Goal: Ask a question: Seek information or help from site administrators or community

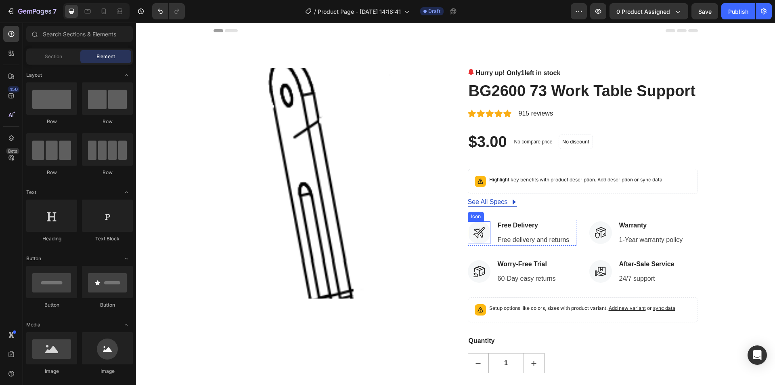
scroll to position [40, 0]
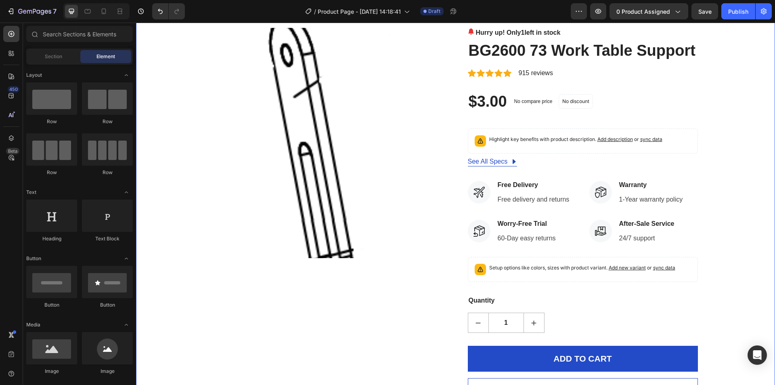
click at [728, 118] on div "Product Images Hurry up! Only 1 left in stock (P) Stock Counter BG2600 73 Work …" at bounding box center [455, 216] width 627 height 376
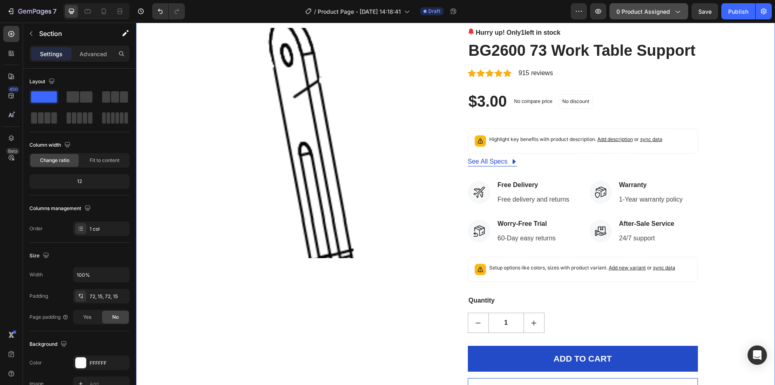
click at [637, 18] on button "0 product assigned" at bounding box center [649, 11] width 79 height 16
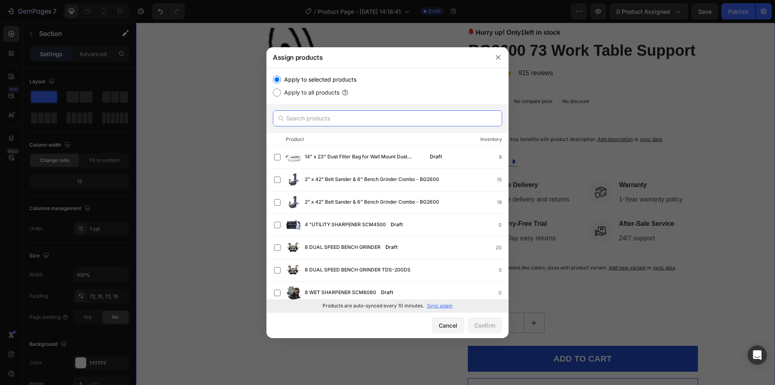
click at [312, 122] on input "text" at bounding box center [387, 118] width 229 height 16
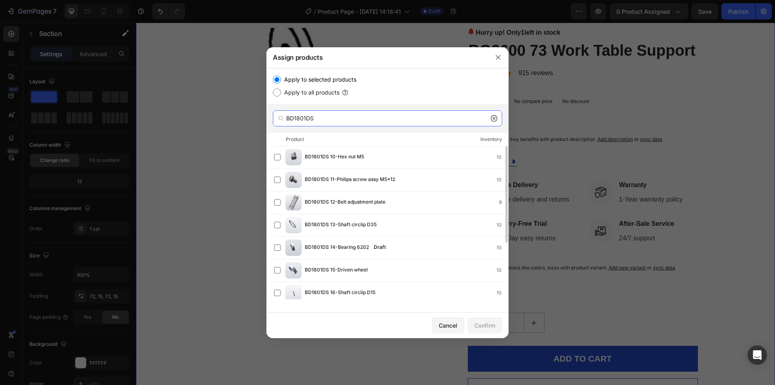
scroll to position [89, 0]
type input "BD1801DS"
click at [378, 292] on div "Load more" at bounding box center [388, 292] width 28 height 8
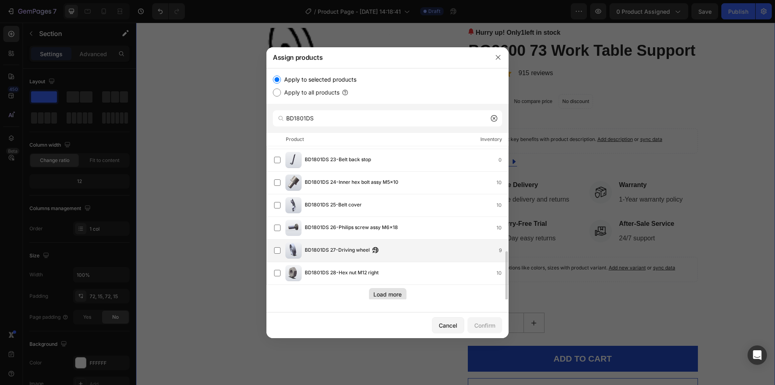
scroll to position [315, 0]
click at [386, 292] on div "Load more" at bounding box center [388, 292] width 28 height 8
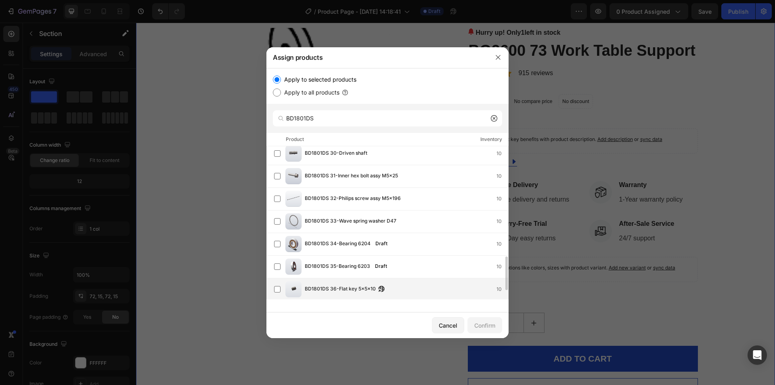
scroll to position [542, 0]
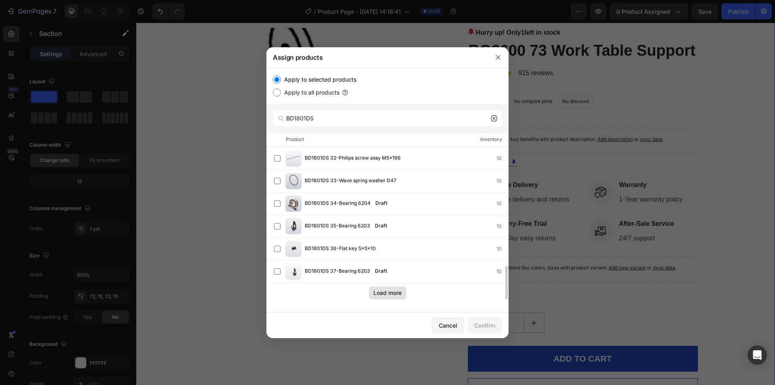
click at [376, 292] on div "Load more" at bounding box center [388, 292] width 28 height 8
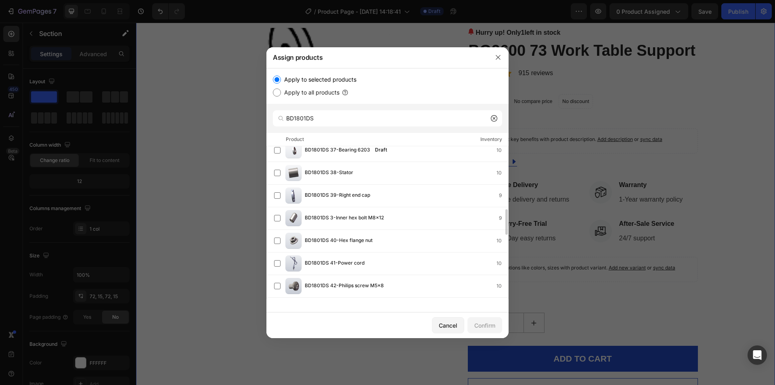
scroll to position [768, 0]
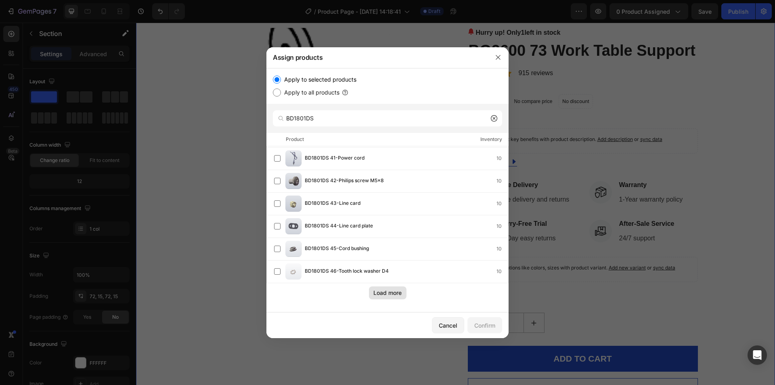
click at [387, 297] on button "Load more" at bounding box center [388, 292] width 38 height 13
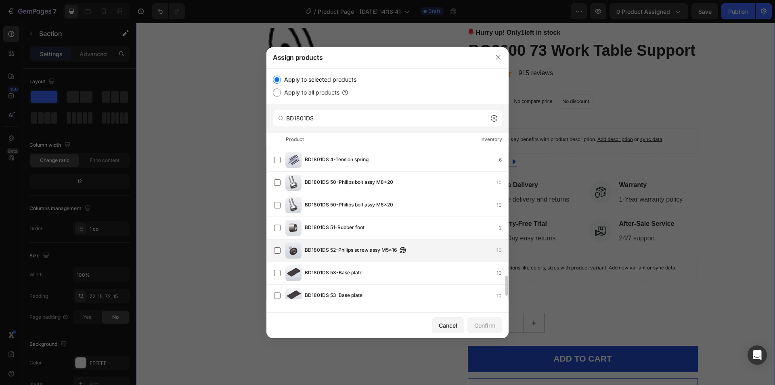
scroll to position [994, 0]
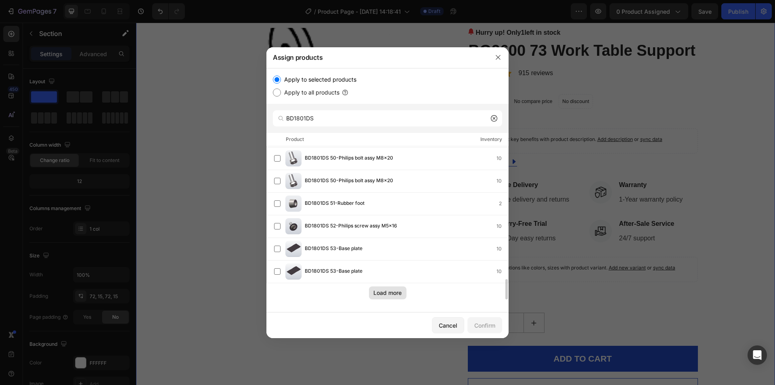
click at [386, 291] on div "Load more" at bounding box center [388, 292] width 28 height 8
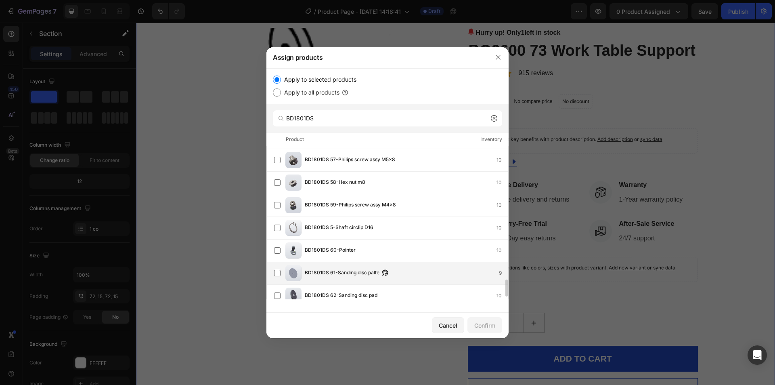
scroll to position [1220, 0]
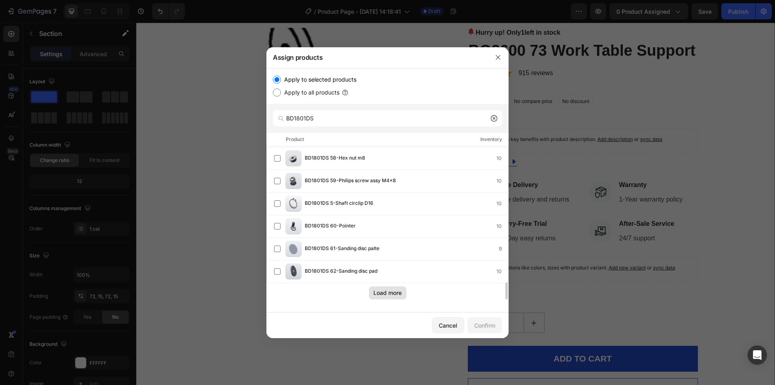
click at [376, 290] on div "Load more" at bounding box center [388, 292] width 28 height 8
click at [385, 288] on button "Load more" at bounding box center [388, 292] width 38 height 13
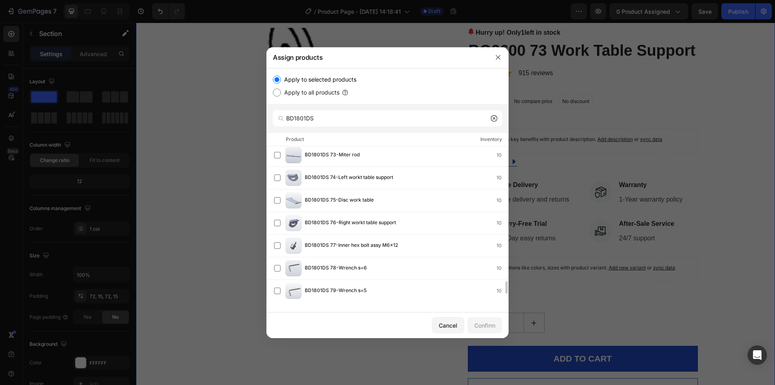
scroll to position [1672, 0]
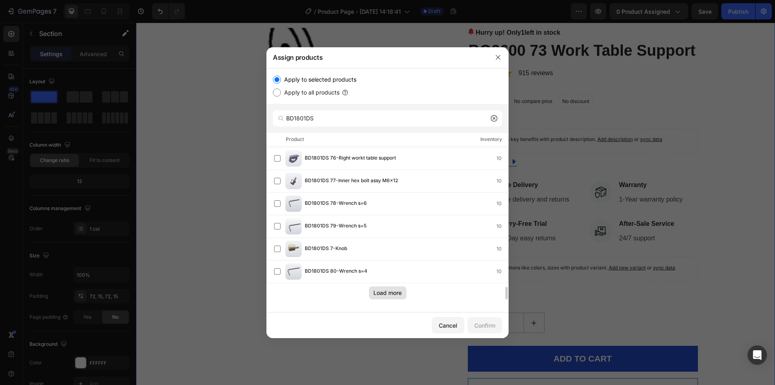
click at [376, 296] on div "Load more" at bounding box center [388, 292] width 28 height 8
click at [374, 289] on div "Load more" at bounding box center [388, 292] width 28 height 8
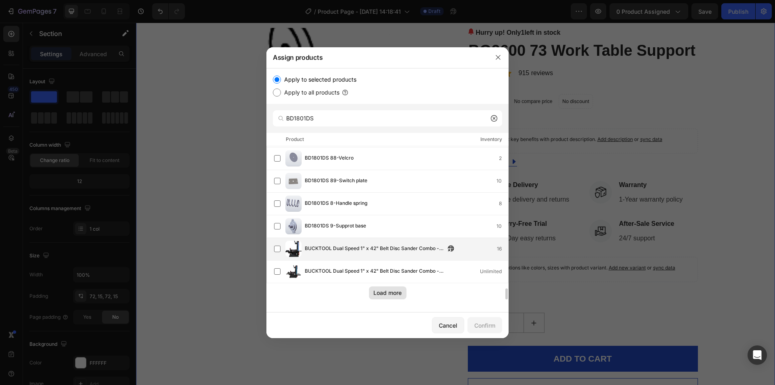
click at [361, 248] on span "BUCKTOOL Dual Speed 1" x 42" Belt Disc Sander Combo - BD1801DS" at bounding box center [375, 248] width 141 height 9
click at [476, 325] on div "Confirm" at bounding box center [485, 325] width 21 height 8
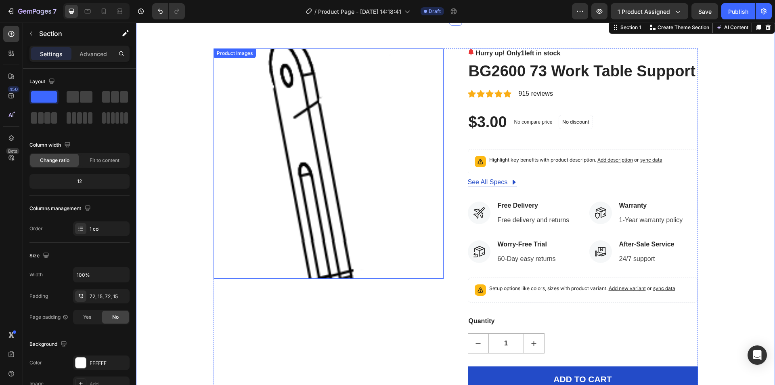
scroll to position [0, 0]
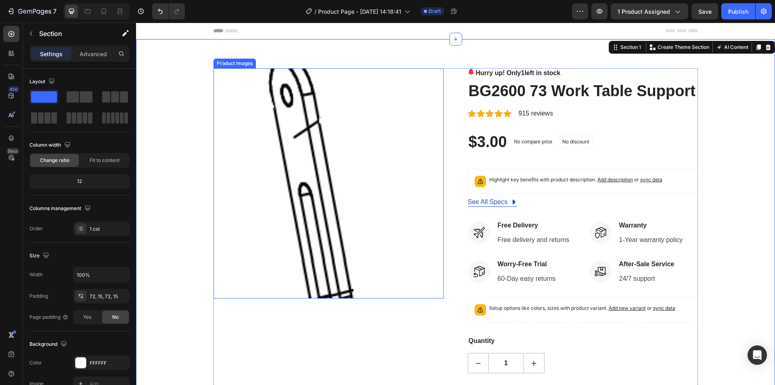
click at [281, 130] on img at bounding box center [329, 183] width 230 height 230
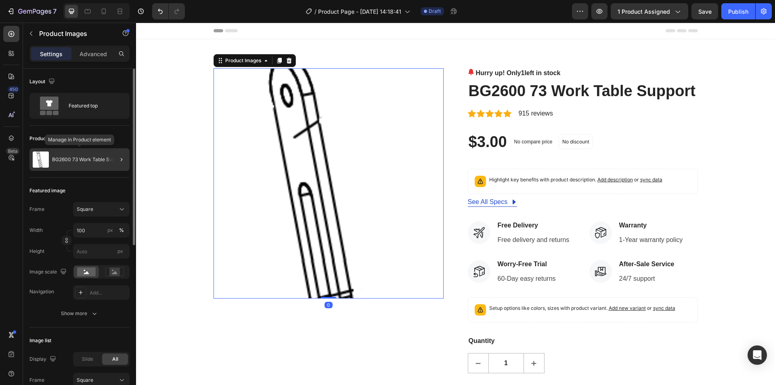
click at [39, 163] on img at bounding box center [41, 159] width 16 height 16
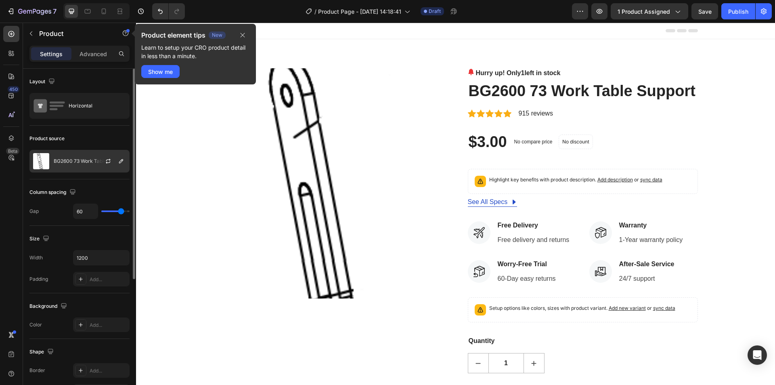
click at [74, 160] on p "BG2600 73 Work Table Support" at bounding box center [90, 161] width 72 height 6
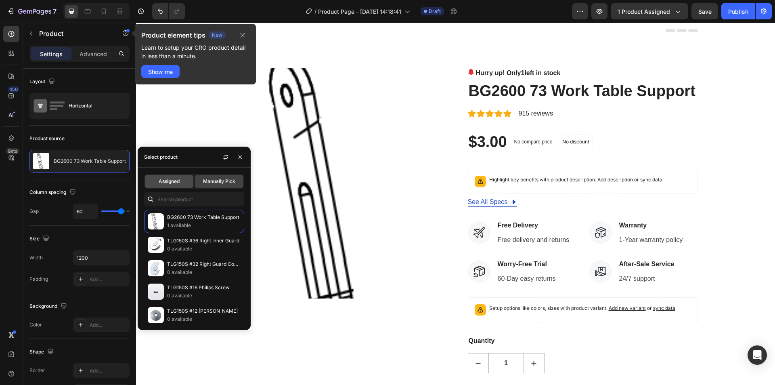
click at [163, 179] on span "Assigned" at bounding box center [169, 181] width 21 height 7
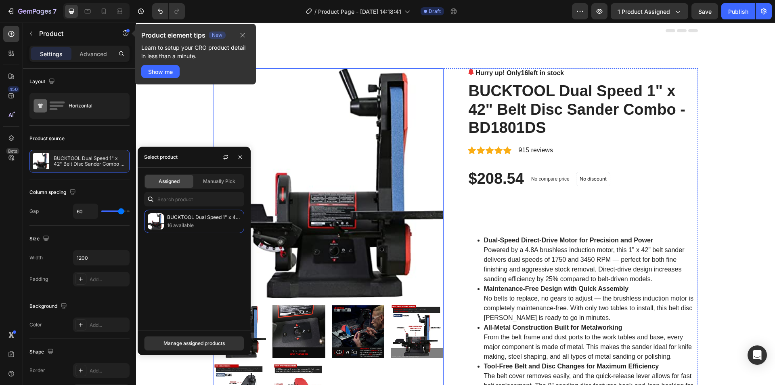
click at [341, 214] on img at bounding box center [329, 183] width 230 height 230
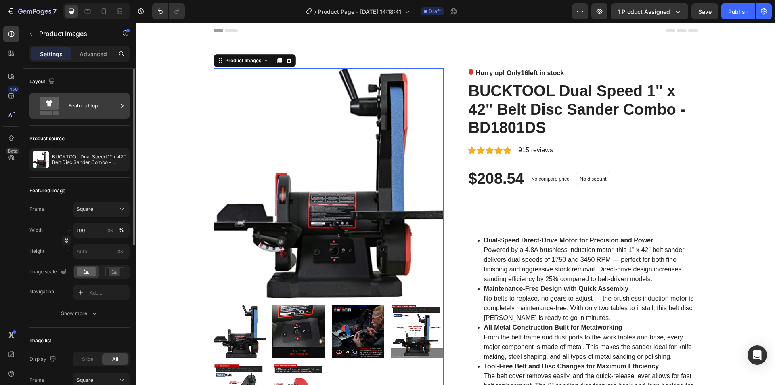
click at [47, 101] on icon at bounding box center [49, 103] width 7 height 6
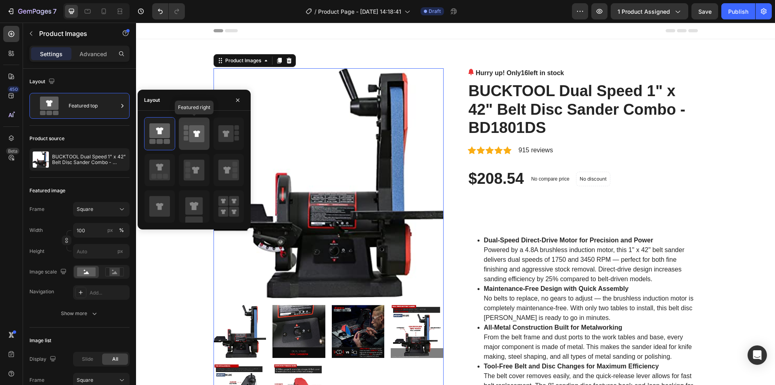
click at [200, 135] on icon at bounding box center [196, 133] width 15 height 17
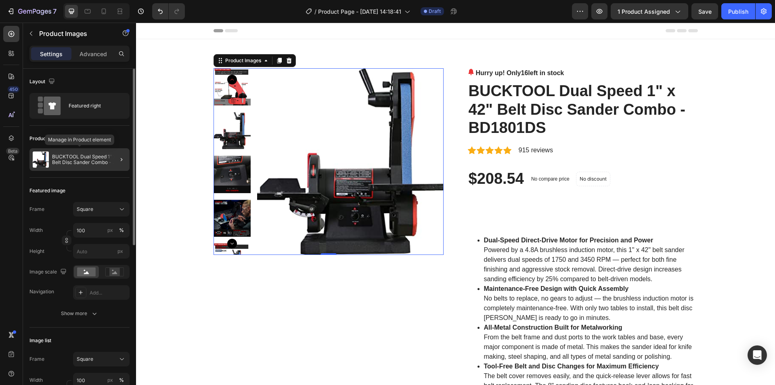
click at [74, 158] on p "BUCKTOOL Dual Speed 1" x 42" Belt Disc Sander Combo - BD1801DS" at bounding box center [89, 159] width 74 height 11
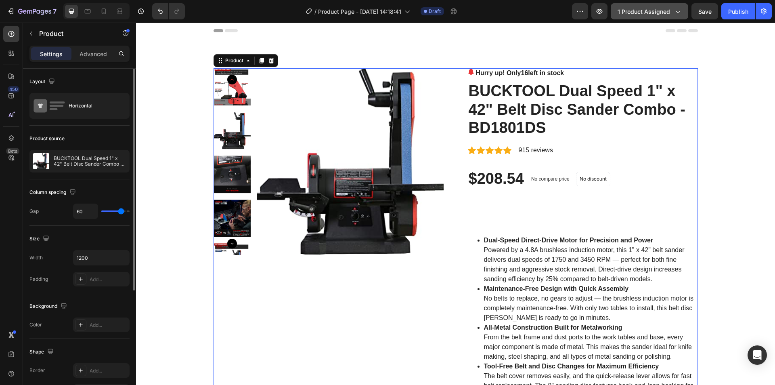
click at [652, 18] on button "1 product assigned" at bounding box center [650, 11] width 78 height 16
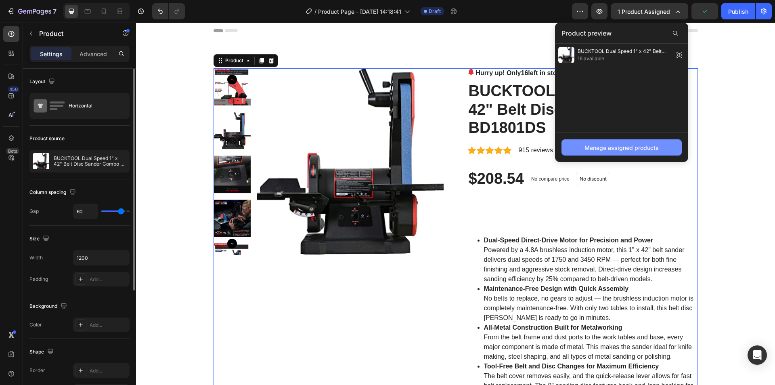
click at [599, 142] on button "Manage assigned products" at bounding box center [622, 147] width 120 height 16
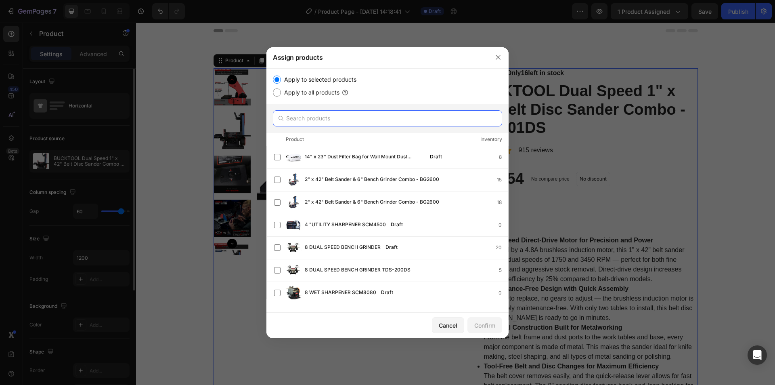
click at [302, 120] on input "text" at bounding box center [387, 118] width 229 height 16
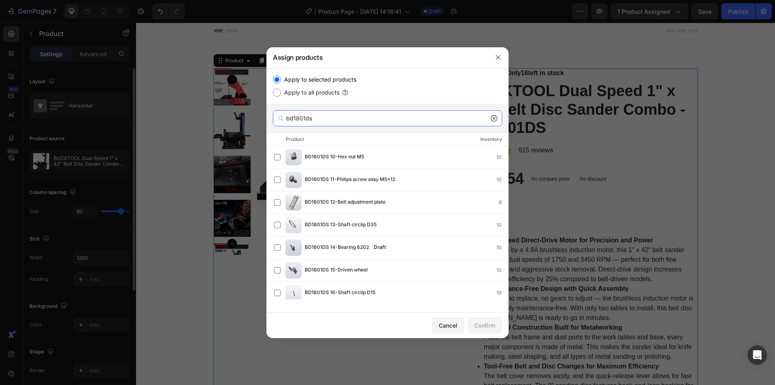
drag, startPoint x: 326, startPoint y: 119, endPoint x: 243, endPoint y: 119, distance: 83.2
click at [243, 119] on div "Assign products Apply to selected products Apply to all products bd1801ds Produ…" at bounding box center [387, 192] width 775 height 385
paste input "BD1801DS - X"
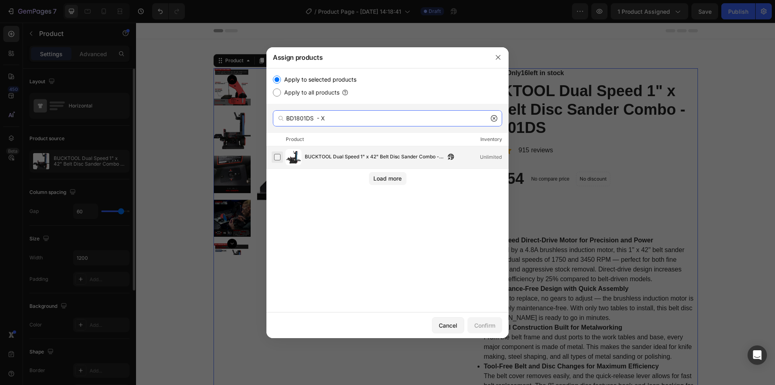
type input "BD1801DS - X"
click at [277, 159] on label at bounding box center [277, 157] width 6 height 6
click at [483, 323] on div "Confirm" at bounding box center [485, 325] width 21 height 8
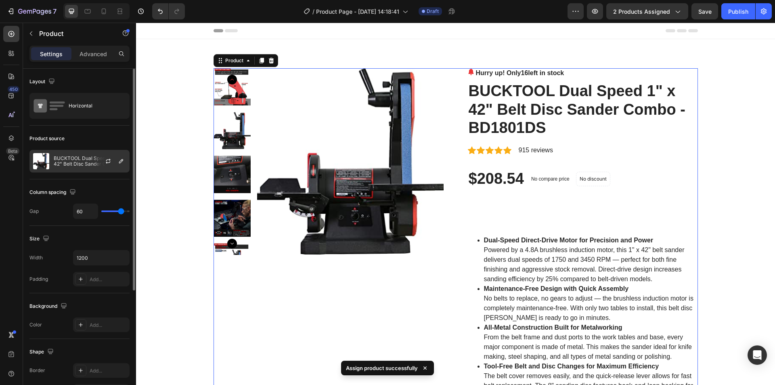
click at [66, 159] on p "BUCKTOOL Dual Speed 1" x 42" Belt Disc Sander Combo - BD1801DS" at bounding box center [90, 160] width 72 height 11
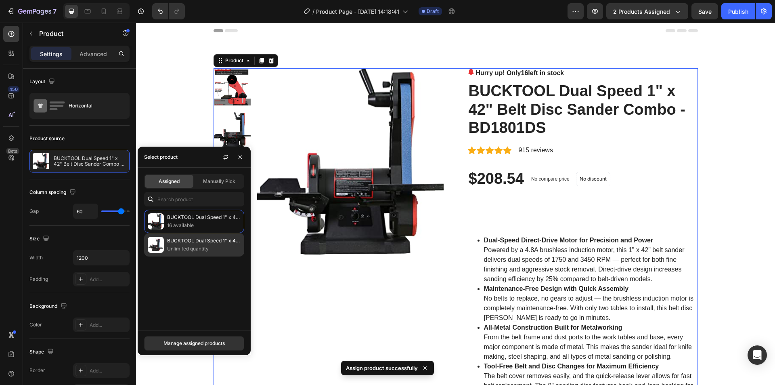
click at [175, 245] on p "Unlimited quantity" at bounding box center [204, 249] width 74 height 8
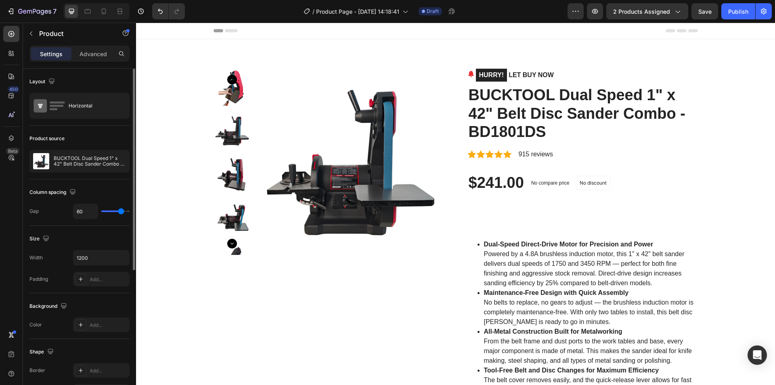
type input "73"
type input "80"
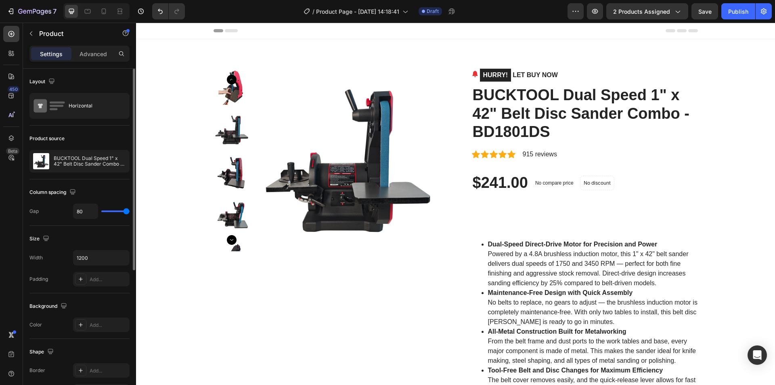
type input "67"
type input "49"
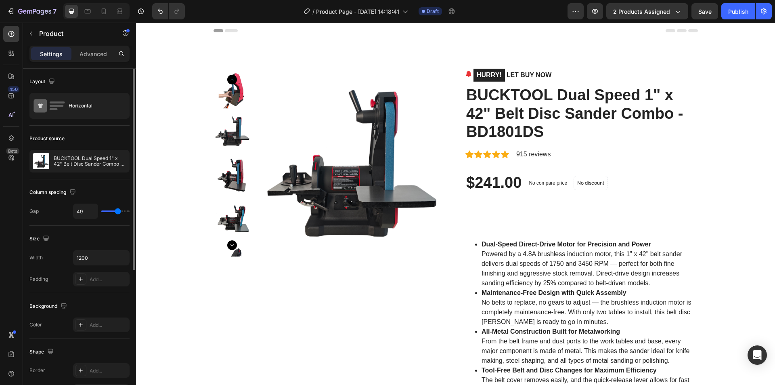
type input "40"
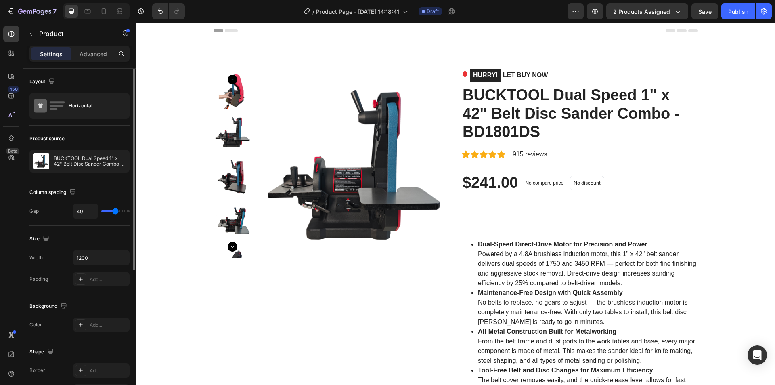
type input "31"
type input "22"
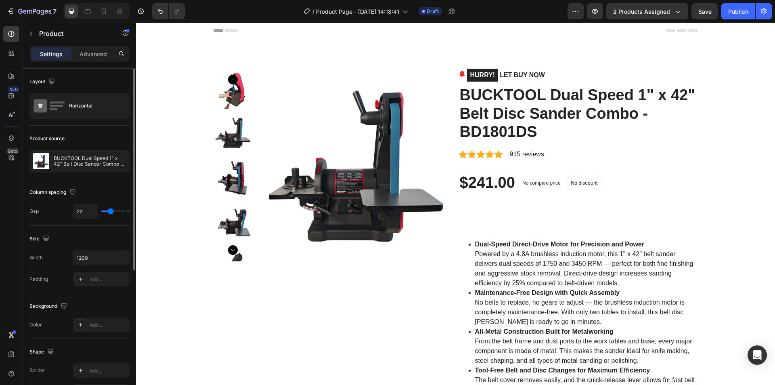
type input "16"
type input "30"
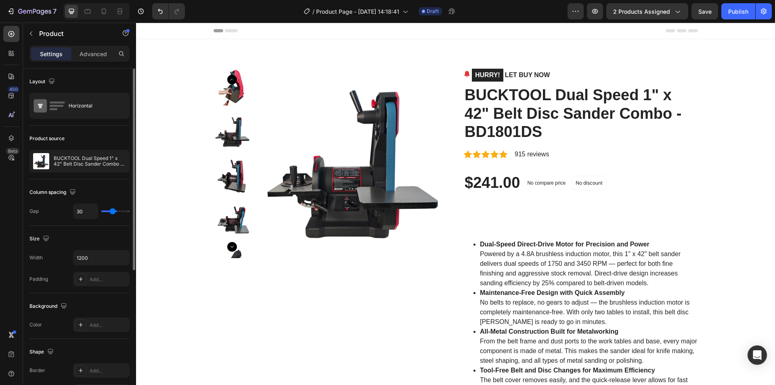
type input "41"
type input "47"
type input "52"
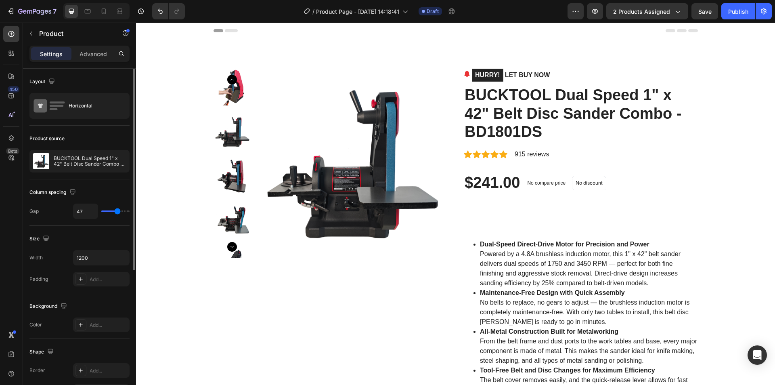
type input "52"
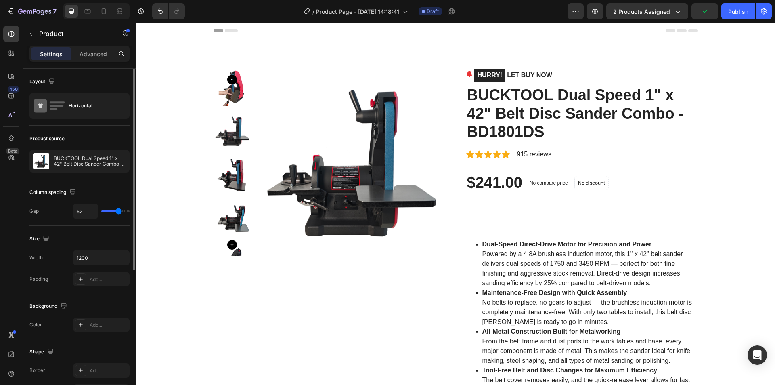
type input "59"
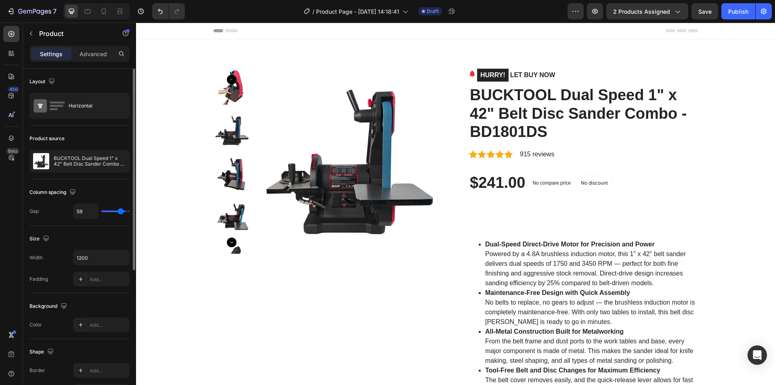
type input "67"
type input "70"
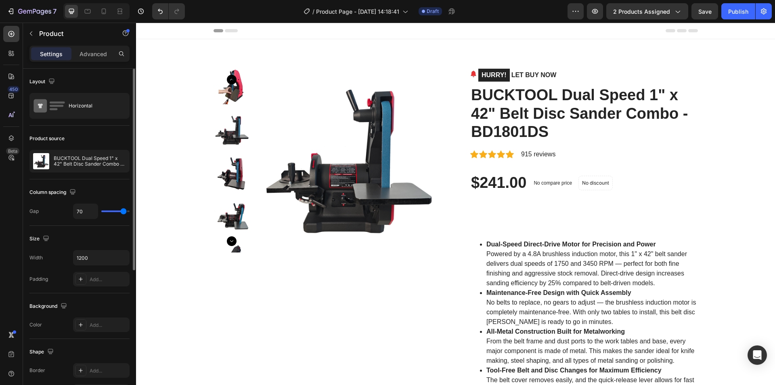
type input "73"
type input "80"
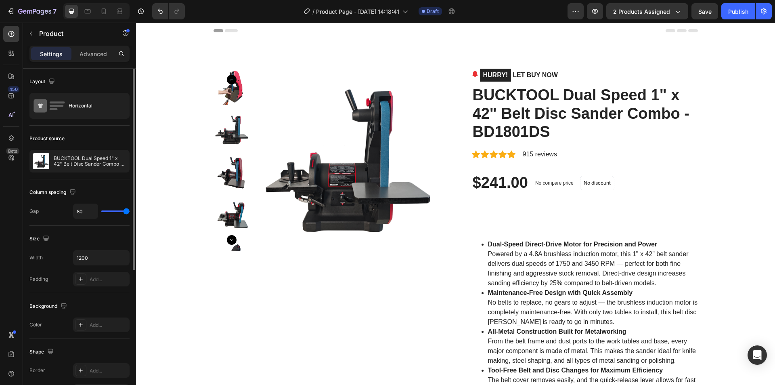
type input "64"
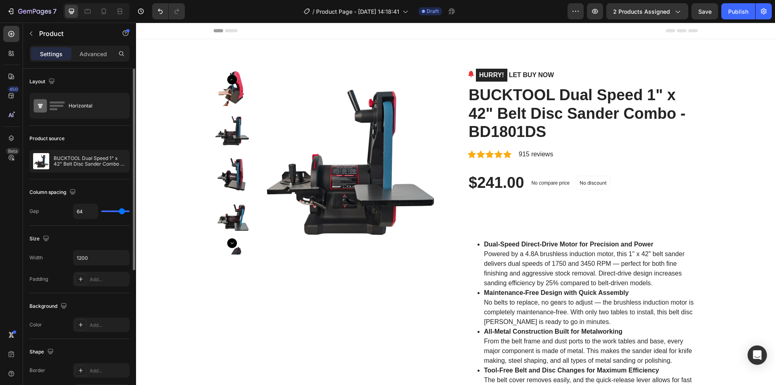
type input "61"
type input "59"
type input "62"
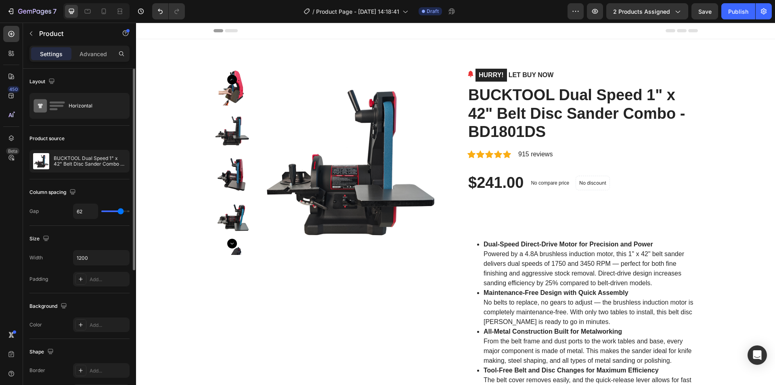
type input "62"
type input "61"
type input "59"
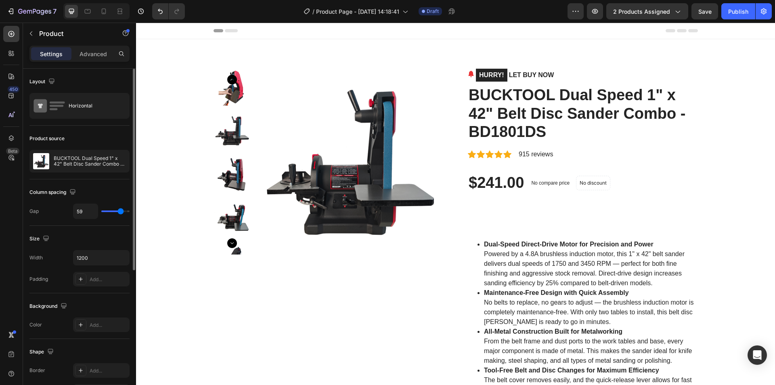
type input "58"
drag, startPoint x: 124, startPoint y: 211, endPoint x: 120, endPoint y: 216, distance: 6.7
type input "58"
click at [120, 212] on input "range" at bounding box center [115, 211] width 28 height 2
type input "6"
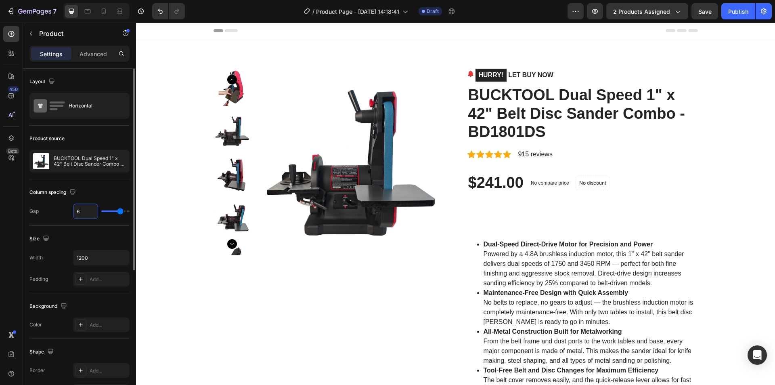
type input "6"
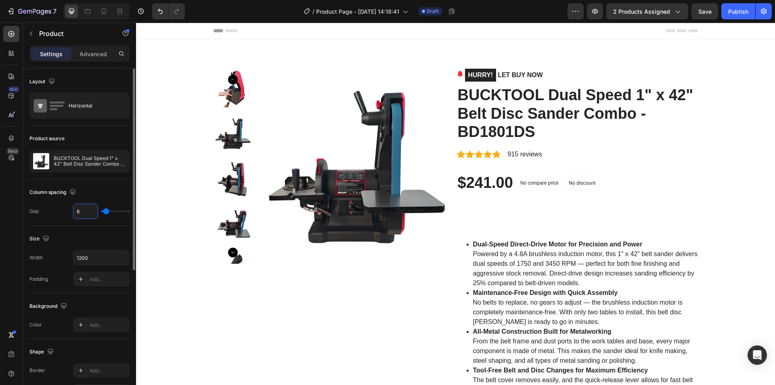
type input "60"
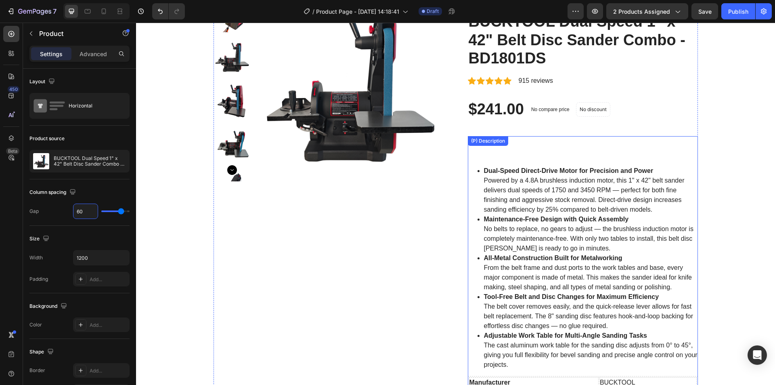
scroll to position [81, 0]
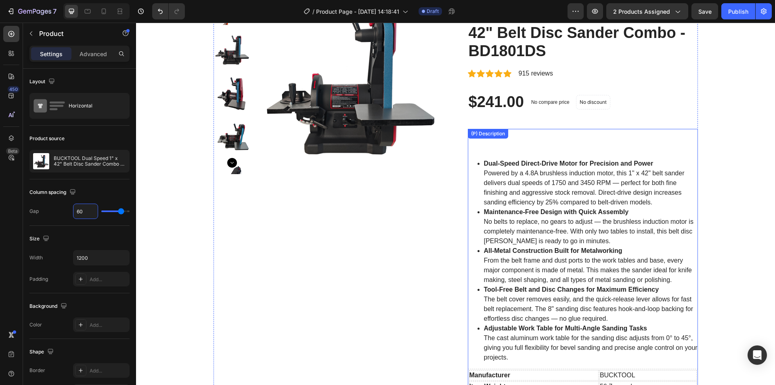
click at [509, 221] on li "Maintenance-Free Design with Quick Assembly No belts to replace, no gears to ad…" at bounding box center [591, 226] width 214 height 39
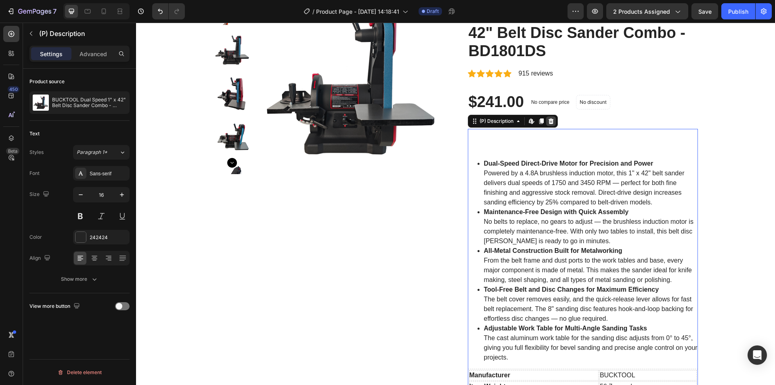
click at [548, 125] on div at bounding box center [551, 121] width 10 height 10
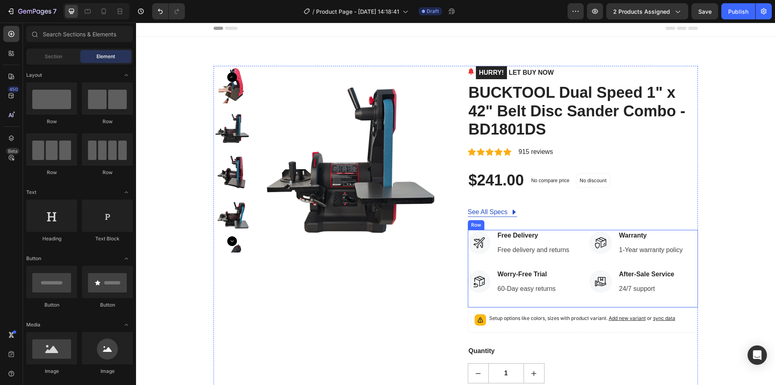
scroll to position [0, 0]
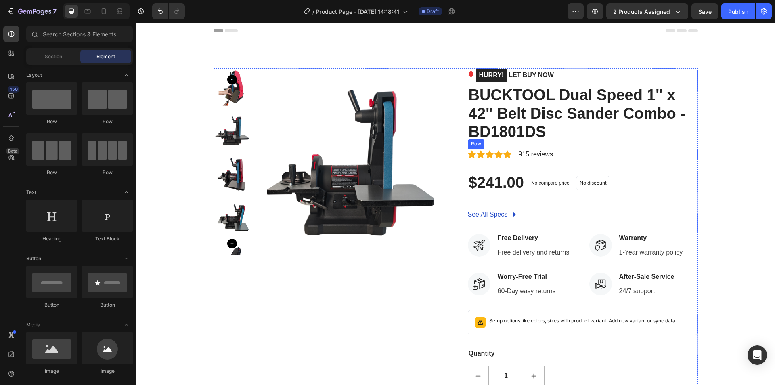
click at [513, 154] on div "Icon Icon Icon Icon Icon Icon List Hoz 915 reviews Text block Row" at bounding box center [583, 154] width 230 height 11
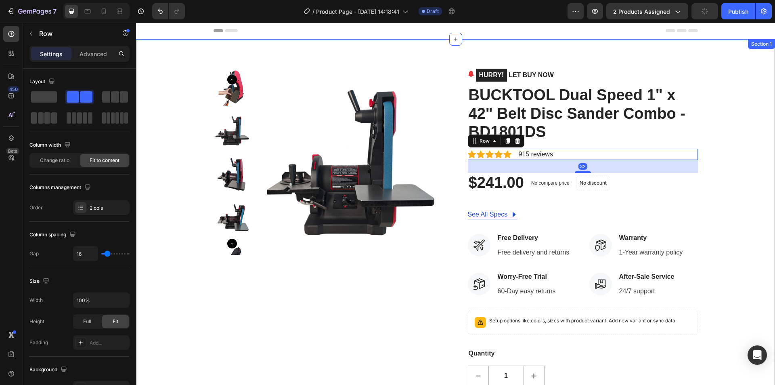
click at [724, 139] on div "Product Images HURRY! LET BUY NOW (P) Stock Counter BUCKTOOL Dual Speed 1" x 42…" at bounding box center [455, 262] width 627 height 388
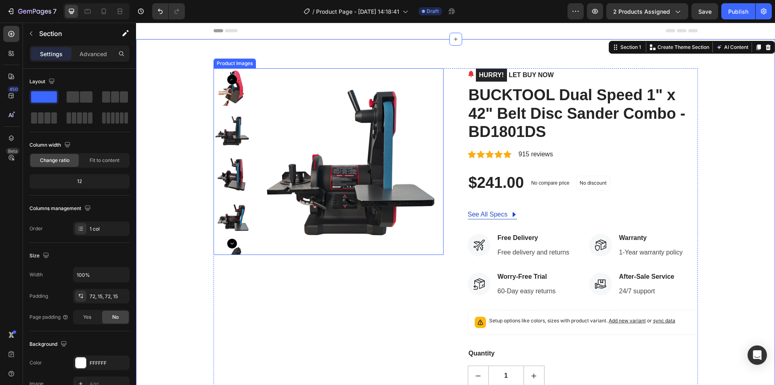
click at [316, 158] on img at bounding box center [350, 161] width 187 height 187
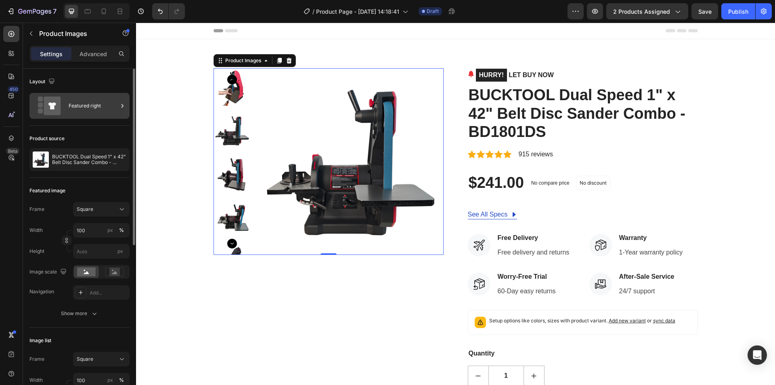
click at [56, 110] on icon at bounding box center [52, 106] width 17 height 19
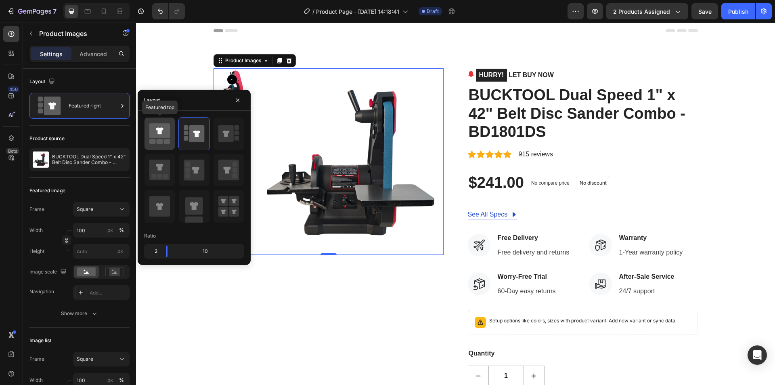
click at [155, 130] on icon at bounding box center [159, 130] width 21 height 15
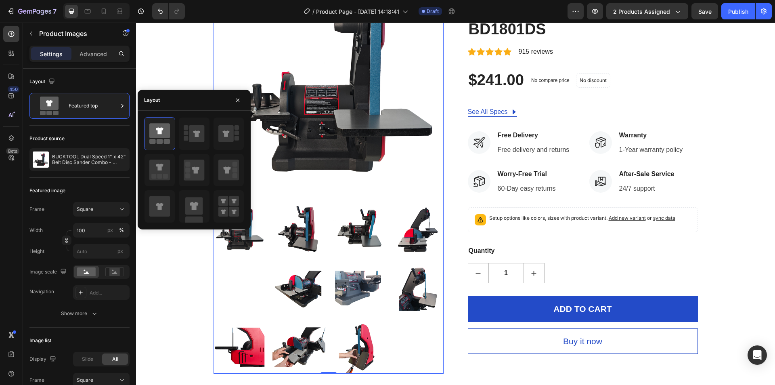
scroll to position [121, 0]
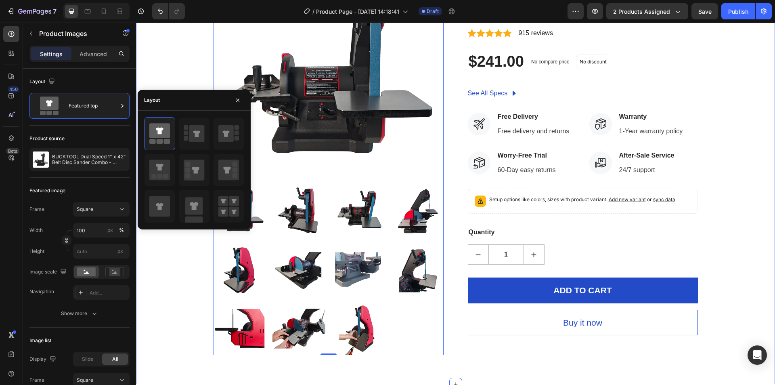
click at [739, 165] on div "Product Images 0 HURRY! LET BUY NOW (P) Stock Counter BUCKTOOL Dual Speed 1" x …" at bounding box center [455, 151] width 627 height 408
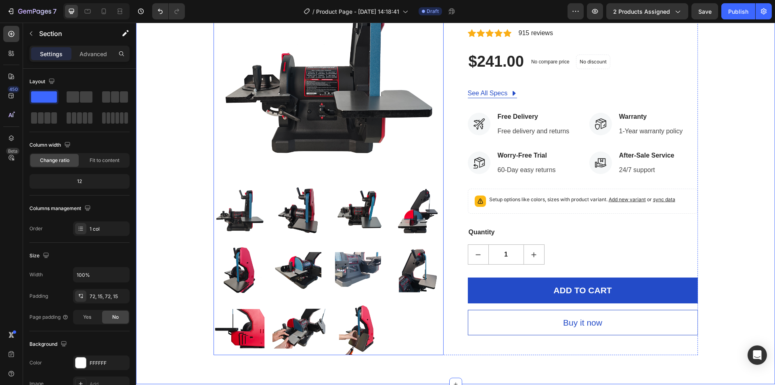
click at [348, 265] on img at bounding box center [358, 269] width 53 height 53
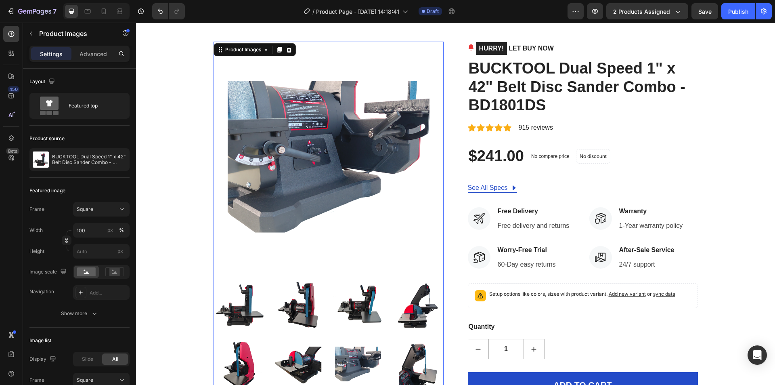
scroll to position [0, 0]
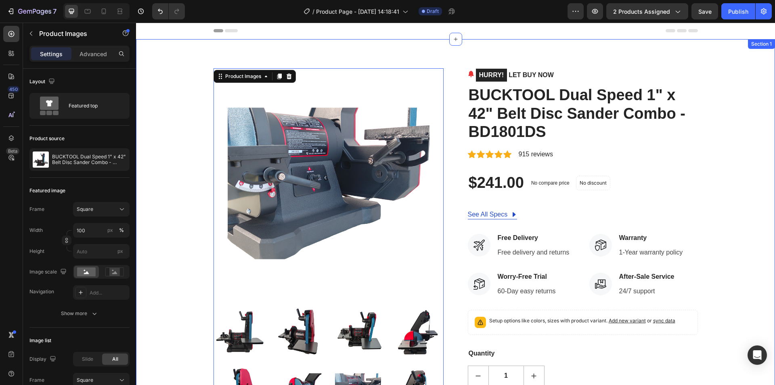
click at [748, 165] on div "Product Images 0 HURRY! LET BUY NOW (P) Stock Counter BUCKTOOL Dual Speed 1" x …" at bounding box center [455, 272] width 627 height 408
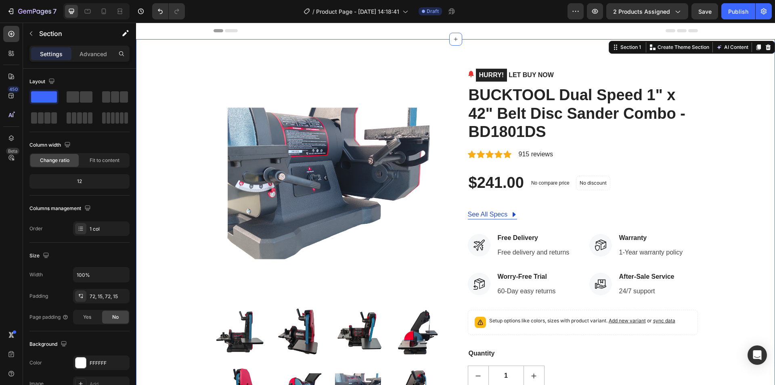
click at [731, 109] on div "Product Images HURRY! LET BUY NOW (P) Stock Counter BUCKTOOL Dual Speed 1" x 42…" at bounding box center [455, 272] width 627 height 408
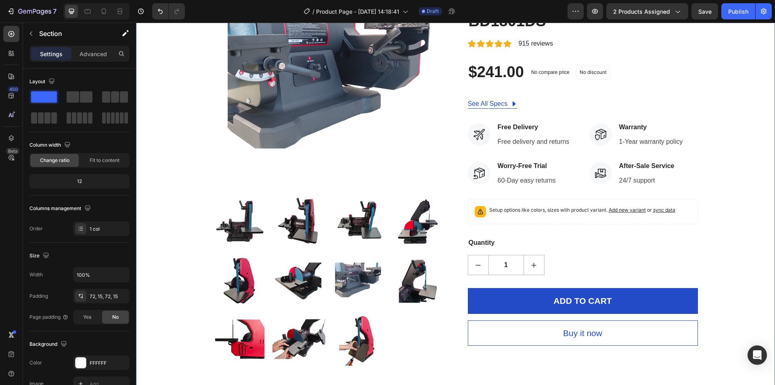
scroll to position [162, 0]
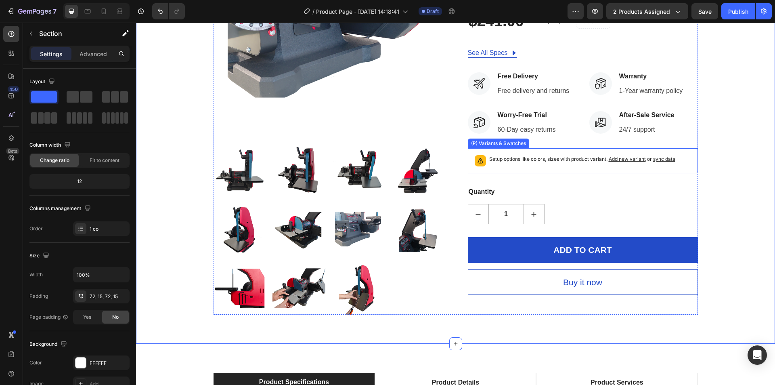
click at [475, 152] on div "Setup options like colors, sizes with product variant. Add new variant or sync …" at bounding box center [583, 161] width 223 height 18
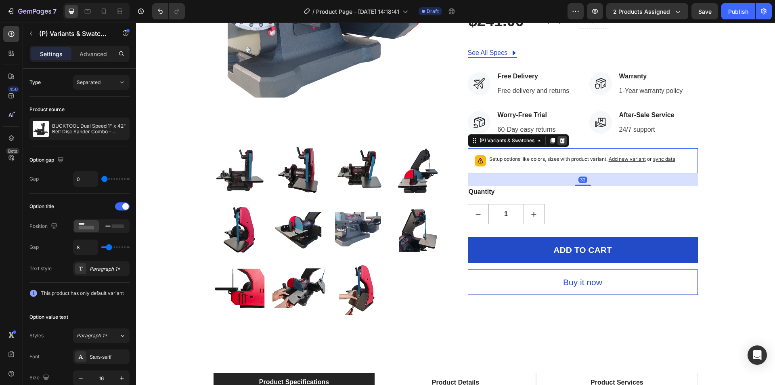
click at [560, 141] on icon at bounding box center [562, 141] width 5 height 6
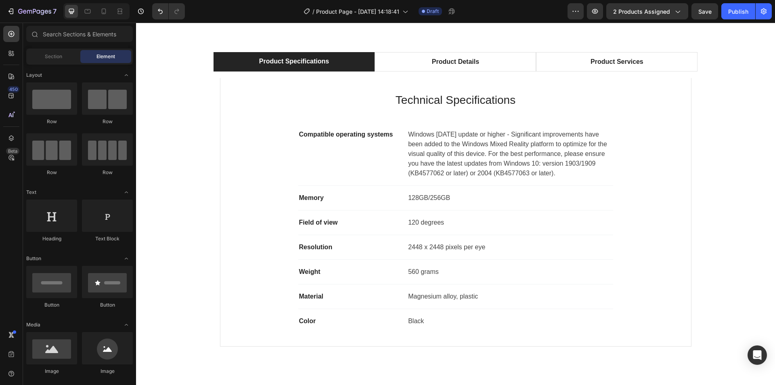
scroll to position [404, 0]
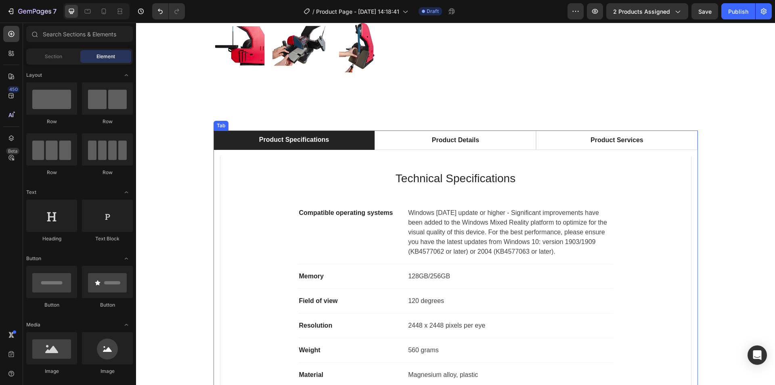
click at [259, 145] on div "Product Specifications" at bounding box center [294, 140] width 72 height 12
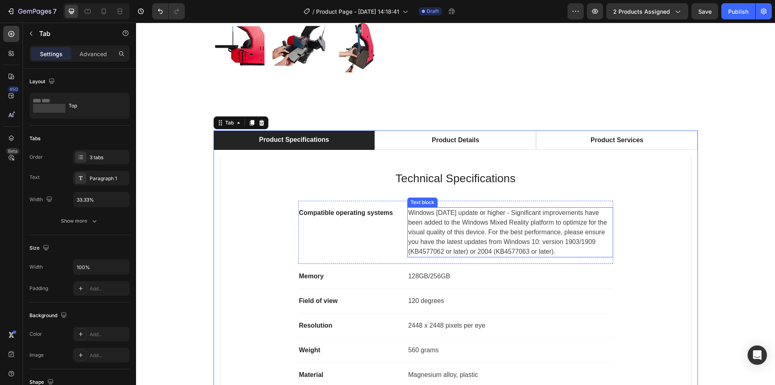
click at [450, 213] on p "Windows 10 May 2019 update or higher - Significant improvements have been added…" at bounding box center [510, 232] width 204 height 48
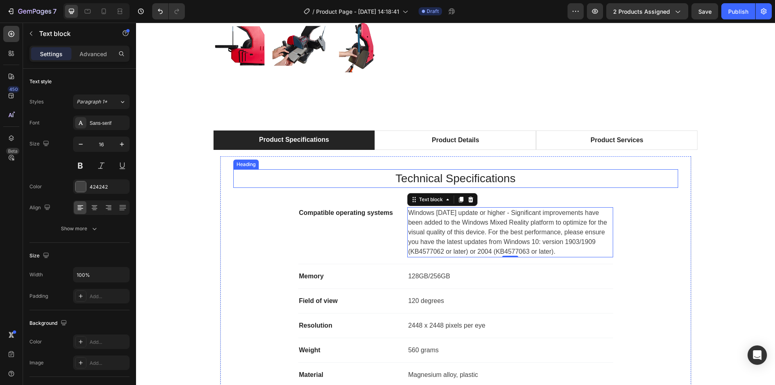
click at [437, 185] on p "Technical Specifications" at bounding box center [455, 178] width 443 height 17
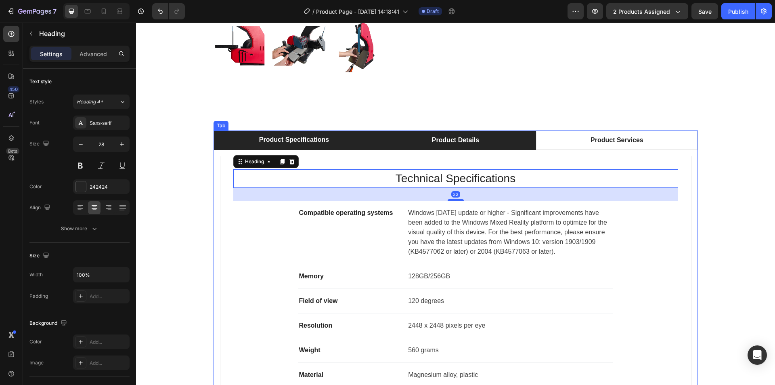
click at [440, 141] on div "Product Details" at bounding box center [456, 140] width 50 height 12
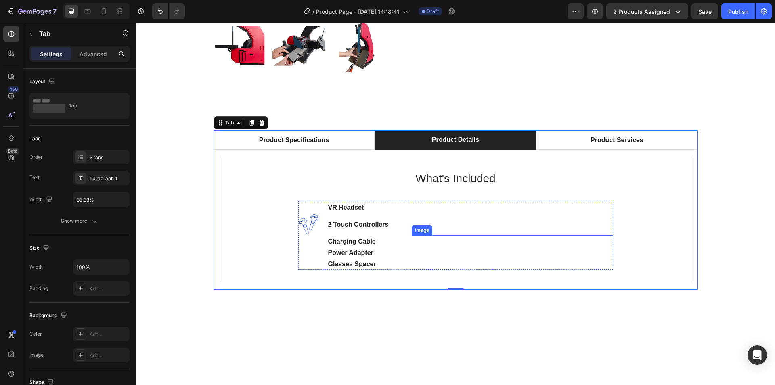
click at [485, 265] on img at bounding box center [513, 299] width 202 height 197
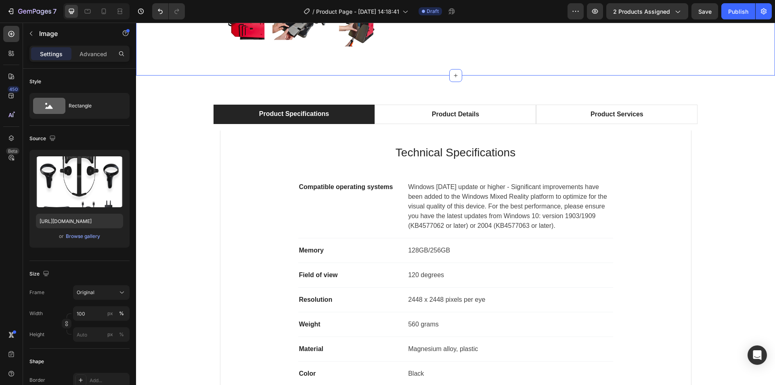
scroll to position [444, 0]
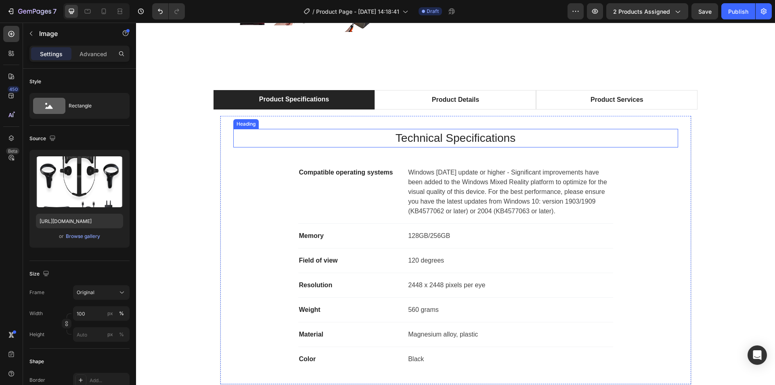
click at [414, 136] on p "Technical Specifications" at bounding box center [455, 138] width 443 height 17
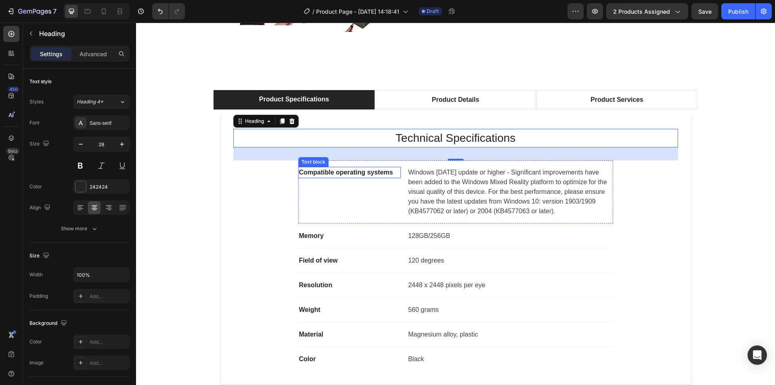
click at [340, 172] on p "Compatible operating systems" at bounding box center [349, 173] width 101 height 10
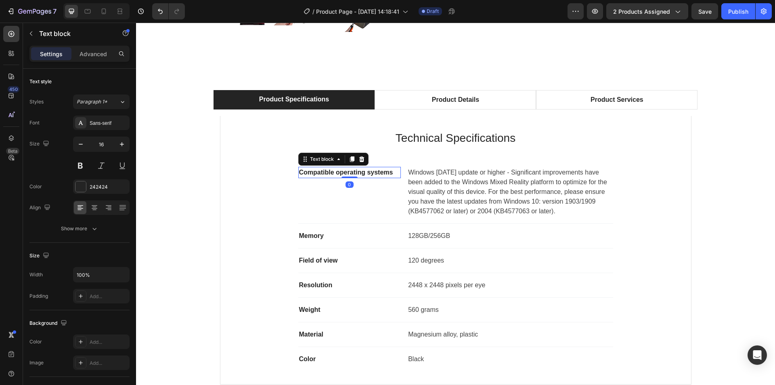
click at [340, 172] on p "Compatible operating systems" at bounding box center [349, 173] width 101 height 10
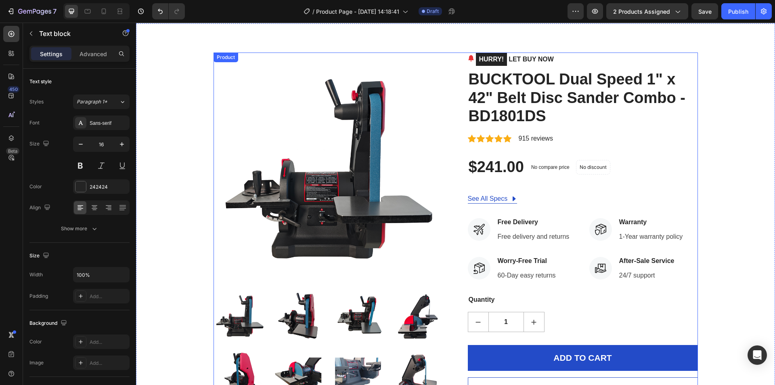
scroll to position [0, 0]
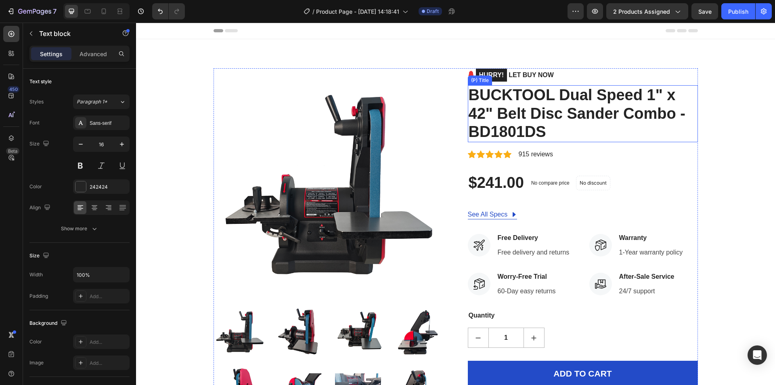
click at [508, 112] on h2 "BUCKTOOL Dual Speed 1" x 42" Belt Disc Sander Combo - BD1801DS" at bounding box center [583, 113] width 230 height 57
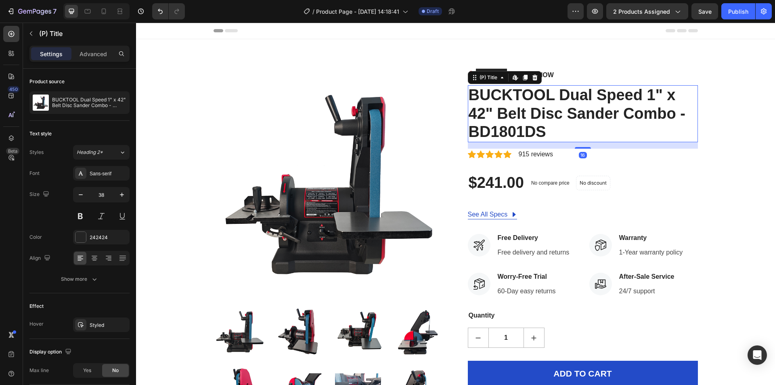
click at [540, 131] on h2 "BUCKTOOL Dual Speed 1" x 42" Belt Disc Sander Combo - BD1801DS" at bounding box center [583, 113] width 230 height 57
click at [521, 114] on h2 "BUCKTOOL Dual Speed 1" x 42" Belt Disc Sander Combo - BD1801DS" at bounding box center [583, 113] width 230 height 57
click at [88, 155] on span "Heading 2*" at bounding box center [90, 152] width 26 height 7
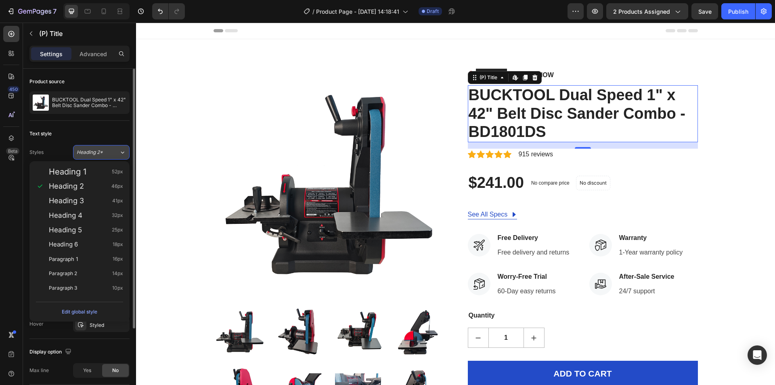
click at [88, 155] on span "Heading 2*" at bounding box center [90, 152] width 26 height 7
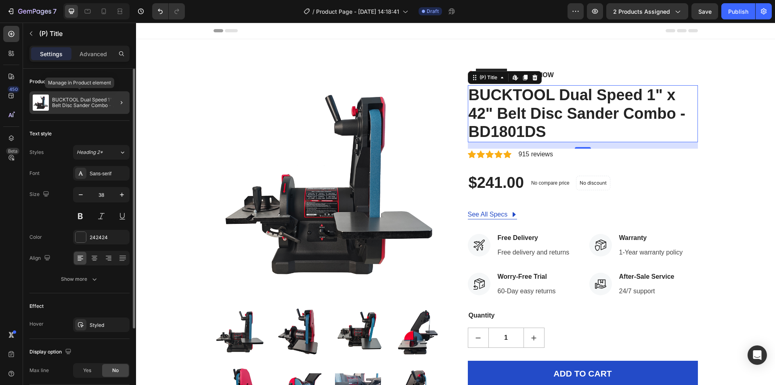
click at [59, 103] on p "BUCKTOOL Dual Speed 1" x 42" Belt Disc Sander Combo - BD1801DS" at bounding box center [89, 102] width 74 height 11
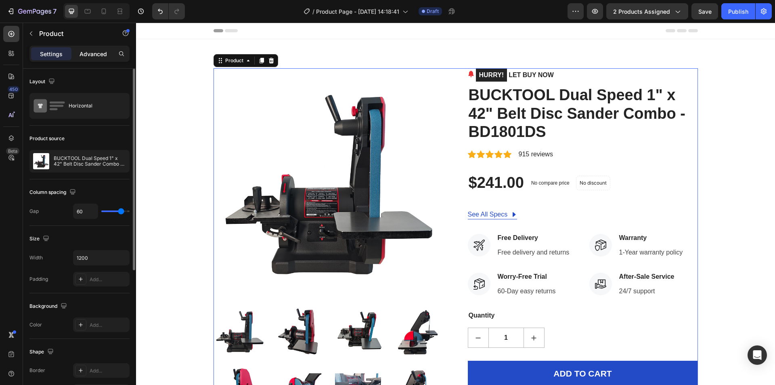
click at [99, 53] on p "Advanced" at bounding box center [93, 54] width 27 height 8
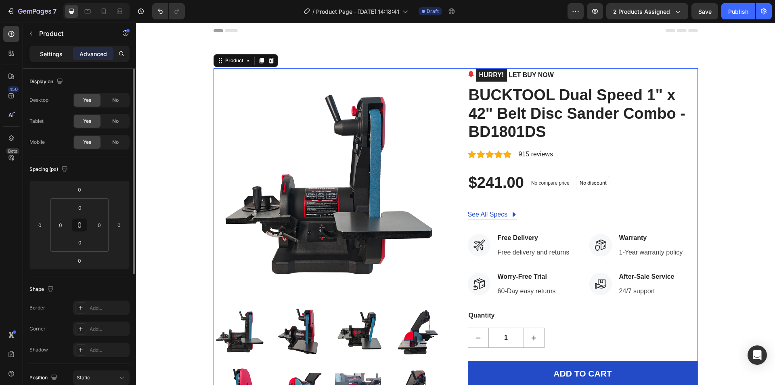
click at [47, 52] on p "Settings" at bounding box center [51, 54] width 23 height 8
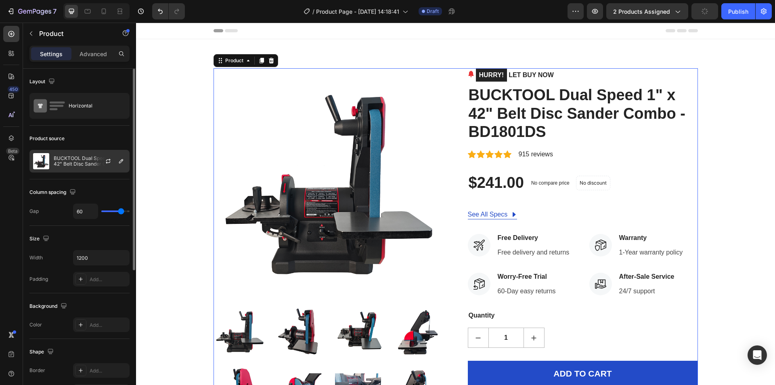
click at [53, 164] on div "BUCKTOOL Dual Speed 1" x 42" Belt Disc Sander Combo - BD1801DS" at bounding box center [79, 161] width 100 height 23
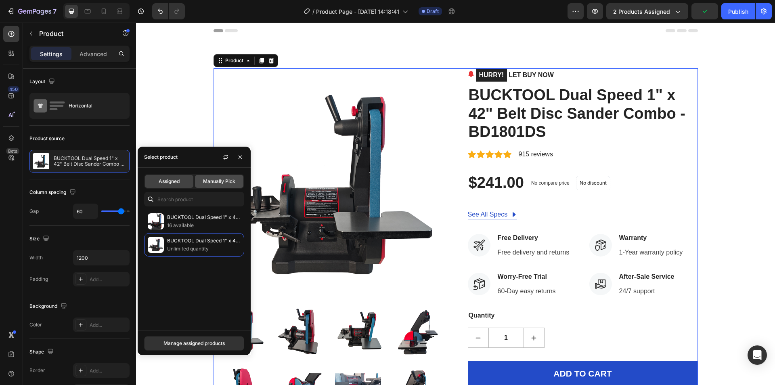
click at [229, 182] on span "Manually Pick" at bounding box center [219, 181] width 32 height 7
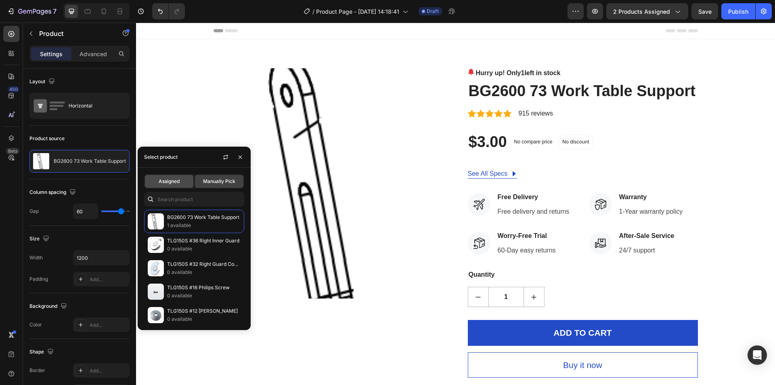
click at [158, 182] on div "Assigned" at bounding box center [169, 181] width 48 height 13
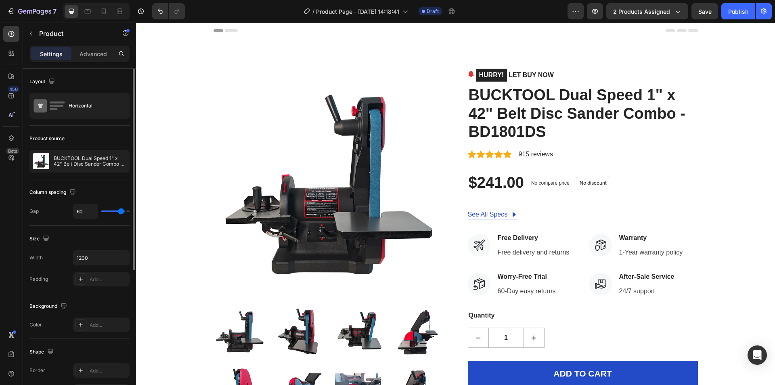
click at [98, 192] on div "Column spacing" at bounding box center [79, 192] width 100 height 13
click at [526, 130] on h2 "BUCKTOOL Dual Speed 1" x 42" Belt Disc Sander Combo - BD1801DS" at bounding box center [583, 113] width 230 height 57
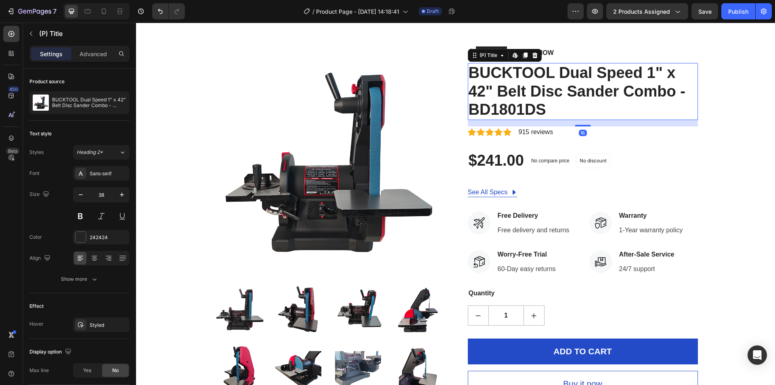
scroll to position [40, 0]
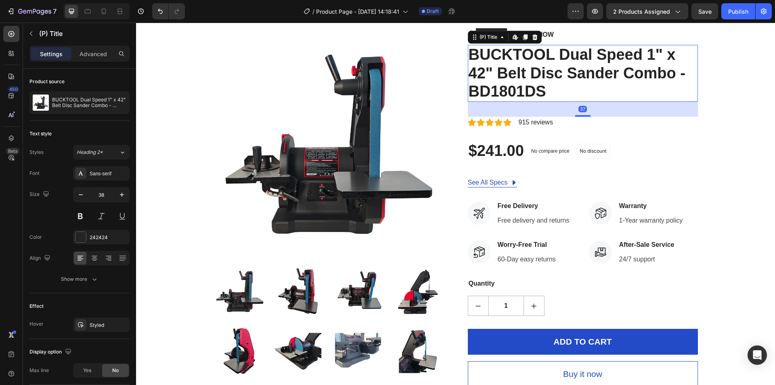
drag, startPoint x: 581, startPoint y: 108, endPoint x: 581, endPoint y: 116, distance: 8.5
click at [581, 116] on div at bounding box center [583, 116] width 16 height 2
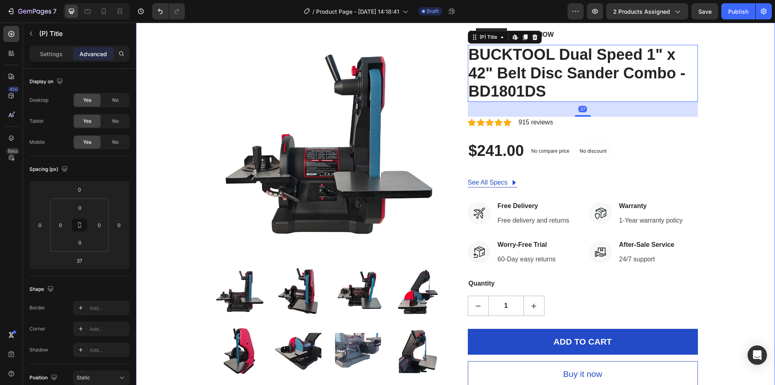
click at [737, 126] on div "Product Images HURRY! LET BUY NOW (P) Stock Counter BUCKTOOL Dual Speed 1" x 42…" at bounding box center [455, 232] width 627 height 408
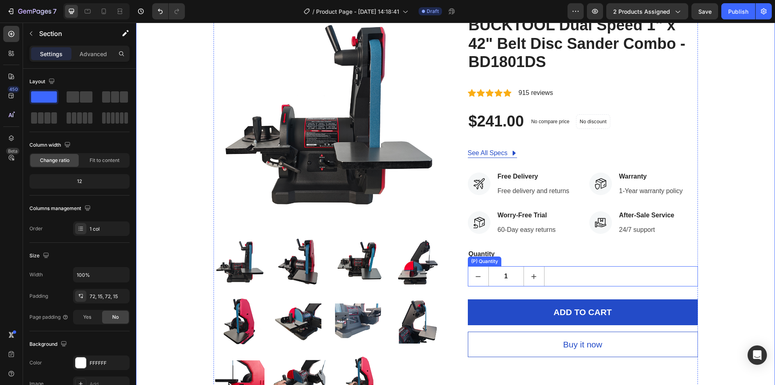
scroll to position [0, 0]
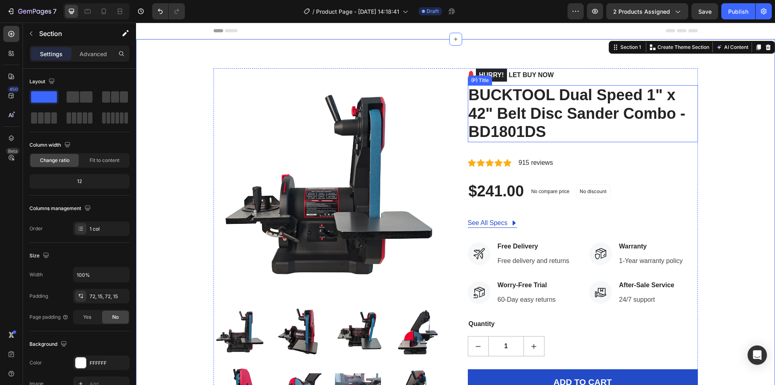
click at [496, 118] on h2 "BUCKTOOL Dual Speed 1" x 42" Belt Disc Sander Combo - BD1801DS" at bounding box center [583, 113] width 230 height 57
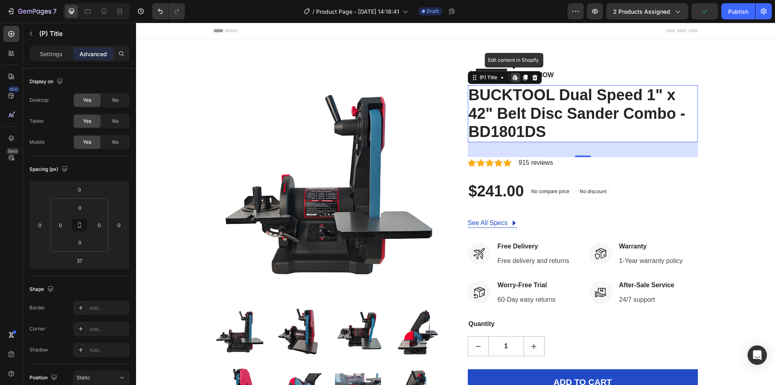
click at [512, 78] on icon at bounding box center [515, 77] width 6 height 6
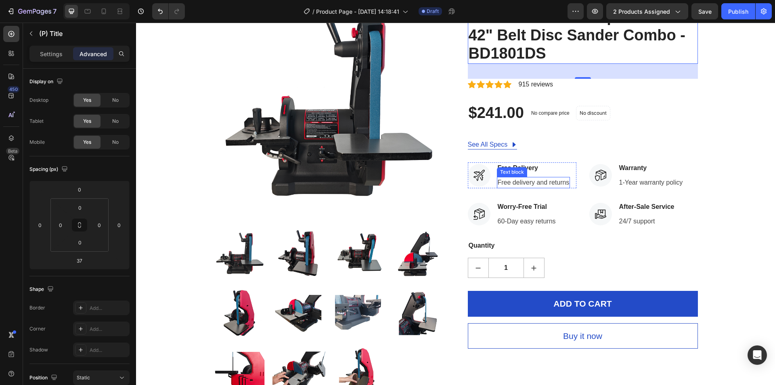
scroll to position [81, 0]
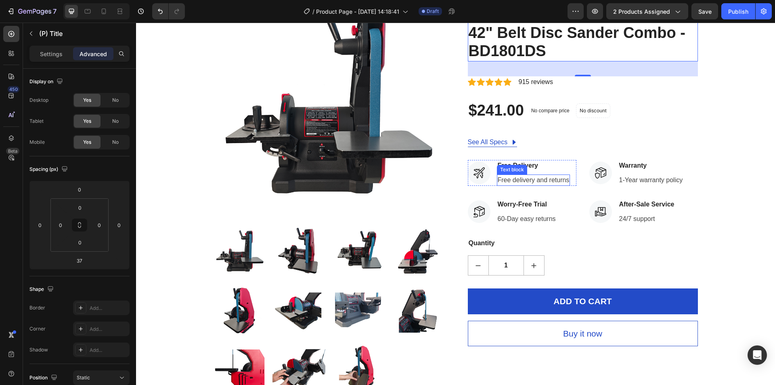
click at [513, 170] on div "Text block" at bounding box center [512, 169] width 27 height 7
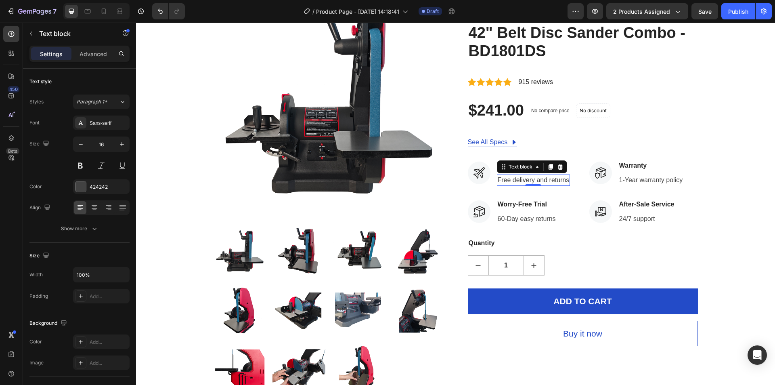
click at [527, 181] on p "Free delivery and returns" at bounding box center [534, 180] width 72 height 10
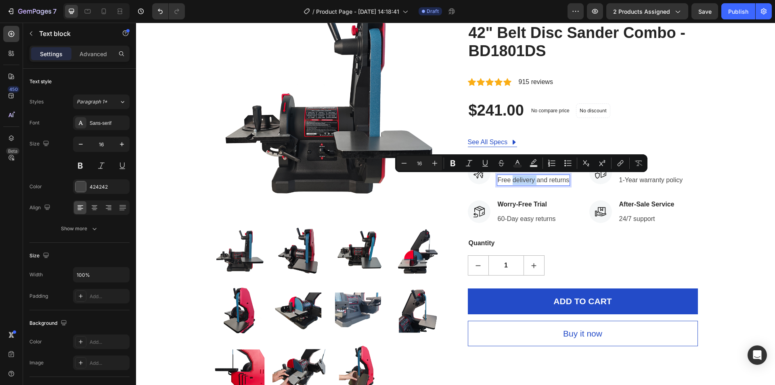
click at [527, 181] on p "Free delivery and returns" at bounding box center [534, 180] width 72 height 10
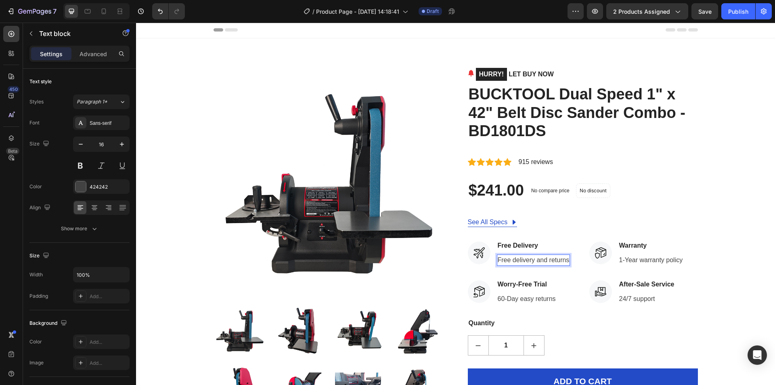
scroll to position [0, 0]
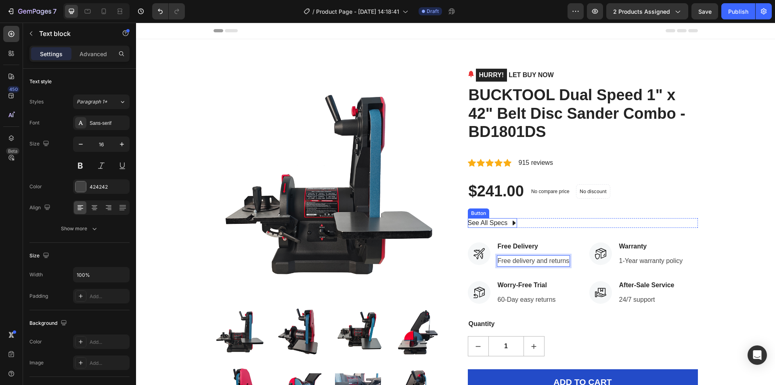
click at [513, 223] on icon at bounding box center [514, 223] width 3 height 5
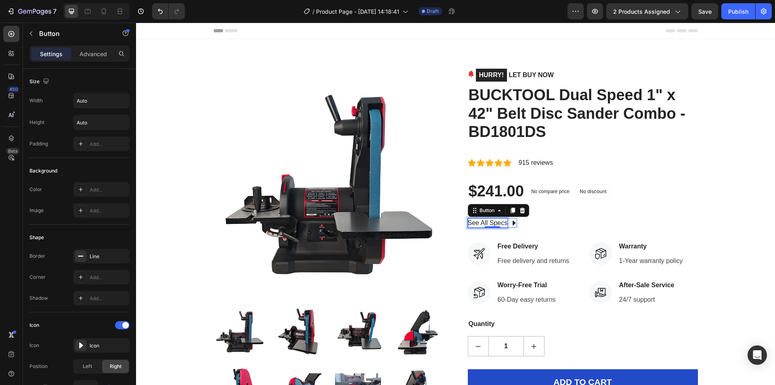
click at [502, 224] on div "See All Specs" at bounding box center [488, 223] width 40 height 10
click at [478, 225] on p "See All Specs" at bounding box center [488, 223] width 40 height 10
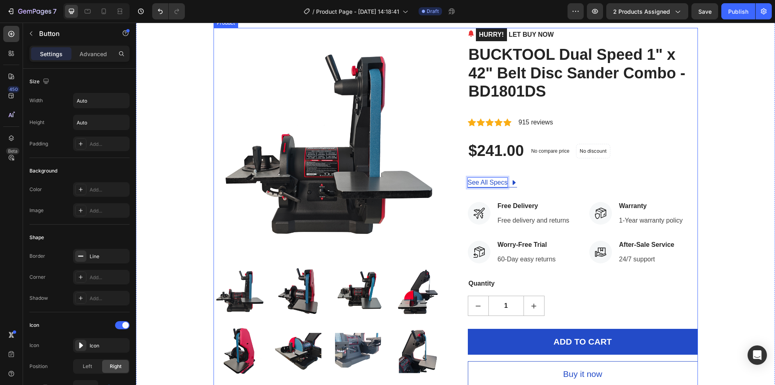
scroll to position [81, 0]
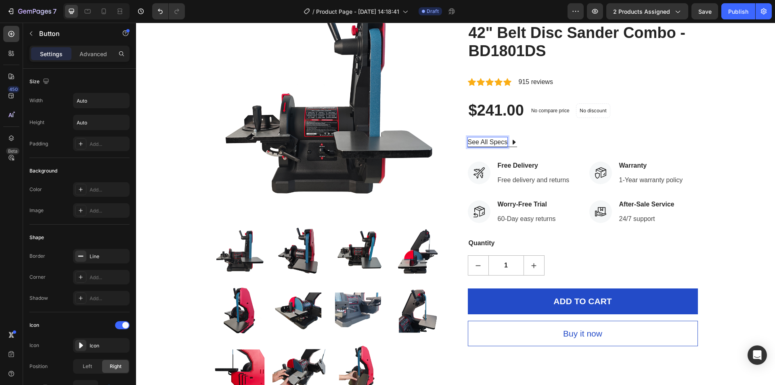
click at [488, 144] on p "See All Specs" at bounding box center [488, 142] width 40 height 10
click at [513, 142] on icon at bounding box center [514, 142] width 3 height 5
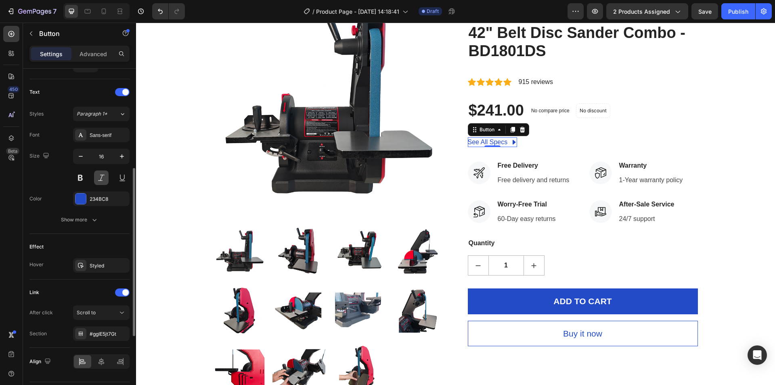
scroll to position [346, 0]
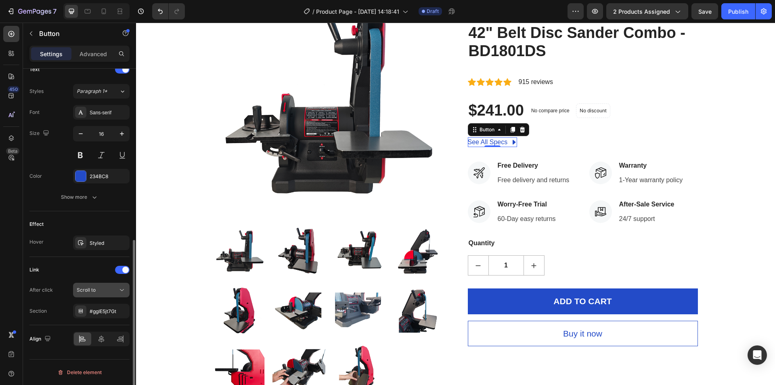
click at [83, 293] on span "Scroll to" at bounding box center [86, 289] width 19 height 7
click at [86, 291] on span "Scroll to" at bounding box center [86, 290] width 19 height 6
click at [98, 311] on div "#ggIE5jt7Gt" at bounding box center [101, 311] width 23 height 7
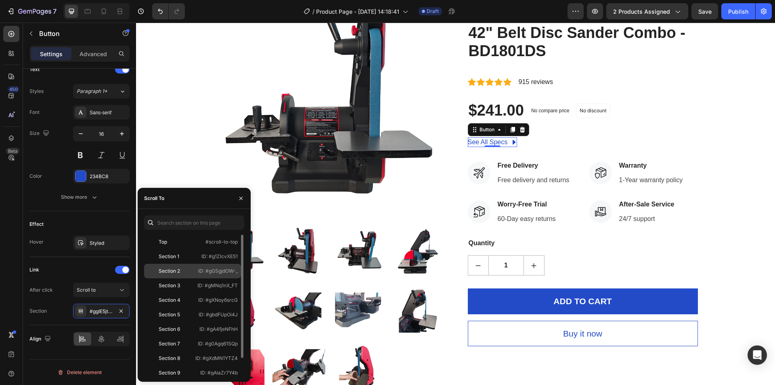
click at [172, 272] on div "Section 2" at bounding box center [169, 270] width 21 height 7
click at [151, 264] on div "Section 1 ID: #g1ZlcvXE51" at bounding box center [192, 271] width 97 height 15
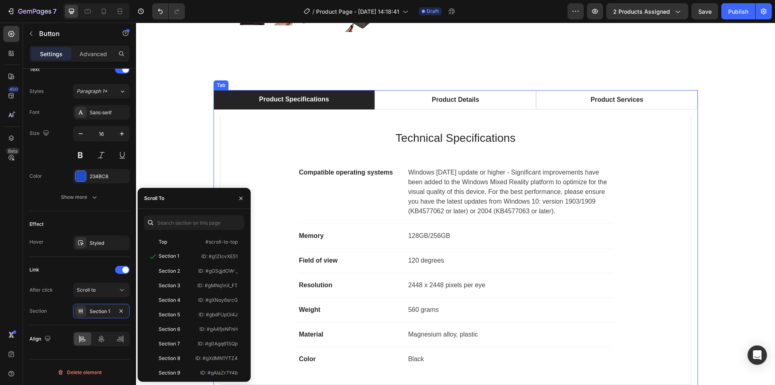
scroll to position [0, 0]
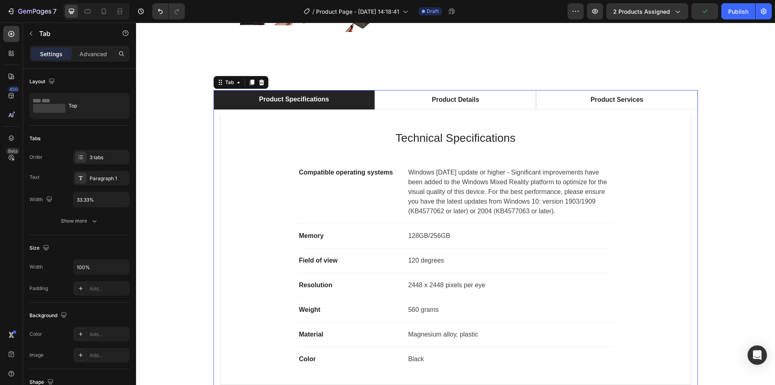
click at [214, 101] on li "Product Specifications" at bounding box center [295, 99] width 162 height 19
click at [231, 127] on div "Technical Specifications Heading Compatible operating systems Text block Window…" at bounding box center [456, 250] width 472 height 269
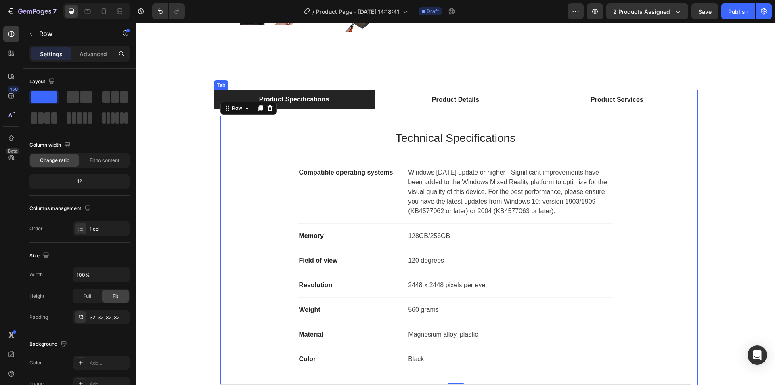
click at [233, 97] on li "Product Specifications" at bounding box center [295, 99] width 162 height 19
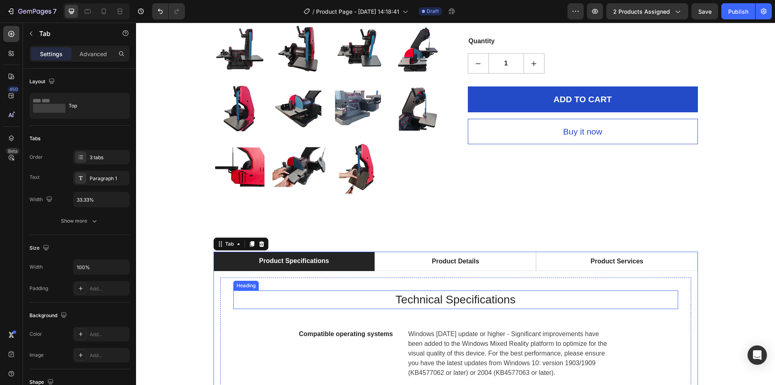
scroll to position [121, 0]
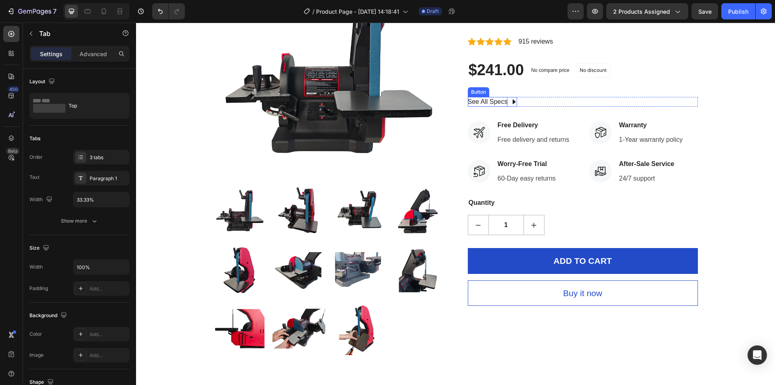
click at [498, 105] on p "See All Specs" at bounding box center [488, 102] width 40 height 10
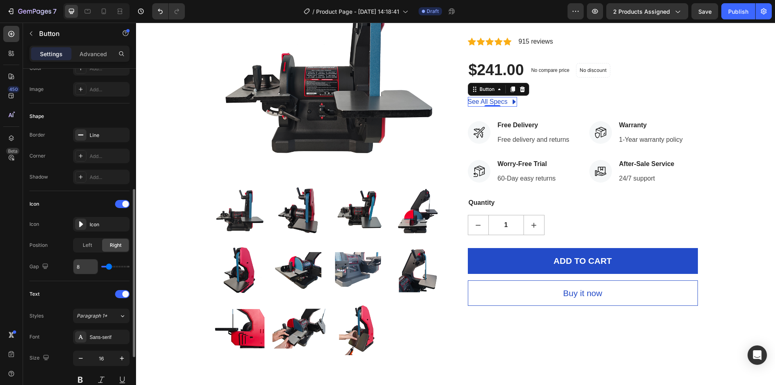
scroll to position [346, 0]
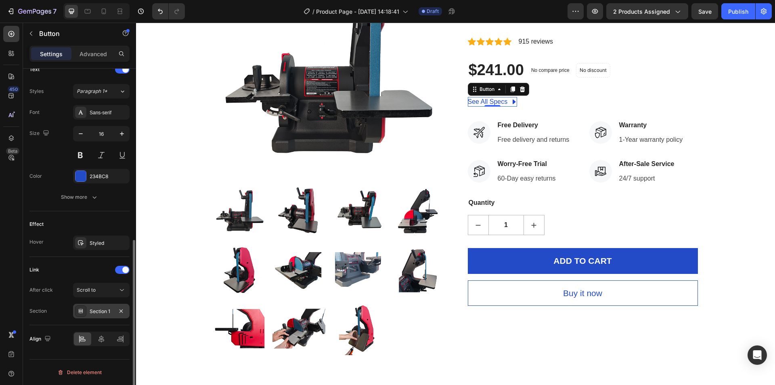
click at [99, 314] on div "Section 1" at bounding box center [101, 311] width 23 height 7
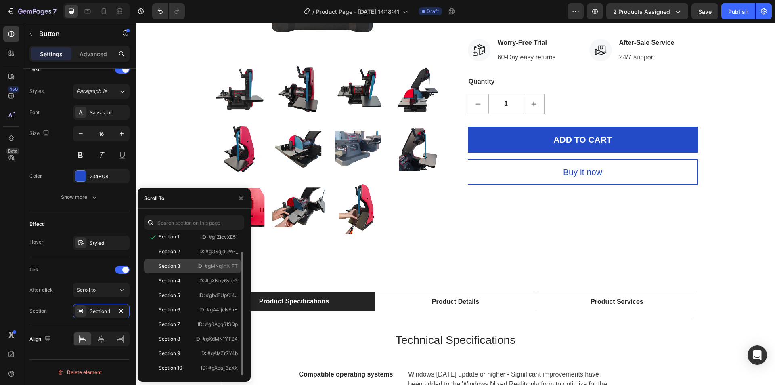
scroll to position [0, 0]
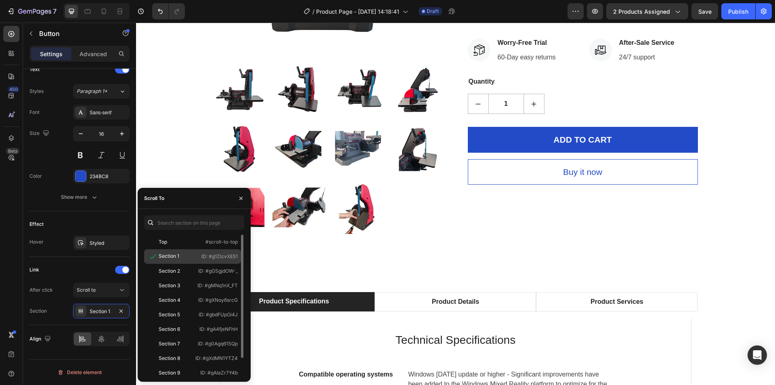
click at [167, 258] on div "Section 1" at bounding box center [169, 255] width 21 height 7
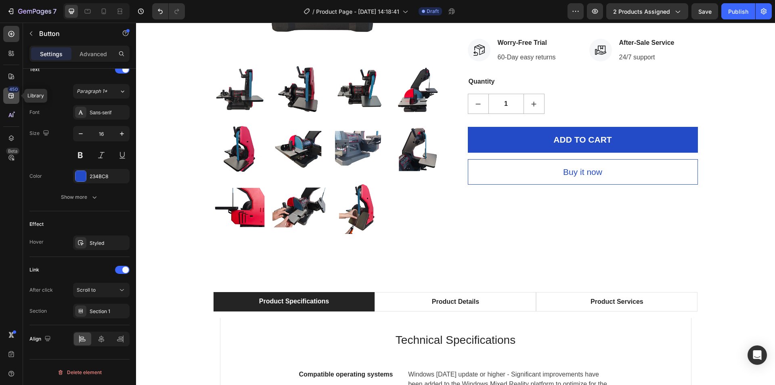
click at [12, 95] on icon at bounding box center [11, 96] width 8 height 8
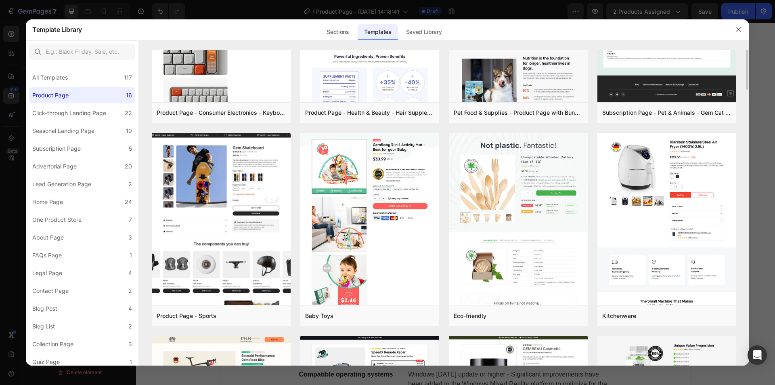
scroll to position [81, 0]
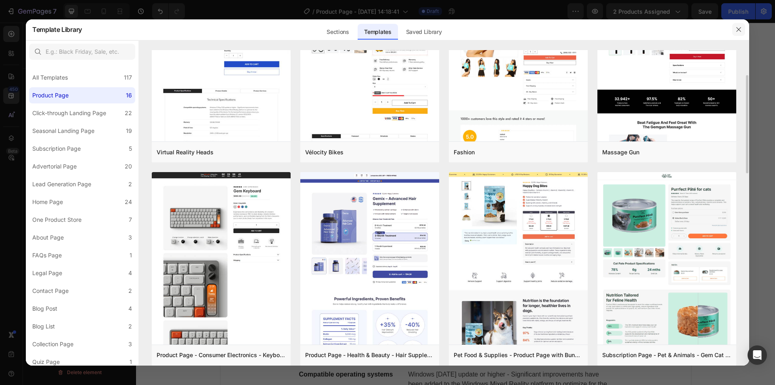
click at [735, 31] on button "button" at bounding box center [739, 29] width 13 height 13
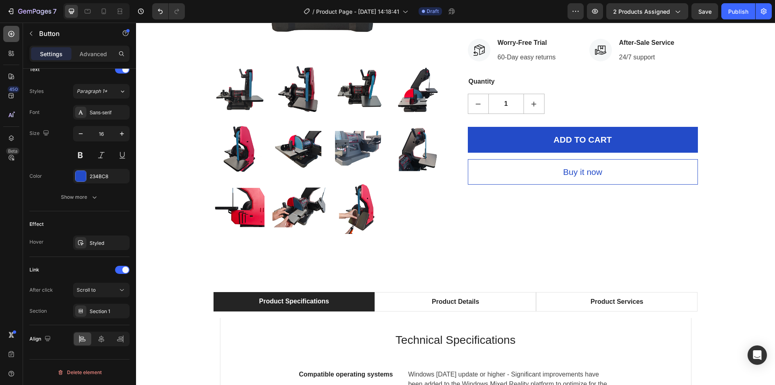
click at [15, 37] on icon at bounding box center [11, 34] width 8 height 8
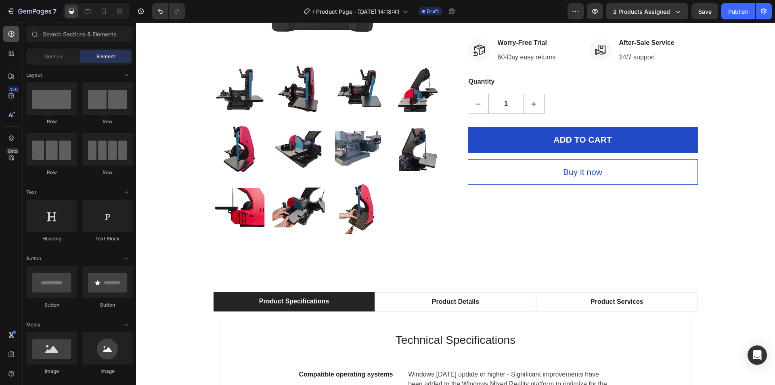
click at [15, 37] on icon at bounding box center [11, 34] width 8 height 8
click at [13, 117] on icon at bounding box center [13, 115] width 1 height 4
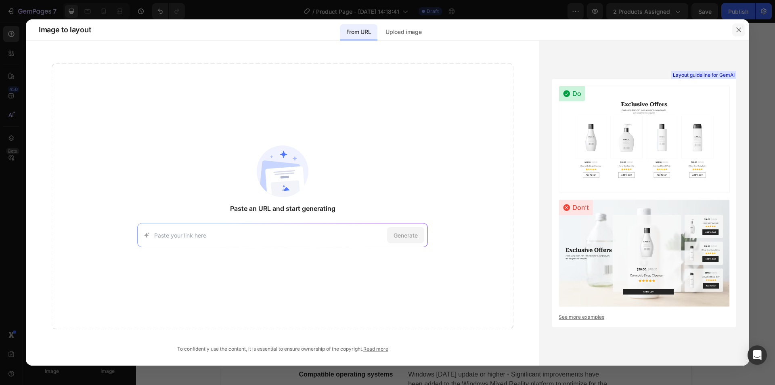
click at [736, 32] on icon "button" at bounding box center [739, 30] width 6 height 6
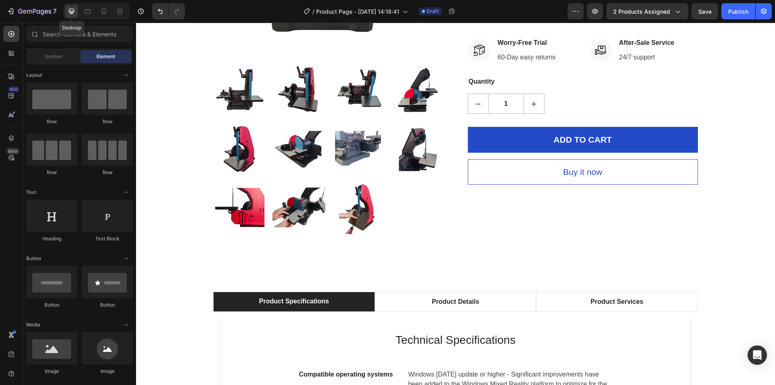
click at [72, 12] on icon at bounding box center [71, 11] width 5 height 5
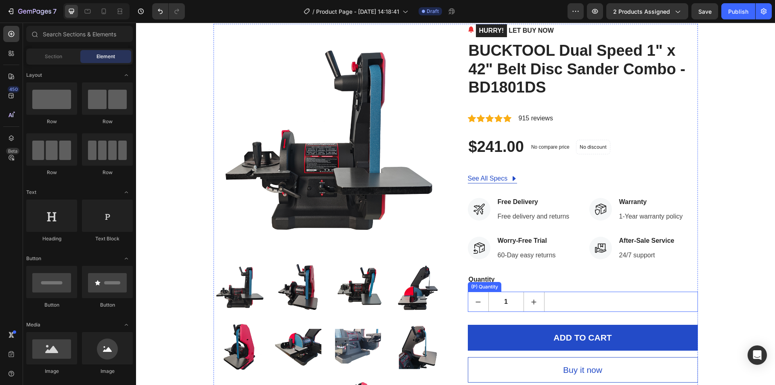
scroll to position [40, 0]
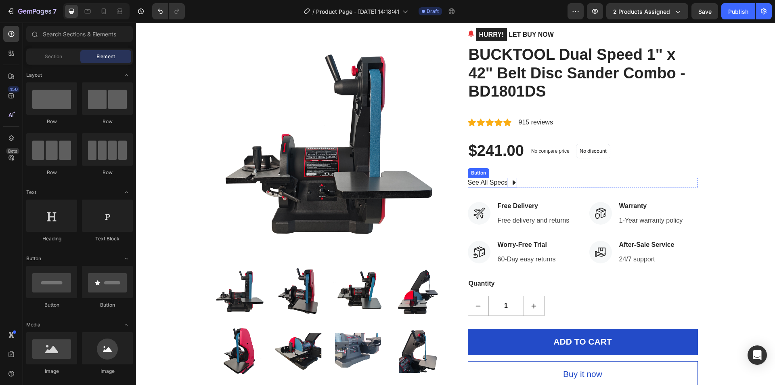
click at [503, 183] on p "See All Specs" at bounding box center [488, 183] width 40 height 10
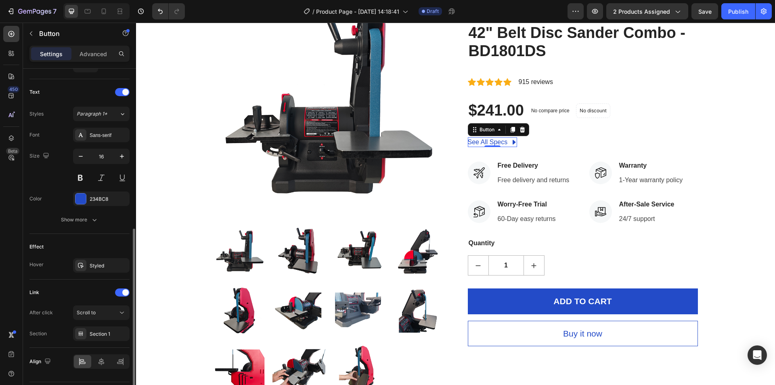
scroll to position [346, 0]
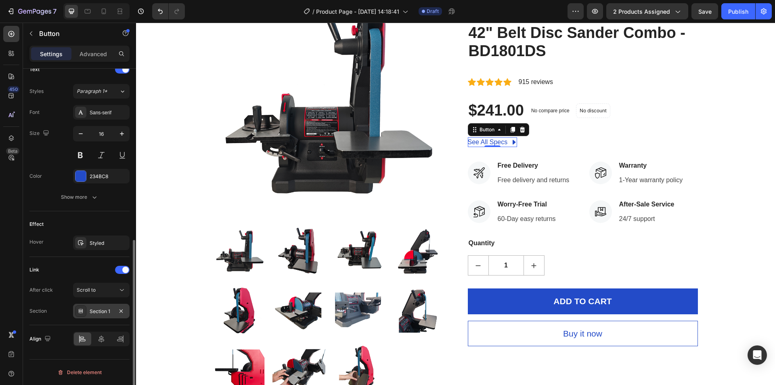
click at [95, 313] on div "Section 1" at bounding box center [101, 311] width 23 height 7
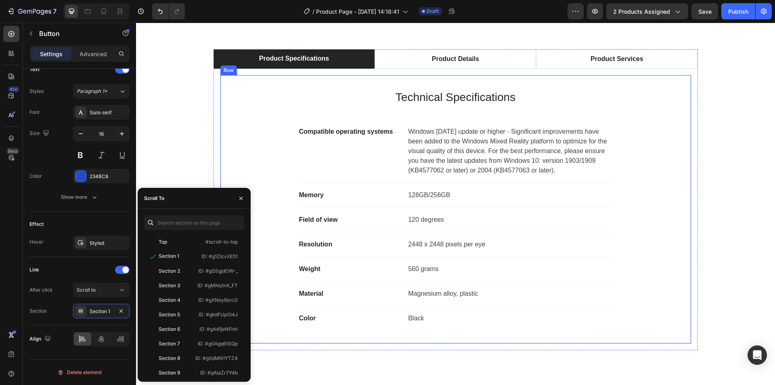
scroll to position [404, 0]
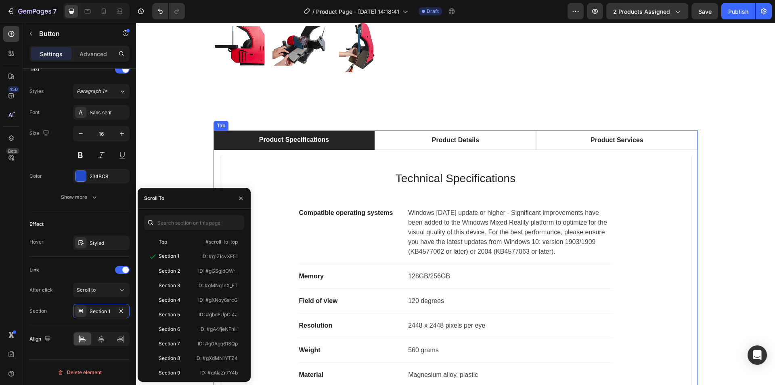
click at [263, 139] on div "Product Specifications" at bounding box center [294, 140] width 72 height 12
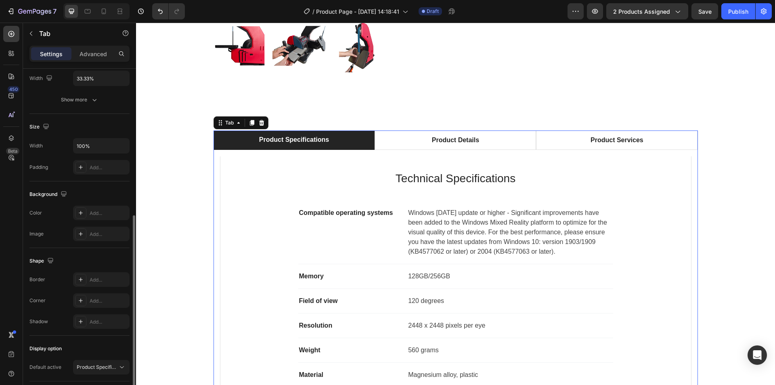
scroll to position [177, 0]
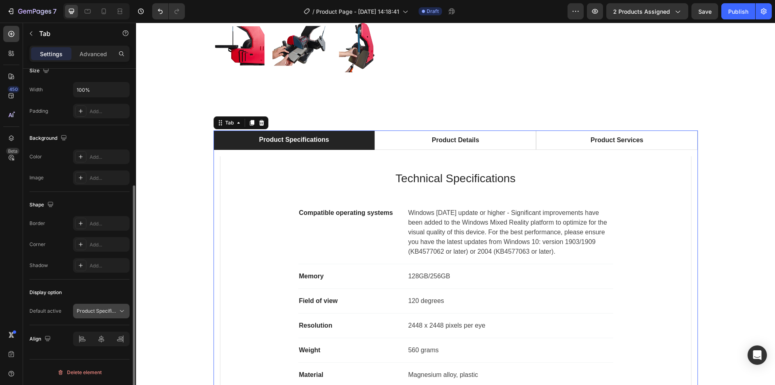
click at [95, 308] on span "Product Specifications" at bounding box center [103, 311] width 52 height 6
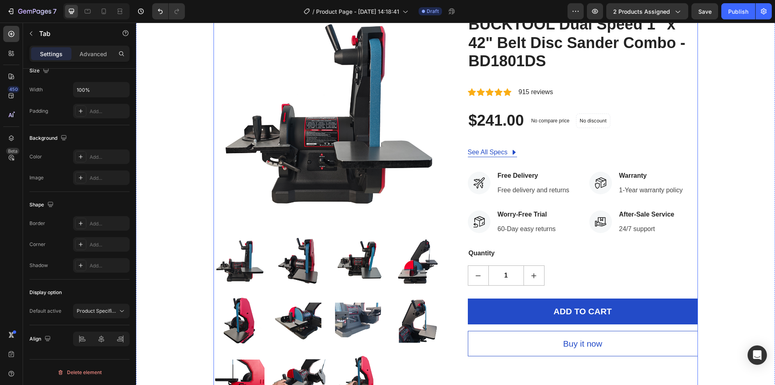
scroll to position [81, 0]
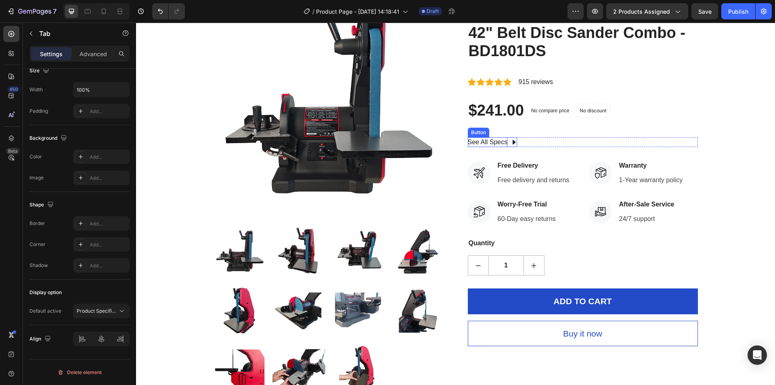
click at [500, 142] on div "See All Specs" at bounding box center [488, 142] width 40 height 10
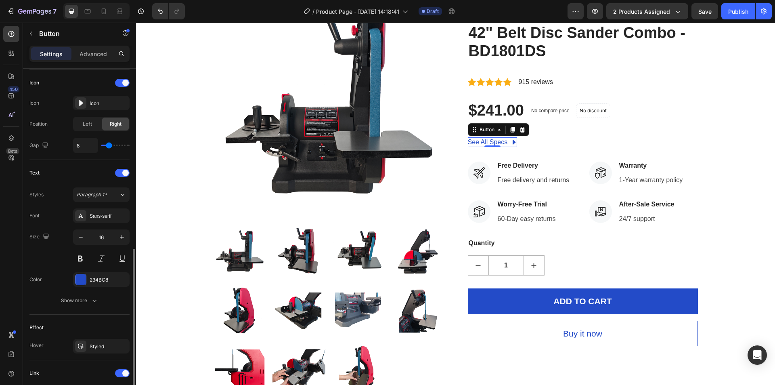
scroll to position [346, 0]
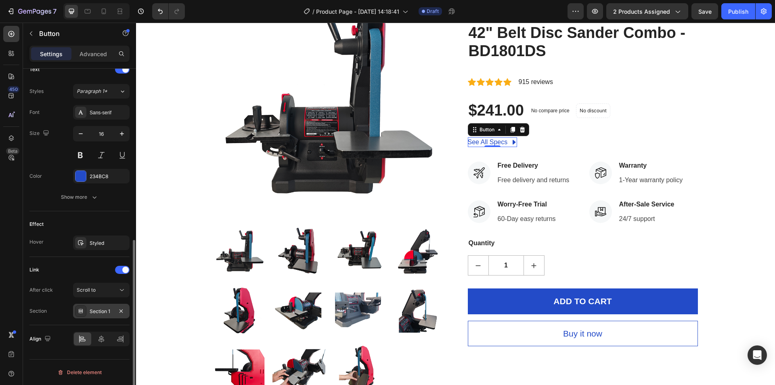
click at [94, 310] on div "Section 1" at bounding box center [101, 311] width 23 height 7
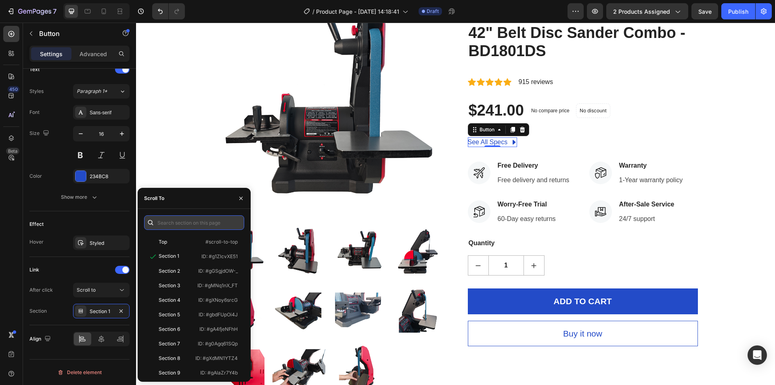
click at [212, 221] on input "text" at bounding box center [194, 222] width 100 height 15
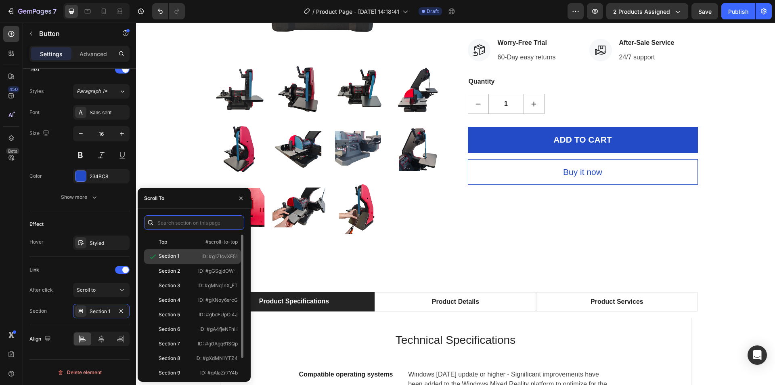
scroll to position [162, 0]
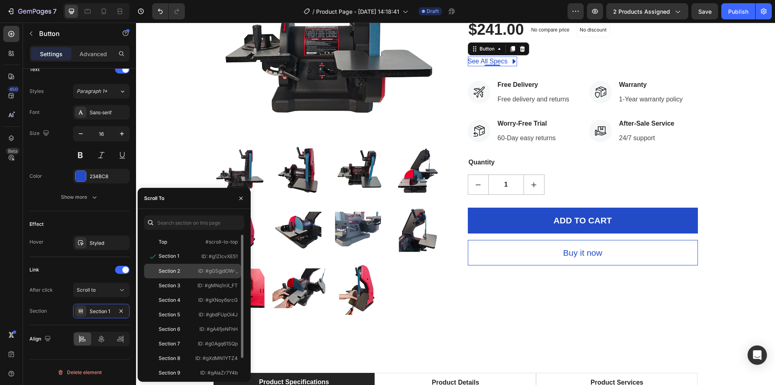
click at [206, 272] on p "ID: #gGSgjdOW-_" at bounding box center [218, 270] width 40 height 7
click at [199, 288] on p "ID: #gMNq1nX_FT" at bounding box center [217, 285] width 40 height 7
click at [199, 302] on p "ID: #gXNoy6srcG" at bounding box center [218, 299] width 40 height 7
click at [197, 322] on div "Section 5 ID: #gbdFUpOi4J" at bounding box center [192, 329] width 97 height 15
click at [194, 264] on div "Section 1 ID: #g1ZlcvXE51" at bounding box center [192, 271] width 97 height 15
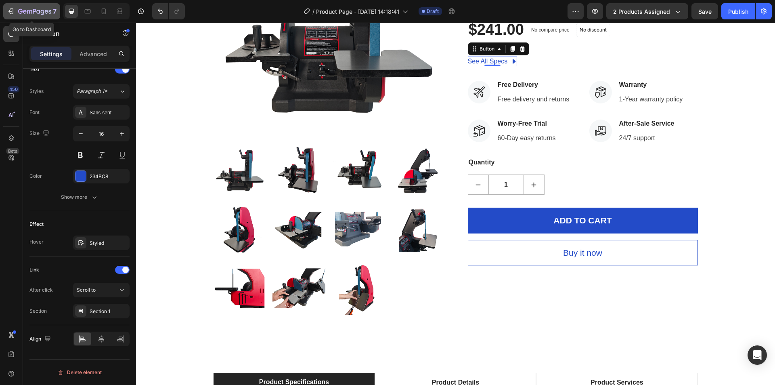
click at [25, 11] on icon "button" at bounding box center [34, 11] width 33 height 7
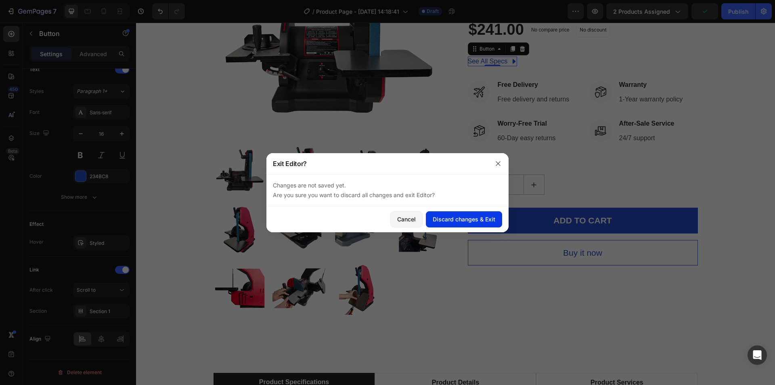
click at [458, 219] on div "Discard changes & Exit" at bounding box center [464, 219] width 63 height 8
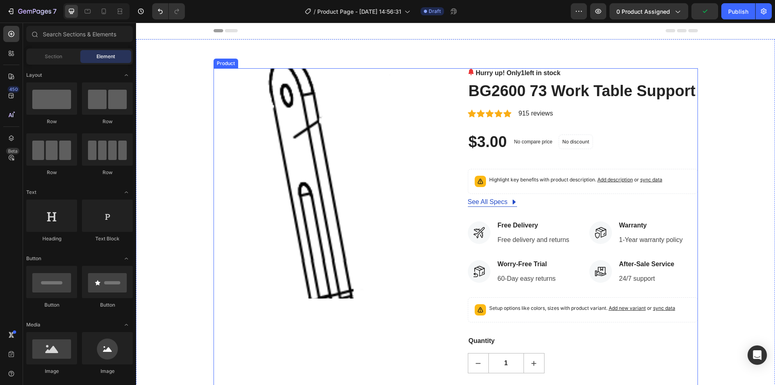
scroll to position [40, 0]
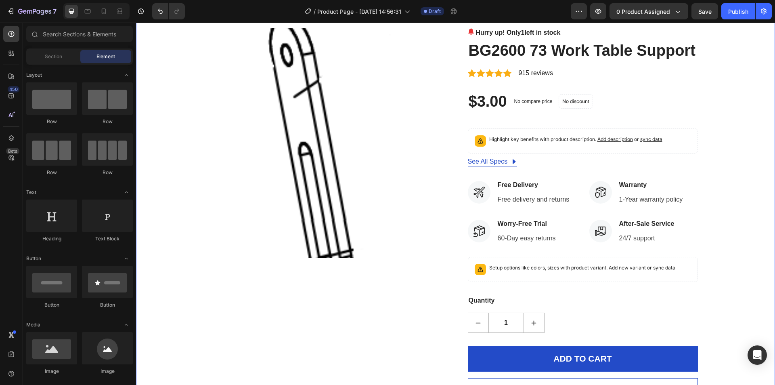
click at [724, 194] on div "Product Images Hurry up! Only 1 left in stock (P) Stock Counter BG2600 73 Work …" at bounding box center [455, 216] width 627 height 376
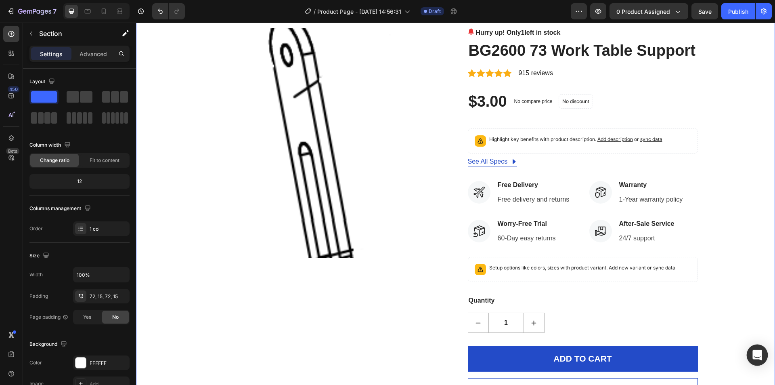
click at [751, 353] on div "Open Intercom Messenger" at bounding box center [757, 354] width 21 height 21
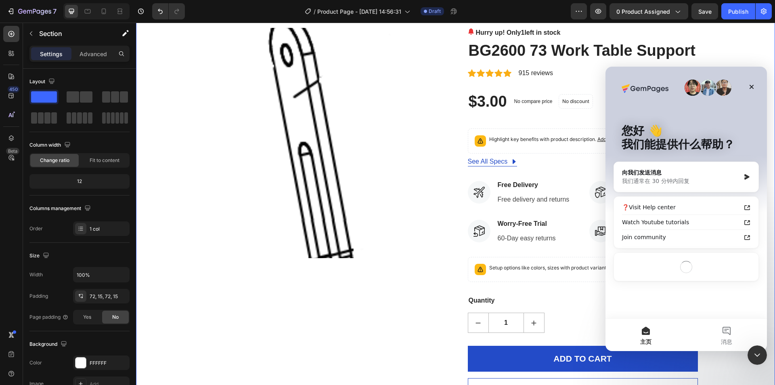
scroll to position [0, 0]
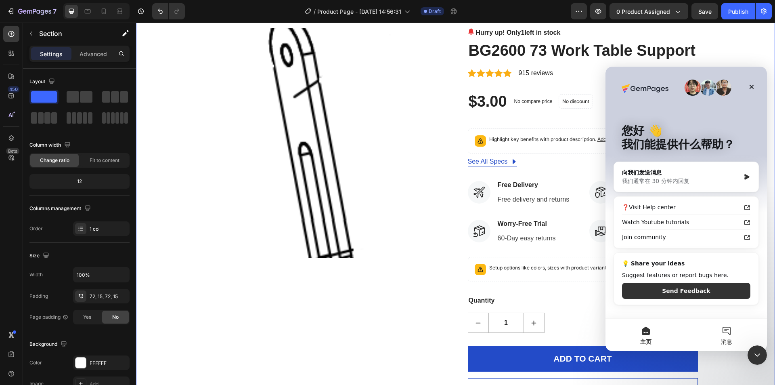
click at [729, 333] on button "消息" at bounding box center [727, 335] width 81 height 32
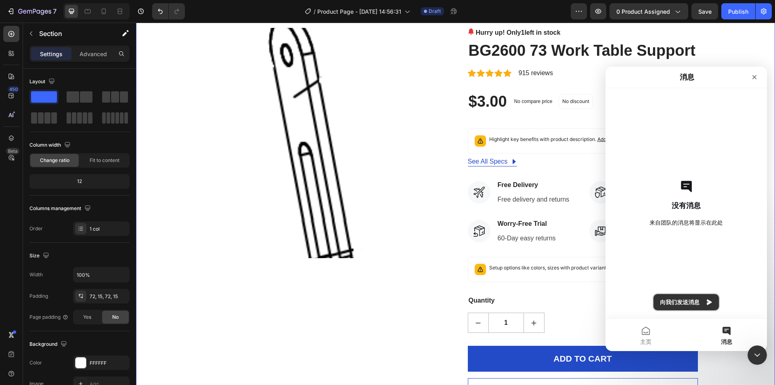
click at [668, 307] on button "向我们发送消息" at bounding box center [686, 302] width 65 height 16
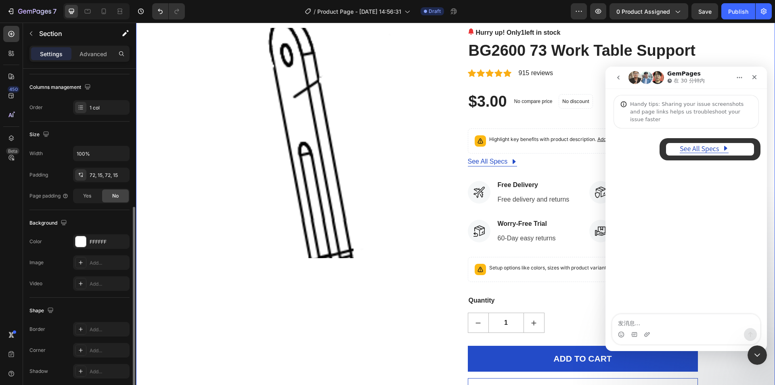
scroll to position [153, 0]
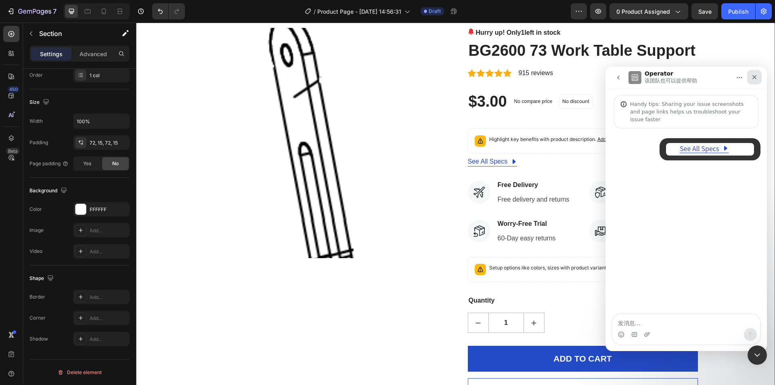
click at [752, 75] on icon "关闭" at bounding box center [755, 77] width 6 height 6
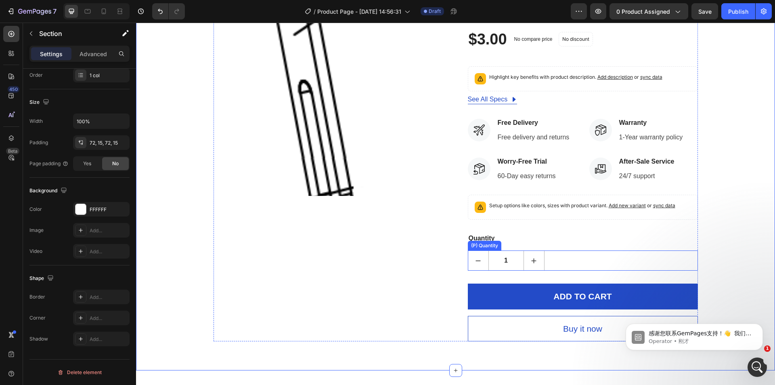
scroll to position [162, 0]
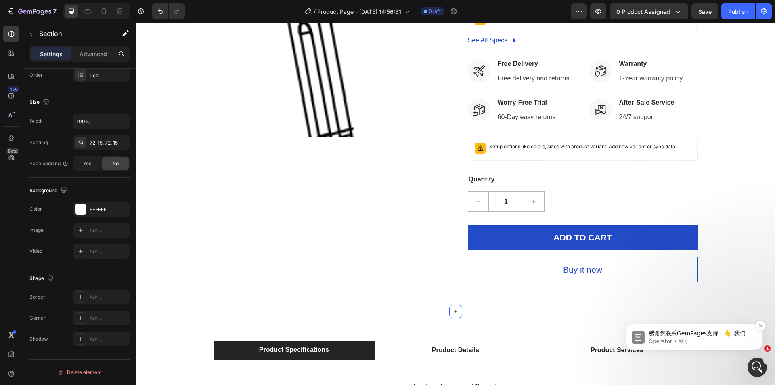
click at [702, 336] on p "感谢您联系GemPages支持！👋 ​ 我们的支持团队将很快为您提供帮助。 同时，欢迎您浏览我们的帮助中心以获取有用的故障排除步骤。 我们非常感谢您的耐心！🙌" at bounding box center [701, 334] width 104 height 8
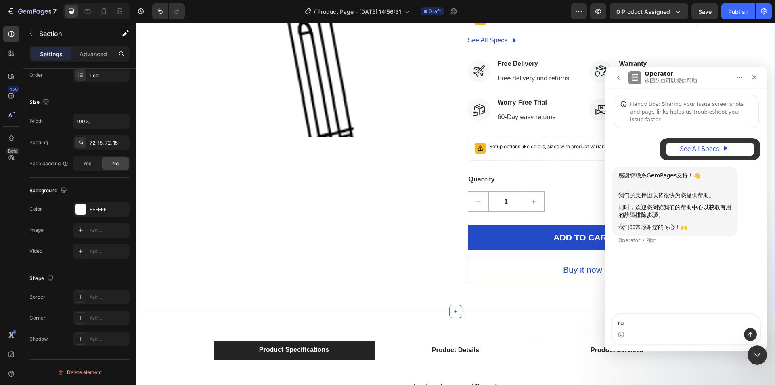
type textarea "r"
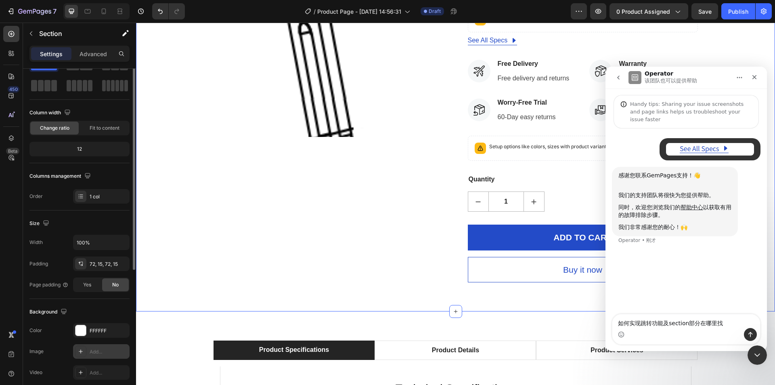
scroll to position [0, 0]
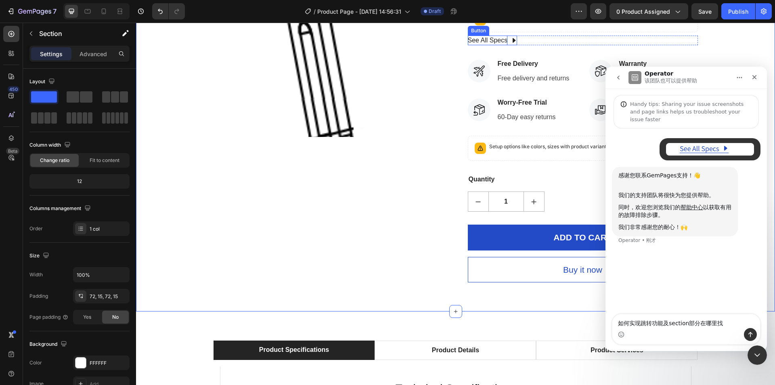
type textarea "如何实现跳转功能及section部分在哪里找"
click at [499, 45] on div "See All Specs" at bounding box center [488, 41] width 40 height 10
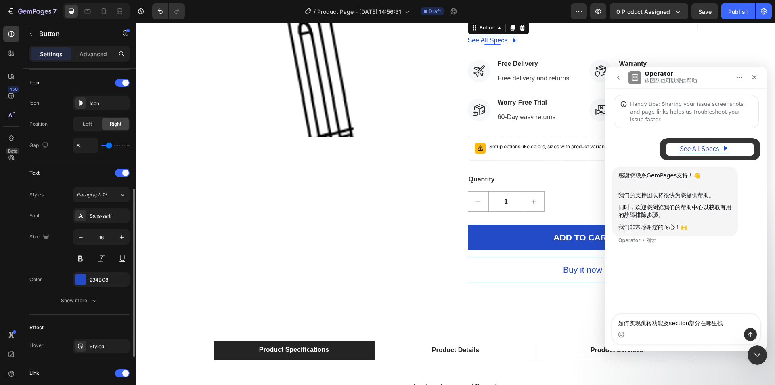
scroll to position [346, 0]
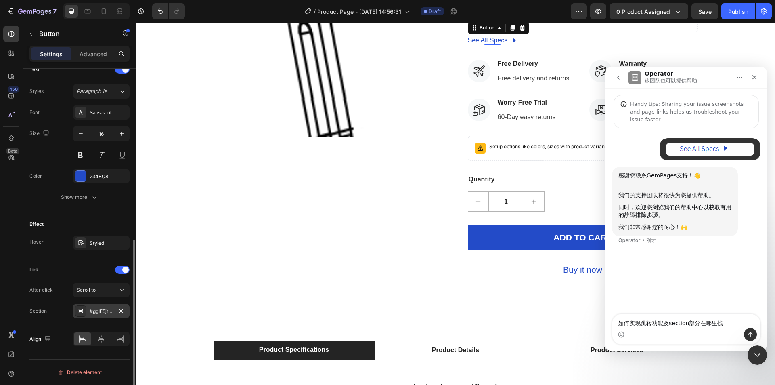
click at [109, 312] on div "#ggIE5jt7Gt" at bounding box center [101, 311] width 23 height 7
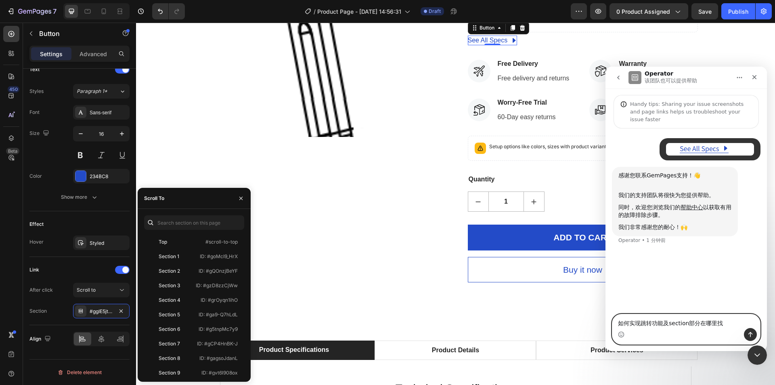
click at [718, 321] on textarea "如何实现跳转功能及section部分在哪里找" at bounding box center [687, 321] width 148 height 14
drag, startPoint x: 723, startPoint y: 324, endPoint x: 586, endPoint y: 324, distance: 137.3
click html "Operator 该团队也可以提供帮助 Handy tips: Sharing your issue screenshots and page links h…"
paste textarea "发消息..."
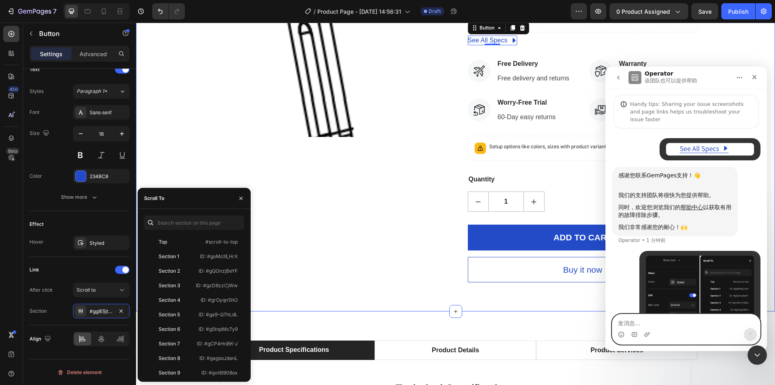
scroll to position [47, 0]
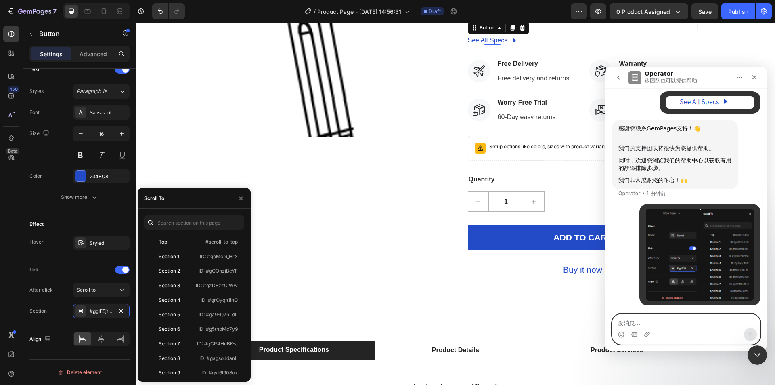
type textarea "W"
type textarea "h"
type textarea "Where should I find the section ID"
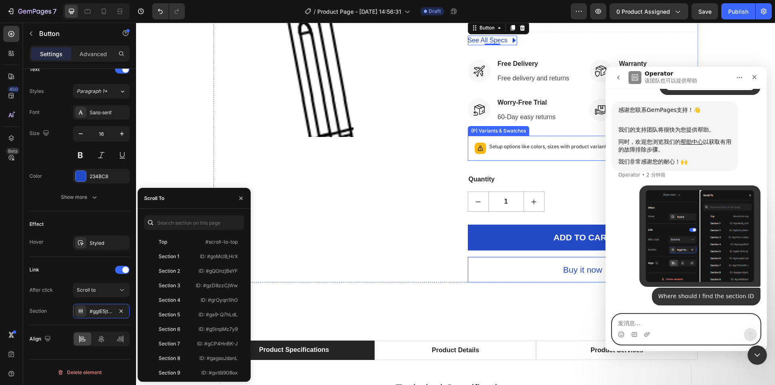
scroll to position [65, 0]
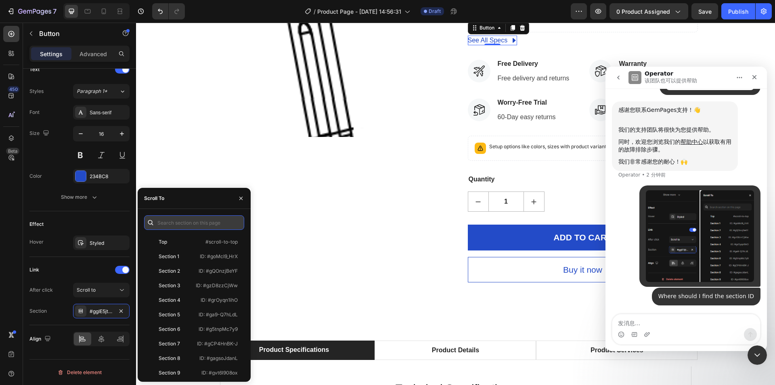
click at [218, 221] on input "text" at bounding box center [194, 222] width 100 height 15
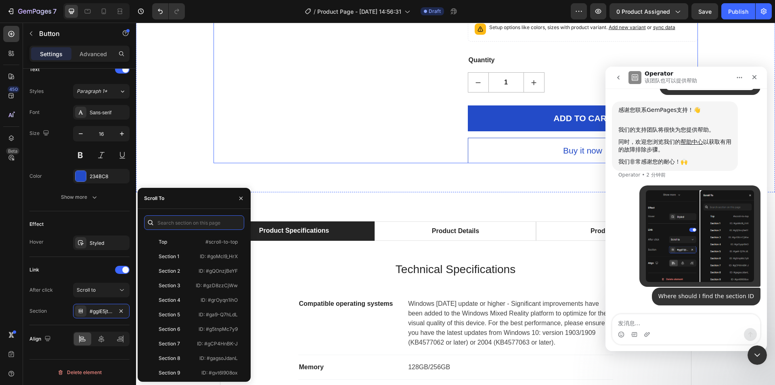
scroll to position [283, 0]
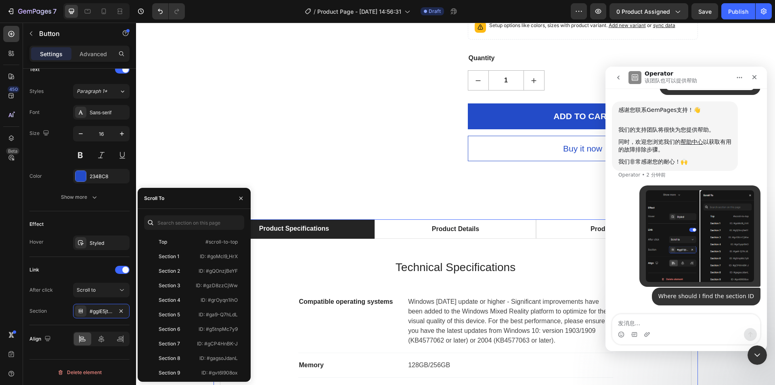
click at [303, 235] on div "Product Specifications" at bounding box center [294, 229] width 72 height 12
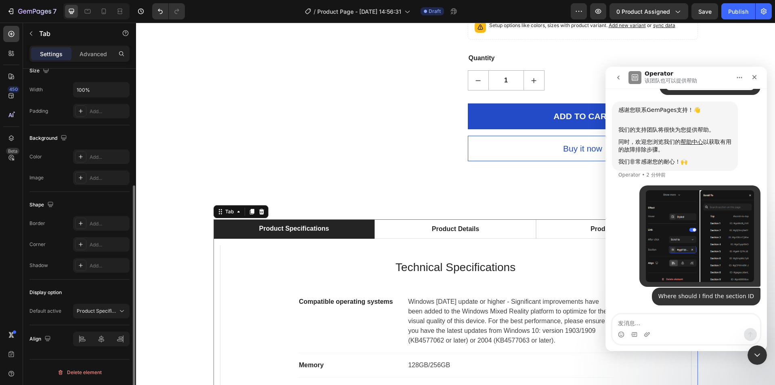
scroll to position [0, 0]
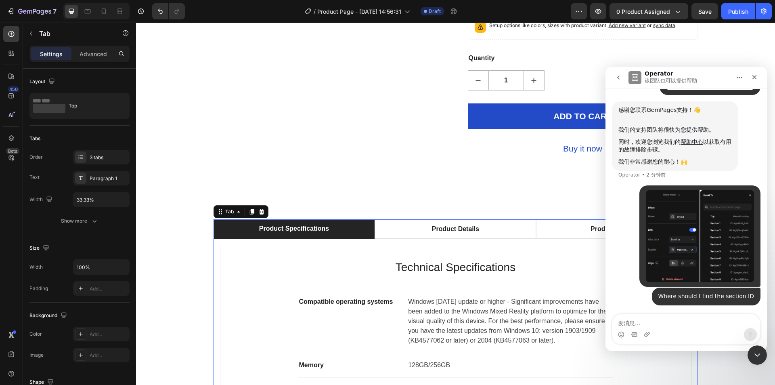
click at [87, 60] on div "Settings Advanced" at bounding box center [79, 54] width 100 height 16
click at [96, 54] on p "Advanced" at bounding box center [93, 54] width 27 height 8
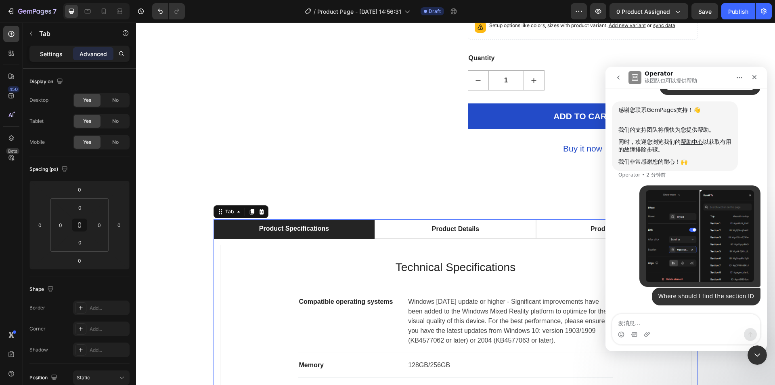
click at [44, 58] on p "Settings" at bounding box center [51, 54] width 23 height 8
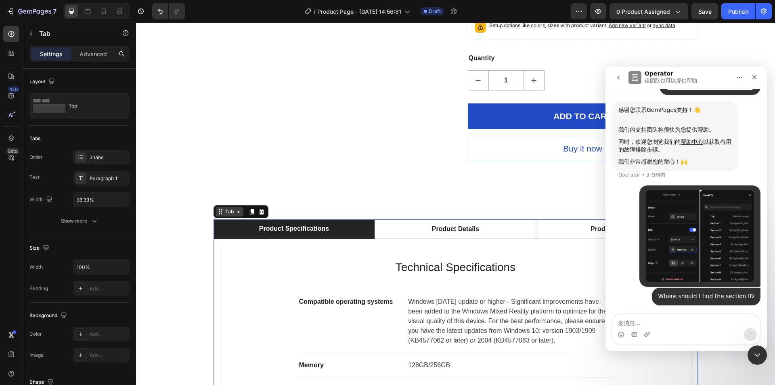
click at [225, 215] on div "Tab" at bounding box center [230, 211] width 12 height 7
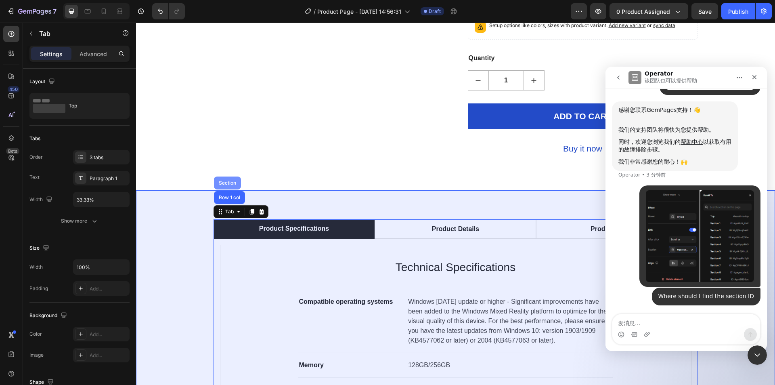
click at [222, 185] on div "Section" at bounding box center [227, 183] width 21 height 5
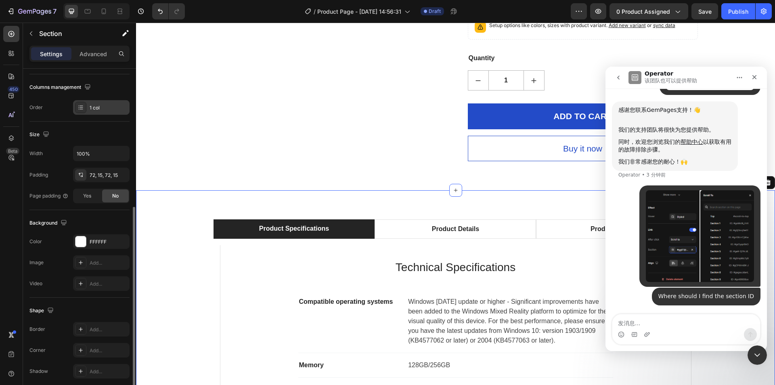
scroll to position [153, 0]
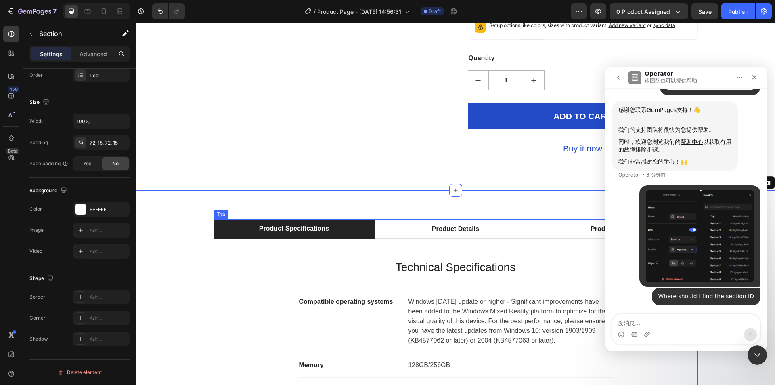
click at [261, 235] on div "Product Specifications" at bounding box center [294, 229] width 72 height 12
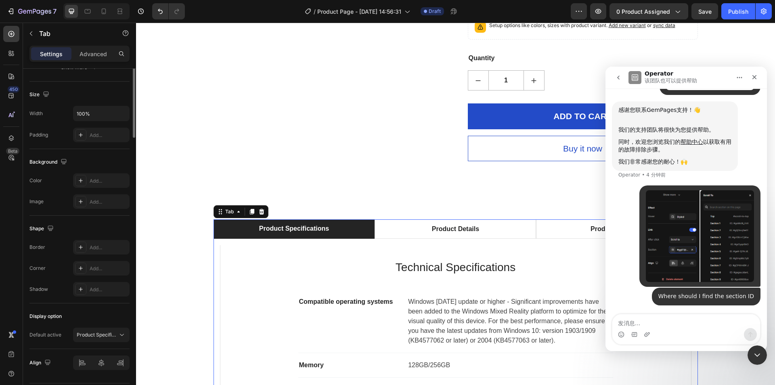
scroll to position [0, 0]
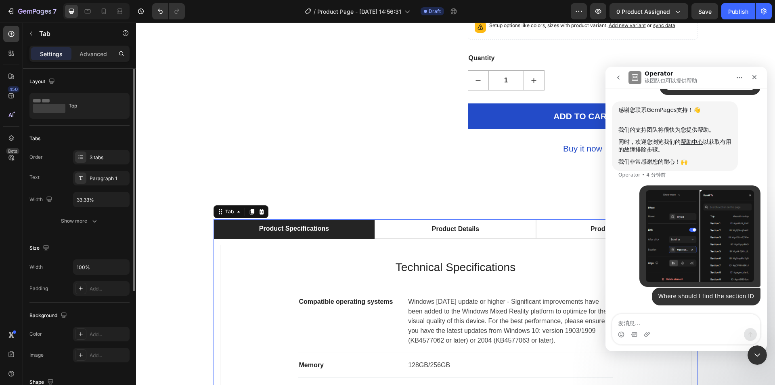
click at [228, 239] on li "Product Specifications" at bounding box center [295, 228] width 162 height 19
click at [307, 235] on div "Product Specifications" at bounding box center [294, 229] width 72 height 12
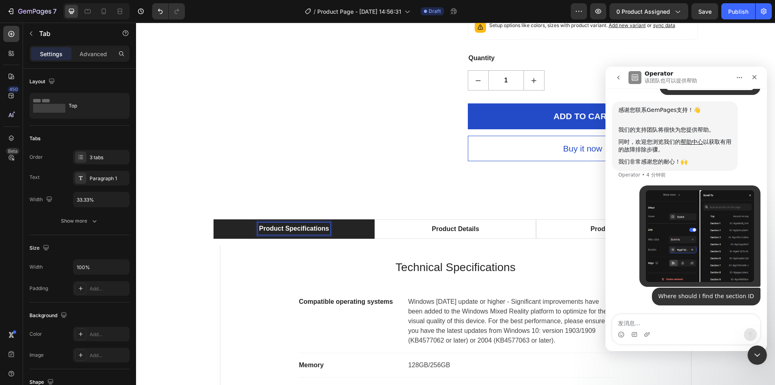
click at [230, 239] on li "Product Specifications" at bounding box center [295, 228] width 162 height 19
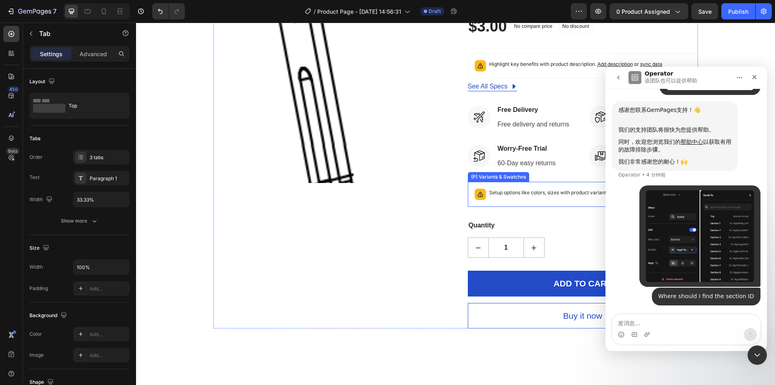
scroll to position [81, 0]
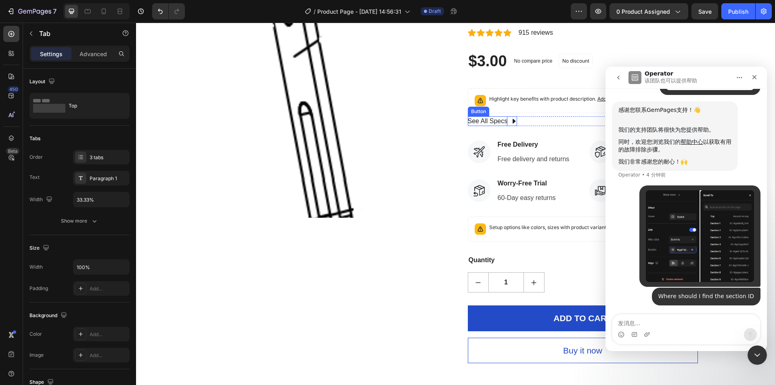
click at [498, 126] on div "See All Specs" at bounding box center [488, 121] width 40 height 10
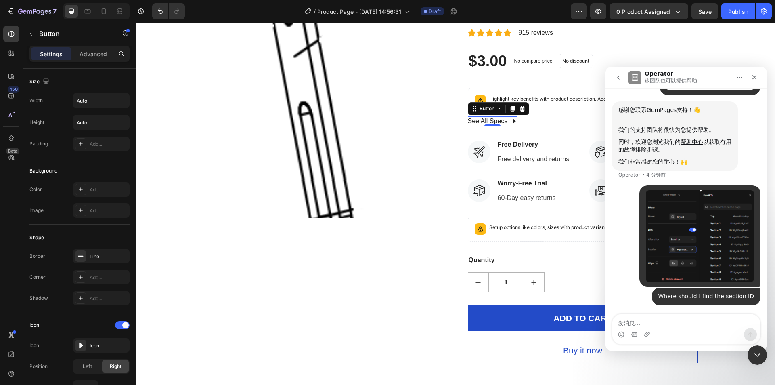
click at [511, 124] on icon at bounding box center [514, 121] width 6 height 6
click at [512, 124] on icon at bounding box center [514, 121] width 6 height 6
click at [478, 112] on div "Button" at bounding box center [487, 108] width 18 height 7
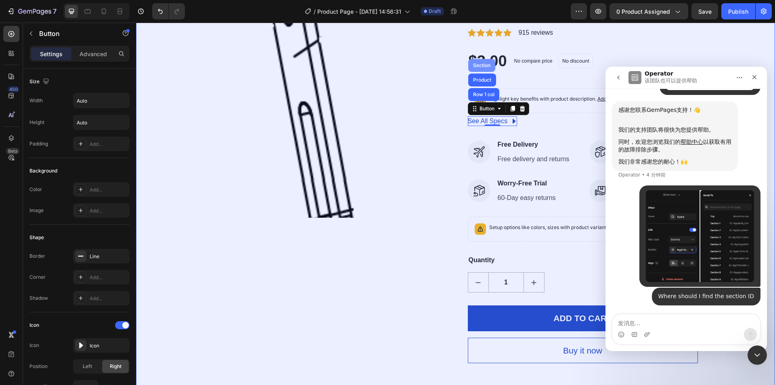
click at [477, 72] on div "Section" at bounding box center [481, 65] width 27 height 13
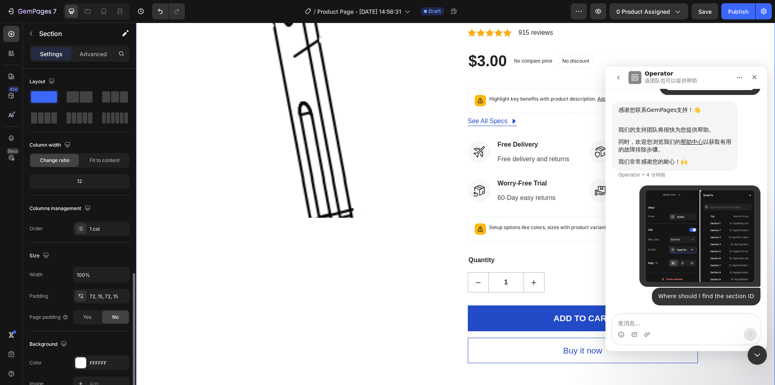
scroll to position [153, 0]
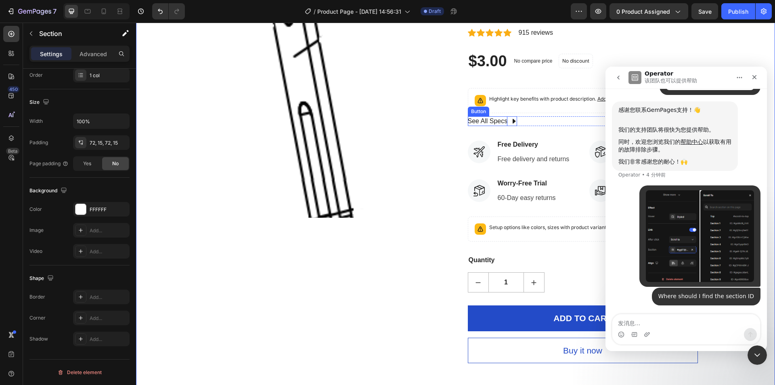
click at [490, 126] on div "See All Specs" at bounding box center [488, 121] width 40 height 10
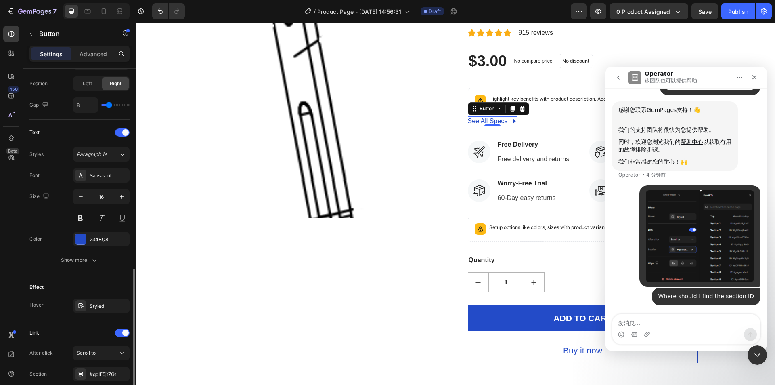
scroll to position [346, 0]
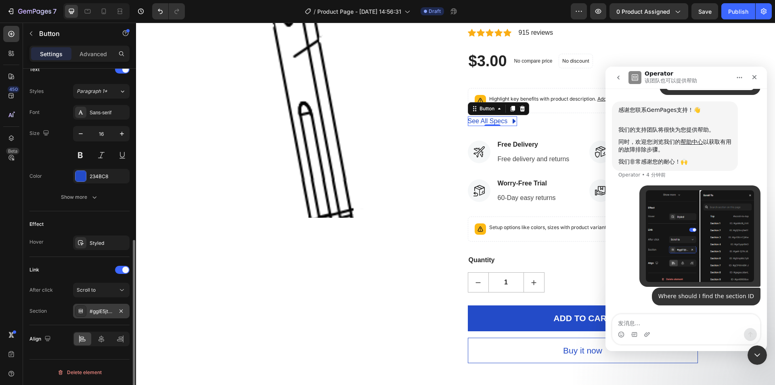
click at [82, 309] on icon at bounding box center [82, 309] width 1 height 1
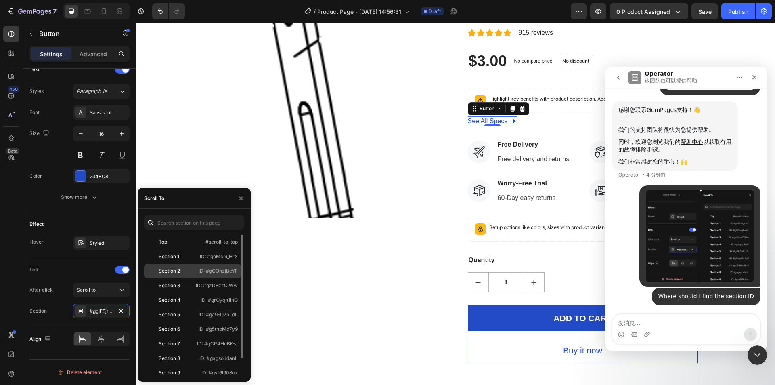
click at [177, 269] on div "Section 2" at bounding box center [169, 270] width 21 height 7
click at [162, 271] on div "Section 2" at bounding box center [169, 270] width 21 height 7
click at [153, 264] on div "Section 1 ID: #goMcI9_HrX" at bounding box center [192, 271] width 97 height 15
click at [151, 278] on div "Section 2 ID: #gQOnzjBeYF" at bounding box center [192, 285] width 97 height 15
click at [151, 264] on div "Section 1 ID: #goMcI9_HrX" at bounding box center [192, 271] width 97 height 15
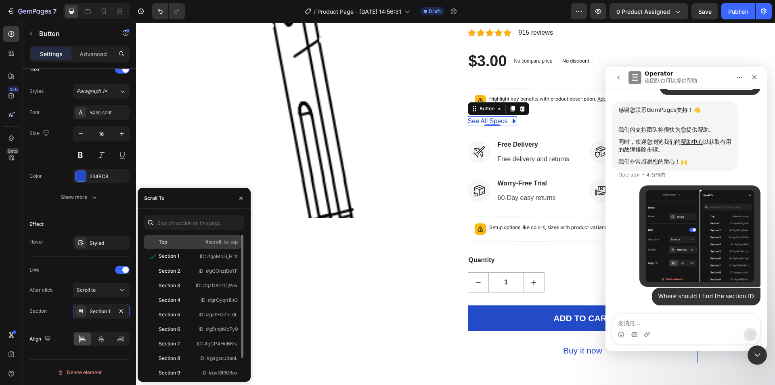
click at [153, 245] on div at bounding box center [152, 241] width 11 height 7
click at [153, 264] on div "Section 1 ID: #goMcI9_HrX" at bounding box center [192, 271] width 97 height 15
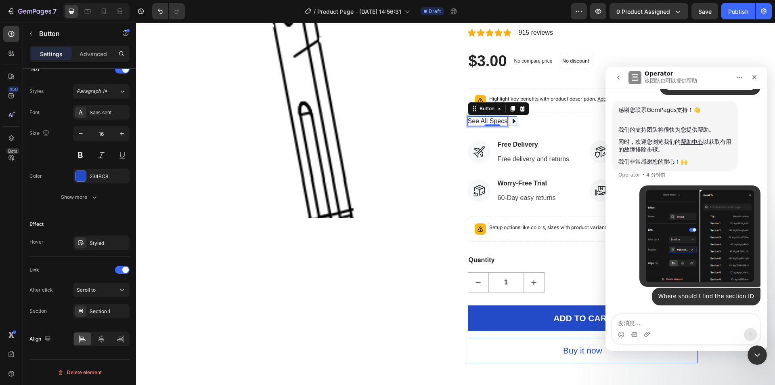
click at [494, 126] on div "See All Specs" at bounding box center [488, 121] width 40 height 10
click at [512, 124] on icon at bounding box center [514, 121] width 6 height 6
click at [635, 320] on textarea "发消息..." at bounding box center [687, 321] width 148 height 14
type textarea "human service"
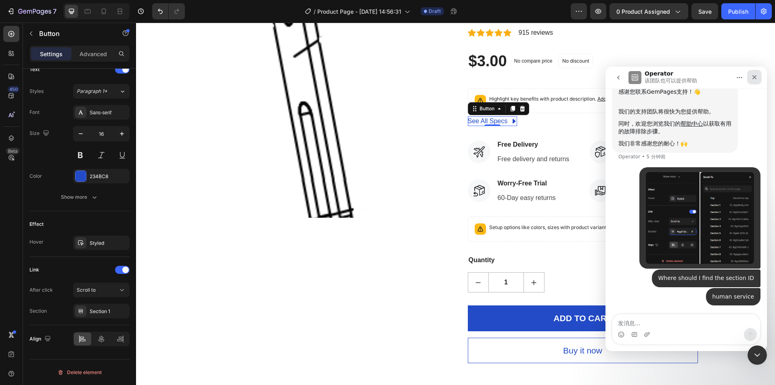
click at [750, 78] on div "关闭" at bounding box center [755, 77] width 15 height 15
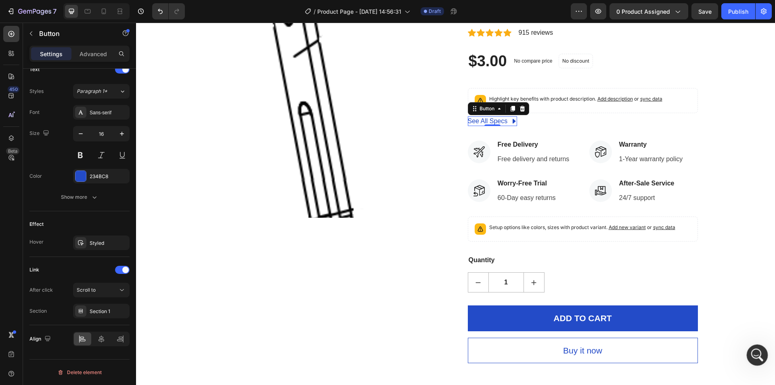
click at [756, 352] on icon "打开 Intercom Messenger" at bounding box center [756, 353] width 13 height 13
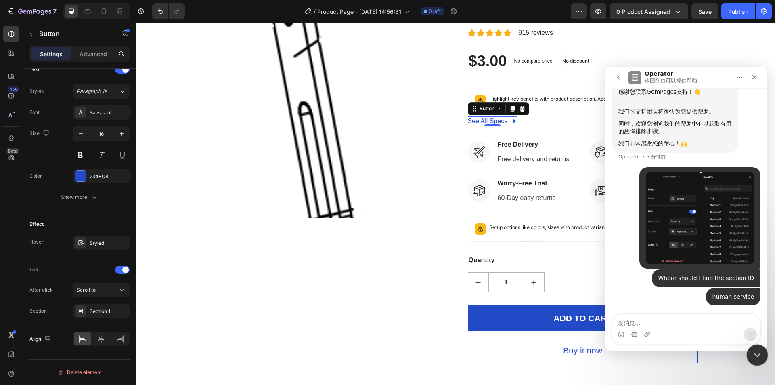
click at [756, 352] on icon "关闭 Intercom Messenger" at bounding box center [757, 354] width 10 height 10
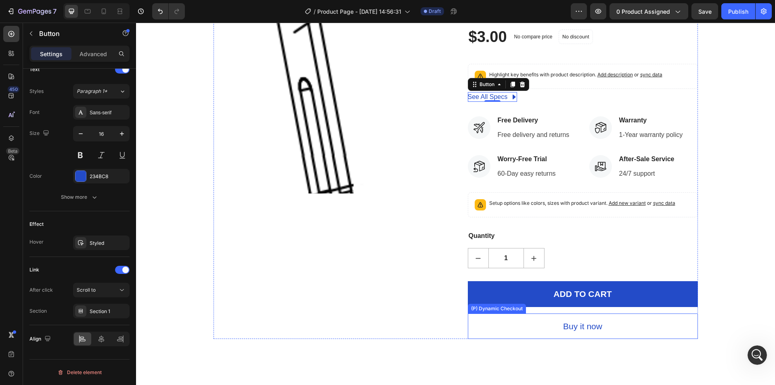
scroll to position [202, 0]
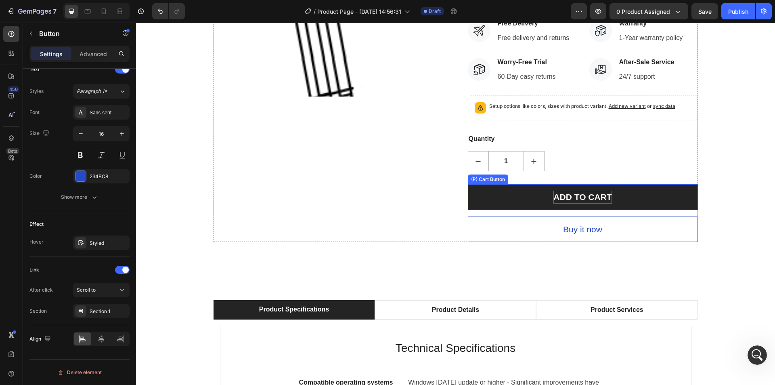
click at [569, 204] on div "ADD TO CART" at bounding box center [583, 197] width 58 height 13
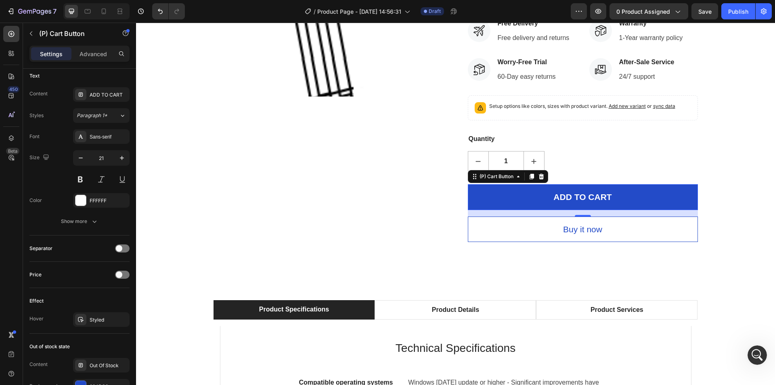
scroll to position [526, 0]
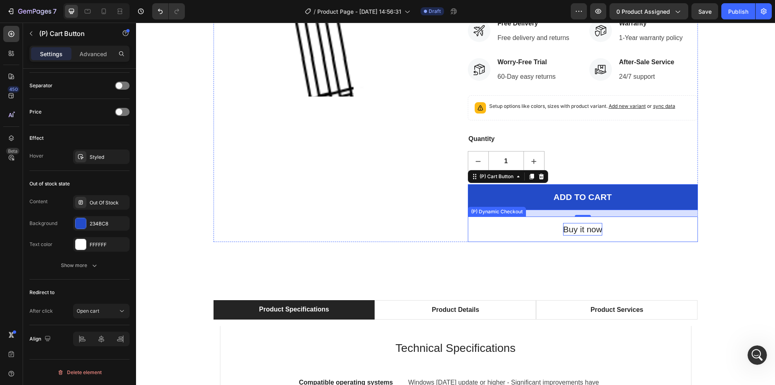
click at [584, 236] on div "Buy it now" at bounding box center [582, 229] width 39 height 13
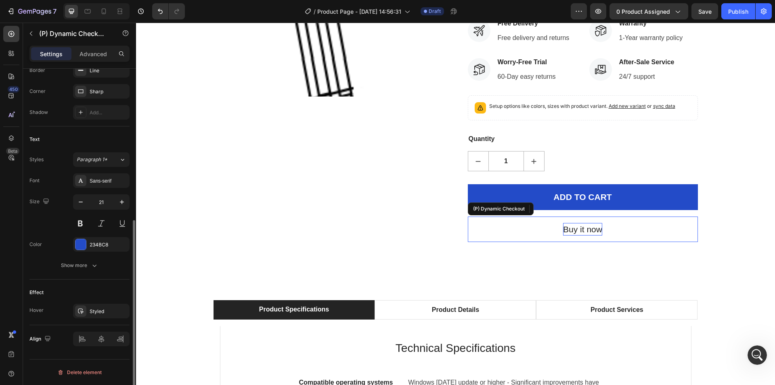
scroll to position [0, 0]
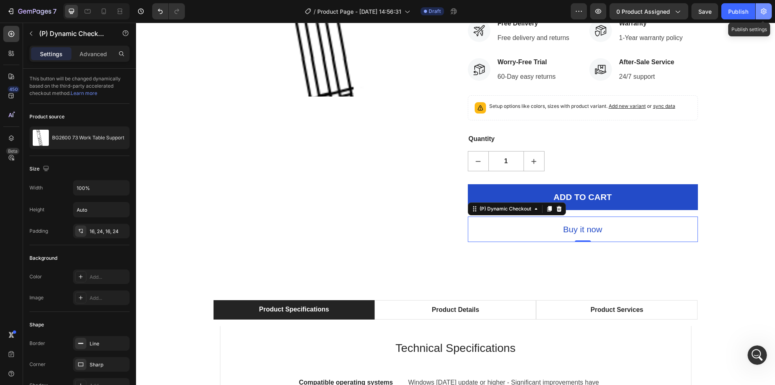
click at [764, 11] on icon "button" at bounding box center [764, 11] width 6 height 6
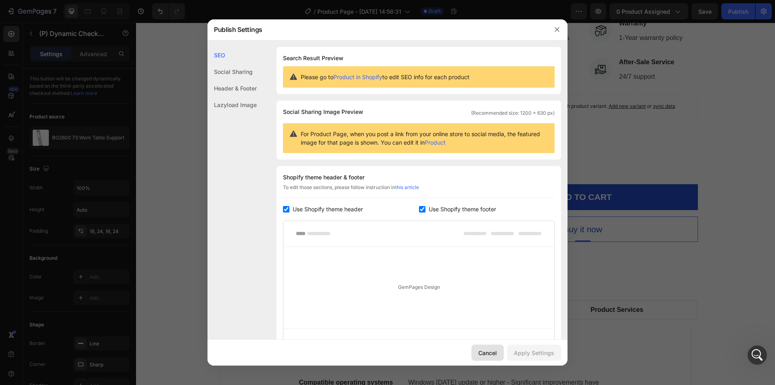
click at [488, 352] on div "Cancel" at bounding box center [488, 353] width 19 height 8
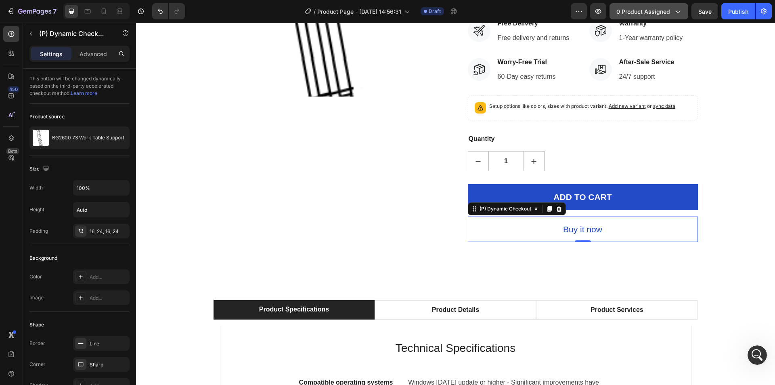
click at [677, 13] on icon "button" at bounding box center [678, 11] width 8 height 8
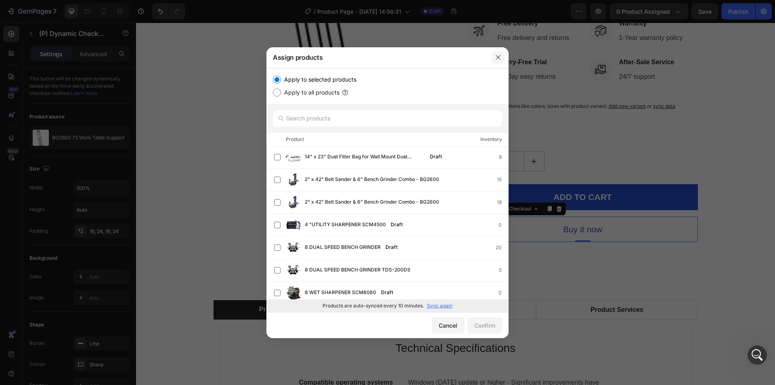
click at [499, 57] on icon "button" at bounding box center [498, 57] width 6 height 6
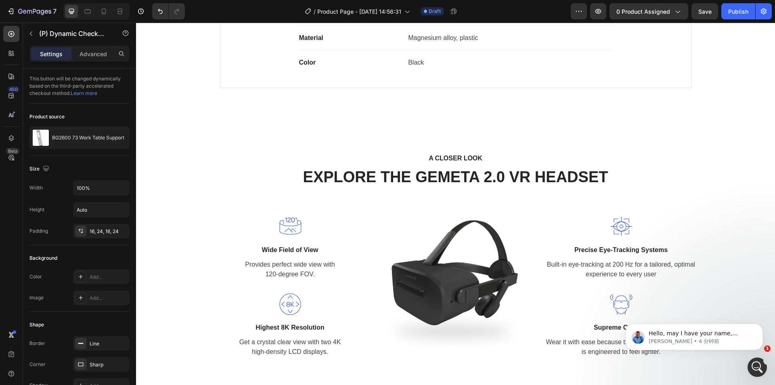
scroll to position [134, 0]
click at [692, 337] on p "Hello, may I have your name, please, so I can better assist you?" at bounding box center [701, 334] width 104 height 8
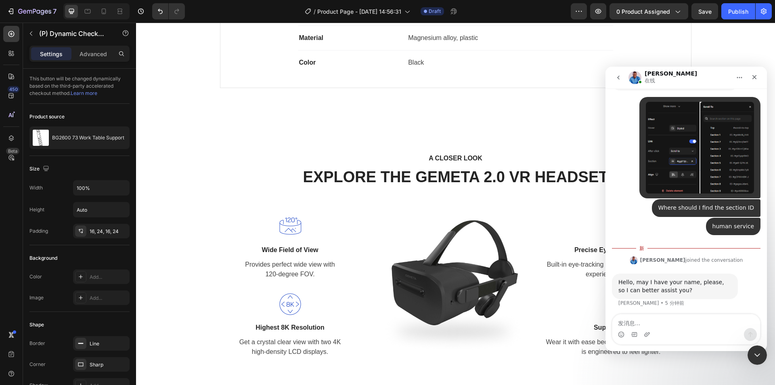
scroll to position [147, 0]
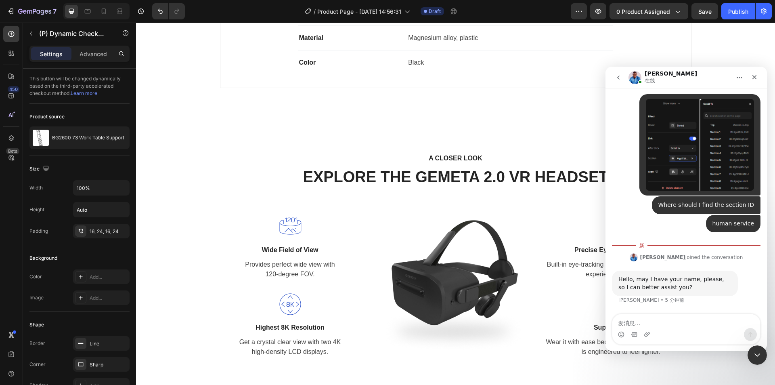
click at [672, 320] on textarea "发消息..." at bounding box center [687, 321] width 148 height 14
type textarea "Zac"
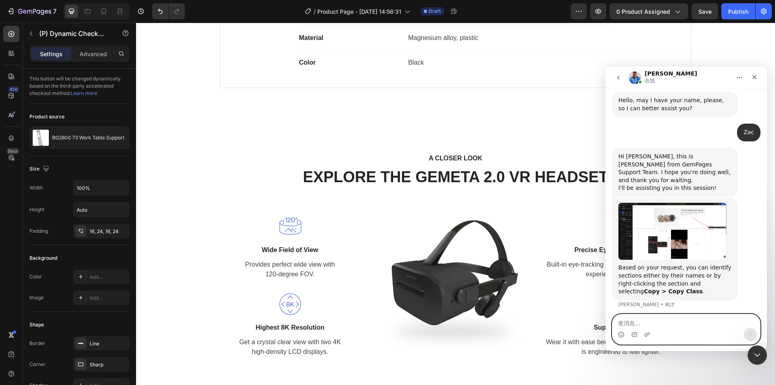
scroll to position [309, 0]
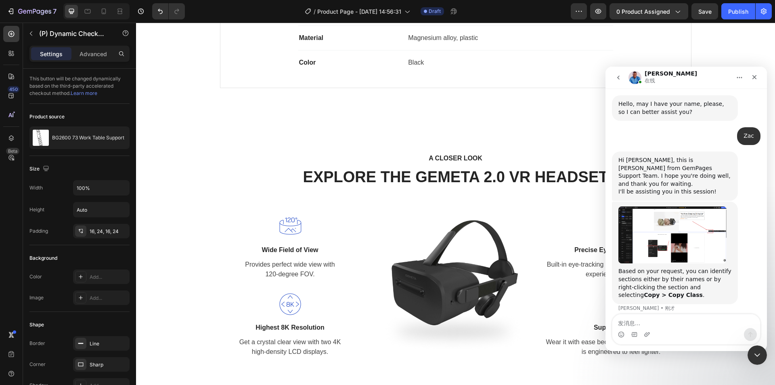
click at [672, 223] on img "Noah说…" at bounding box center [673, 234] width 108 height 57
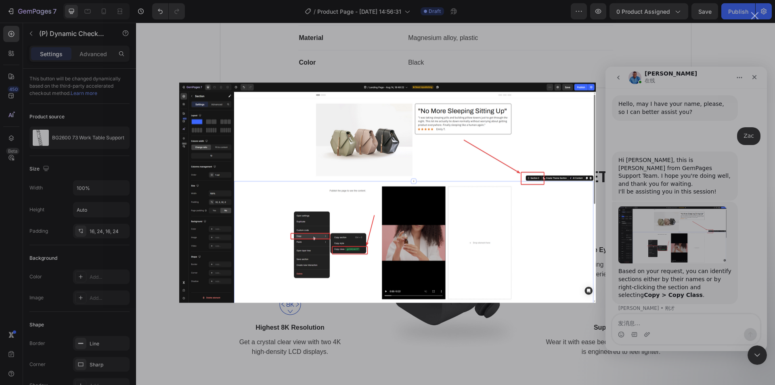
scroll to position [0, 0]
click at [535, 185] on img "关闭" at bounding box center [387, 192] width 417 height 220
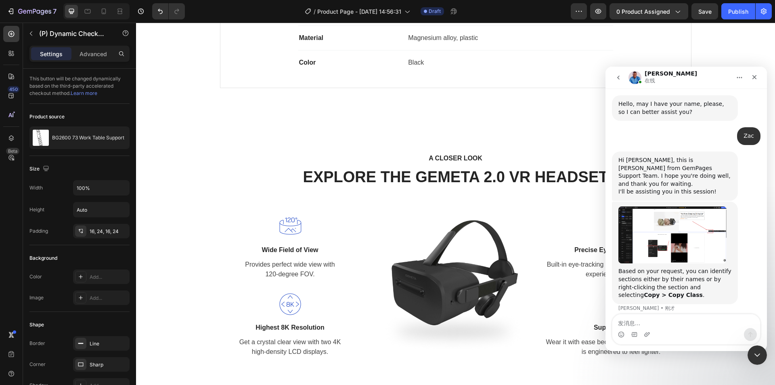
click at [535, 185] on p "EXPLORE THE GEMETA 2.0 VR HEADSET" at bounding box center [455, 177] width 321 height 19
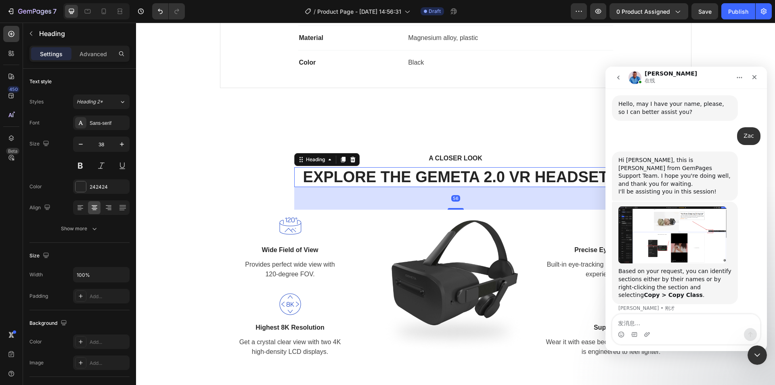
click at [643, 229] on img "Noah说…" at bounding box center [673, 234] width 108 height 57
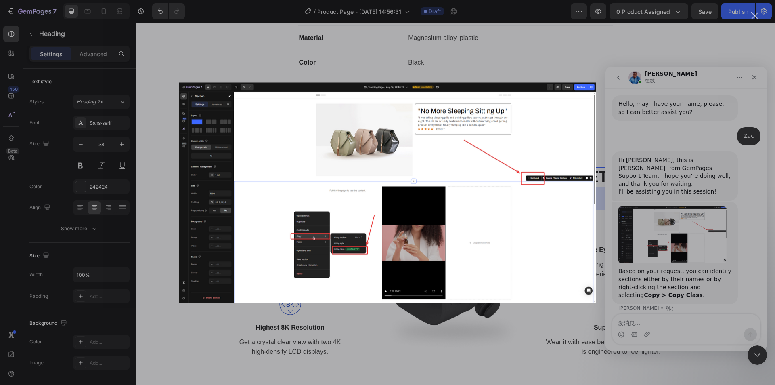
click at [186, 59] on div "Intercom Messenger" at bounding box center [387, 192] width 775 height 385
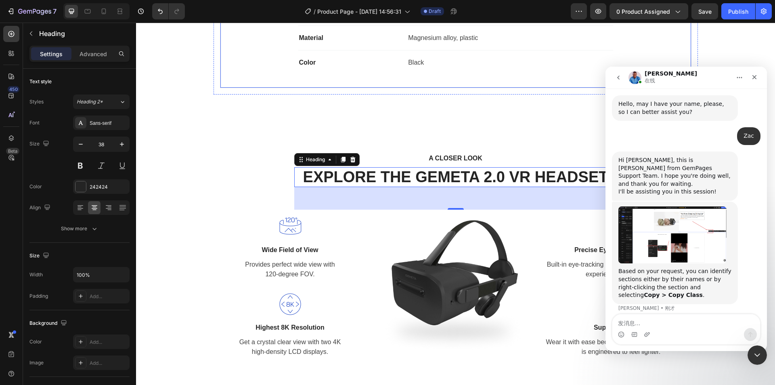
scroll to position [565, 0]
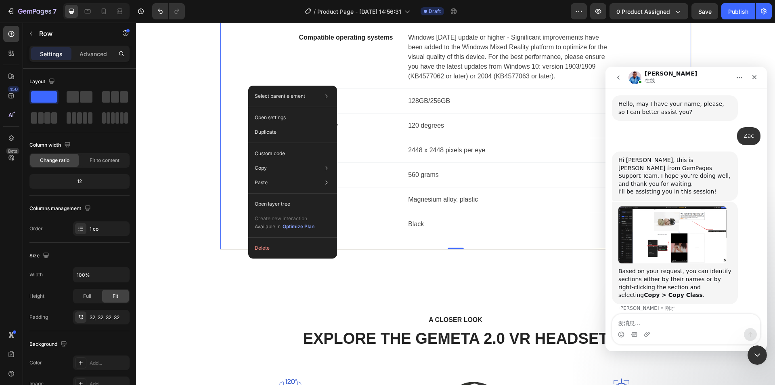
click at [692, 238] on img "Noah说…" at bounding box center [673, 234] width 108 height 57
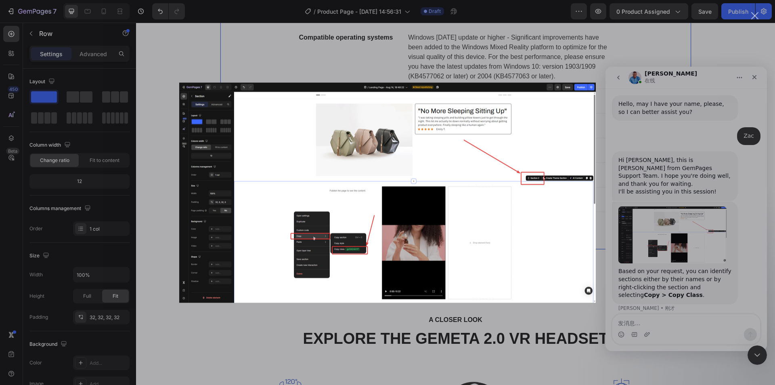
click at [249, 59] on div "Intercom Messenger" at bounding box center [387, 192] width 775 height 385
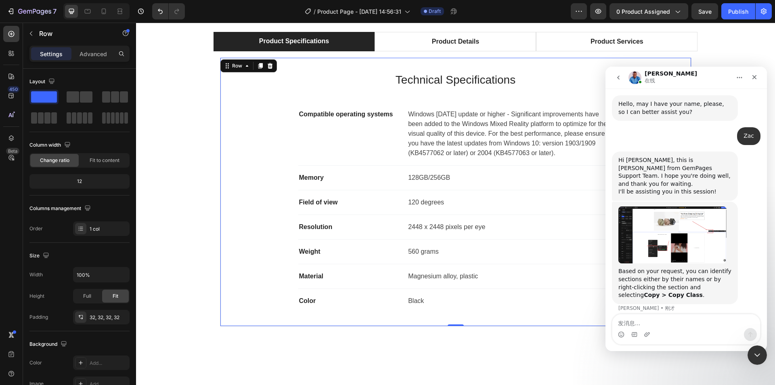
scroll to position [444, 0]
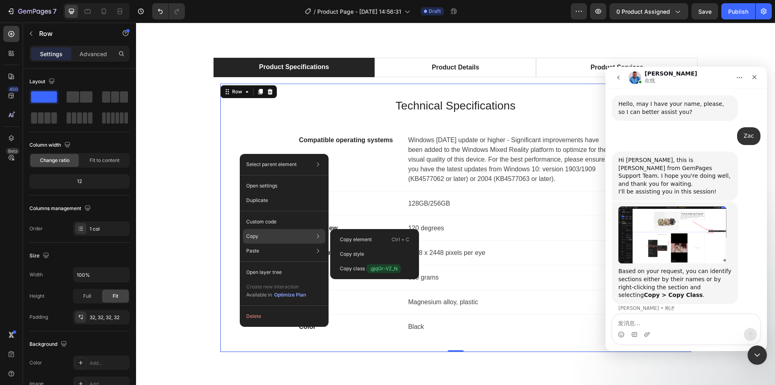
click at [275, 237] on div "Copy Copy element Ctrl + C Copy style Copy class .gjqOr-VZ_N" at bounding box center [284, 236] width 82 height 15
click at [353, 269] on p "Copy class .gjqOr-VZ_N" at bounding box center [370, 268] width 61 height 9
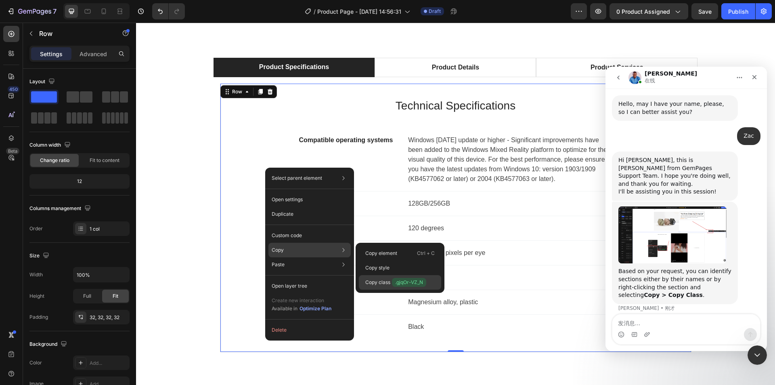
click at [403, 282] on span ".gjqOr-VZ_N" at bounding box center [409, 282] width 34 height 9
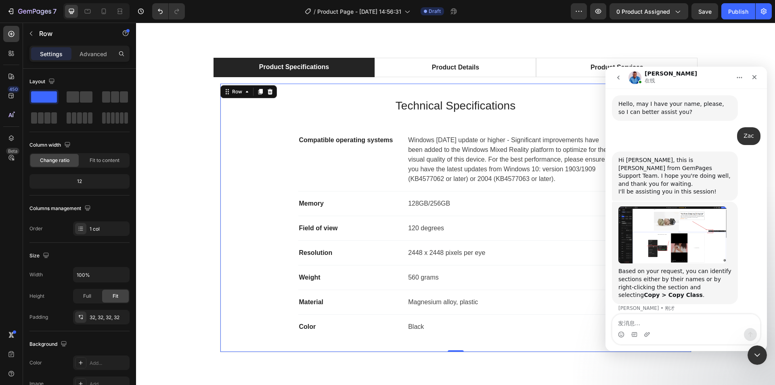
click at [403, 265] on div "Resolution Text block 2448 x 2448 pixels per eye Text block Row" at bounding box center [455, 253] width 315 height 25
click at [229, 178] on div "Technical Specifications Heading Compatible operating systems Text block Window…" at bounding box center [456, 218] width 472 height 269
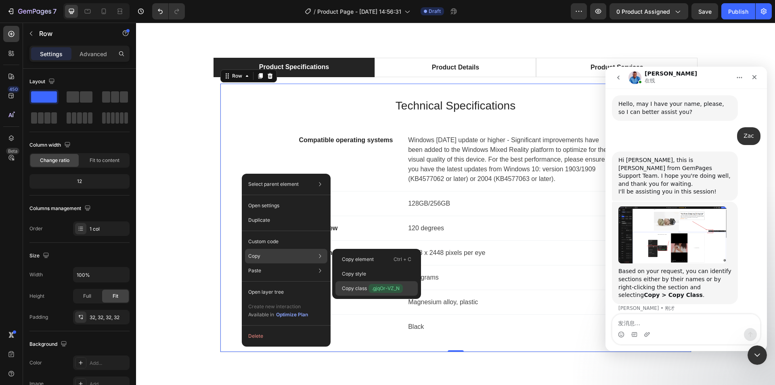
click at [360, 287] on p "Copy class .gjqOr-VZ_N" at bounding box center [372, 288] width 61 height 9
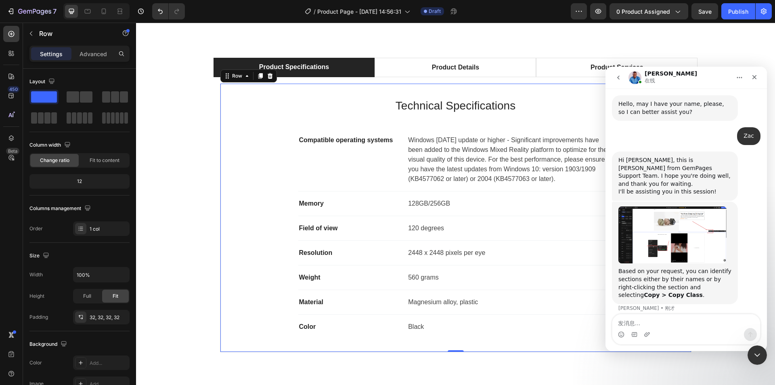
click at [680, 229] on img "Noah说…" at bounding box center [673, 234] width 108 height 57
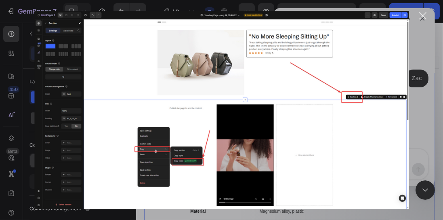
scroll to position [0, 0]
click at [423, 15] on div "关闭" at bounding box center [423, 16] width 8 height 8
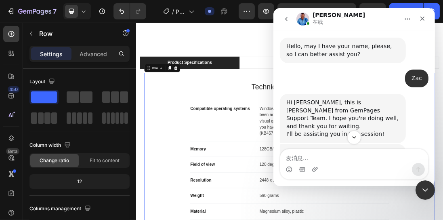
scroll to position [349, 0]
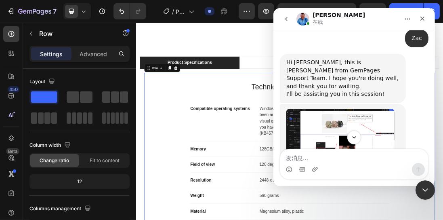
click at [163, 132] on p "Technical Specifications" at bounding box center [377, 124] width 431 height 17
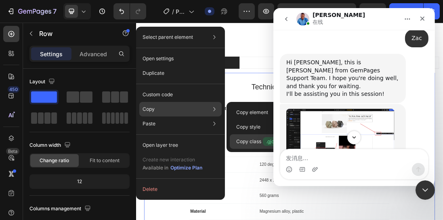
click at [259, 140] on p "Copy class .gjqOr-VZ_N" at bounding box center [266, 141] width 61 height 9
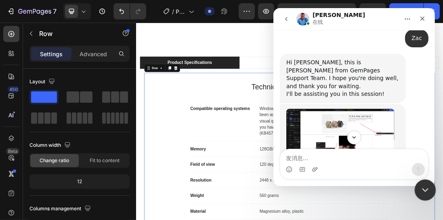
click at [426, 185] on icon "关闭 Intercom Messenger" at bounding box center [424, 189] width 10 height 10
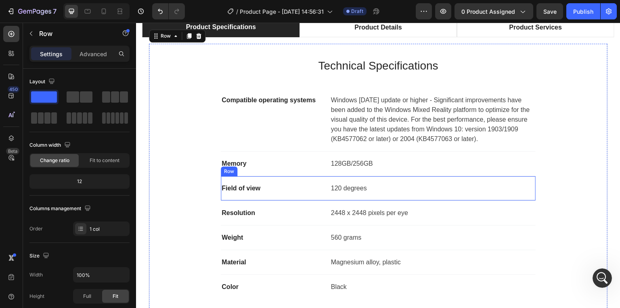
scroll to position [449, 0]
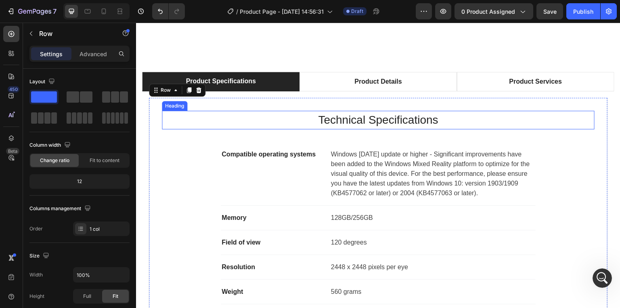
click at [186, 127] on p "Technical Specifications" at bounding box center [378, 119] width 431 height 17
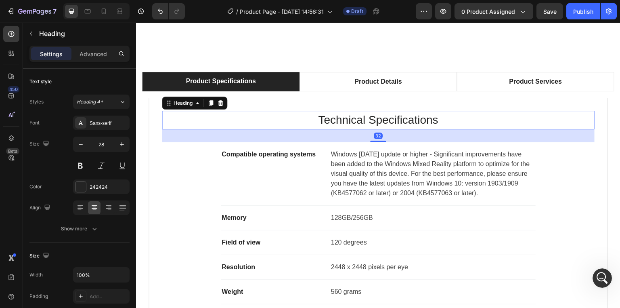
click at [166, 156] on div "Technical Specifications Heading 32 Compatible operating systems Text block Win…" at bounding box center [378, 232] width 433 height 242
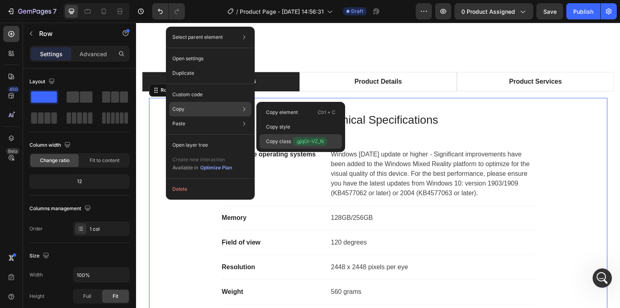
click at [296, 141] on span ".gjqOr-VZ_N" at bounding box center [310, 141] width 34 height 9
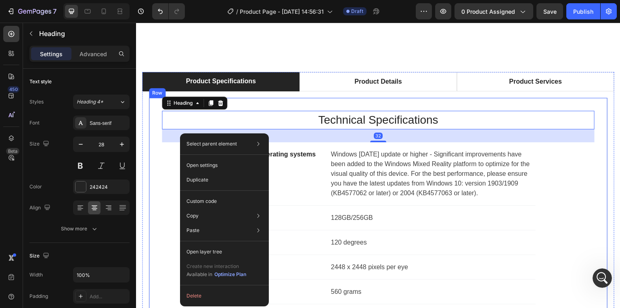
click at [159, 157] on div "Technical Specifications Heading 32 Compatible operating systems Text block Win…" at bounding box center [379, 232] width 460 height 269
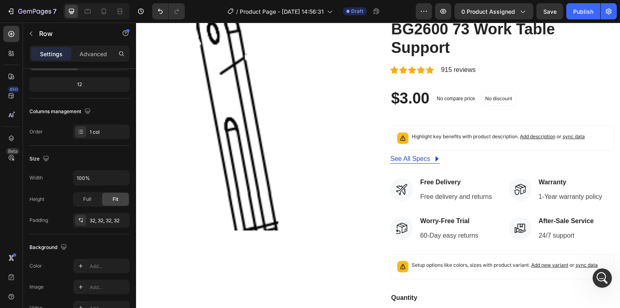
scroll to position [61, 0]
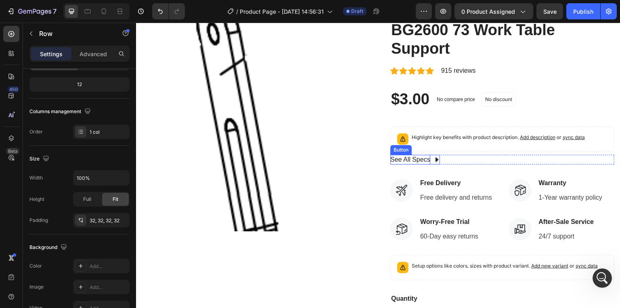
click at [398, 156] on div "See All Specs" at bounding box center [411, 160] width 40 height 10
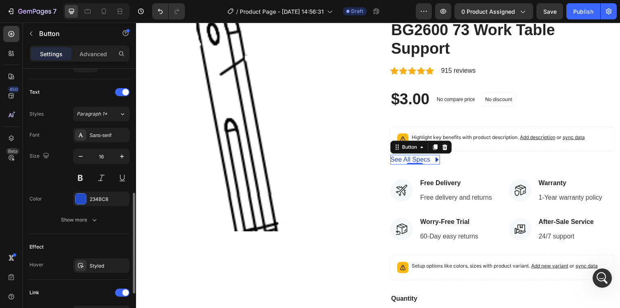
scroll to position [421, 0]
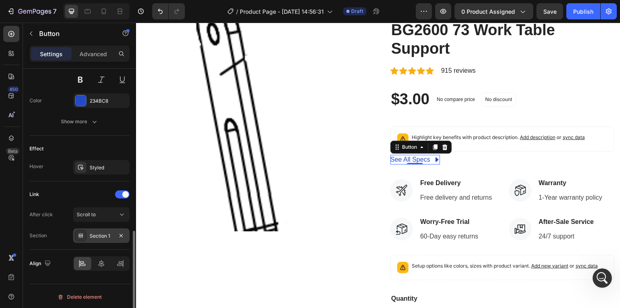
click at [99, 234] on div "Section 1" at bounding box center [101, 235] width 23 height 7
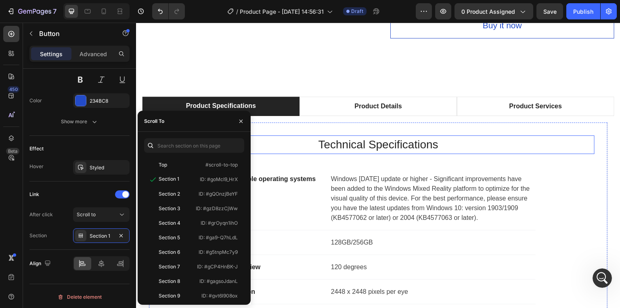
scroll to position [481, 0]
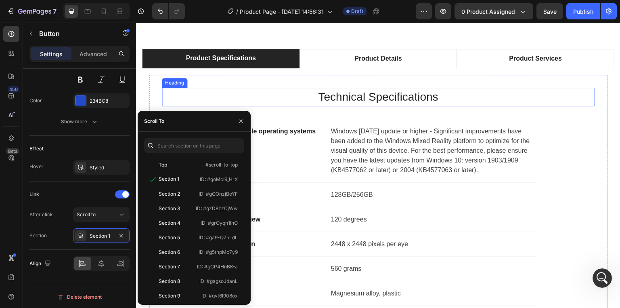
click at [257, 97] on p "Technical Specifications" at bounding box center [378, 96] width 431 height 17
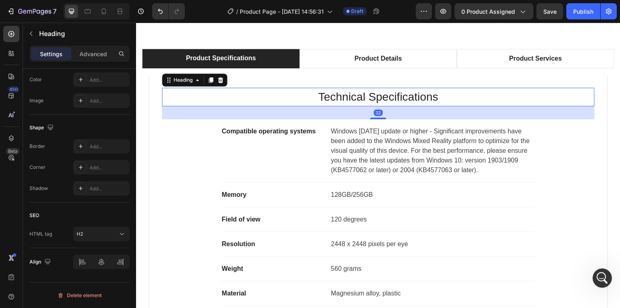
scroll to position [0, 0]
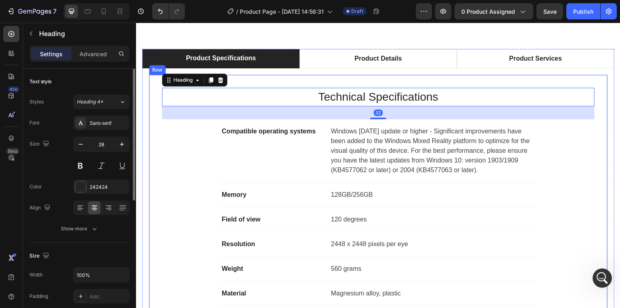
click at [174, 147] on div "Technical Specifications Heading 32 Compatible operating systems Text block Win…" at bounding box center [378, 209] width 433 height 242
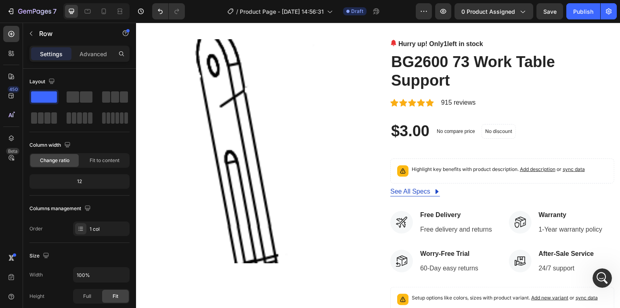
scroll to position [29, 0]
click at [407, 189] on div "See All Specs" at bounding box center [411, 192] width 40 height 10
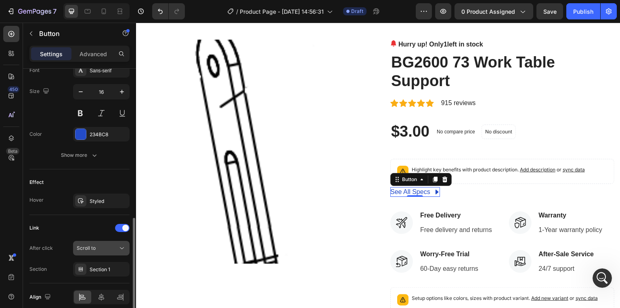
scroll to position [421, 0]
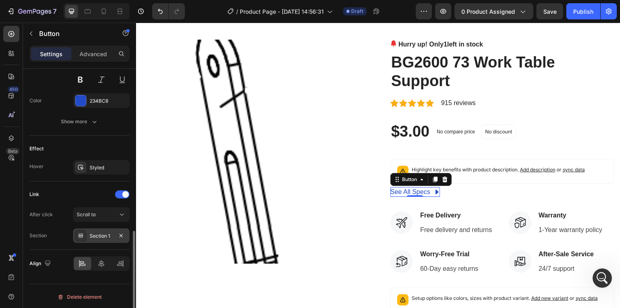
click at [94, 232] on div "Section 1" at bounding box center [101, 235] width 23 height 7
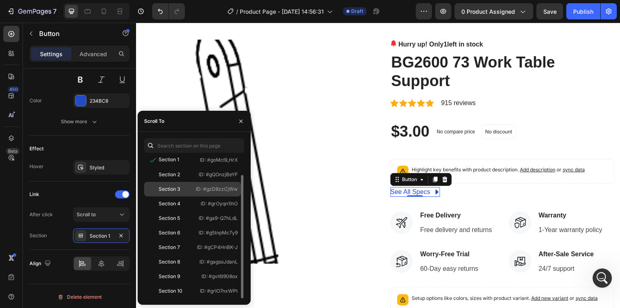
scroll to position [0, 0]
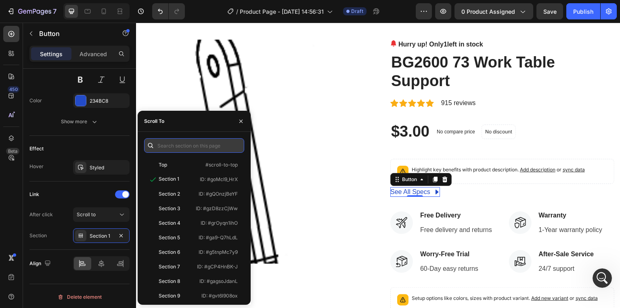
click at [166, 147] on input "text" at bounding box center [194, 145] width 100 height 15
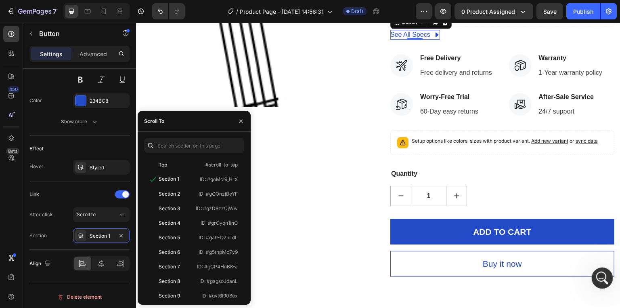
scroll to position [255, 0]
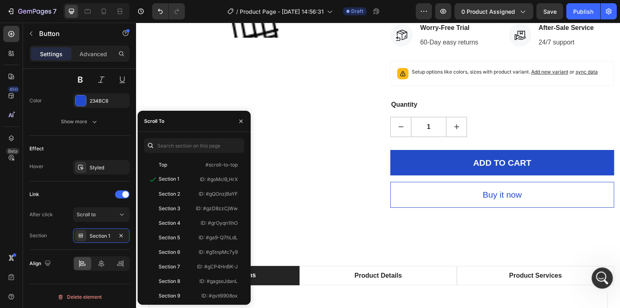
click at [595, 279] on div "打开 Intercom Messenger" at bounding box center [601, 276] width 27 height 27
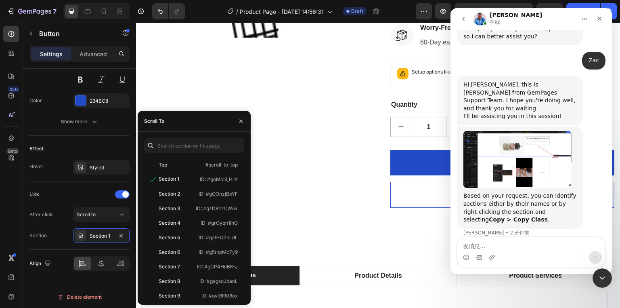
scroll to position [327, 0]
click at [513, 159] on img "Noah说…" at bounding box center [518, 159] width 108 height 57
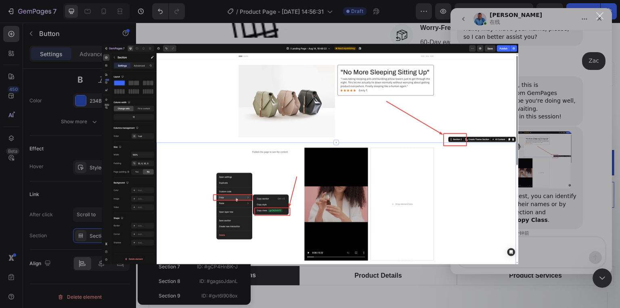
click at [601, 16] on div "关闭" at bounding box center [600, 16] width 8 height 8
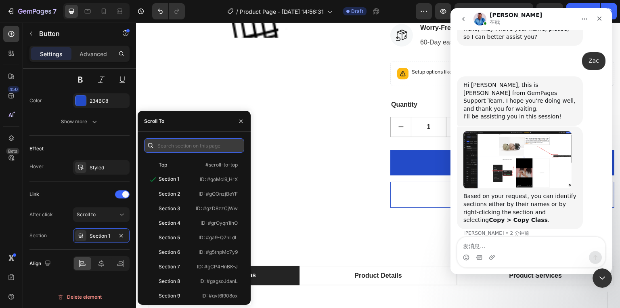
click at [176, 143] on input "text" at bounding box center [194, 145] width 100 height 15
drag, startPoint x: 312, startPoint y: 165, endPoint x: 304, endPoint y: 159, distance: 10.7
click at [304, 159] on div "Product Images" at bounding box center [254, 10] width 224 height 394
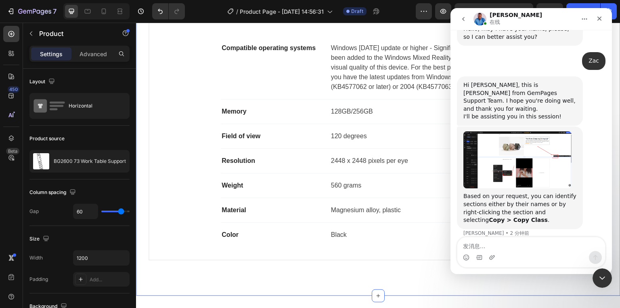
scroll to position [158, 0]
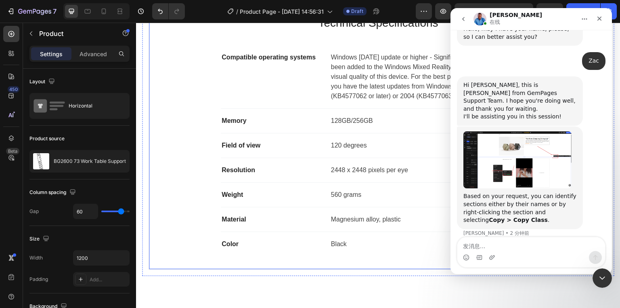
click at [172, 133] on div "Technical Specifications Heading Compatible operating systems Text block Window…" at bounding box center [378, 135] width 433 height 242
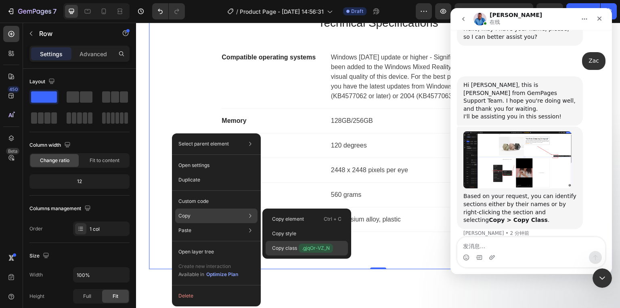
click at [293, 248] on p "Copy class .gjqOr-VZ_N" at bounding box center [302, 248] width 61 height 9
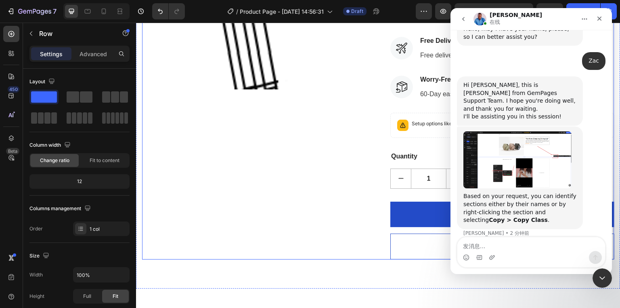
scroll to position [106, 0]
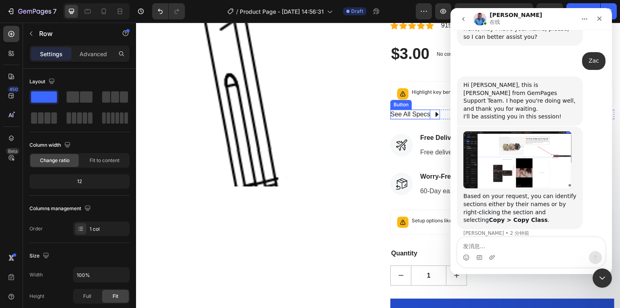
click at [398, 111] on div "See All Specs" at bounding box center [411, 114] width 40 height 10
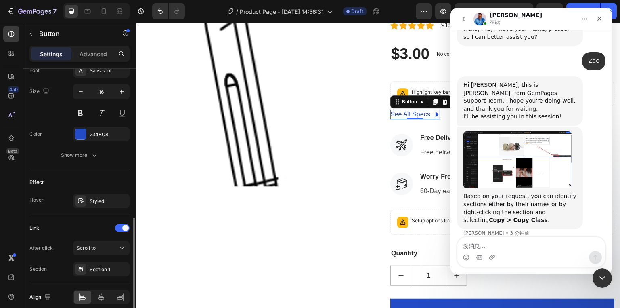
scroll to position [421, 0]
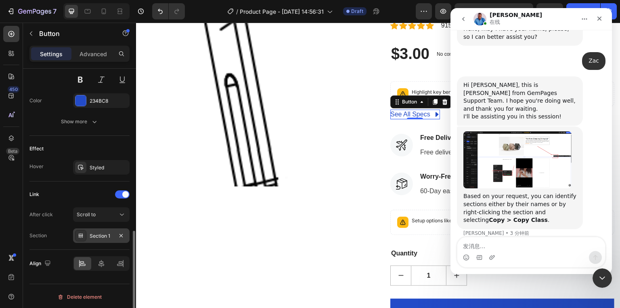
click at [83, 234] on icon at bounding box center [81, 235] width 6 height 6
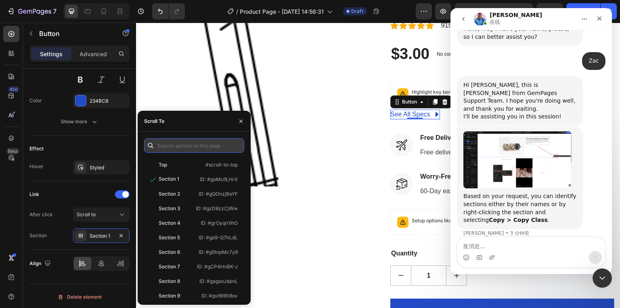
click at [168, 146] on input "text" at bounding box center [194, 145] width 100 height 15
paste input ".gjqOr-VZ_N"
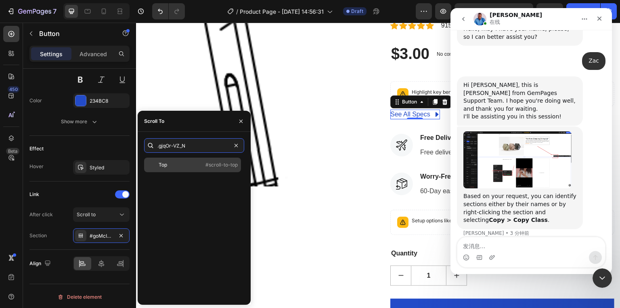
scroll to position [359, 0]
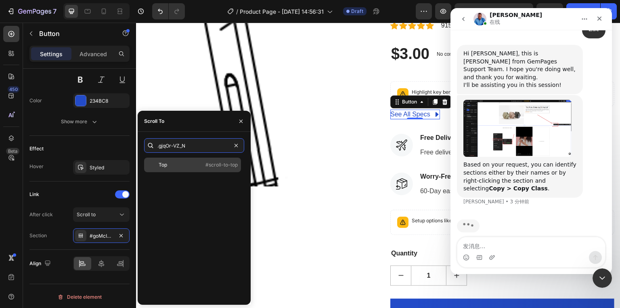
type input ".gjqOr-VZ_N"
click at [178, 165] on div "Top" at bounding box center [170, 164] width 47 height 7
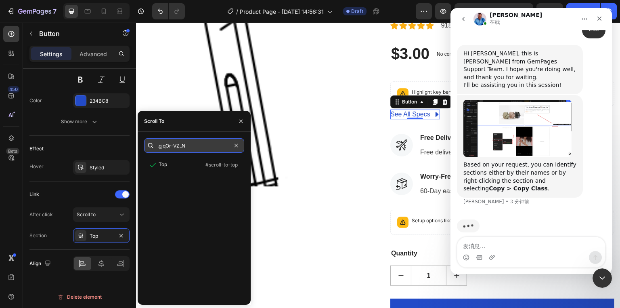
click at [193, 145] on input ".gjqOr-VZ_N" at bounding box center [194, 145] width 100 height 15
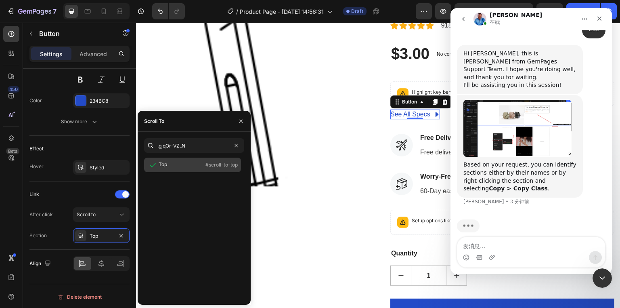
click at [147, 166] on div at bounding box center [152, 165] width 11 height 8
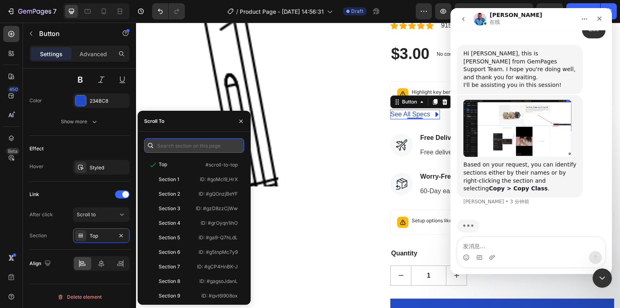
paste input ".gjqOr-VZ_N"
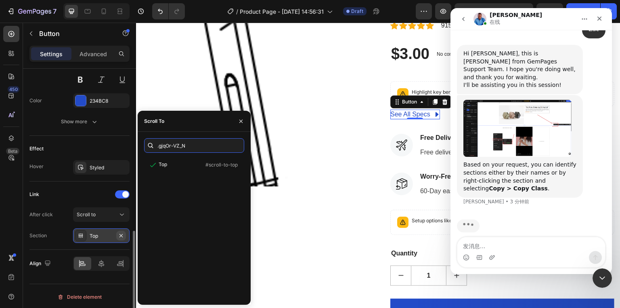
type input ".gjqOr-VZ_N"
click at [118, 232] on icon "button" at bounding box center [121, 235] width 6 height 6
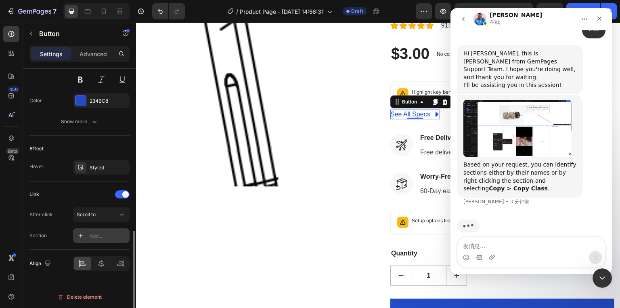
click at [80, 233] on icon at bounding box center [81, 235] width 4 height 4
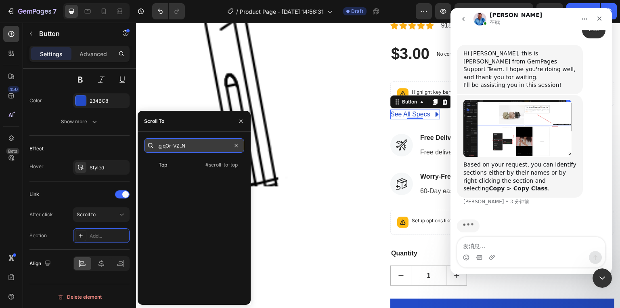
click at [195, 145] on input ".gjqOr-VZ_N" at bounding box center [194, 145] width 100 height 15
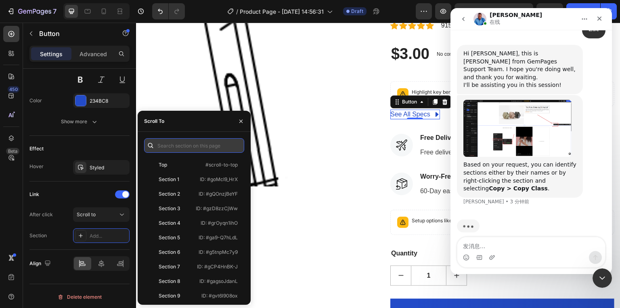
click at [197, 147] on input "text" at bounding box center [194, 145] width 100 height 15
paste input ".gjqOr-VZ_N"
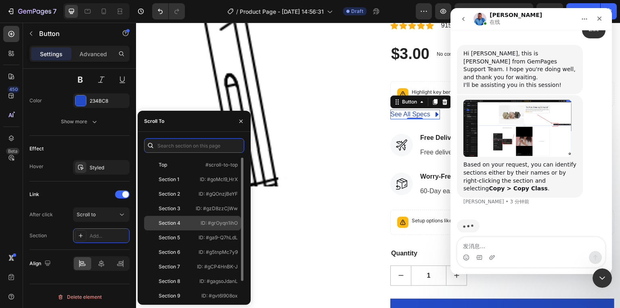
type input ".gjqOr-VZ_N"
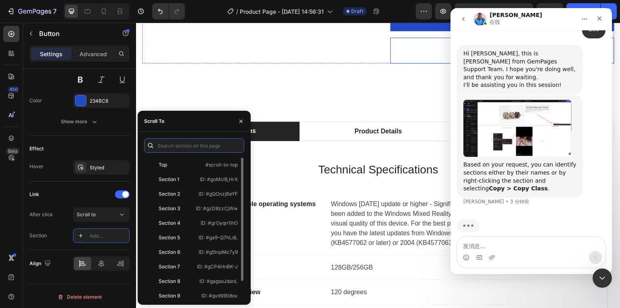
scroll to position [462, 0]
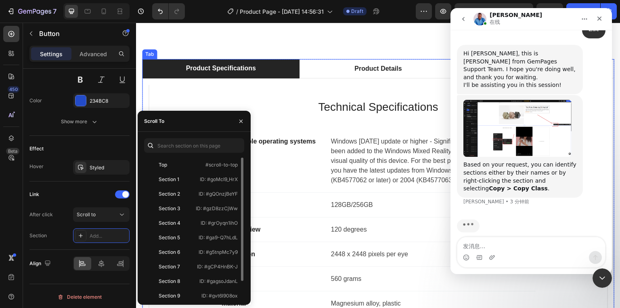
click at [233, 74] on div "Product Specifications" at bounding box center [221, 68] width 72 height 12
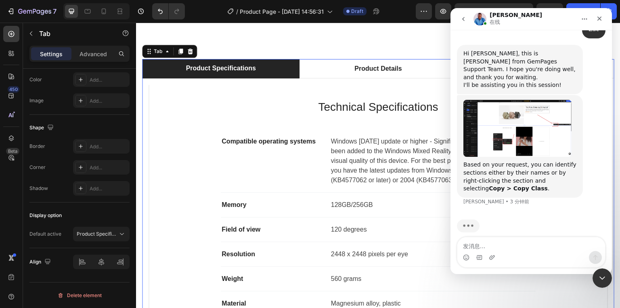
scroll to position [0, 0]
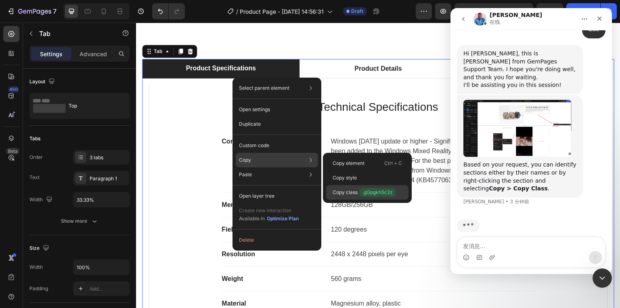
click at [347, 190] on p "Copy class .gGpgkh5c2z" at bounding box center [364, 192] width 63 height 9
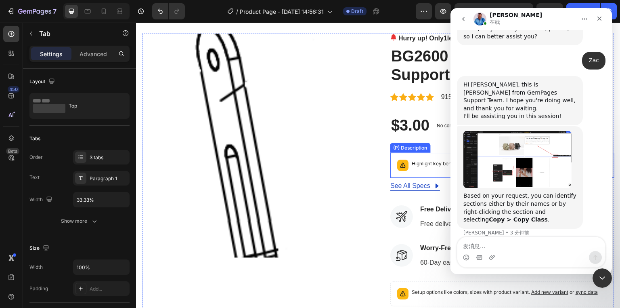
scroll to position [65, 0]
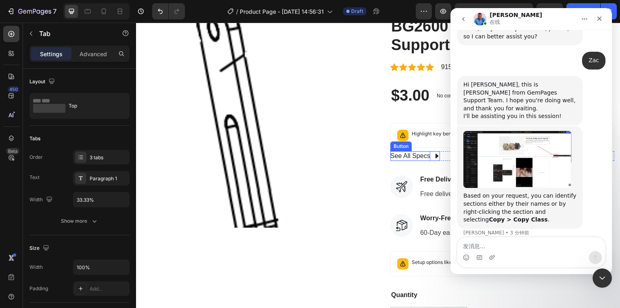
click at [417, 155] on div "See All Specs" at bounding box center [411, 156] width 40 height 10
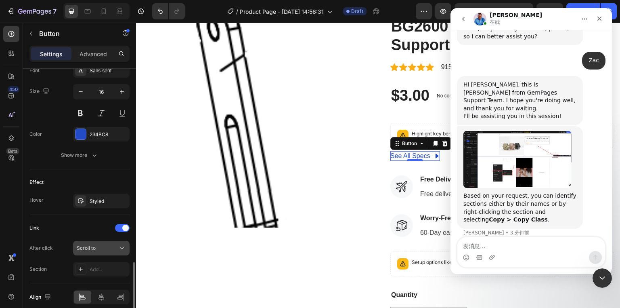
scroll to position [421, 0]
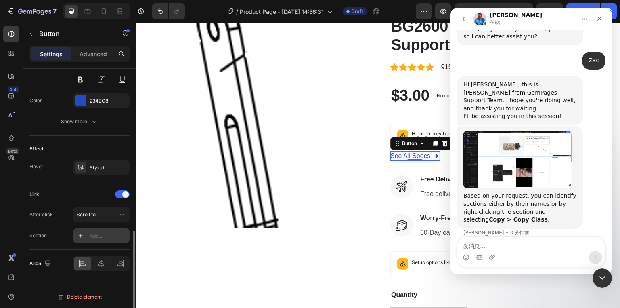
click at [88, 235] on div "Add..." at bounding box center [101, 235] width 57 height 15
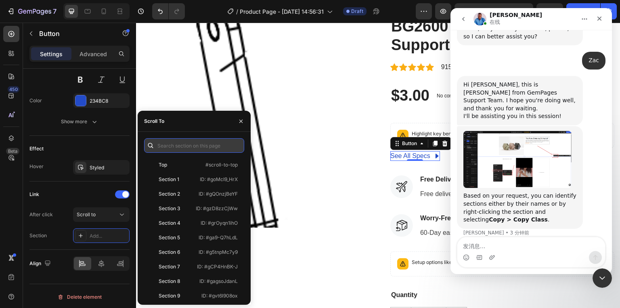
click at [168, 147] on input "text" at bounding box center [194, 145] width 100 height 15
paste input ".gGpgkh5c2z"
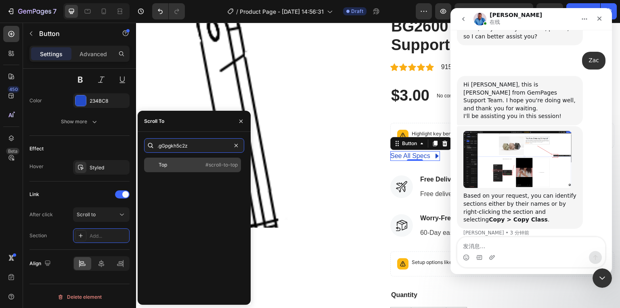
type input ".gGpgkh5c2z"
click at [173, 165] on div "Top" at bounding box center [170, 164] width 47 height 7
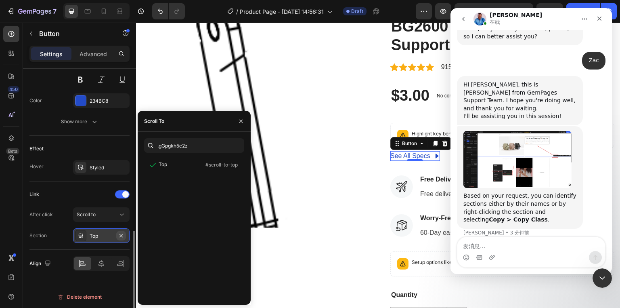
click at [123, 233] on icon "button" at bounding box center [121, 234] width 3 height 3
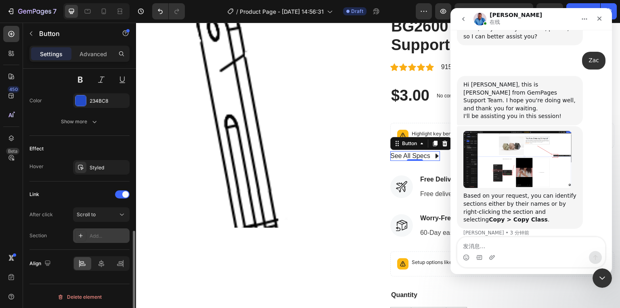
click at [434, 157] on icon "See All Specs" at bounding box center [437, 156] width 6 height 6
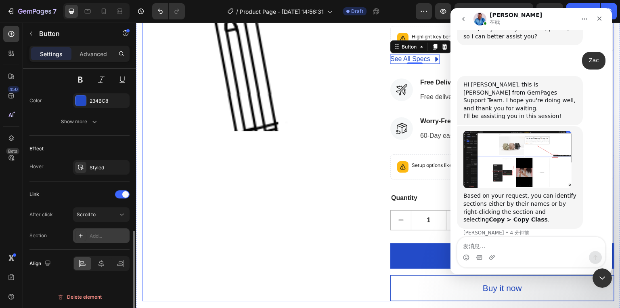
scroll to position [388, 0]
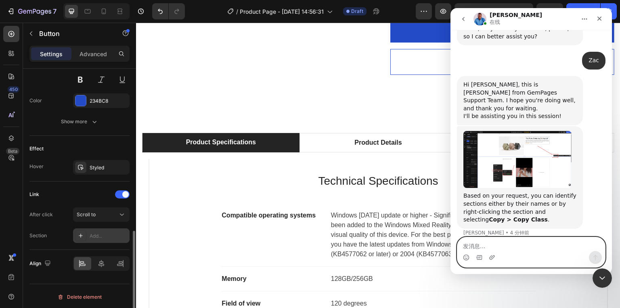
click at [493, 246] on textarea "发消息..." at bounding box center [532, 244] width 148 height 14
type textarea "https://builder.gempages.net/editor/581741916551381528/581746938710328052?type=…"
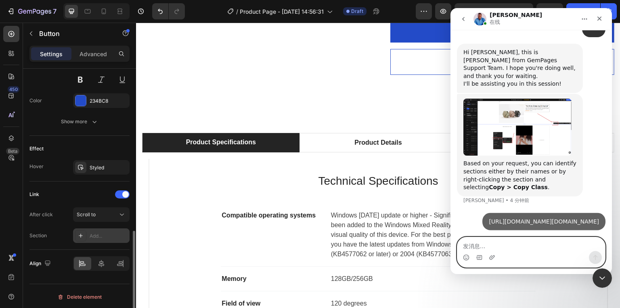
scroll to position [383, 0]
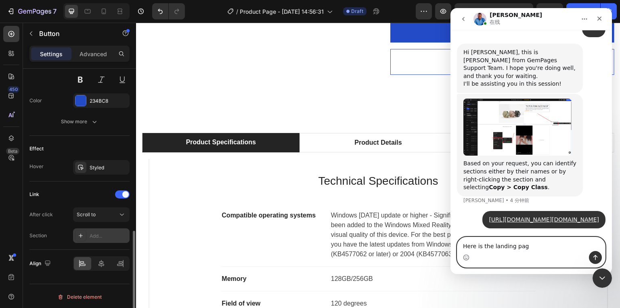
type textarea "Here is the landing page"
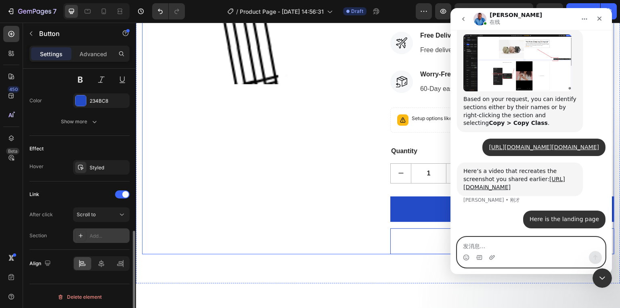
scroll to position [194, 0]
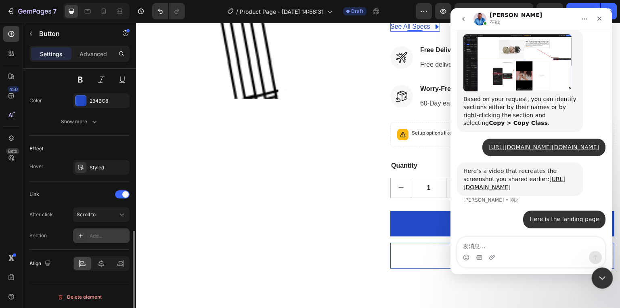
click at [593, 274] on div "关闭 Intercom Messenger" at bounding box center [601, 276] width 19 height 19
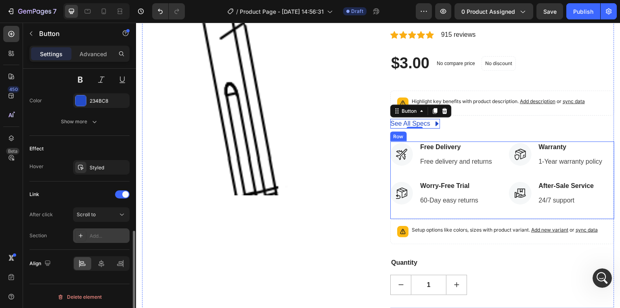
scroll to position [65, 0]
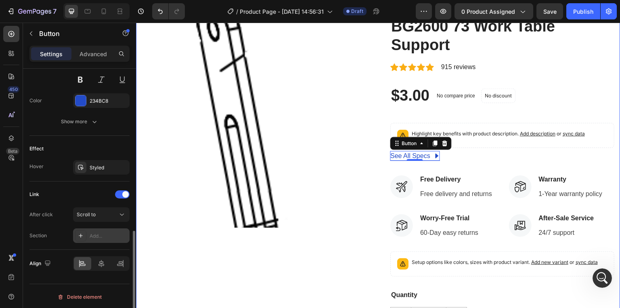
click at [613, 154] on div "Product Images Hurry up! Only 1 left in stock (P) Stock Counter BG2600 73 Work …" at bounding box center [378, 201] width 485 height 452
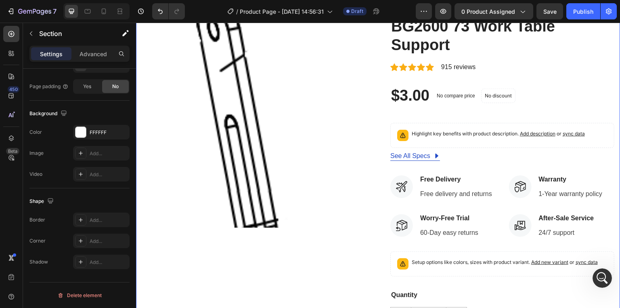
scroll to position [0, 0]
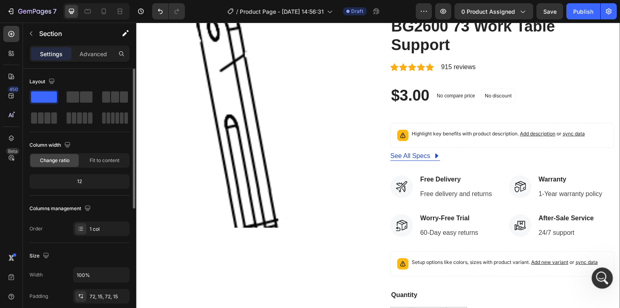
click at [607, 277] on div "打开 Intercom Messenger" at bounding box center [601, 276] width 27 height 27
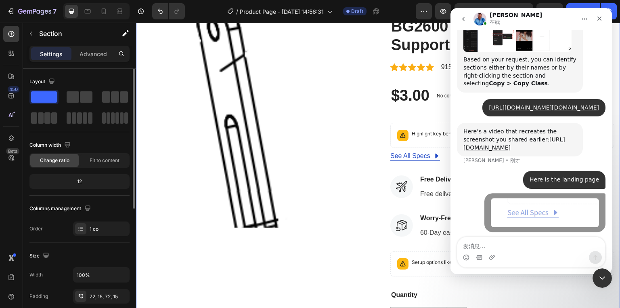
scroll to position [510, 0]
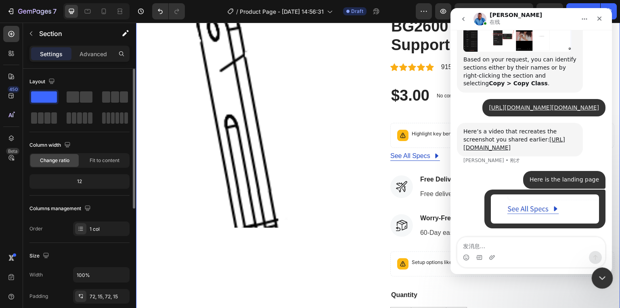
click at [599, 275] on icon "关闭 Intercom Messenger" at bounding box center [601, 277] width 10 height 10
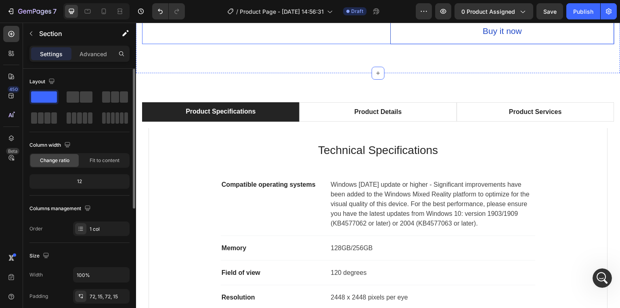
scroll to position [420, 0]
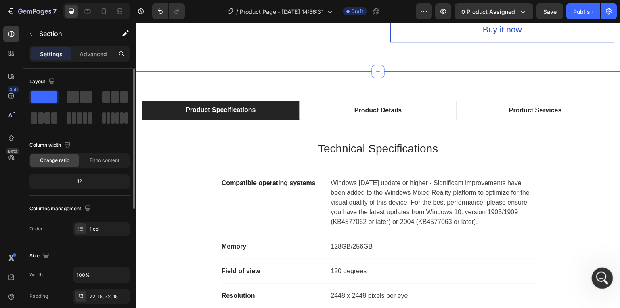
click at [599, 282] on div "打开 Intercom Messenger" at bounding box center [601, 276] width 27 height 27
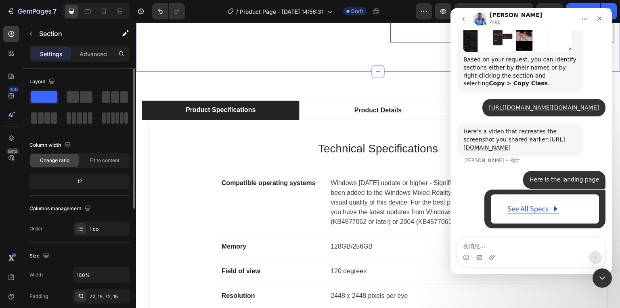
scroll to position [510, 0]
click at [488, 243] on textarea "发消息..." at bounding box center [532, 244] width 148 height 14
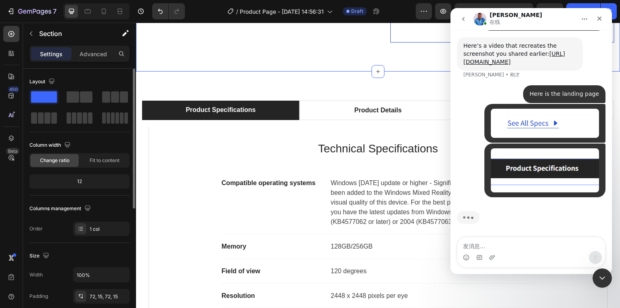
scroll to position [596, 0]
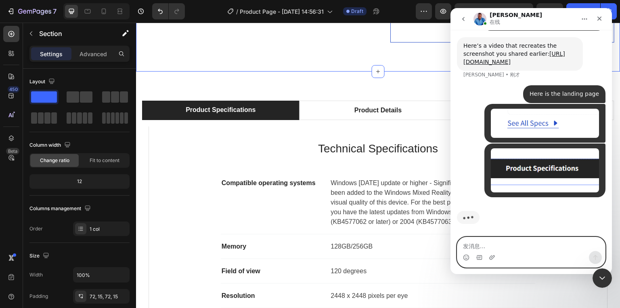
paste textarea "I'd like to jump to this section. Could you help me?"
type textarea "I'd like to jump to this section. Could you help me?"
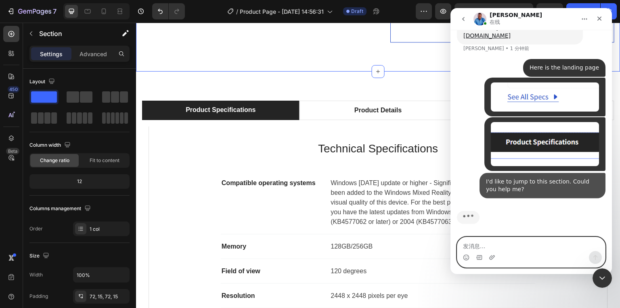
scroll to position [622, 0]
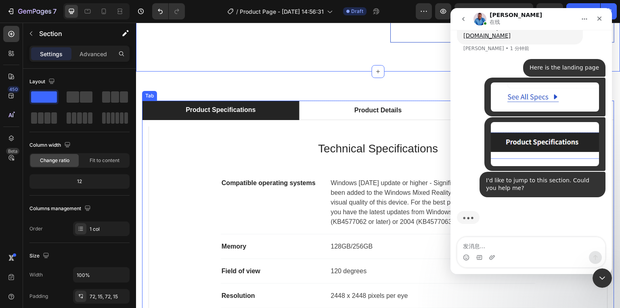
click at [147, 120] on li "Product Specifications" at bounding box center [221, 110] width 158 height 19
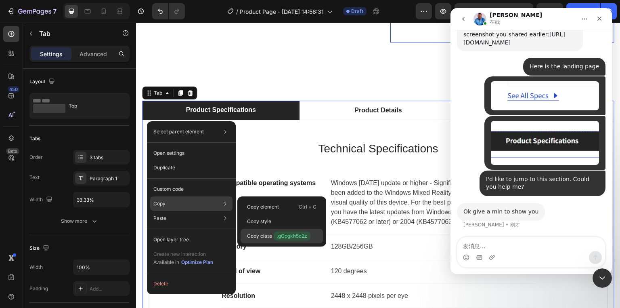
scroll to position [615, 0]
click at [262, 237] on p "Copy class .gGpgkh5c2z" at bounding box center [278, 235] width 63 height 9
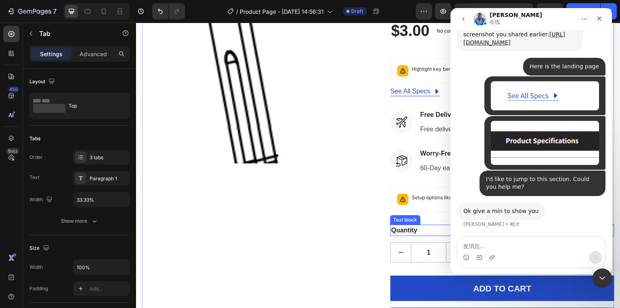
scroll to position [65, 0]
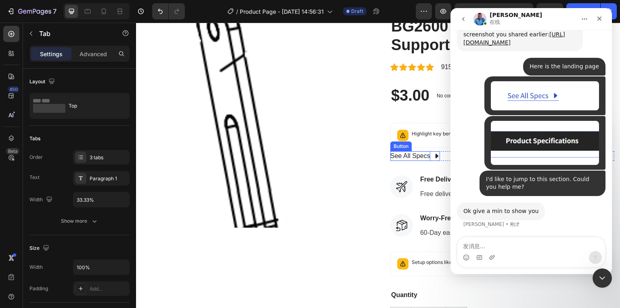
click at [406, 157] on div "See All Specs" at bounding box center [411, 156] width 40 height 10
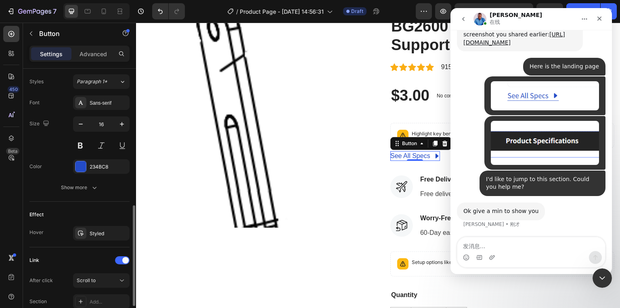
scroll to position [421, 0]
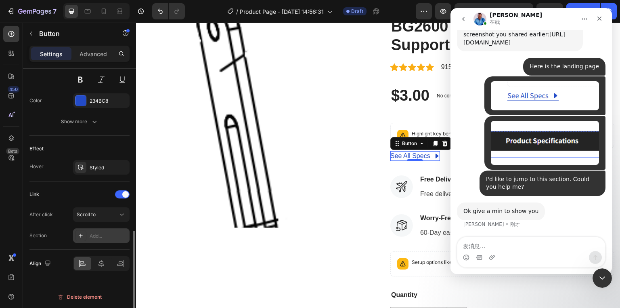
click at [90, 234] on div "Add..." at bounding box center [109, 235] width 38 height 7
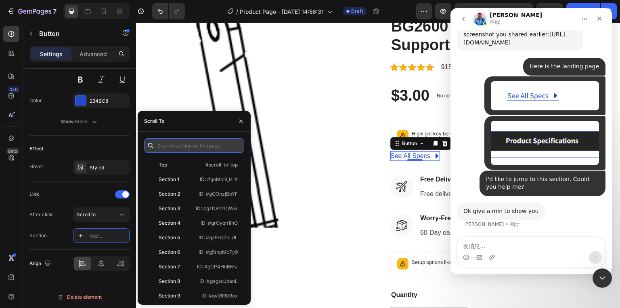
paste input ".gGpgkh5c2z"
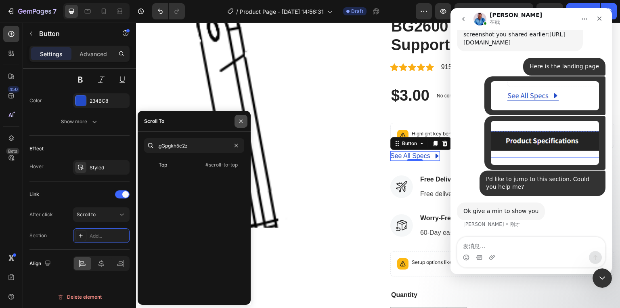
click at [243, 119] on icon "button" at bounding box center [241, 121] width 6 height 6
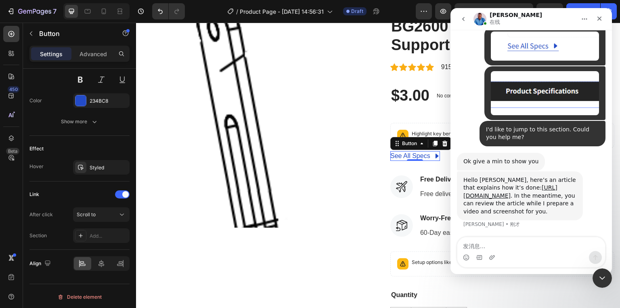
scroll to position [674, 0]
click at [499, 190] on link "https://help.gempages.net/articles/link-to-a-specific-part" at bounding box center [511, 191] width 94 height 15
click at [94, 236] on div "Add..." at bounding box center [109, 235] width 38 height 7
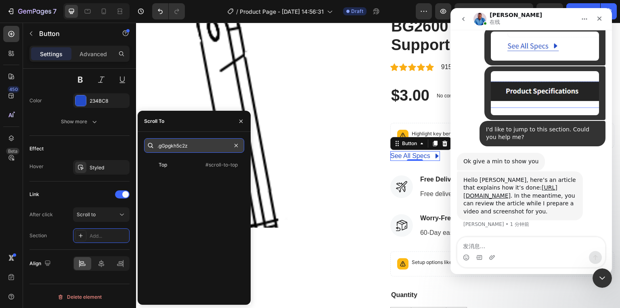
click at [160, 146] on input ".gGpgkh5c2z" at bounding box center [194, 145] width 100 height 15
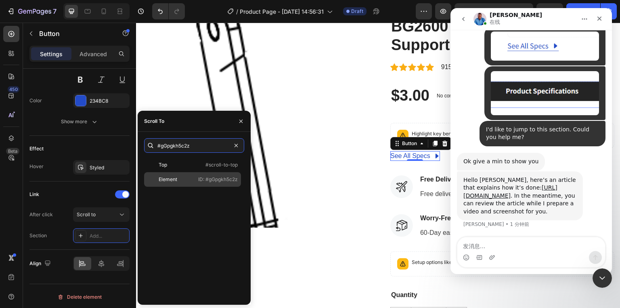
type input "#gGpgkh5c2z"
click at [180, 179] on div "Element" at bounding box center [170, 179] width 47 height 7
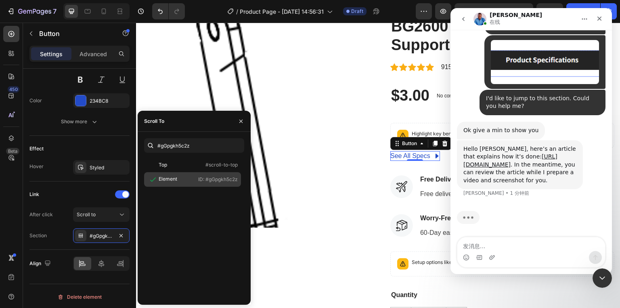
scroll to position [704, 0]
click at [196, 181] on div "Element ID: #gGpgkh5c2z" at bounding box center [192, 179] width 97 height 15
click at [602, 277] on icon "关闭 Intercom Messenger" at bounding box center [602, 276] width 6 height 3
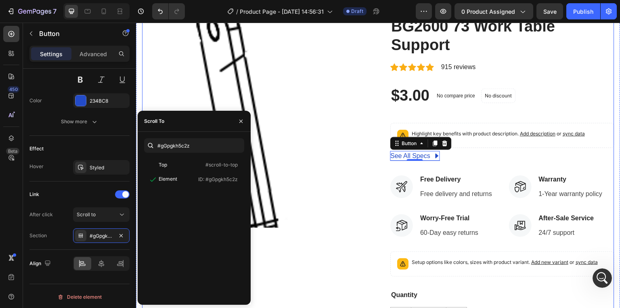
click at [298, 270] on div "Product Images" at bounding box center [254, 201] width 224 height 394
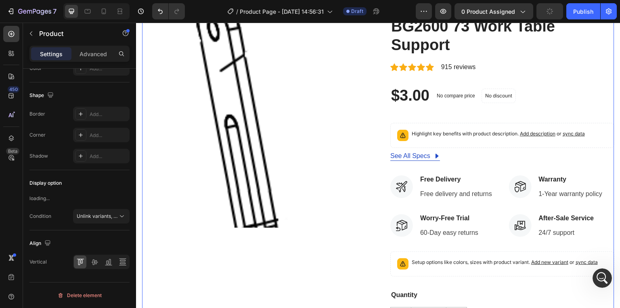
scroll to position [0, 0]
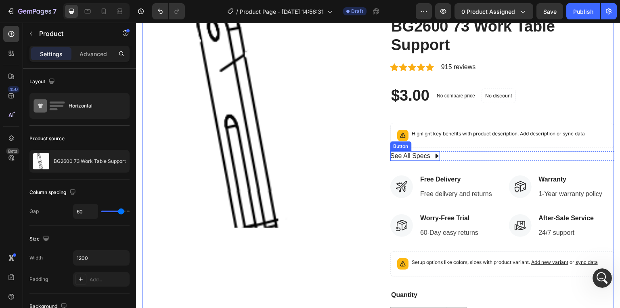
click at [428, 157] on div "See All Specs" at bounding box center [416, 156] width 50 height 10
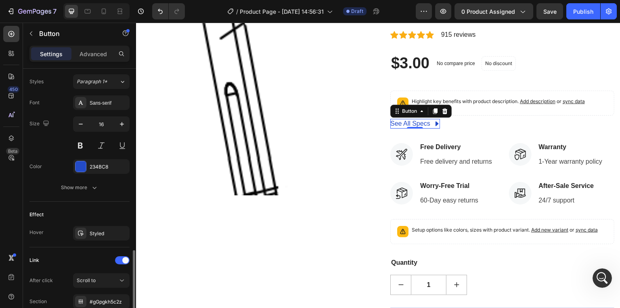
scroll to position [388, 0]
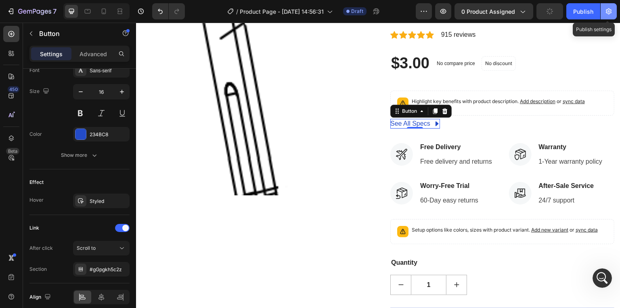
click at [607, 19] on button "button" at bounding box center [609, 11] width 16 height 16
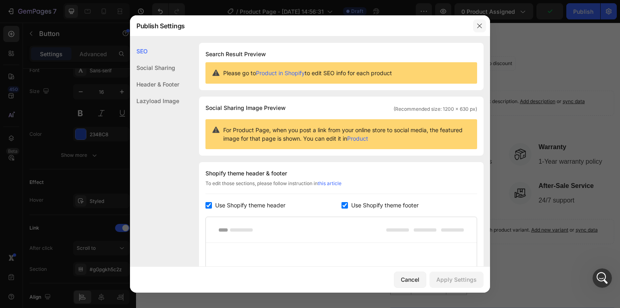
click at [483, 28] on icon "button" at bounding box center [480, 26] width 6 height 6
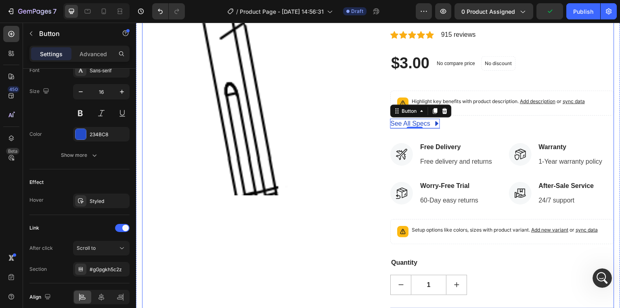
scroll to position [674, 0]
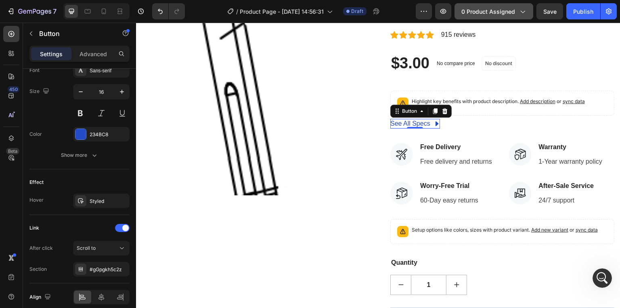
click at [519, 10] on div "0 product assigned" at bounding box center [494, 11] width 65 height 8
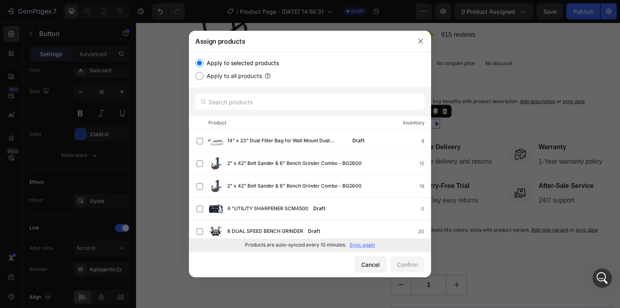
click at [443, 13] on div at bounding box center [310, 154] width 620 height 308
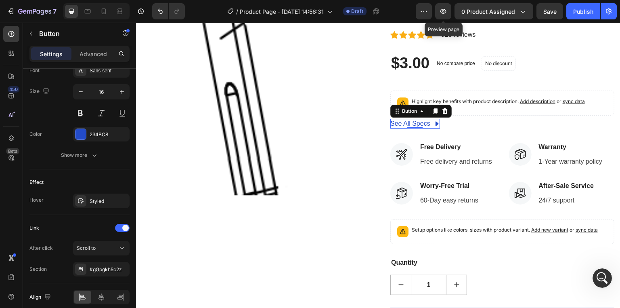
click at [443, 13] on icon "button" at bounding box center [443, 11] width 8 height 8
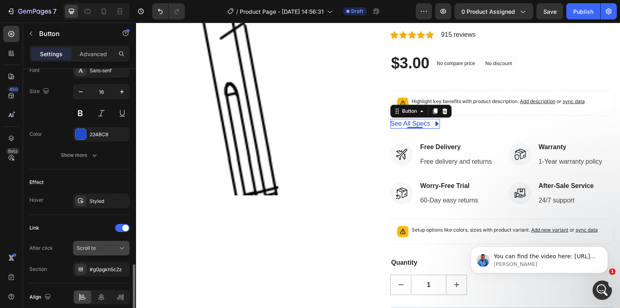
scroll to position [421, 0]
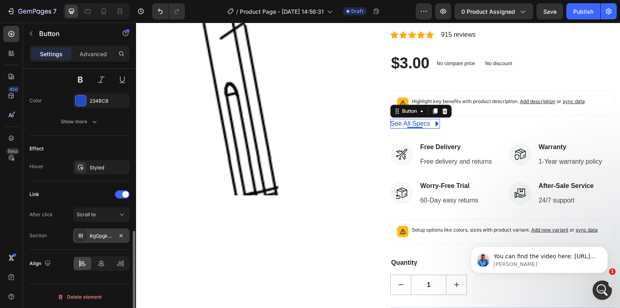
click at [92, 234] on div "#gGpgkh5c2z" at bounding box center [101, 235] width 23 height 7
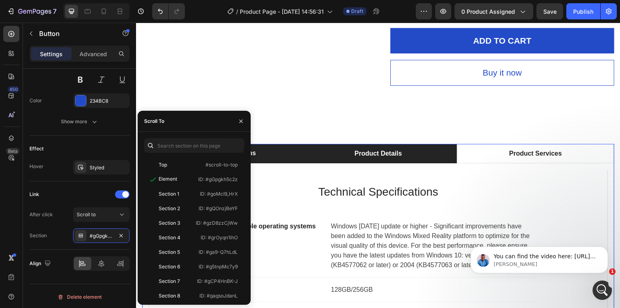
scroll to position [485, 0]
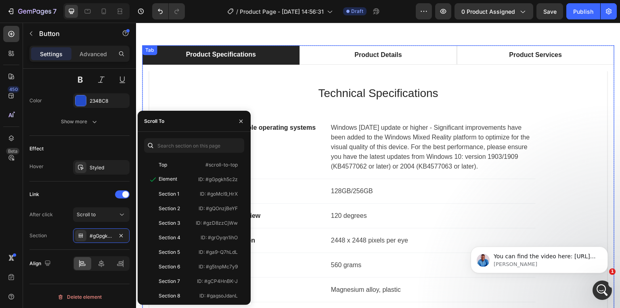
click at [150, 58] on div "Product Specifications Product Details Product Services Technical Specification…" at bounding box center [378, 195] width 473 height 301
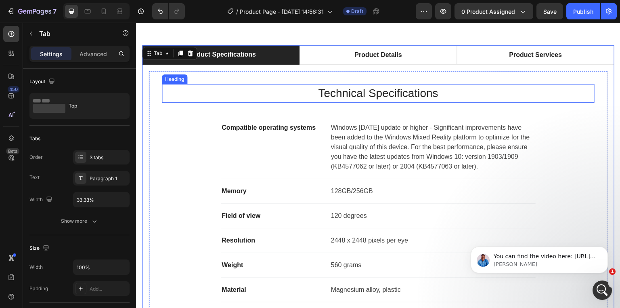
click at [167, 86] on p "Technical Specifications" at bounding box center [378, 93] width 431 height 17
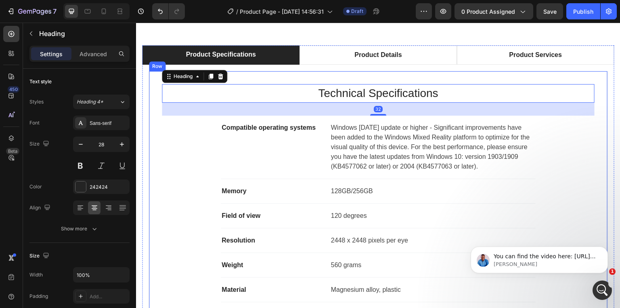
click at [158, 143] on div "Technical Specifications Heading 32 Compatible operating systems Text block Win…" at bounding box center [379, 205] width 460 height 269
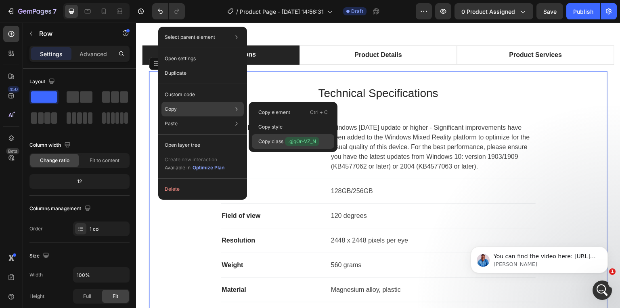
click at [286, 144] on span ".gjqOr-VZ_N" at bounding box center [302, 141] width 34 height 9
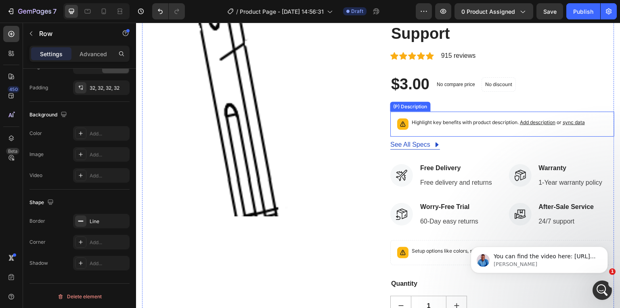
scroll to position [65, 0]
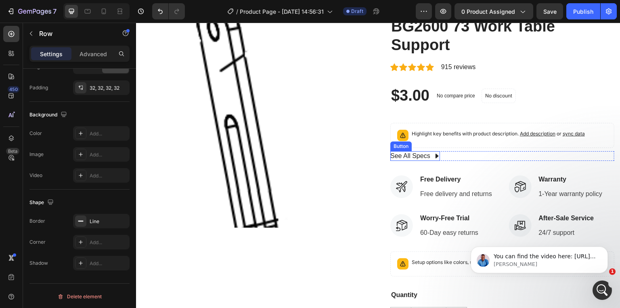
click at [434, 155] on icon at bounding box center [437, 156] width 6 height 6
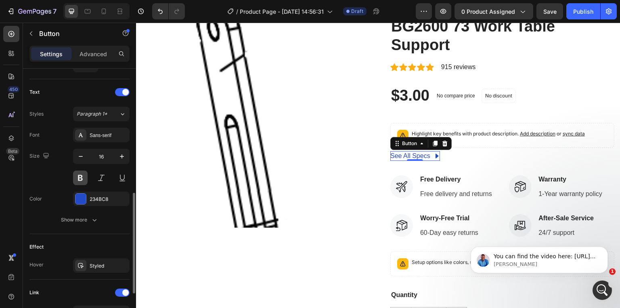
scroll to position [421, 0]
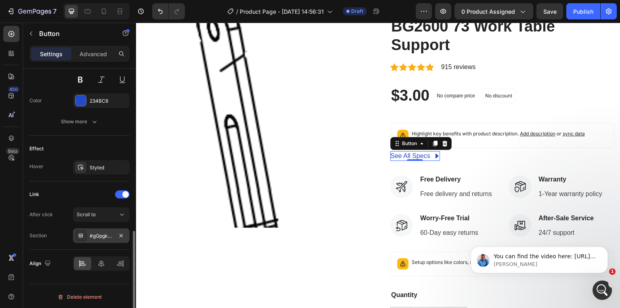
click at [99, 233] on div "#gGpgkh5c2z" at bounding box center [101, 235] width 23 height 7
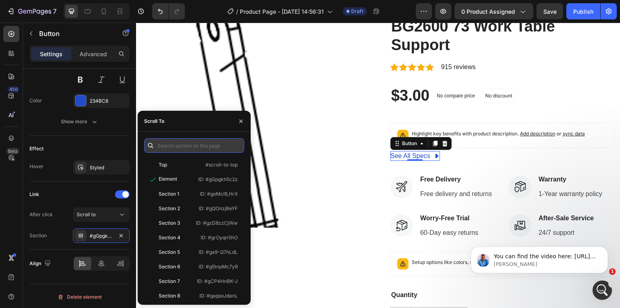
click at [164, 146] on input "text" at bounding box center [194, 145] width 100 height 15
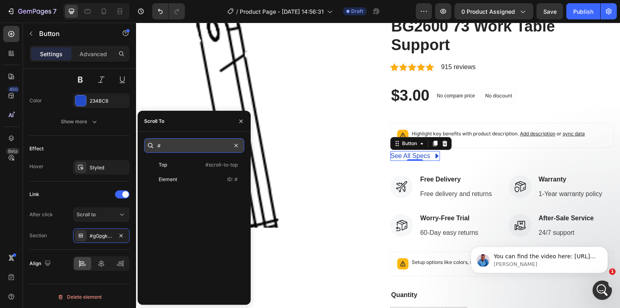
paste input ".gjqOr-VZ_N"
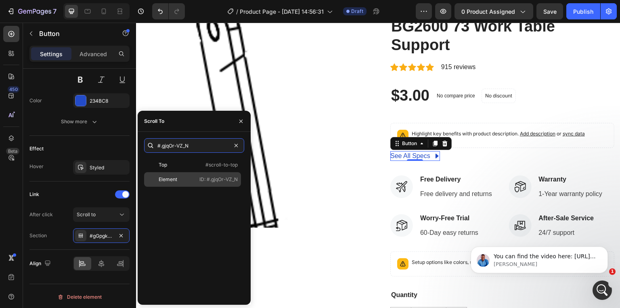
type input "#.gjqOr-VZ_N"
click at [205, 182] on p "ID: #.gjqOr-VZ_N" at bounding box center [219, 179] width 38 height 7
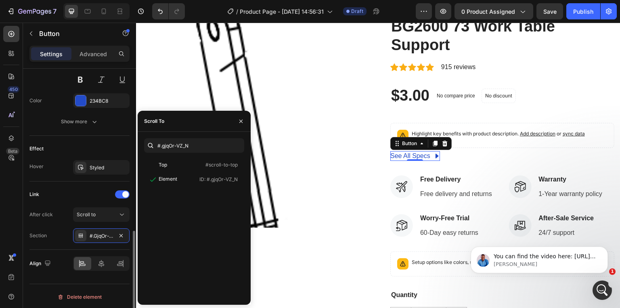
click at [92, 188] on div "Link" at bounding box center [79, 194] width 100 height 13
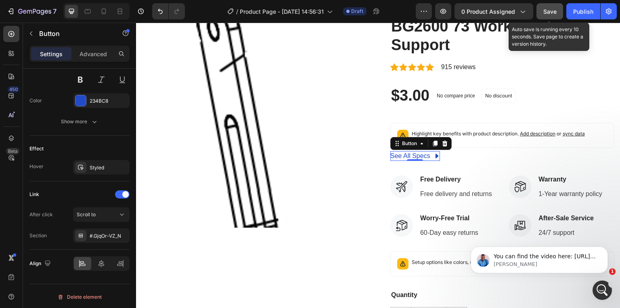
click at [547, 8] on span "Save" at bounding box center [550, 11] width 13 height 7
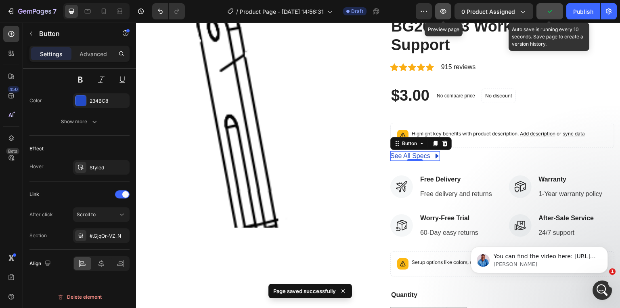
click at [447, 13] on icon "button" at bounding box center [443, 11] width 8 height 8
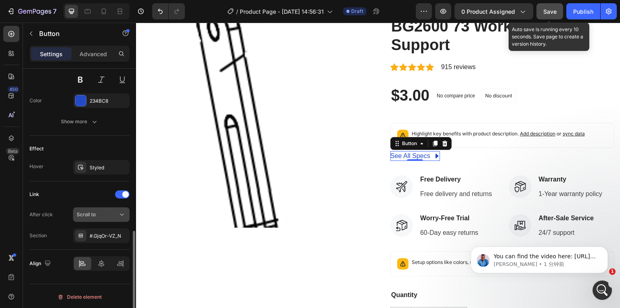
click at [88, 216] on span "Scroll to" at bounding box center [86, 214] width 19 height 7
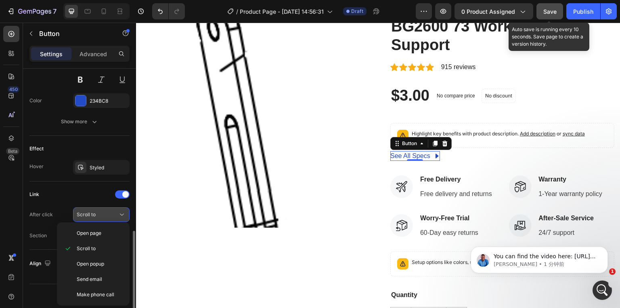
click at [88, 215] on span "Scroll to" at bounding box center [86, 214] width 19 height 6
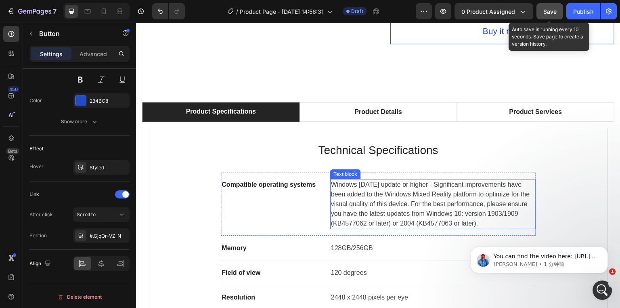
scroll to position [420, 0]
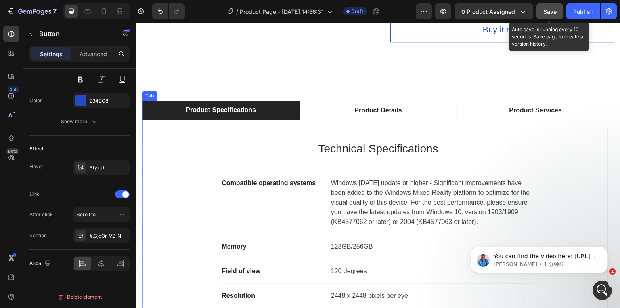
click at [147, 120] on li "Product Specifications" at bounding box center [221, 110] width 158 height 19
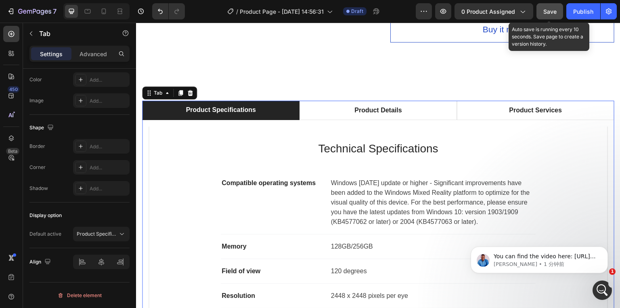
scroll to position [0, 0]
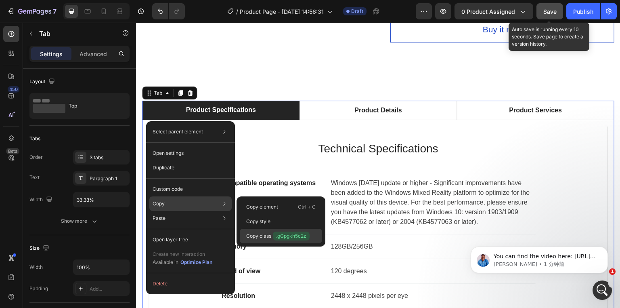
drag, startPoint x: 260, startPoint y: 235, endPoint x: 124, endPoint y: 212, distance: 138.0
click at [260, 235] on p "Copy class .gGpgkh5c2z" at bounding box center [277, 235] width 63 height 9
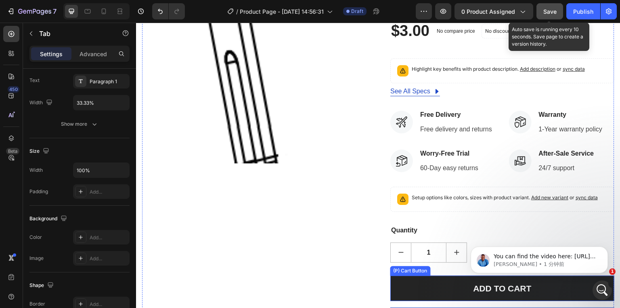
scroll to position [65, 0]
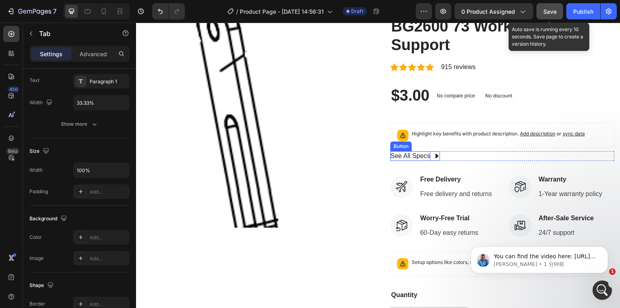
drag, startPoint x: 411, startPoint y: 160, endPoint x: 416, endPoint y: 158, distance: 4.7
click at [411, 160] on div "See All Specs" at bounding box center [411, 156] width 40 height 10
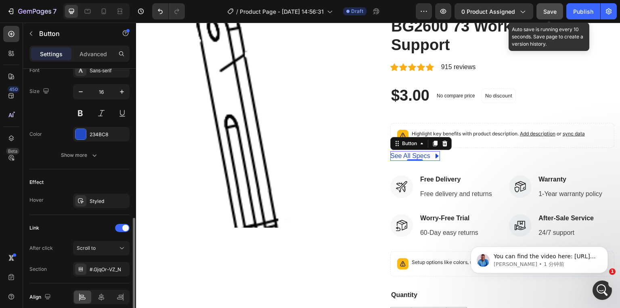
scroll to position [421, 0]
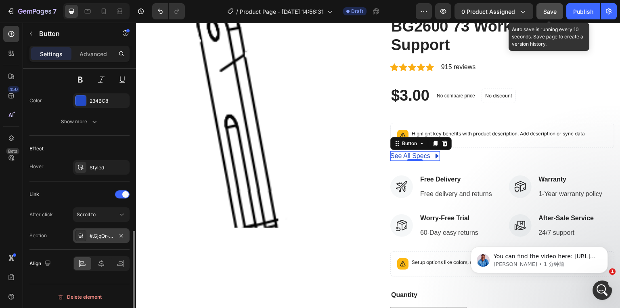
click at [94, 233] on div "#.GjqOr-VZ_N" at bounding box center [101, 235] width 23 height 7
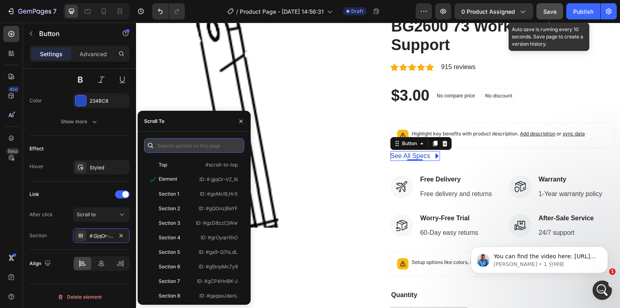
click at [168, 149] on input "text" at bounding box center [194, 145] width 100 height 15
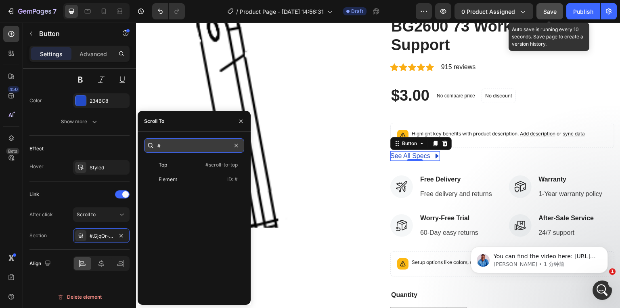
paste input ".gGpgkh5c2z"
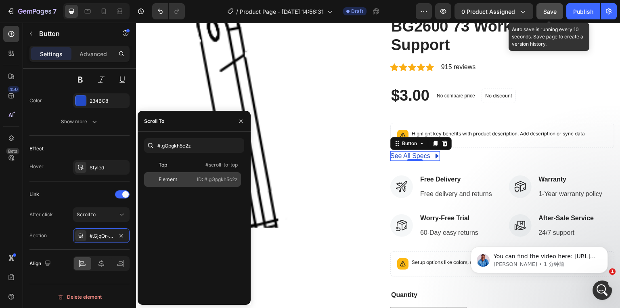
click at [184, 176] on div "Element" at bounding box center [170, 179] width 46 height 7
click at [61, 188] on div "Link" at bounding box center [79, 194] width 100 height 13
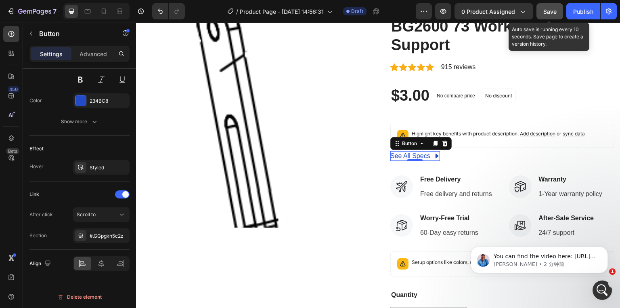
click at [554, 11] on span "Save" at bounding box center [550, 11] width 13 height 7
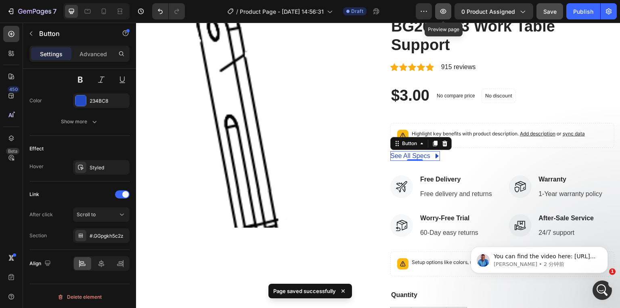
click at [439, 16] on button "button" at bounding box center [443, 11] width 16 height 16
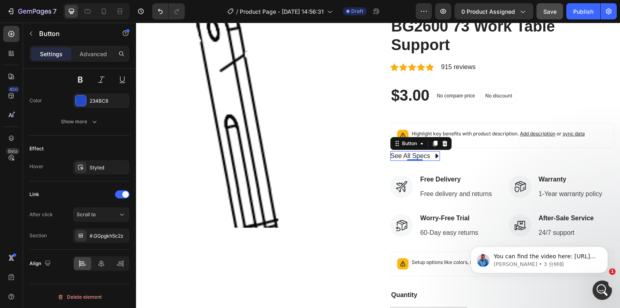
click at [429, 156] on div "See All Specs" at bounding box center [416, 156] width 50 height 10
click at [95, 235] on div "#.GGpgkh5c2z" at bounding box center [101, 235] width 23 height 7
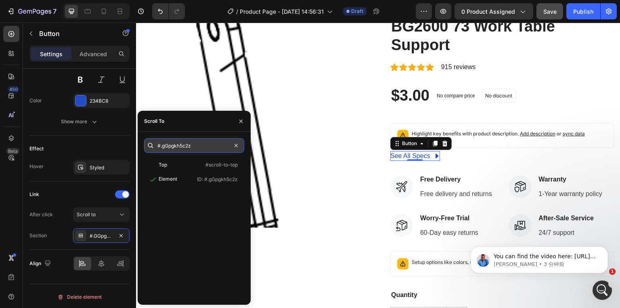
click at [162, 145] on input "#.gGpgkh5c2z" at bounding box center [194, 145] width 100 height 15
click at [163, 145] on input "#.gGpgkh5c2z" at bounding box center [194, 145] width 100 height 15
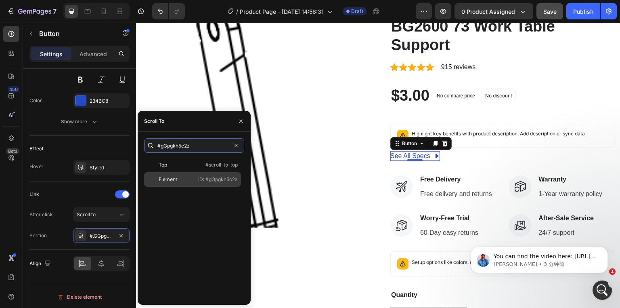
type input "#gGpgkh5c2z"
click at [176, 177] on div "Element" at bounding box center [168, 179] width 19 height 7
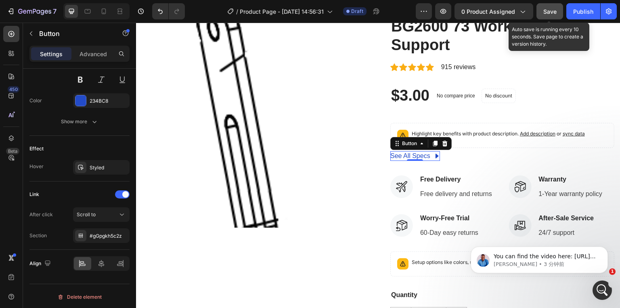
click at [546, 10] on span "Save" at bounding box center [550, 11] width 13 height 7
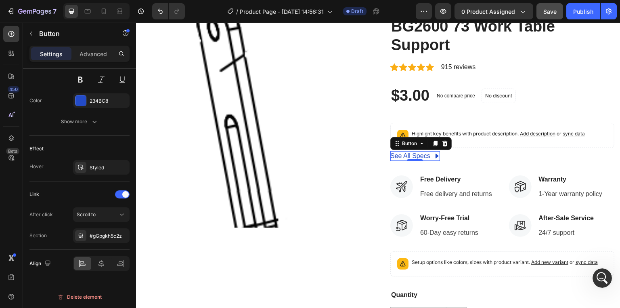
scroll to position [740, 0]
click at [606, 280] on div "打开 Intercom Messenger" at bounding box center [601, 276] width 27 height 27
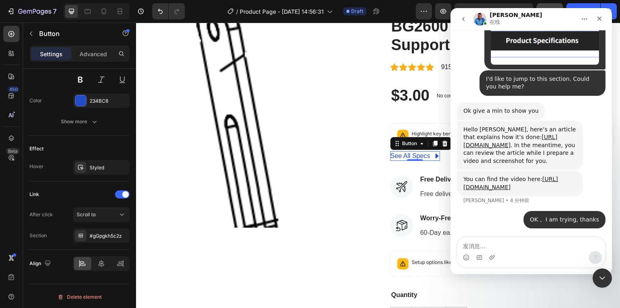
scroll to position [732, 0]
click at [496, 243] on textarea "发消息..." at bounding box center [532, 244] width 148 height 14
type textarea "As your steps, but failed"
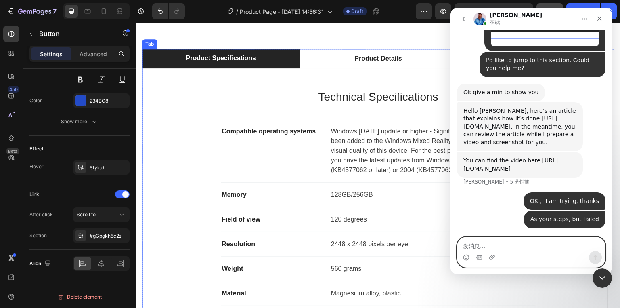
scroll to position [420, 0]
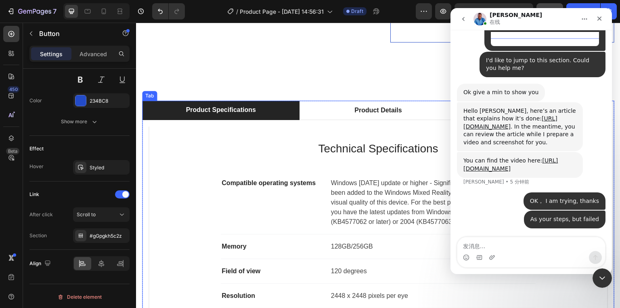
click at [195, 116] on div "Product Specifications" at bounding box center [221, 110] width 72 height 12
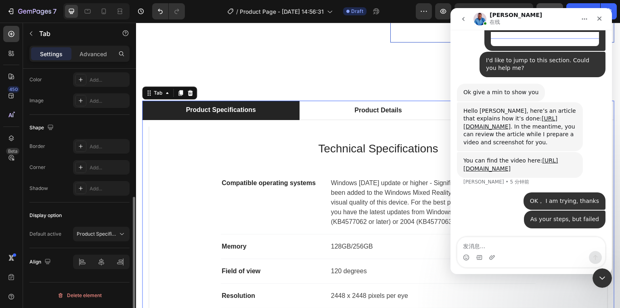
scroll to position [0, 0]
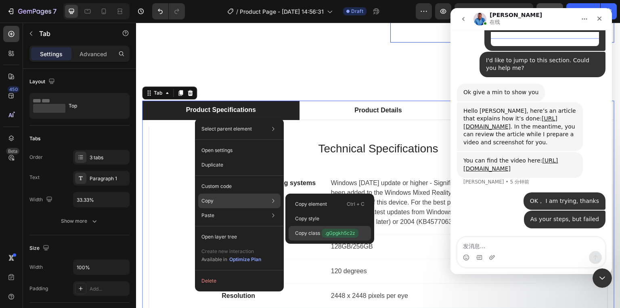
click at [313, 231] on p "Copy class .gGpgkh5c2z" at bounding box center [326, 233] width 63 height 9
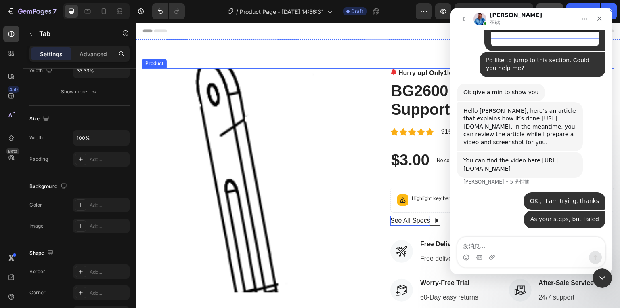
click at [408, 222] on div "See All Specs" at bounding box center [411, 221] width 40 height 10
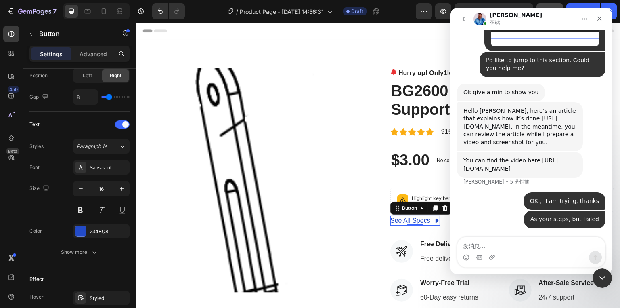
scroll to position [421, 0]
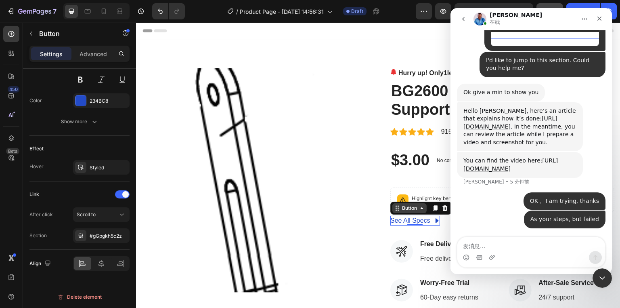
click at [410, 210] on div "Button" at bounding box center [410, 207] width 18 height 7
click at [401, 210] on div "Button" at bounding box center [410, 207] width 18 height 7
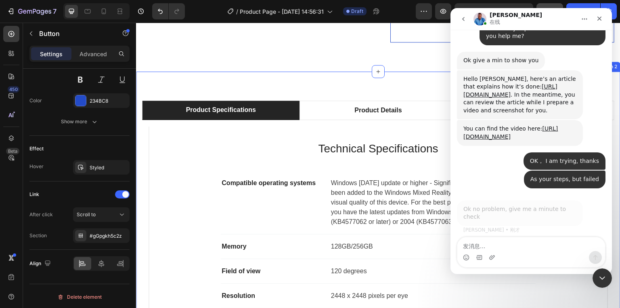
scroll to position [781, 0]
click at [179, 101] on div "Product Specifications Product Details Product Services Technical Specification…" at bounding box center [378, 250] width 485 height 359
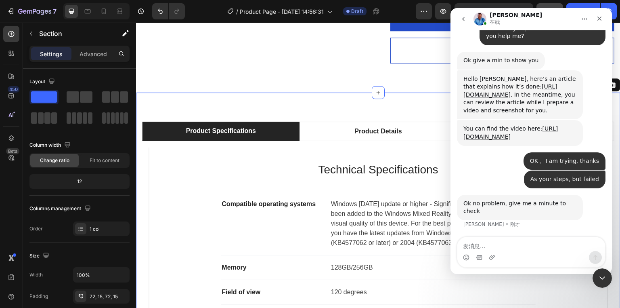
scroll to position [388, 0]
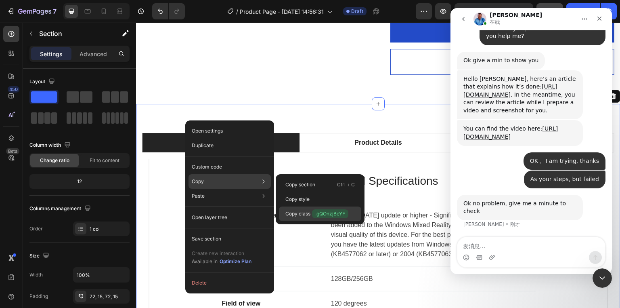
click at [293, 211] on p "Copy class .gQOnzjBeYF" at bounding box center [317, 213] width 63 height 9
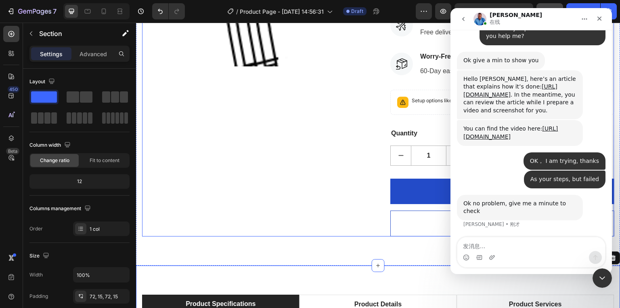
scroll to position [65, 0]
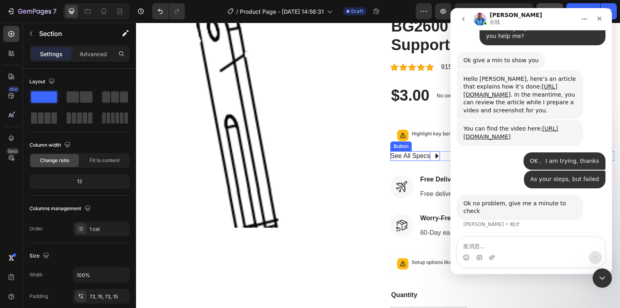
click at [426, 156] on div "See All Specs" at bounding box center [411, 156] width 40 height 10
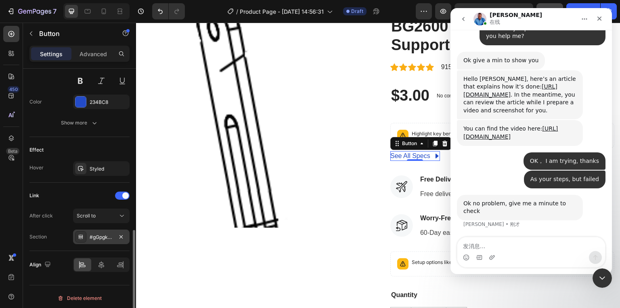
scroll to position [421, 0]
click at [99, 232] on div "#gGpgkh5c2z" at bounding box center [101, 235] width 23 height 7
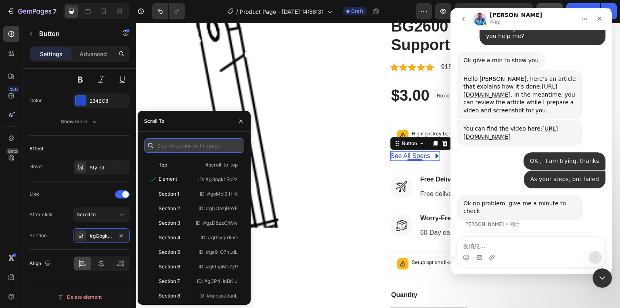
click at [178, 147] on input "text" at bounding box center [194, 145] width 100 height 15
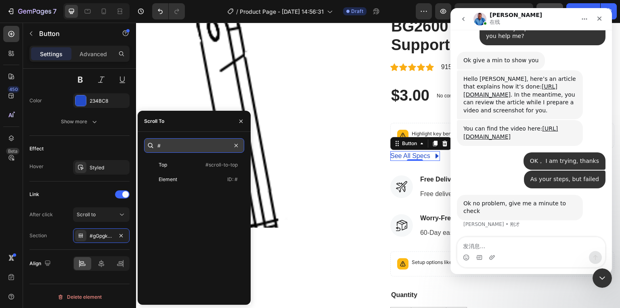
paste input ".gQOnzjBeYF"
click at [164, 145] on input "#.gQOnzjBeYF" at bounding box center [194, 145] width 100 height 15
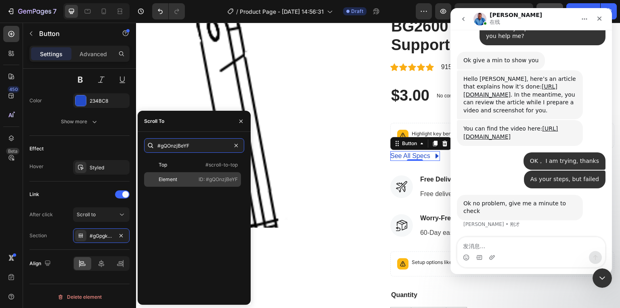
type input "#gQOnzjBeYF"
click at [190, 184] on div "Element ID: #gQOnzjBeYF" at bounding box center [192, 179] width 97 height 15
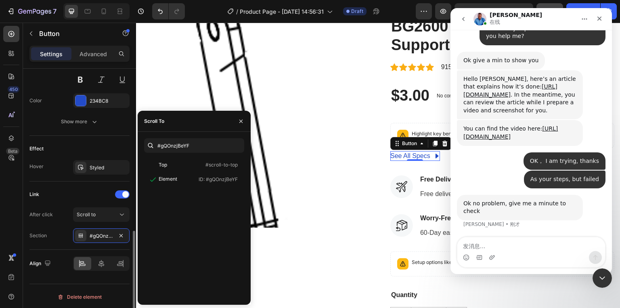
click at [79, 188] on div "Link" at bounding box center [79, 194] width 100 height 13
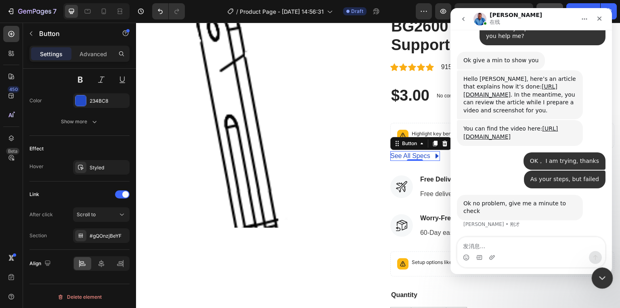
drag, startPoint x: 606, startPoint y: 279, endPoint x: 1052, endPoint y: 481, distance: 489.3
click at [607, 279] on div "关闭 Intercom Messenger" at bounding box center [601, 276] width 19 height 19
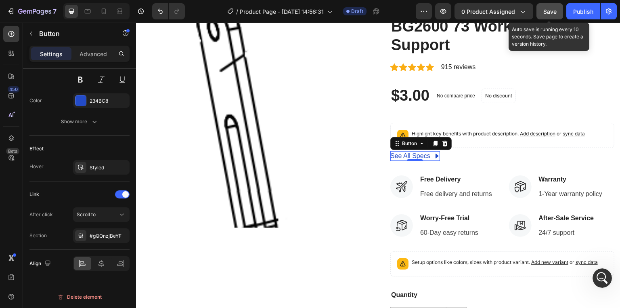
click at [543, 12] on button "Save" at bounding box center [550, 11] width 27 height 16
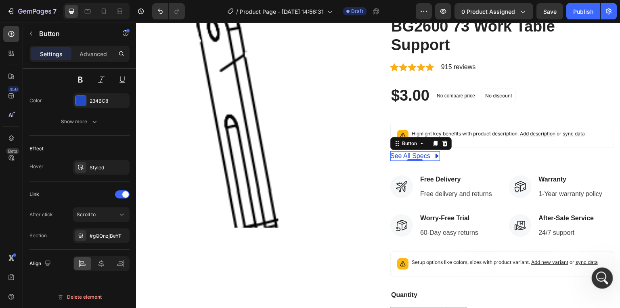
click at [606, 278] on div "打开 Intercom Messenger" at bounding box center [601, 276] width 27 height 27
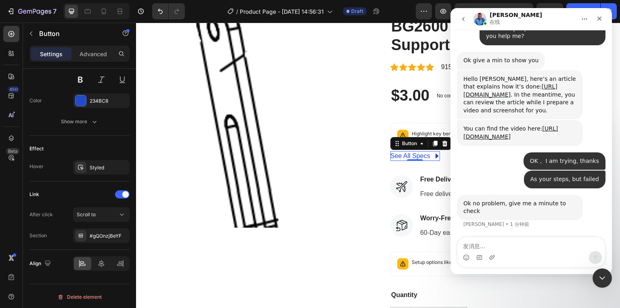
scroll to position [782, 0]
click at [488, 242] on textarea "发消息..." at bounding box center [532, 244] width 148 height 14
type textarea "It is successing"
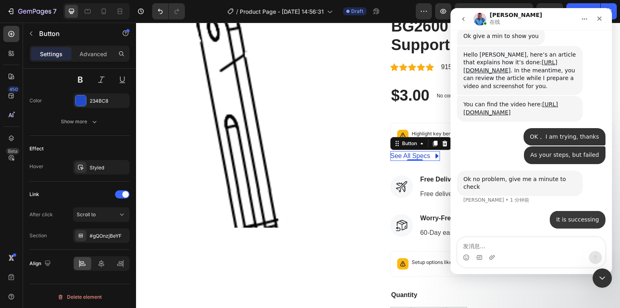
scroll to position [806, 0]
type textarea "I know how to handle it, thanks"
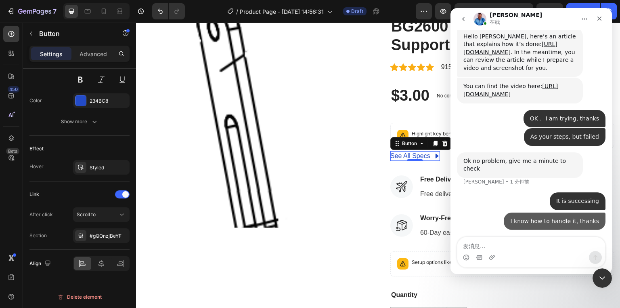
scroll to position [825, 0]
click at [604, 19] on div "关闭" at bounding box center [599, 18] width 15 height 15
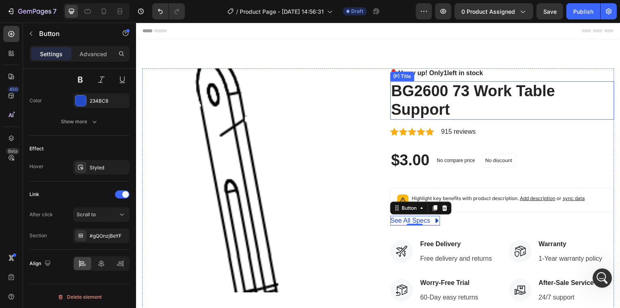
scroll to position [1229, 0]
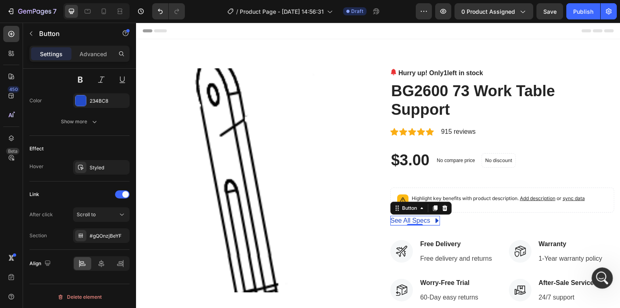
click at [607, 276] on div "打开 Intercom Messenger" at bounding box center [601, 276] width 27 height 27
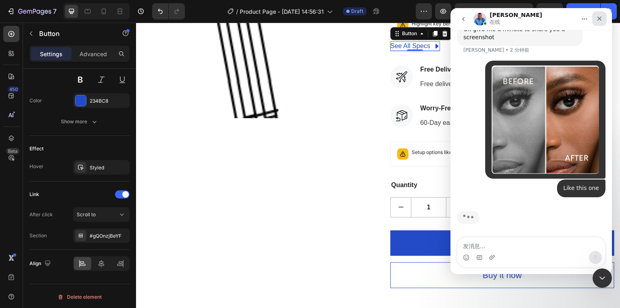
scroll to position [194, 0]
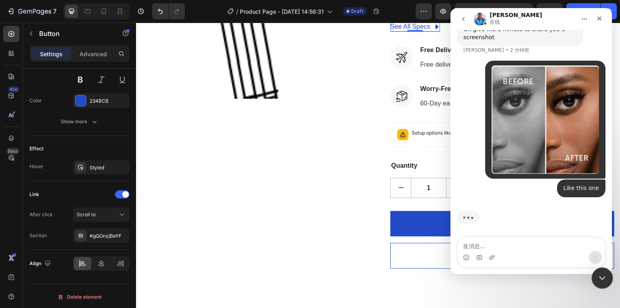
click at [600, 281] on icon "关闭 Intercom Messenger" at bounding box center [601, 277] width 10 height 10
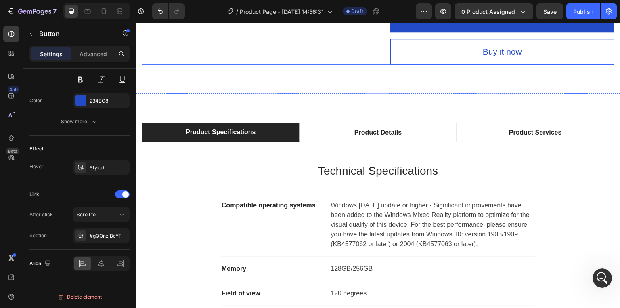
scroll to position [420, 0]
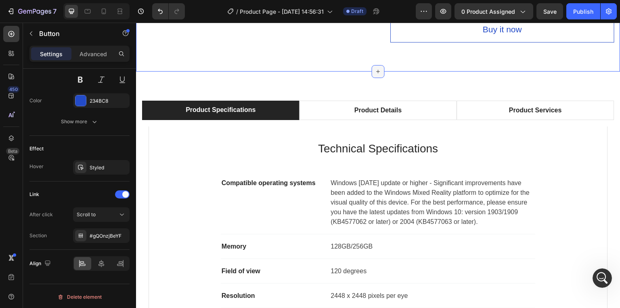
click at [378, 75] on icon at bounding box center [378, 71] width 6 height 6
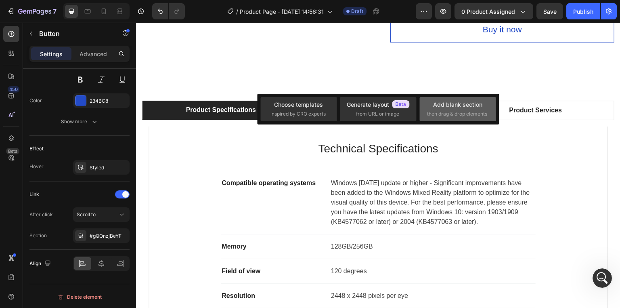
scroll to position [1199, 0]
click at [444, 112] on span "then drag & drop elements" at bounding box center [457, 113] width 60 height 7
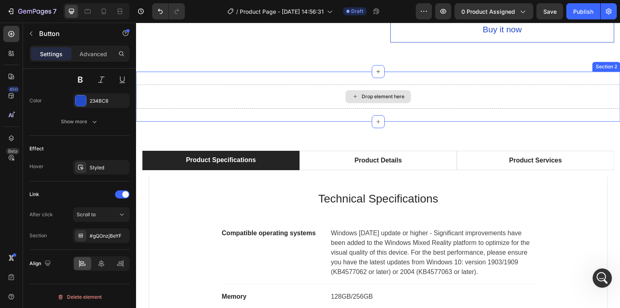
click at [375, 100] on div "Drop element here" at bounding box center [383, 96] width 43 height 6
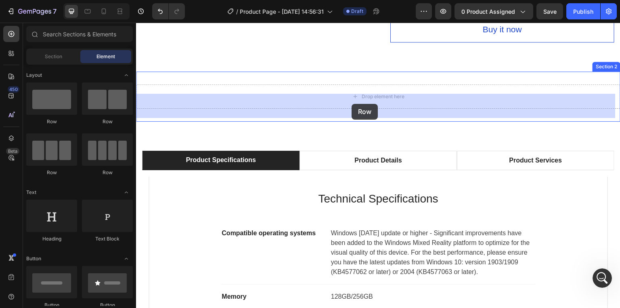
drag, startPoint x: 185, startPoint y: 127, endPoint x: 352, endPoint y: 104, distance: 168.4
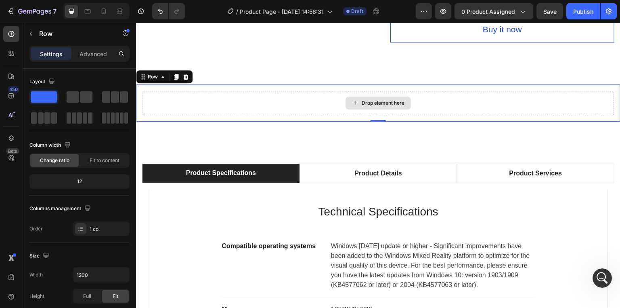
click at [374, 106] on div "Drop element here" at bounding box center [383, 103] width 43 height 6
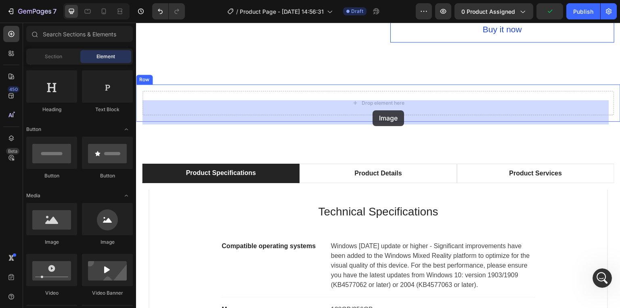
scroll to position [1229, 0]
drag, startPoint x: 240, startPoint y: 246, endPoint x: 374, endPoint y: 110, distance: 191.0
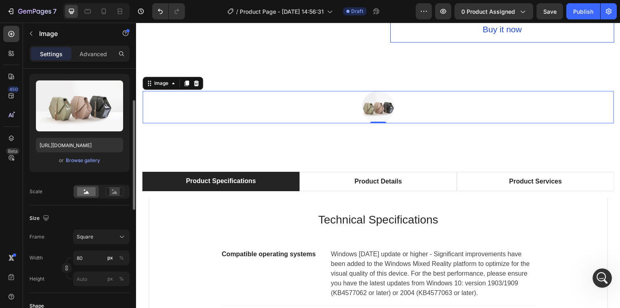
scroll to position [108, 0]
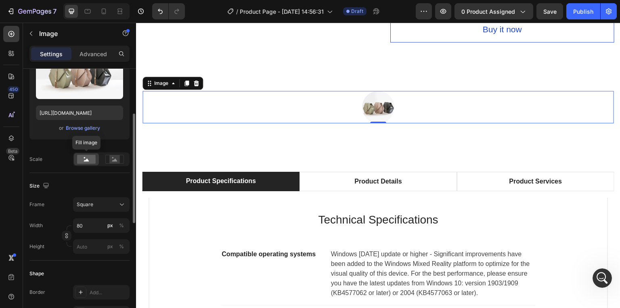
click at [94, 162] on rect at bounding box center [86, 159] width 19 height 9
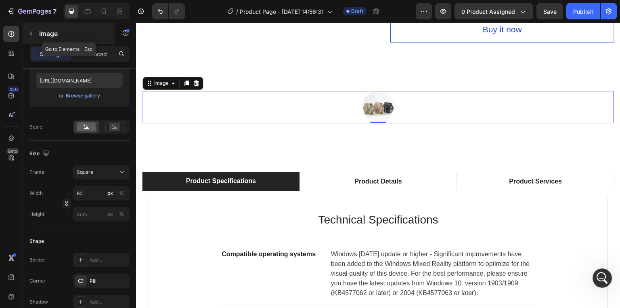
click at [36, 33] on button "button" at bounding box center [31, 33] width 13 height 13
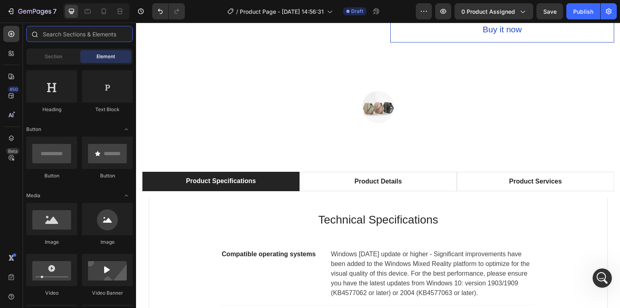
click at [64, 35] on input "text" at bounding box center [79, 34] width 107 height 16
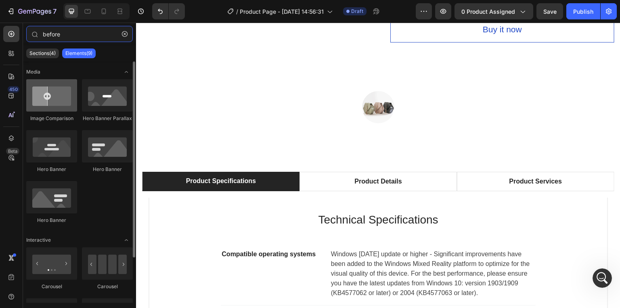
type input "before"
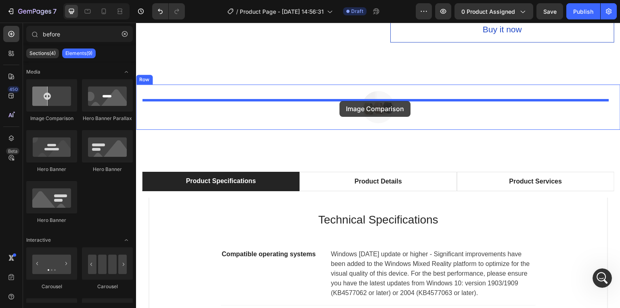
drag, startPoint x: 190, startPoint y: 119, endPoint x: 340, endPoint y: 101, distance: 150.9
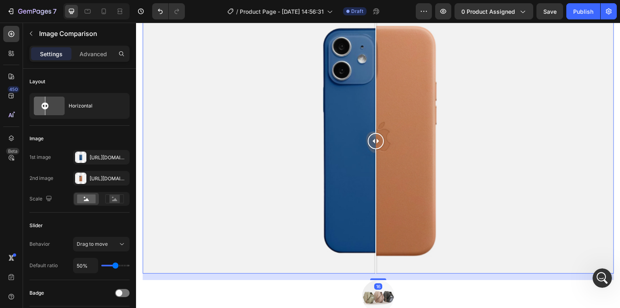
scroll to position [517, 0]
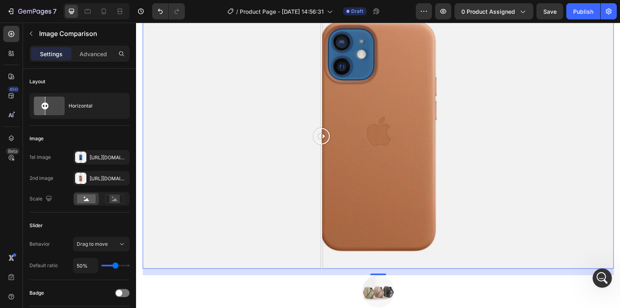
drag, startPoint x: 378, startPoint y: 133, endPoint x: 298, endPoint y: 131, distance: 79.6
click at [314, 131] on div at bounding box center [322, 136] width 16 height 16
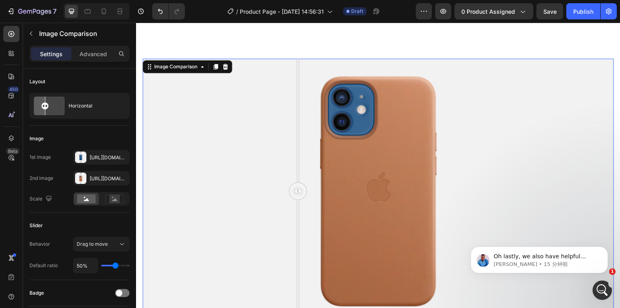
scroll to position [1554, 0]
click at [299, 178] on div at bounding box center [298, 191] width 16 height 265
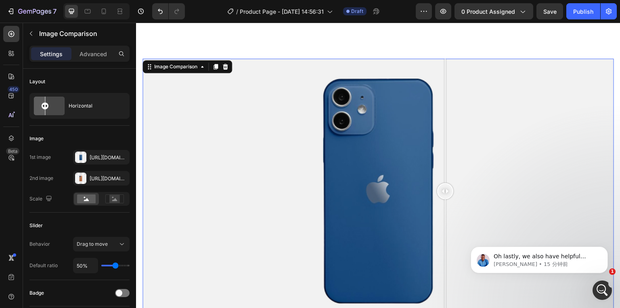
drag, startPoint x: 302, startPoint y: 197, endPoint x: 445, endPoint y: 185, distance: 143.5
click at [445, 185] on div at bounding box center [445, 191] width 16 height 265
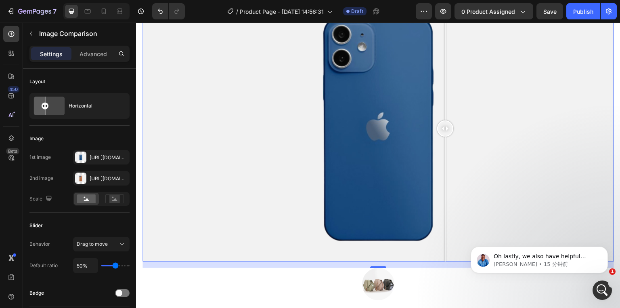
scroll to position [0, 0]
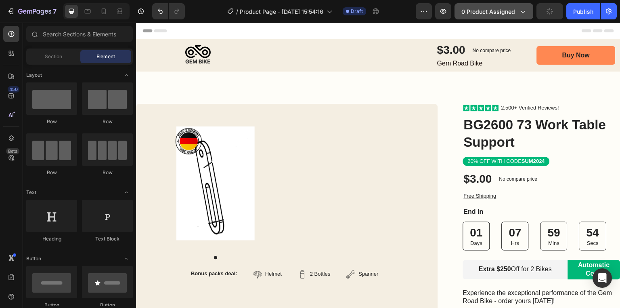
click at [525, 13] on icon "button" at bounding box center [523, 11] width 8 height 8
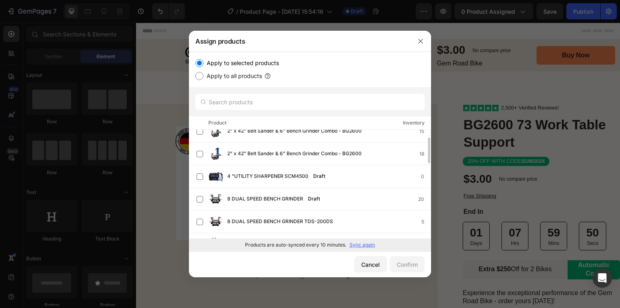
scroll to position [97, 0]
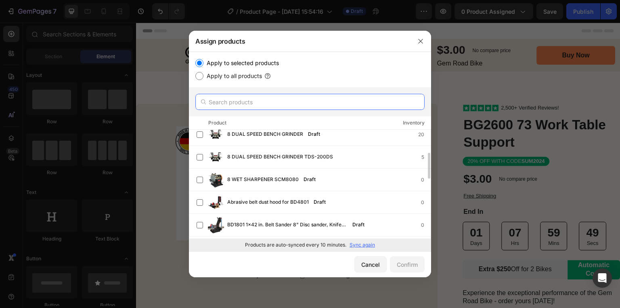
click at [231, 104] on input "text" at bounding box center [309, 102] width 229 height 16
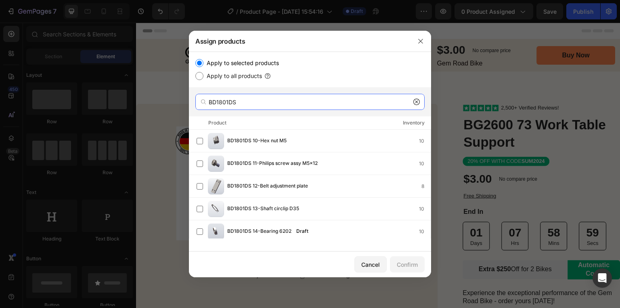
drag, startPoint x: 257, startPoint y: 103, endPoint x: 114, endPoint y: 103, distance: 143.4
click at [114, 103] on div "Assign products Apply to selected products Apply to all products BD1801DS Produ…" at bounding box center [310, 154] width 620 height 308
click at [240, 105] on input "BD1801DS" at bounding box center [309, 102] width 229 height 16
paste input "-a"
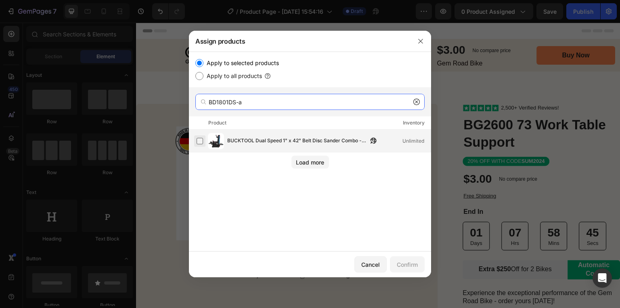
type input "BD1801DS-a"
click at [200, 142] on label at bounding box center [200, 141] width 6 height 6
click at [412, 262] on div "Confirm" at bounding box center [407, 264] width 21 height 8
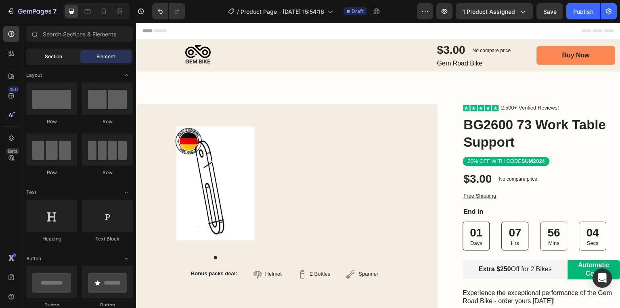
click at [61, 61] on div "Section" at bounding box center [53, 56] width 51 height 13
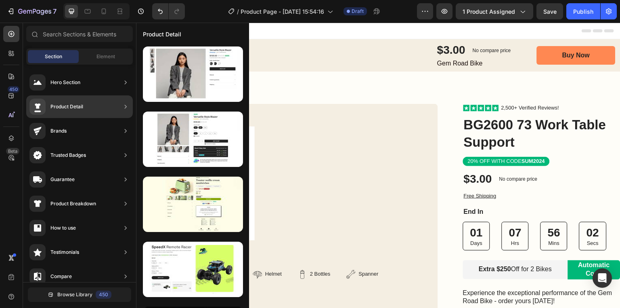
click at [68, 106] on div "Product Detail" at bounding box center [66, 107] width 33 height 8
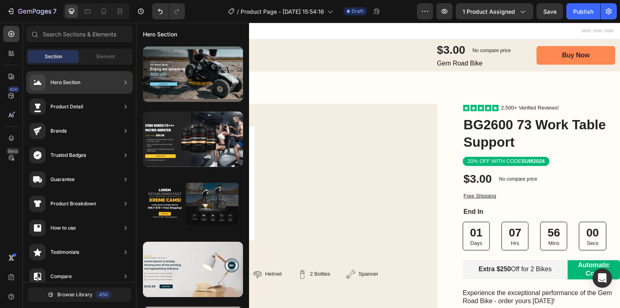
click at [116, 120] on div "Product Detail" at bounding box center [79, 131] width 107 height 23
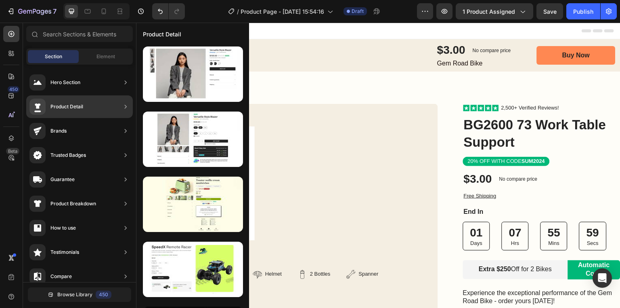
click at [60, 107] on div "Product Detail" at bounding box center [66, 107] width 33 height 8
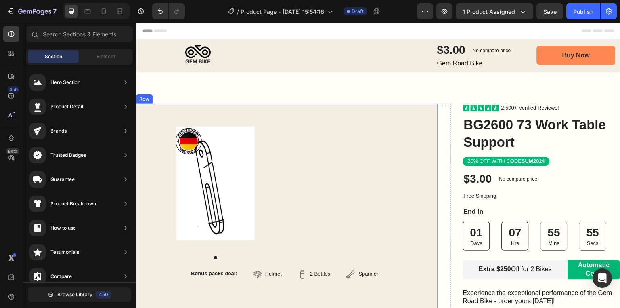
click at [343, 116] on div "Product Images Bonus packs deal: Text Block Helmet Item List 2 Bottles Item Lis…" at bounding box center [287, 217] width 302 height 226
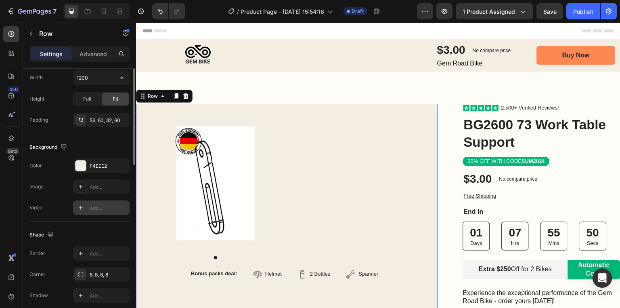
scroll to position [3, 0]
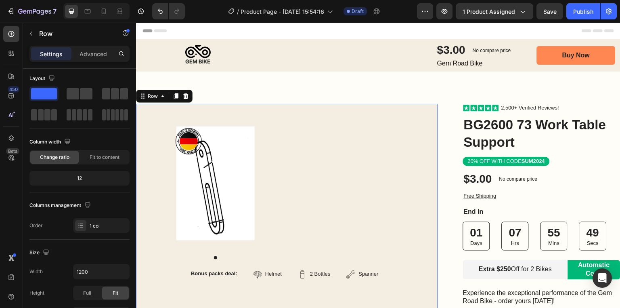
click at [356, 125] on div "Product Images Bonus packs deal: Text Block Helmet Item List 2 Bottles Item Lis…" at bounding box center [287, 217] width 302 height 226
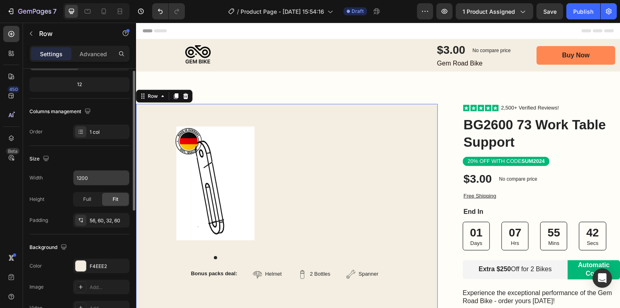
scroll to position [65, 0]
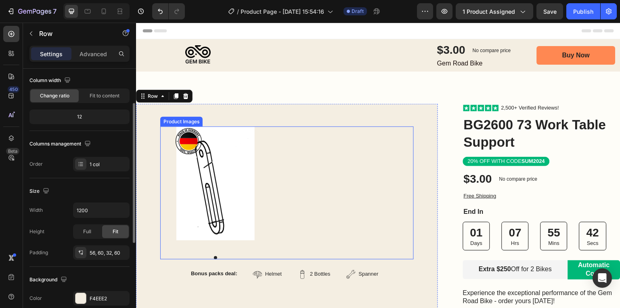
click at [199, 172] on img at bounding box center [215, 183] width 78 height 114
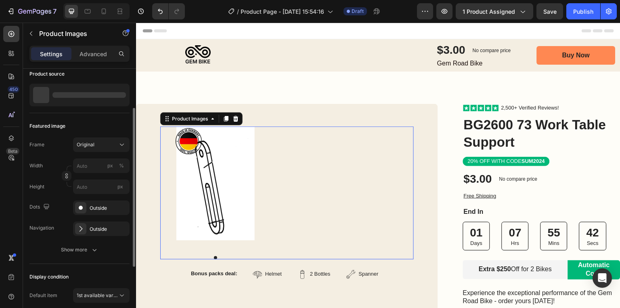
scroll to position [0, 0]
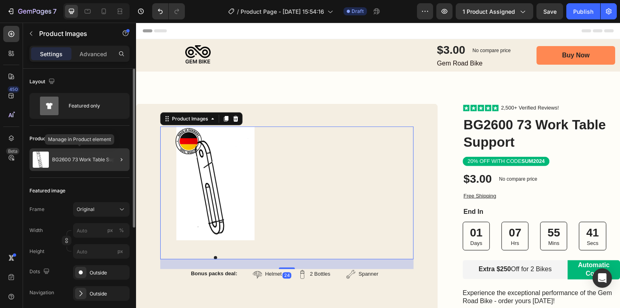
click at [78, 160] on p "BG2600 73 Work Table Support" at bounding box center [88, 160] width 72 height 6
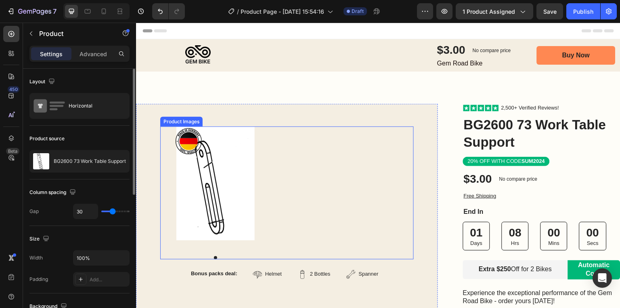
click at [208, 168] on img at bounding box center [215, 183] width 78 height 114
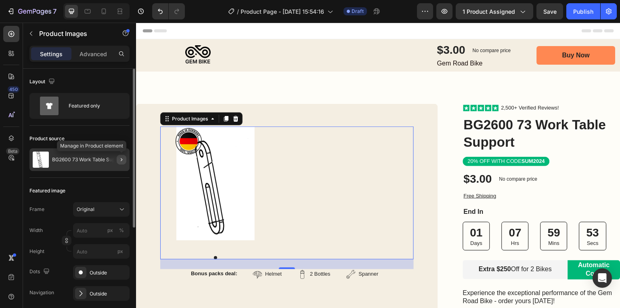
click at [121, 162] on icon "button" at bounding box center [121, 159] width 6 height 6
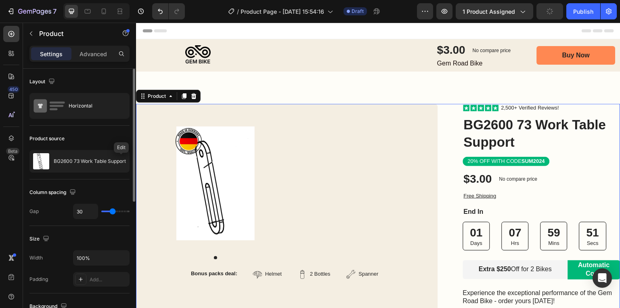
click at [0, 0] on icon "button" at bounding box center [0, 0] width 0 height 0
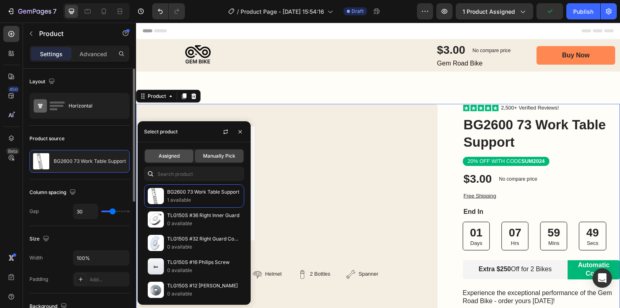
click at [170, 160] on div "Assigned" at bounding box center [169, 155] width 48 height 13
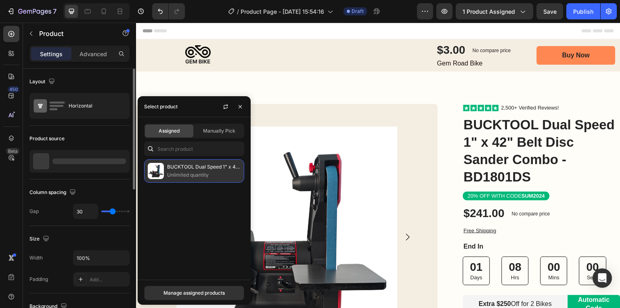
click at [156, 170] on img at bounding box center [156, 171] width 16 height 16
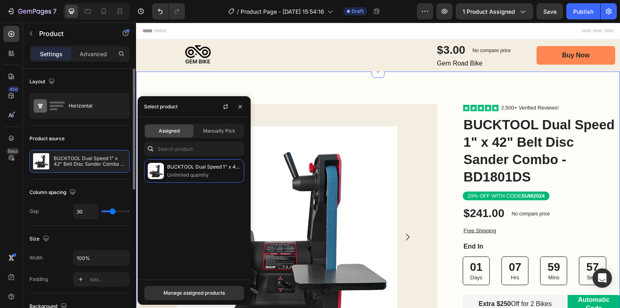
click at [314, 82] on div "Image Row Product Images Bonus packs deal: Text Block Helmet Item List 2 Bottle…" at bounding box center [378, 300] width 485 height 458
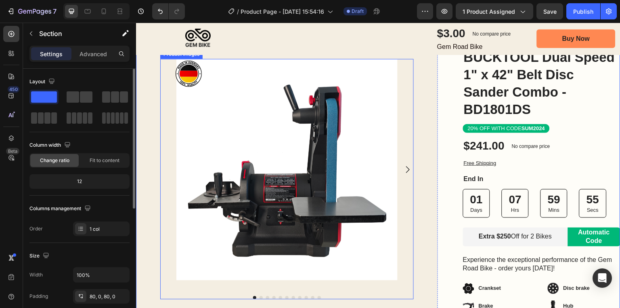
scroll to position [32, 0]
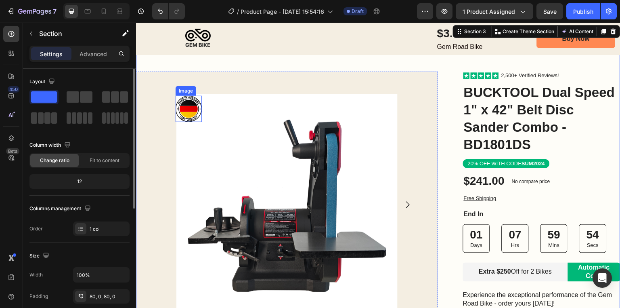
click at [188, 111] on img at bounding box center [189, 109] width 26 height 26
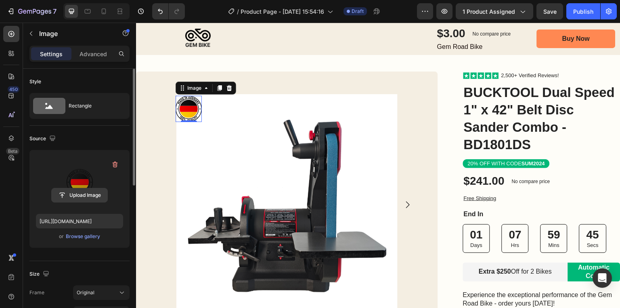
click at [73, 195] on input "file" at bounding box center [80, 195] width 56 height 14
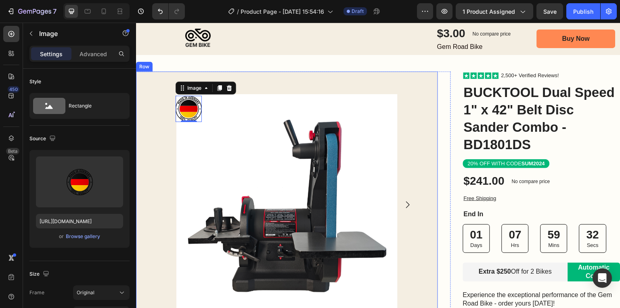
click at [351, 90] on div "Product Images Bonus packs deal: Text Block Helmet Item List 2 Bottles Item Lis…" at bounding box center [287, 267] width 302 height 393
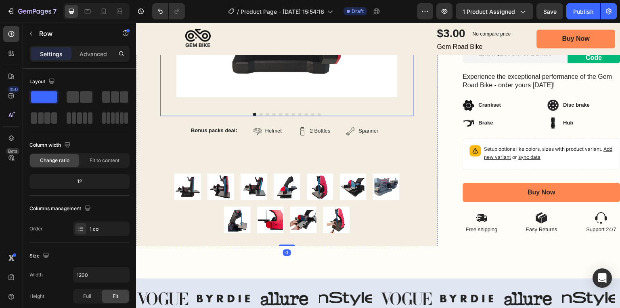
scroll to position [258, 0]
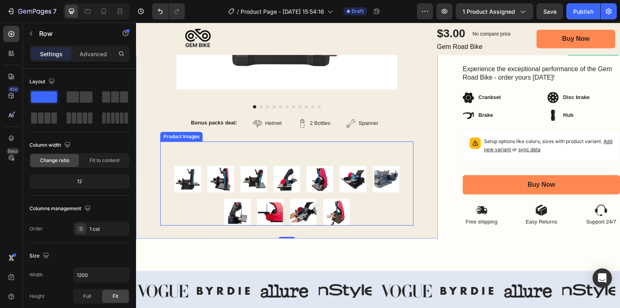
click at [225, 180] on img at bounding box center [221, 179] width 27 height 27
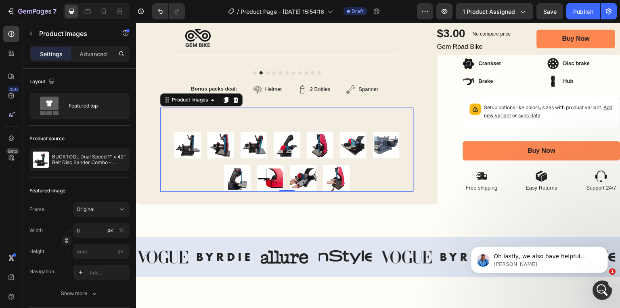
scroll to position [323, 0]
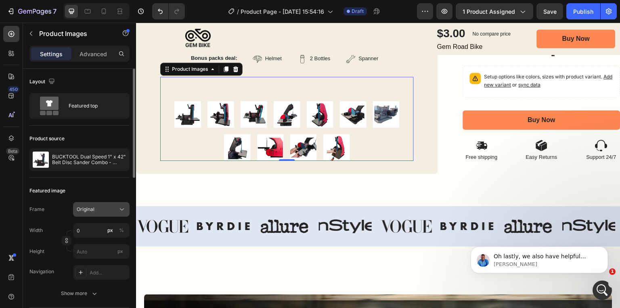
click at [97, 212] on div "Original" at bounding box center [97, 209] width 40 height 7
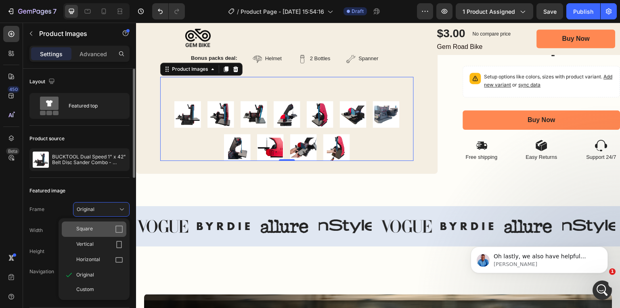
click at [86, 232] on span "Square" at bounding box center [84, 229] width 17 height 8
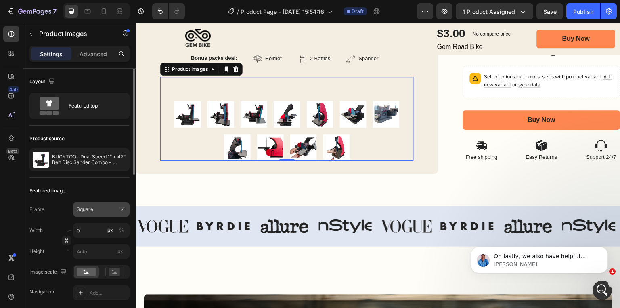
click at [92, 212] on span "Square" at bounding box center [85, 209] width 17 height 7
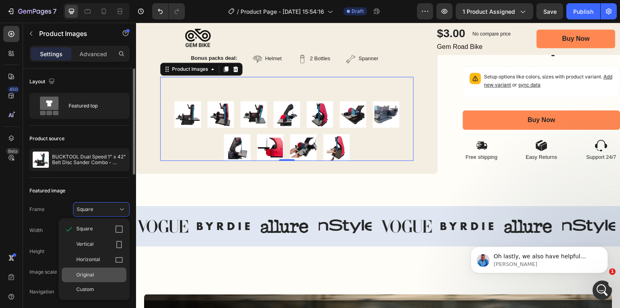
click at [86, 278] on span "Original" at bounding box center [85, 274] width 18 height 7
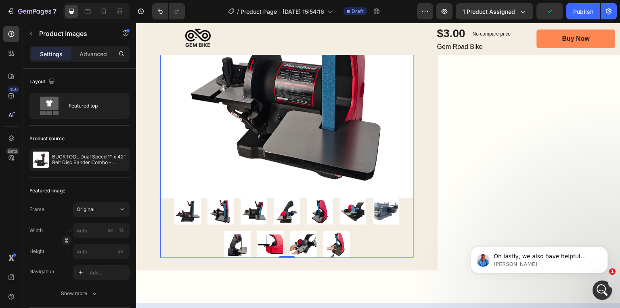
scroll to position [420, 0]
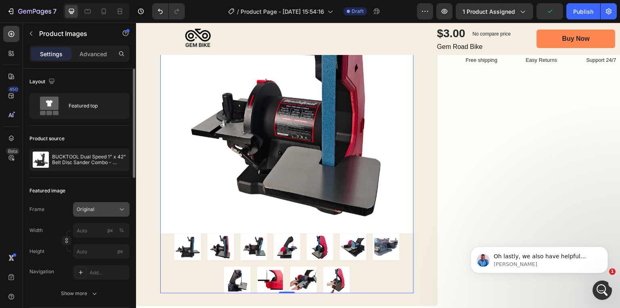
click at [97, 207] on div "Original" at bounding box center [97, 209] width 40 height 7
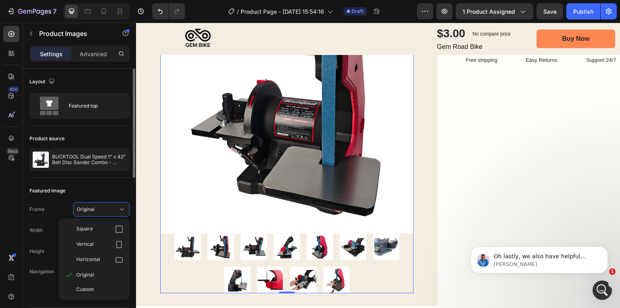
click at [110, 190] on div "Featured image" at bounding box center [79, 190] width 100 height 13
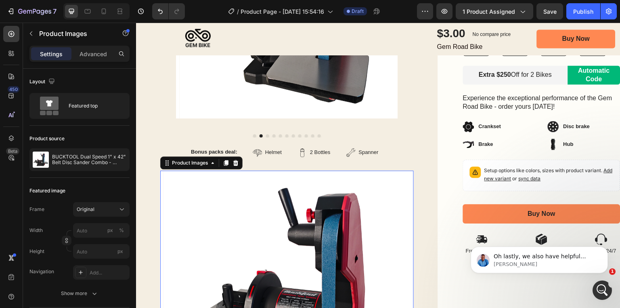
scroll to position [226, 0]
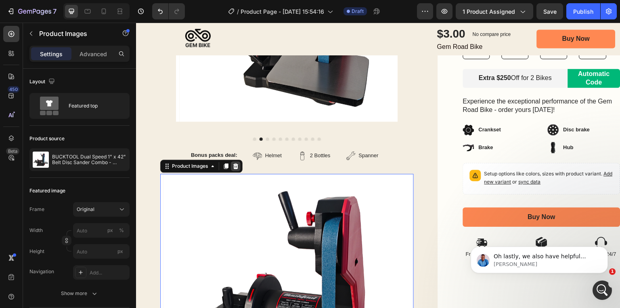
click at [239, 162] on div at bounding box center [236, 166] width 10 height 10
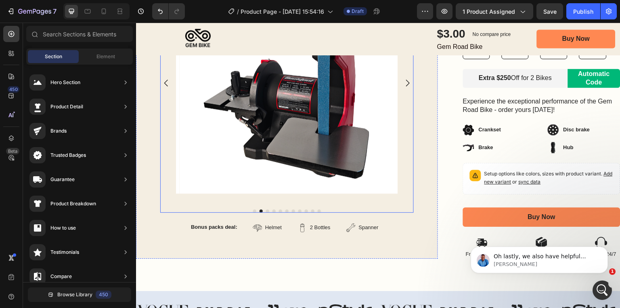
scroll to position [162, 0]
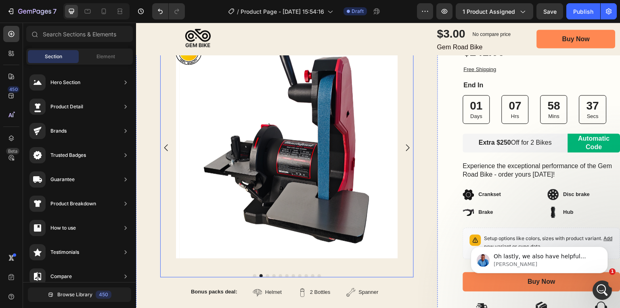
click at [406, 149] on icon "Carousel Next Arrow" at bounding box center [408, 148] width 10 height 10
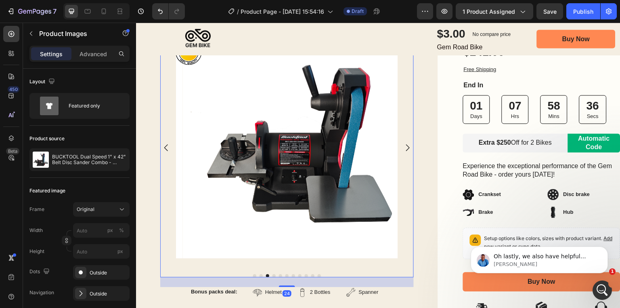
click at [406, 149] on icon "Carousel Next Arrow" at bounding box center [408, 148] width 10 height 10
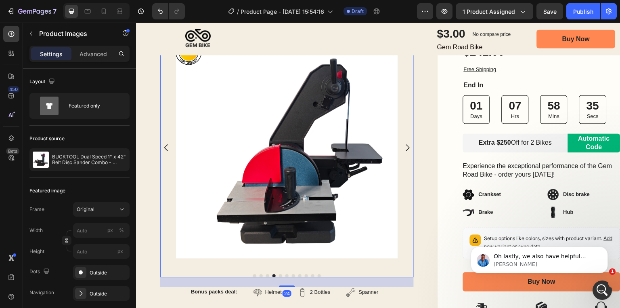
click at [406, 149] on icon "Carousel Next Arrow" at bounding box center [408, 148] width 10 height 10
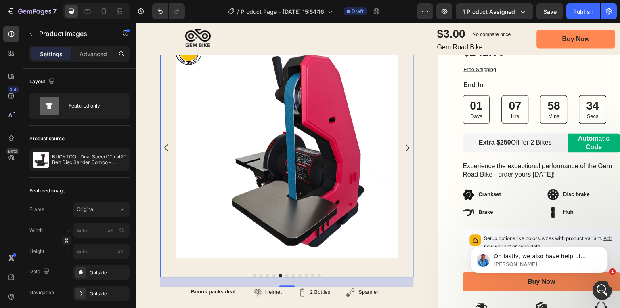
click at [406, 149] on icon "Carousel Next Arrow" at bounding box center [408, 148] width 10 height 10
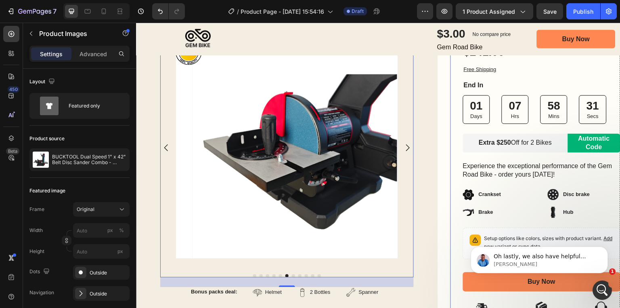
click at [438, 160] on div "Product Images 24 Bonus packs deal: Text Block Helmet Item List 2 Bottles Item …" at bounding box center [293, 168] width 315 height 309
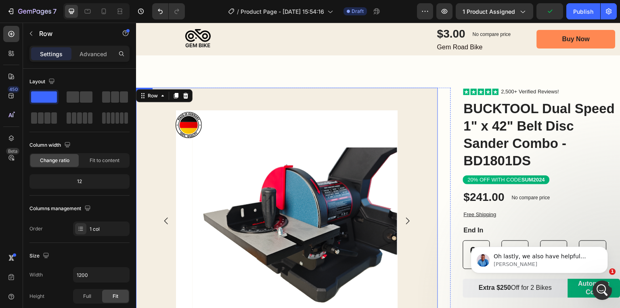
scroll to position [0, 0]
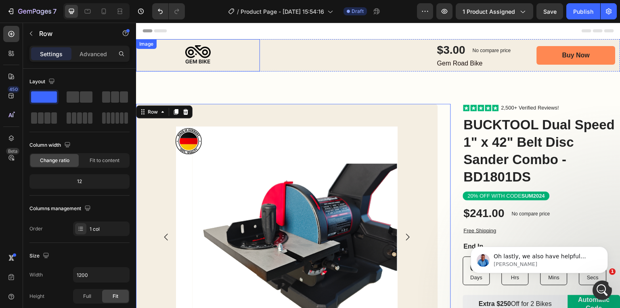
click at [254, 51] on img at bounding box center [198, 55] width 124 height 32
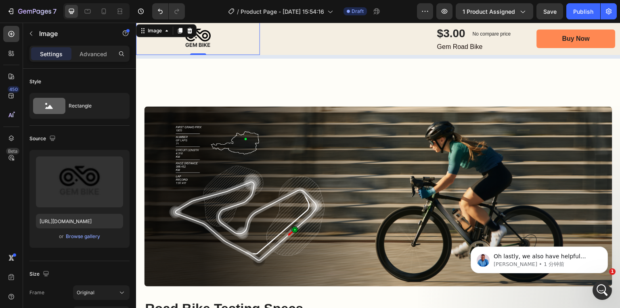
scroll to position [549, 0]
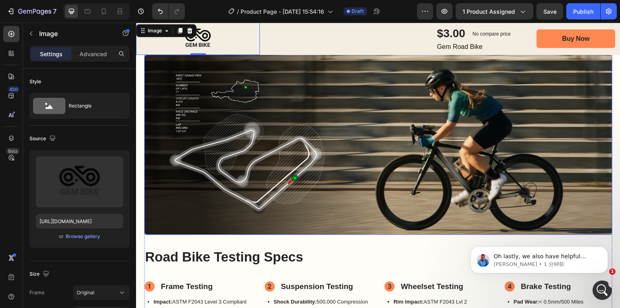
click at [363, 119] on div at bounding box center [276, 144] width 215 height 141
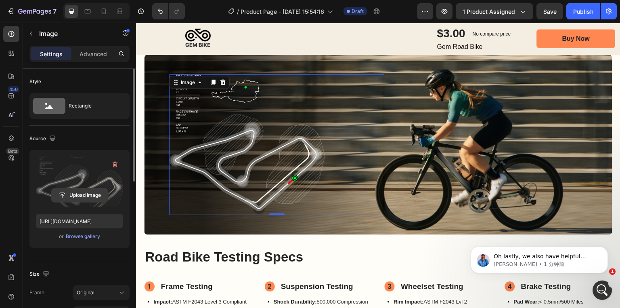
click at [74, 195] on input "file" at bounding box center [80, 195] width 56 height 14
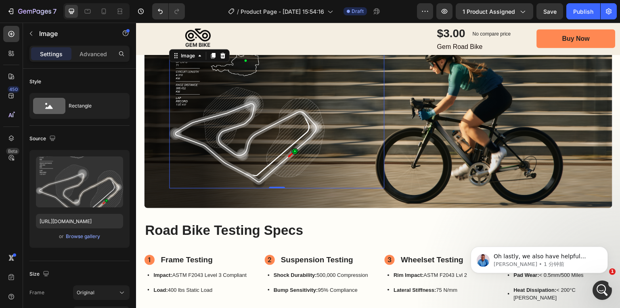
scroll to position [582, 0]
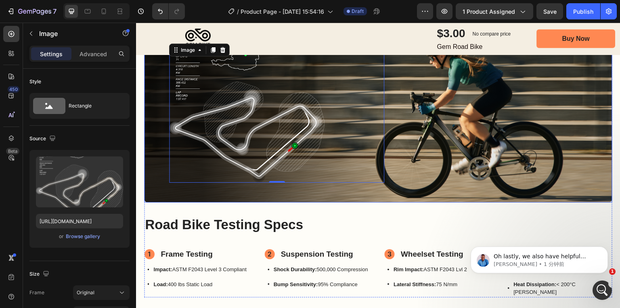
click at [154, 105] on div "Image 0 Image" at bounding box center [378, 112] width 468 height 166
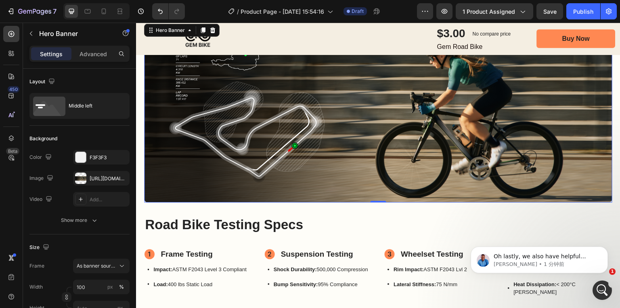
click at [425, 97] on div "Image" at bounding box center [504, 112] width 215 height 141
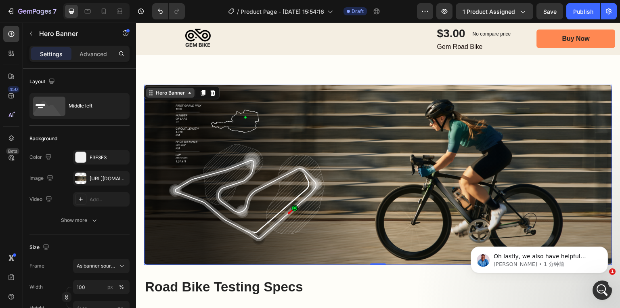
scroll to position [485, 0]
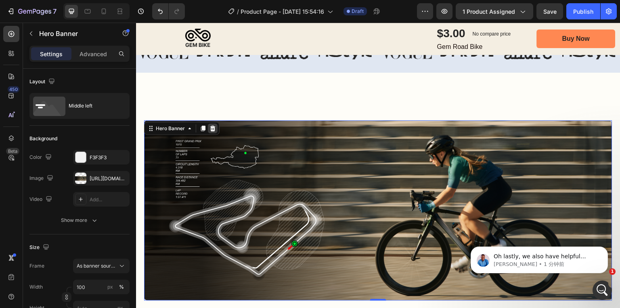
click at [216, 126] on div at bounding box center [213, 129] width 10 height 10
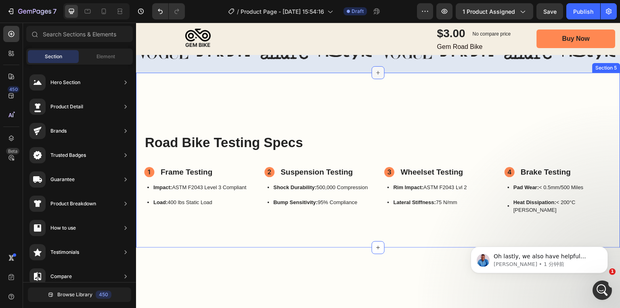
click at [379, 75] on div at bounding box center [378, 72] width 13 height 13
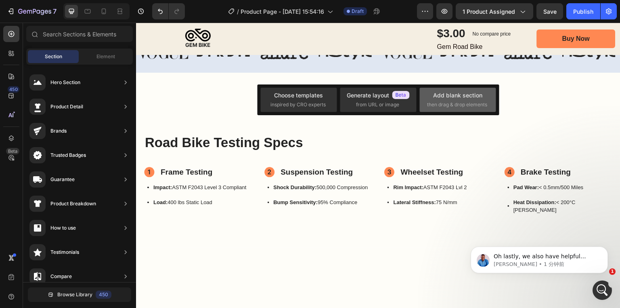
click at [433, 97] on div "Add blank section then drag & drop elements" at bounding box center [457, 99] width 61 height 17
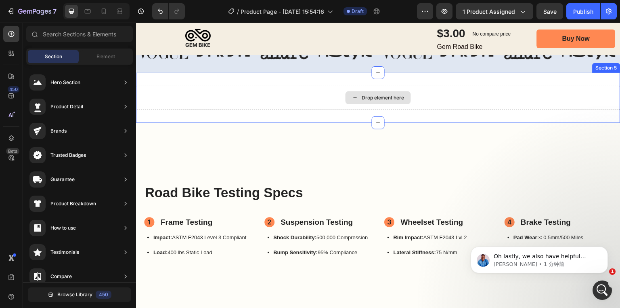
click at [359, 92] on div "Drop element here" at bounding box center [378, 97] width 65 height 13
click at [362, 96] on div "Drop element here" at bounding box center [383, 98] width 43 height 6
click at [374, 98] on div "Drop element here" at bounding box center [383, 98] width 43 height 6
click at [370, 98] on div "Drop element here" at bounding box center [383, 98] width 43 height 6
click at [352, 98] on icon at bounding box center [355, 97] width 6 height 7
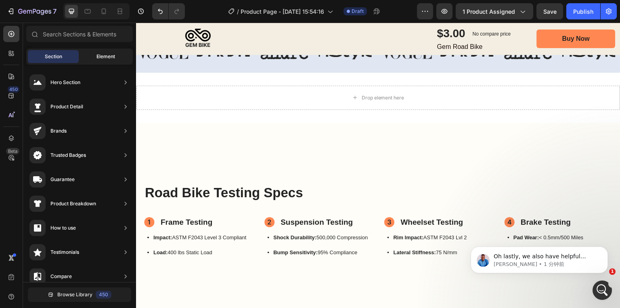
click at [103, 58] on span "Element" at bounding box center [106, 56] width 19 height 7
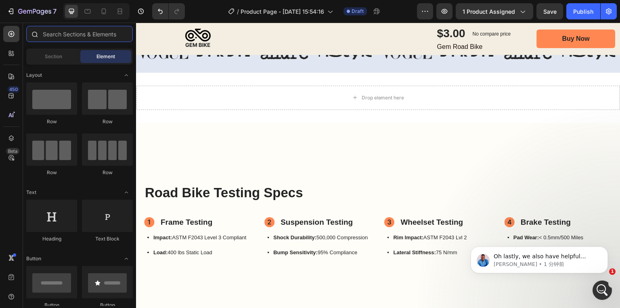
click at [48, 37] on input "text" at bounding box center [79, 34] width 107 height 16
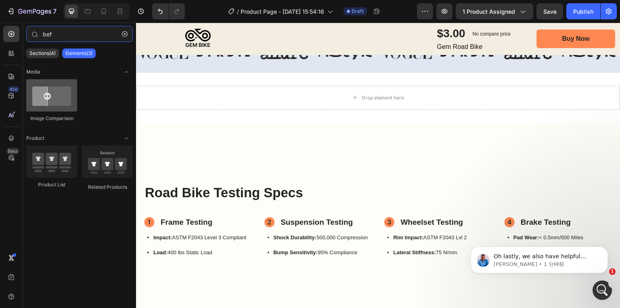
type input "bef"
click at [39, 97] on div at bounding box center [51, 95] width 51 height 32
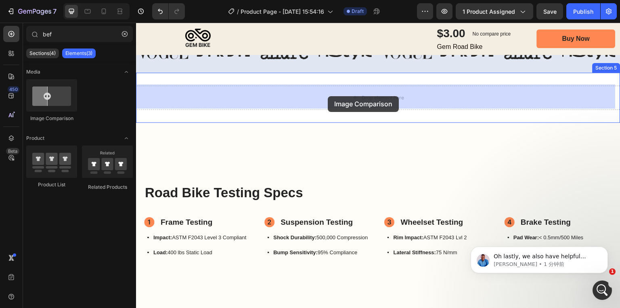
drag, startPoint x: 175, startPoint y: 119, endPoint x: 328, endPoint y: 96, distance: 154.8
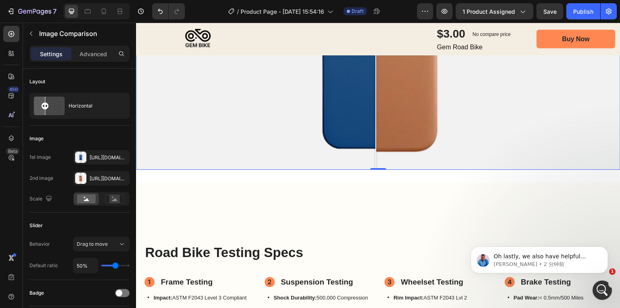
scroll to position [678, 0]
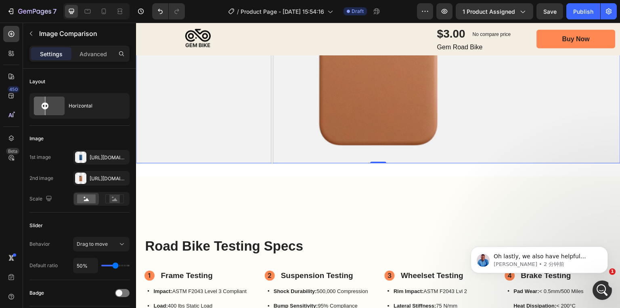
click at [272, 110] on div at bounding box center [378, 27] width 485 height 273
click at [78, 154] on div at bounding box center [80, 156] width 11 height 11
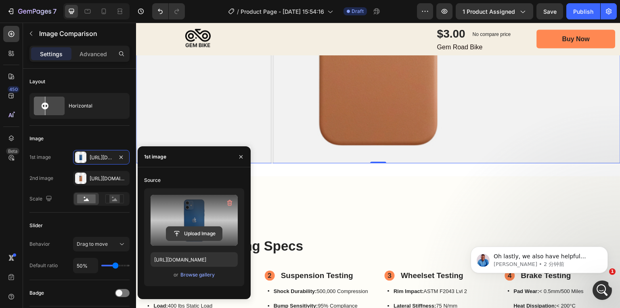
click at [194, 233] on input "file" at bounding box center [194, 234] width 56 height 14
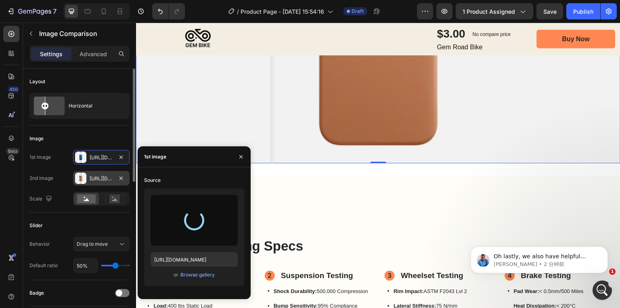
click at [89, 179] on div "Https://cdn.Shopify.Com/s/files/1/2005/9307/files/image_compare_after.Png" at bounding box center [101, 178] width 57 height 15
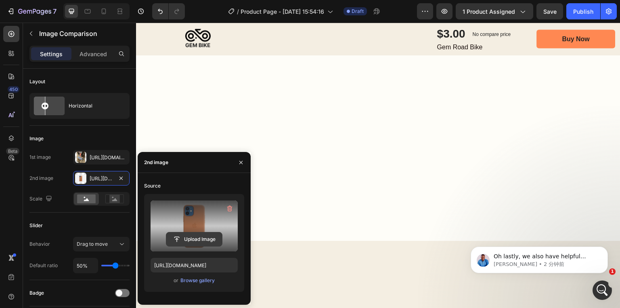
click at [183, 233] on input "file" at bounding box center [194, 239] width 56 height 14
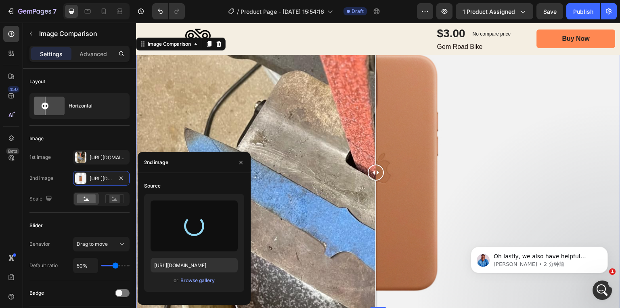
scroll to position [549, 0]
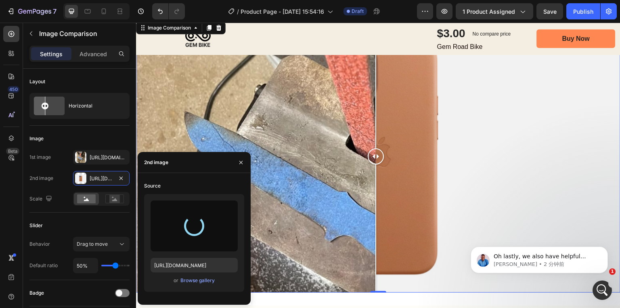
type input "https://cdn.shopify.com/s/files/1/0369/4696/8621/files/gempages_581741914605224…"
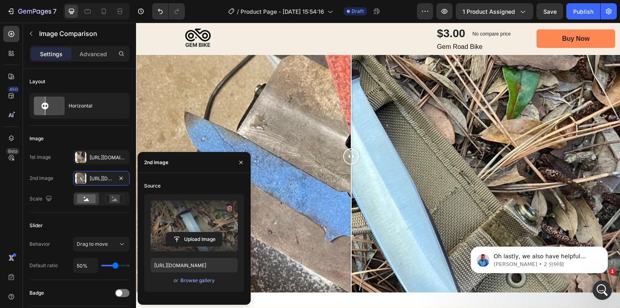
drag, startPoint x: 377, startPoint y: 157, endPoint x: 355, endPoint y: 173, distance: 27.1
click at [355, 173] on div at bounding box center [351, 156] width 16 height 273
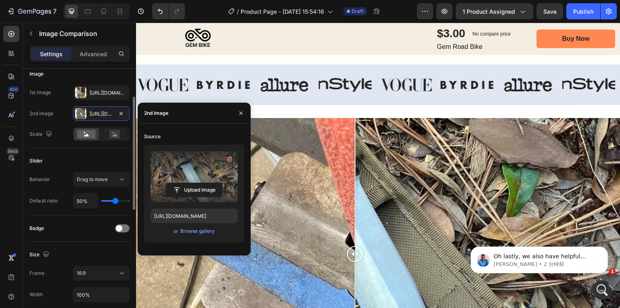
scroll to position [129, 0]
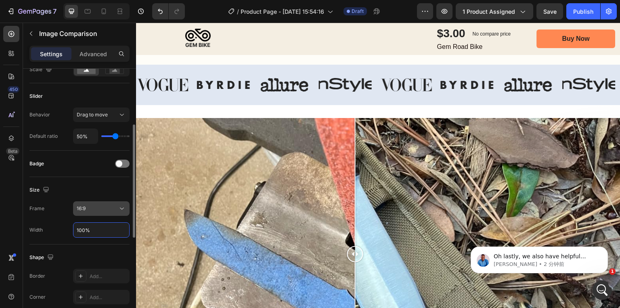
click at [109, 210] on div "16:9" at bounding box center [97, 208] width 41 height 7
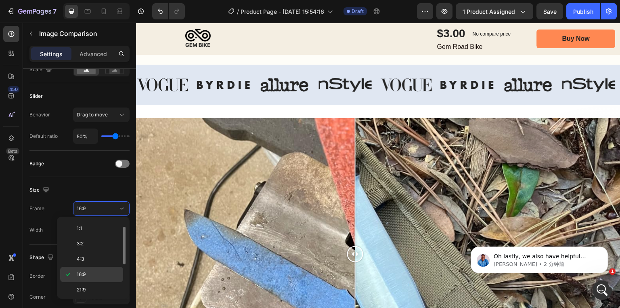
scroll to position [47, 0]
click at [87, 254] on p "21:9" at bounding box center [98, 257] width 43 height 7
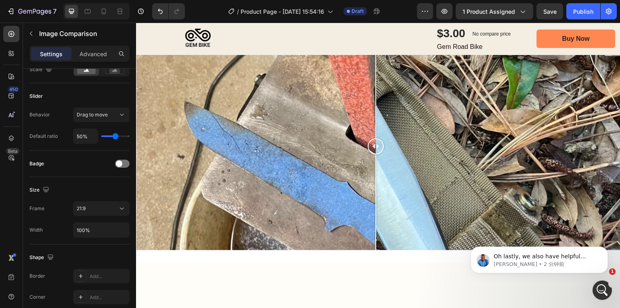
scroll to position [517, 0]
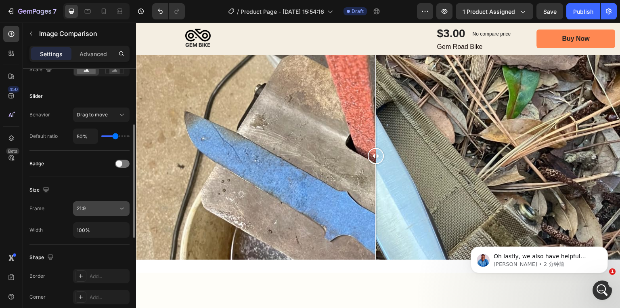
click at [84, 206] on span "21:9" at bounding box center [81, 208] width 9 height 6
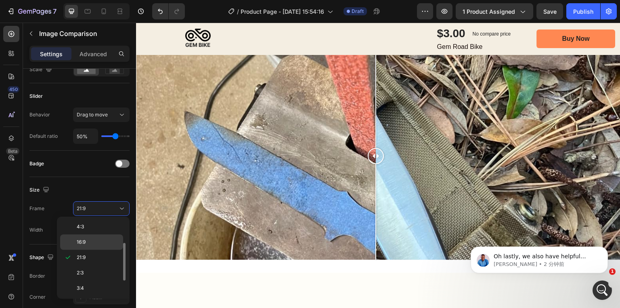
click at [85, 244] on span "16:9" at bounding box center [81, 241] width 9 height 7
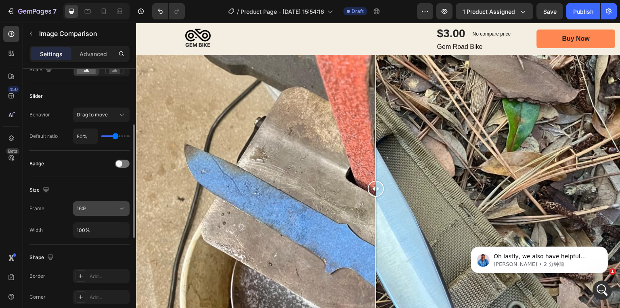
click at [90, 208] on div "16:9" at bounding box center [97, 208] width 41 height 7
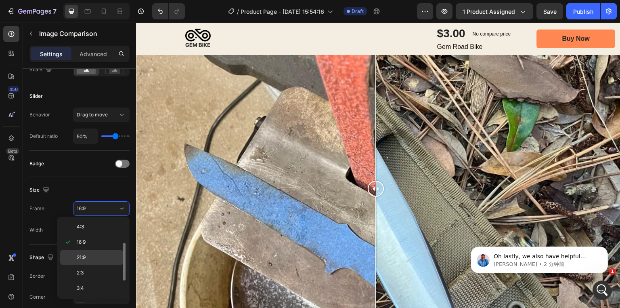
click at [86, 255] on span "21:9" at bounding box center [81, 257] width 9 height 7
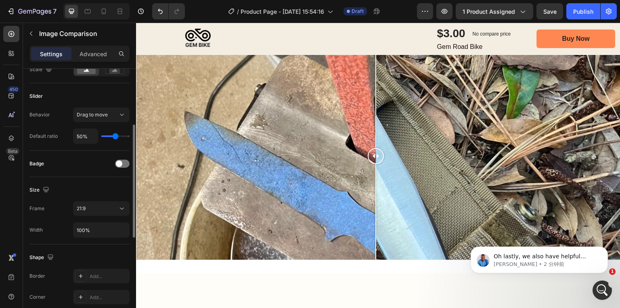
scroll to position [162, 0]
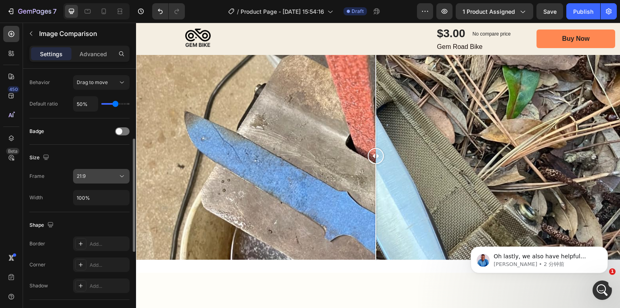
click at [90, 169] on button "21:9" at bounding box center [101, 176] width 57 height 15
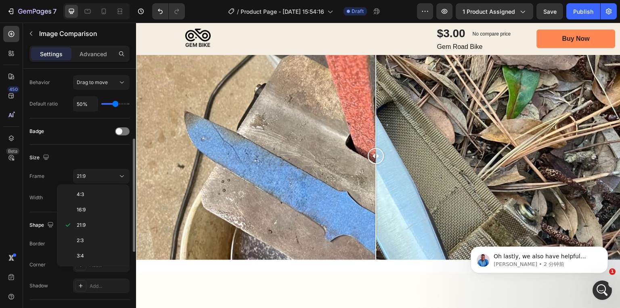
click at [68, 155] on div "Size" at bounding box center [79, 157] width 100 height 13
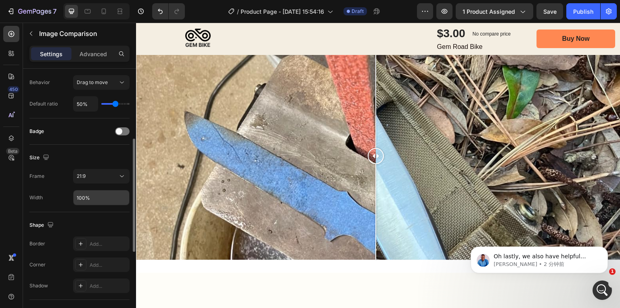
click at [88, 204] on input "100%" at bounding box center [102, 197] width 56 height 15
click at [84, 197] on input "100%" at bounding box center [102, 197] width 56 height 15
drag, startPoint x: 84, startPoint y: 196, endPoint x: 66, endPoint y: 193, distance: 18.0
click at [66, 193] on div "Width 100%" at bounding box center [79, 197] width 100 height 15
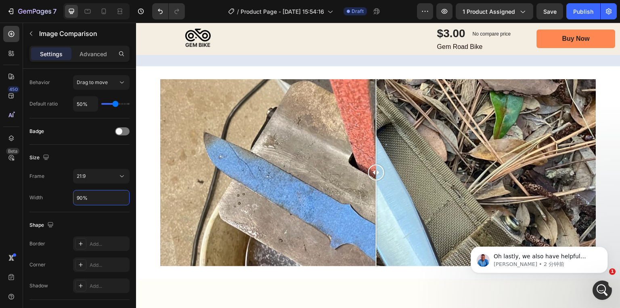
scroll to position [452, 0]
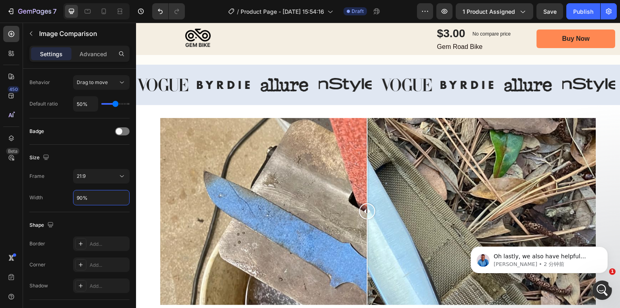
drag, startPoint x: 375, startPoint y: 207, endPoint x: 367, endPoint y: 208, distance: 7.8
click at [367, 208] on div at bounding box center [367, 211] width 16 height 16
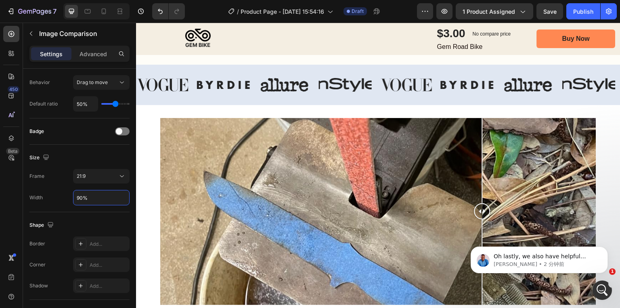
drag, startPoint x: 365, startPoint y: 208, endPoint x: 482, endPoint y: 210, distance: 117.5
click at [482, 210] on div at bounding box center [483, 211] width 16 height 16
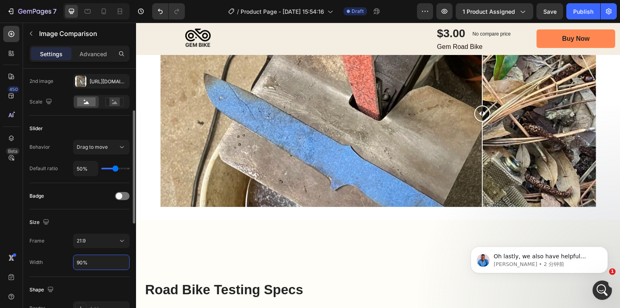
scroll to position [32, 0]
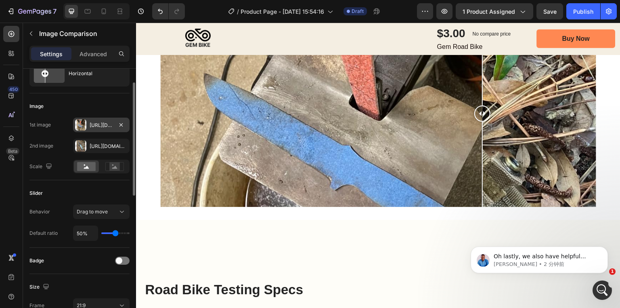
type input "90%"
click at [78, 128] on div at bounding box center [80, 124] width 11 height 11
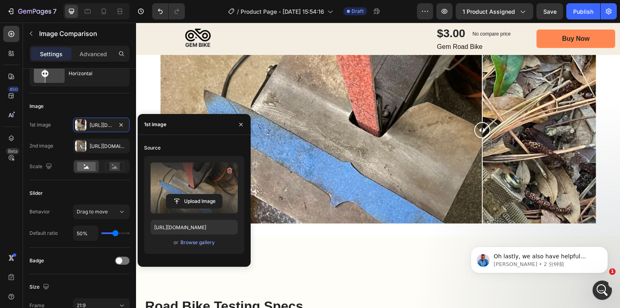
scroll to position [517, 0]
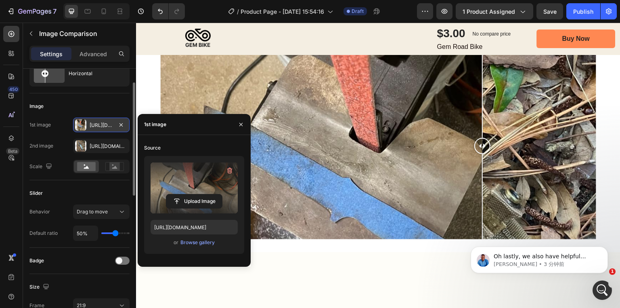
click at [82, 125] on div at bounding box center [80, 124] width 11 height 11
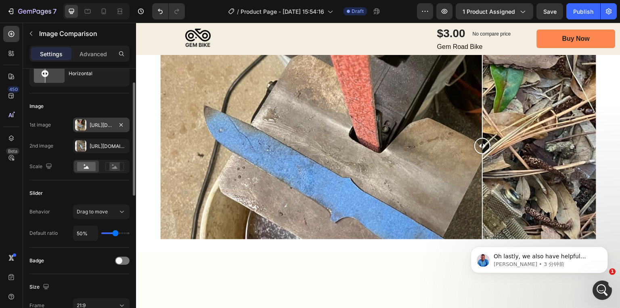
click at [86, 126] on div "[URL][DOMAIN_NAME]" at bounding box center [101, 125] width 57 height 15
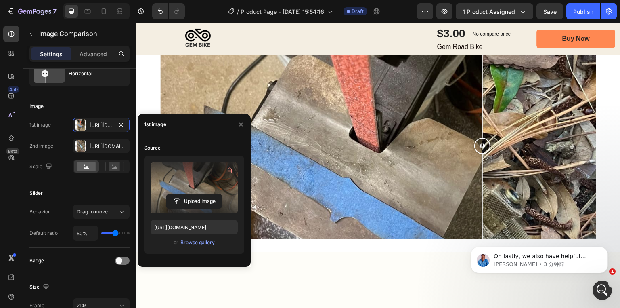
click at [167, 183] on label at bounding box center [194, 187] width 87 height 51
click at [167, 194] on input "file" at bounding box center [194, 201] width 56 height 14
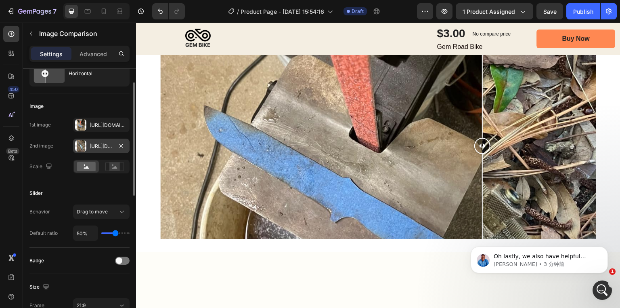
click at [96, 144] on div "[URL][DOMAIN_NAME]" at bounding box center [101, 146] width 23 height 7
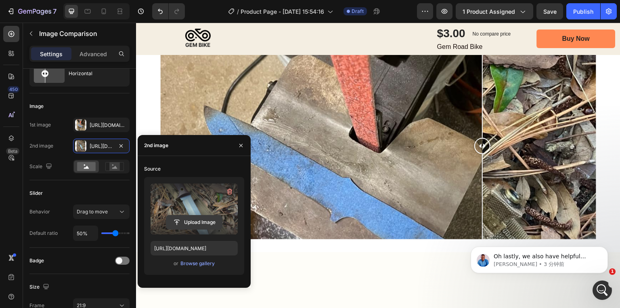
click at [188, 223] on input "file" at bounding box center [194, 222] width 56 height 14
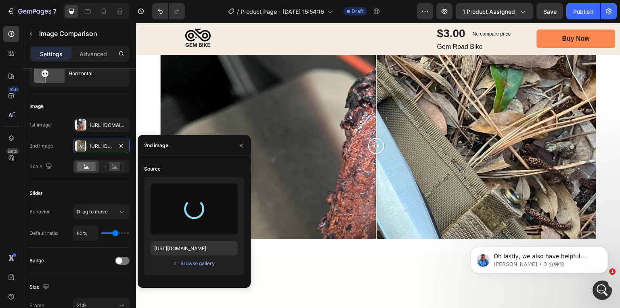
type input "[URL][DOMAIN_NAME]"
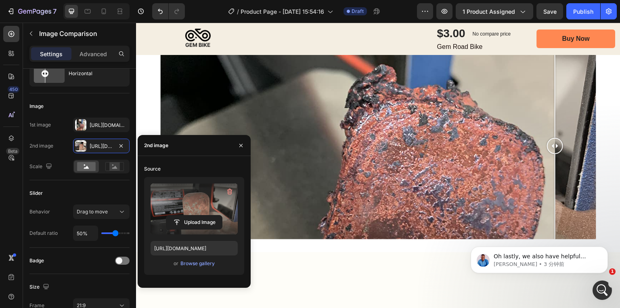
drag, startPoint x: 375, startPoint y: 145, endPoint x: 483, endPoint y: 147, distance: 107.5
click at [555, 150] on div at bounding box center [555, 146] width 16 height 16
click at [83, 120] on div at bounding box center [80, 124] width 11 height 11
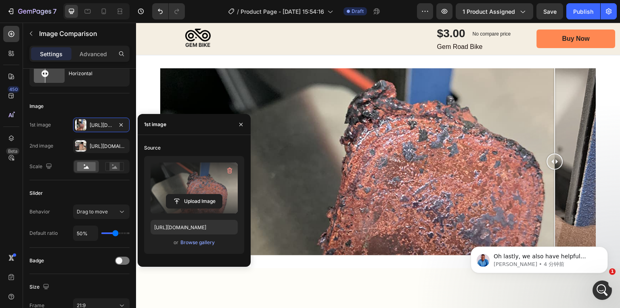
scroll to position [485, 0]
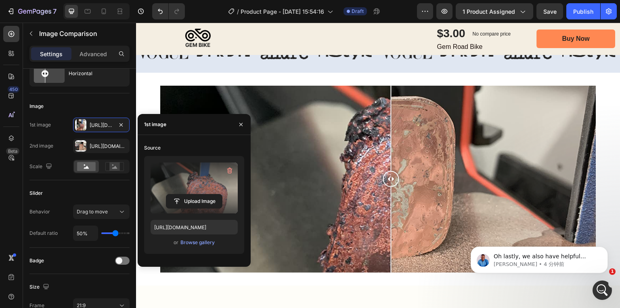
drag, startPoint x: 557, startPoint y: 178, endPoint x: 393, endPoint y: 179, distance: 163.6
click at [393, 179] on div at bounding box center [391, 179] width 16 height 16
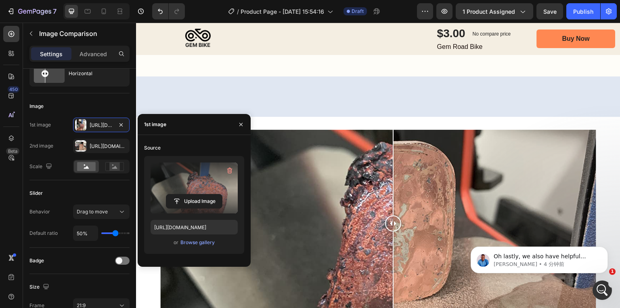
scroll to position [549, 0]
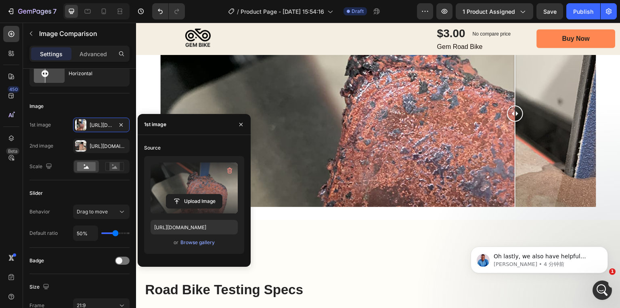
drag, startPoint x: 392, startPoint y: 112, endPoint x: 515, endPoint y: 152, distance: 129.2
click at [515, 152] on div at bounding box center [515, 113] width 16 height 187
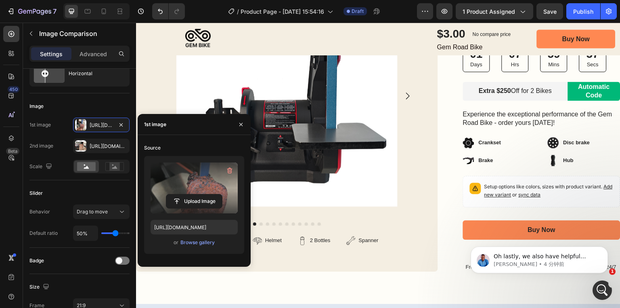
scroll to position [162, 0]
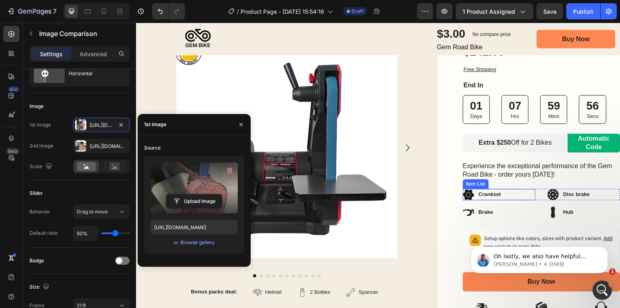
click at [464, 197] on icon at bounding box center [468, 194] width 11 height 11
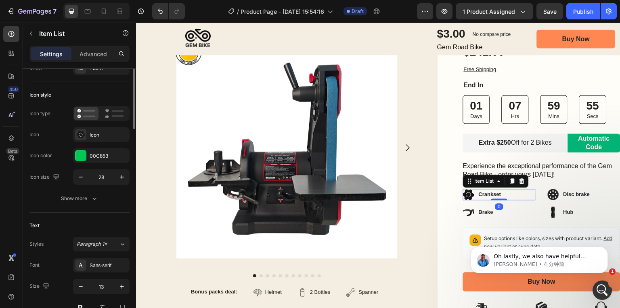
scroll to position [0, 0]
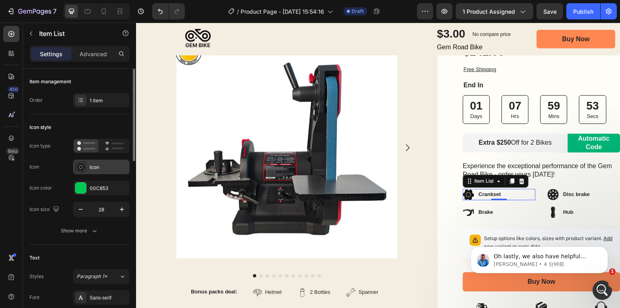
click at [81, 163] on icon at bounding box center [81, 167] width 8 height 8
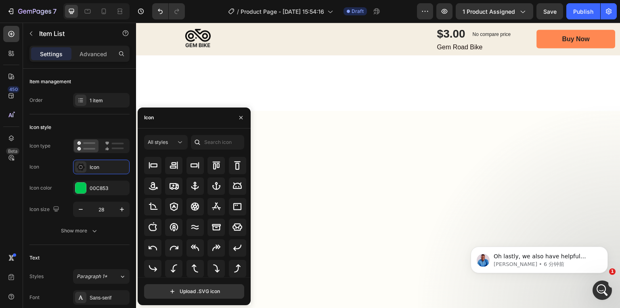
scroll to position [32, 0]
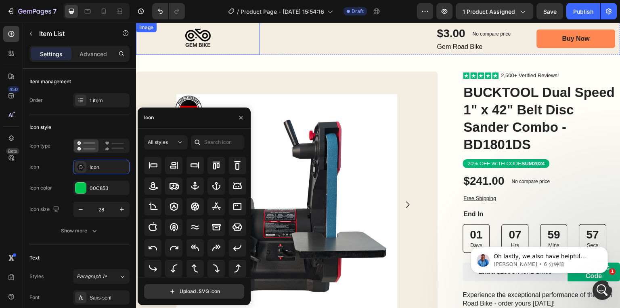
click at [218, 44] on img at bounding box center [198, 39] width 124 height 32
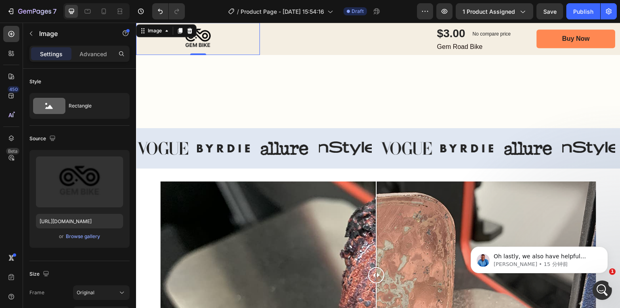
scroll to position [517, 0]
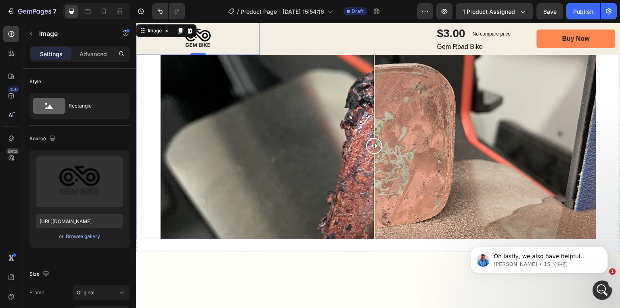
click at [374, 141] on div at bounding box center [374, 146] width 16 height 16
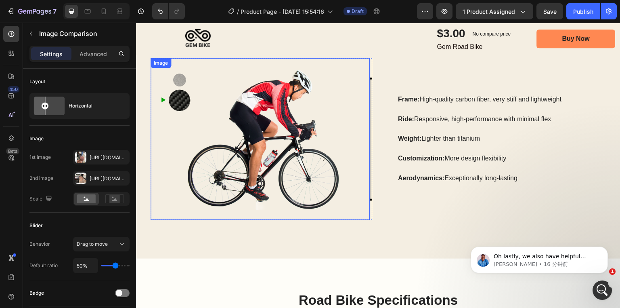
scroll to position [1195, 0]
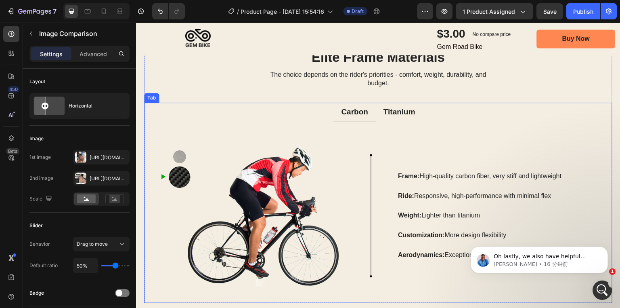
click at [391, 113] on p "Titanium" at bounding box center [400, 112] width 32 height 10
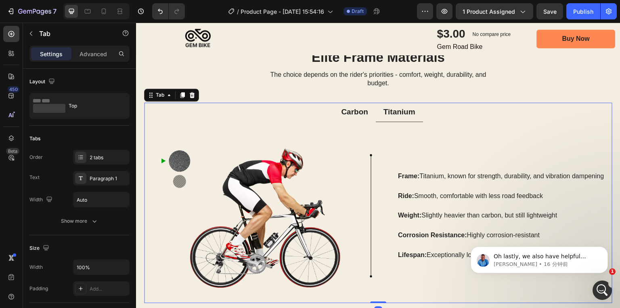
click at [354, 112] on p "Carbon" at bounding box center [354, 112] width 27 height 10
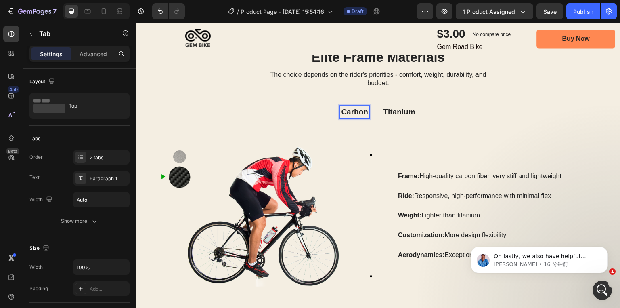
click at [387, 115] on p "Titanium" at bounding box center [400, 112] width 32 height 10
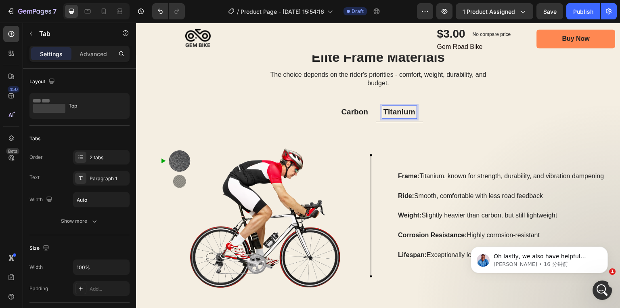
click at [348, 113] on p "Carbon" at bounding box center [354, 112] width 27 height 10
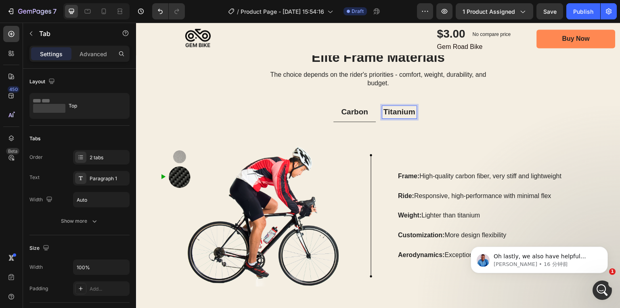
click at [390, 113] on p "Titanium" at bounding box center [400, 112] width 32 height 10
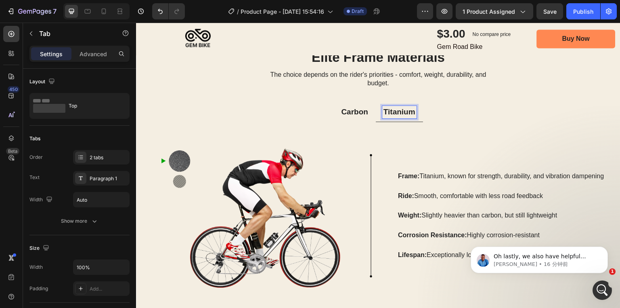
click at [353, 112] on p "Carbon" at bounding box center [354, 112] width 27 height 10
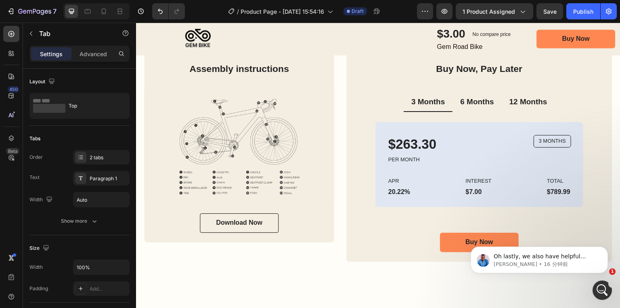
scroll to position [1615, 0]
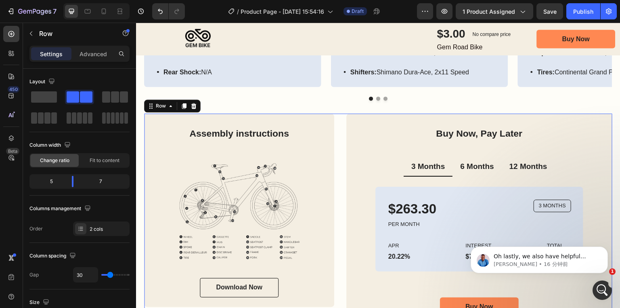
click at [336, 114] on div "Assembly instructions Heading Image Download Now Button Row Buy Now, Pay Later …" at bounding box center [378, 219] width 468 height 213
click at [191, 104] on icon at bounding box center [194, 106] width 6 height 6
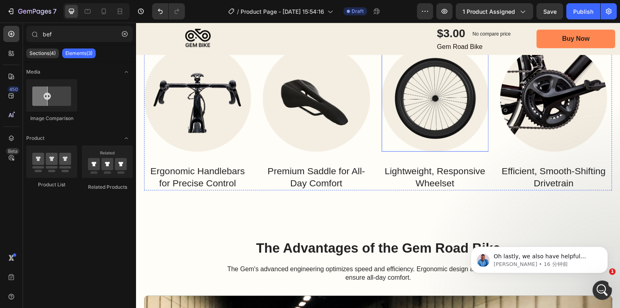
scroll to position [1680, 0]
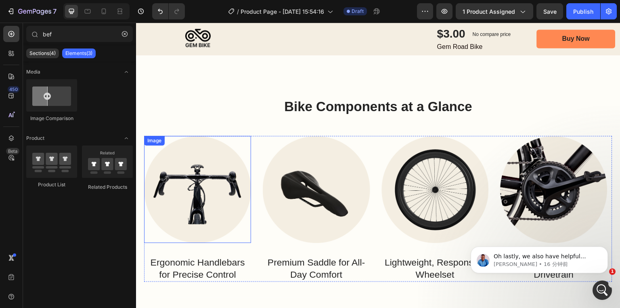
click at [178, 140] on img at bounding box center [197, 189] width 107 height 107
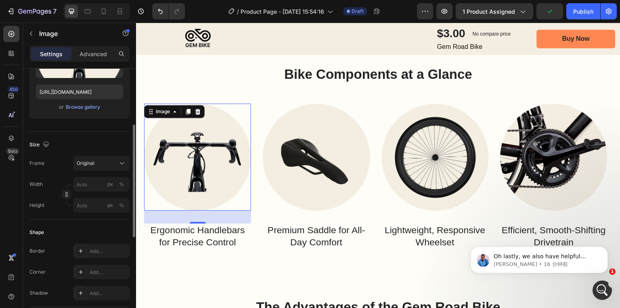
scroll to position [0, 0]
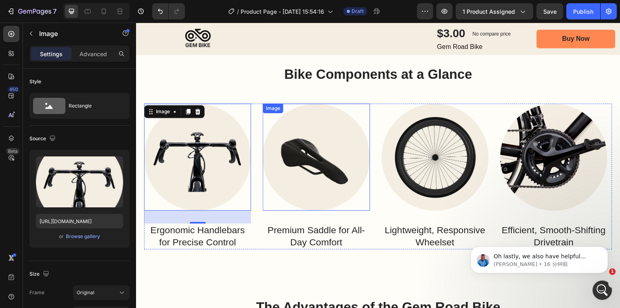
click at [307, 172] on img at bounding box center [316, 156] width 107 height 107
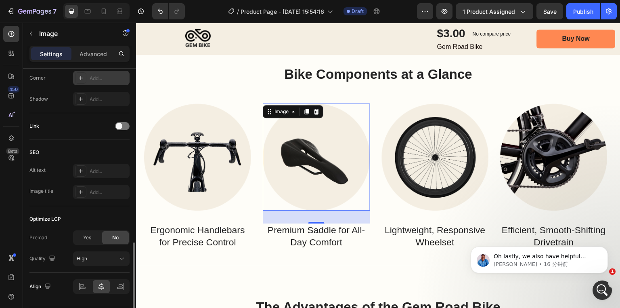
scroll to position [347, 0]
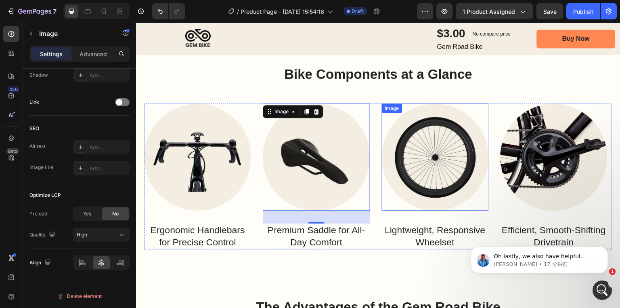
click at [448, 153] on img at bounding box center [435, 156] width 107 height 107
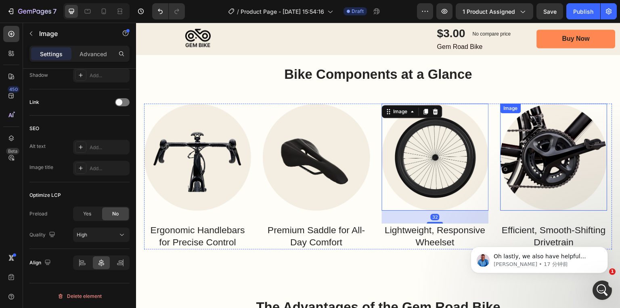
click at [542, 152] on img at bounding box center [554, 156] width 107 height 107
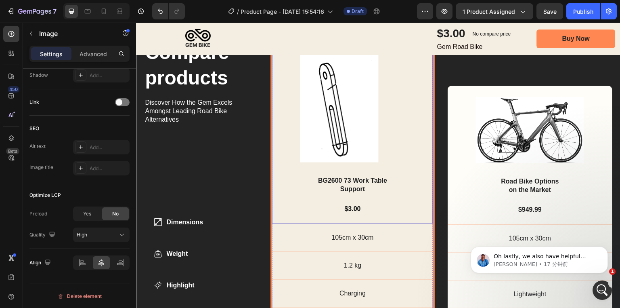
scroll to position [2326, 0]
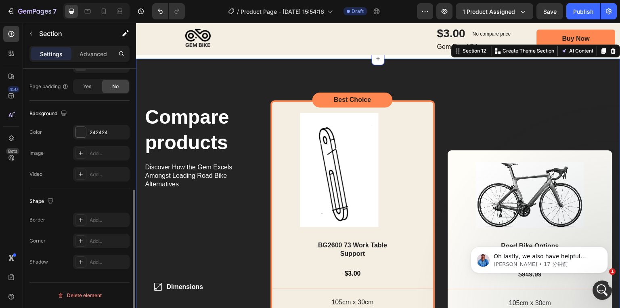
click at [253, 71] on div "Compare products Heading Discover How the Gem Excels Amongst Leading Road Bike …" at bounding box center [378, 260] width 485 height 402
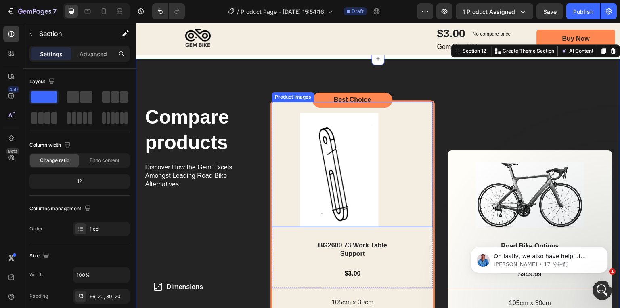
click at [346, 179] on img at bounding box center [339, 170] width 78 height 114
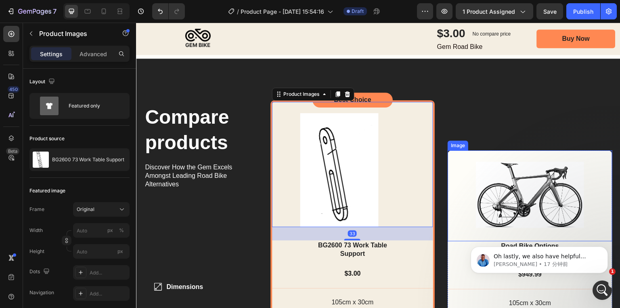
click at [494, 176] on img at bounding box center [530, 195] width 108 height 66
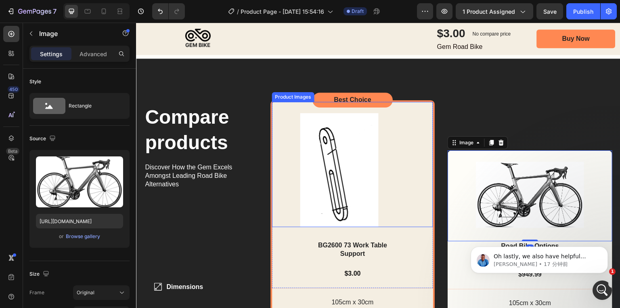
click at [314, 172] on img at bounding box center [339, 170] width 78 height 114
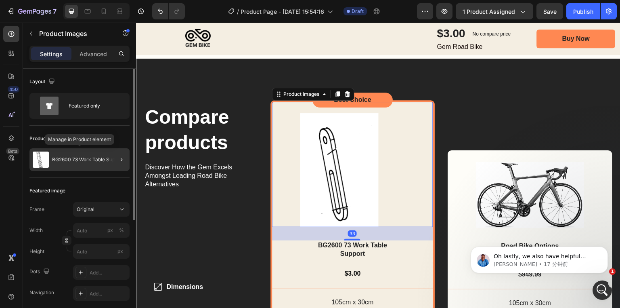
click at [53, 163] on div "BG2600 73 Work Table Support" at bounding box center [79, 159] width 100 height 23
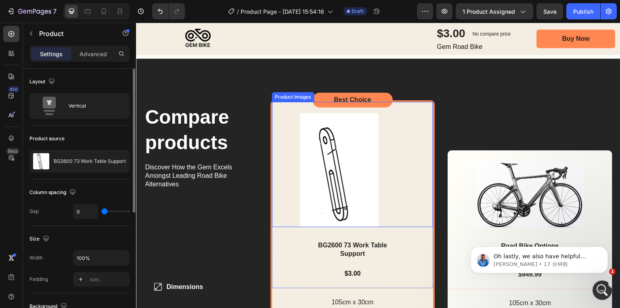
click at [357, 160] on img at bounding box center [339, 170] width 78 height 114
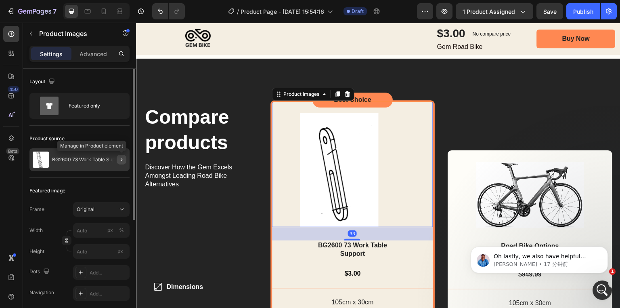
click at [121, 159] on icon "button" at bounding box center [121, 159] width 6 height 6
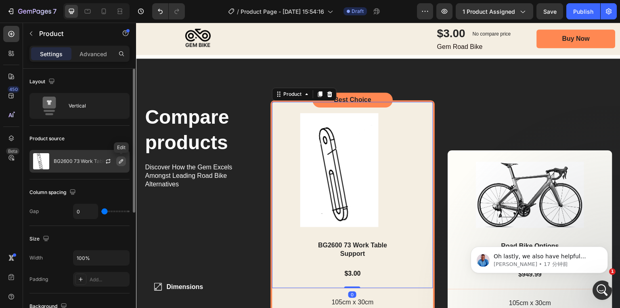
click at [117, 162] on button "button" at bounding box center [121, 161] width 10 height 10
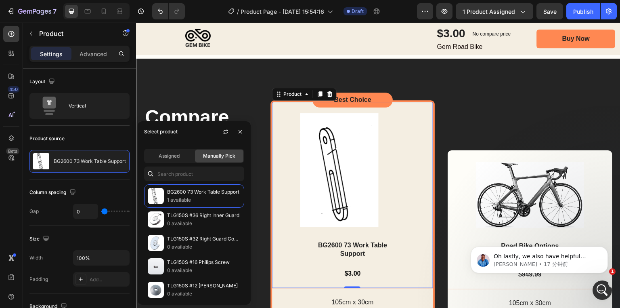
click at [169, 163] on div "Assigned Manually Pick" at bounding box center [194, 156] width 100 height 15
click at [168, 159] on span "Assigned" at bounding box center [169, 155] width 21 height 7
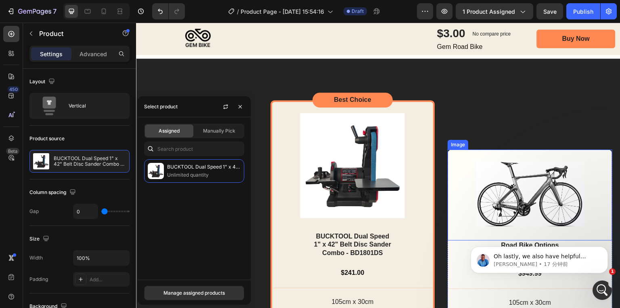
click at [502, 175] on img at bounding box center [530, 194] width 108 height 66
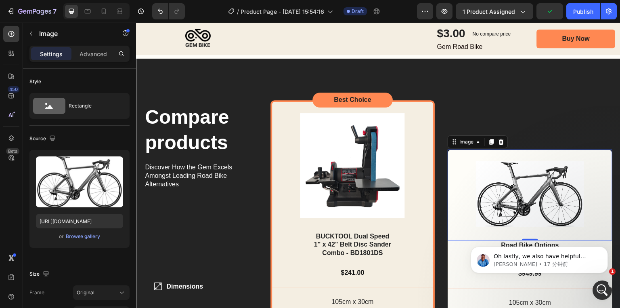
click at [483, 184] on img at bounding box center [530, 194] width 108 height 66
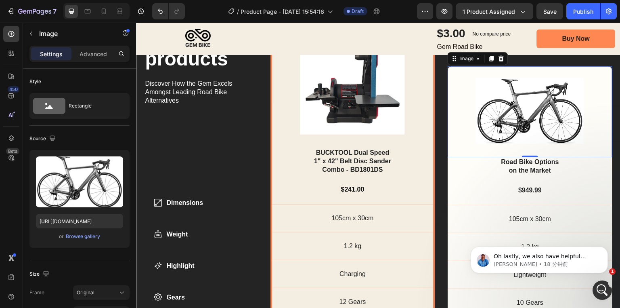
scroll to position [2423, 0]
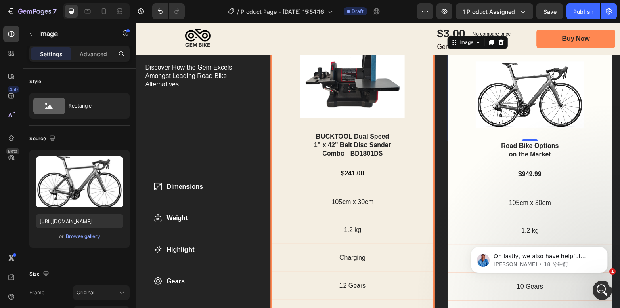
click at [519, 118] on img at bounding box center [530, 94] width 108 height 66
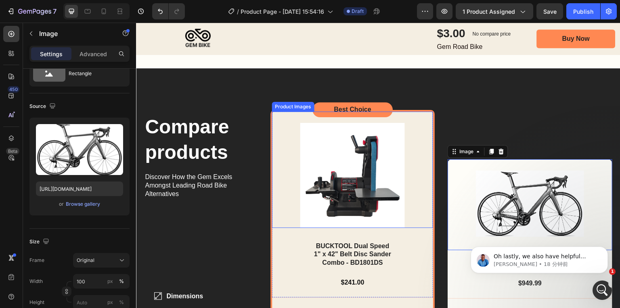
scroll to position [2349, 0]
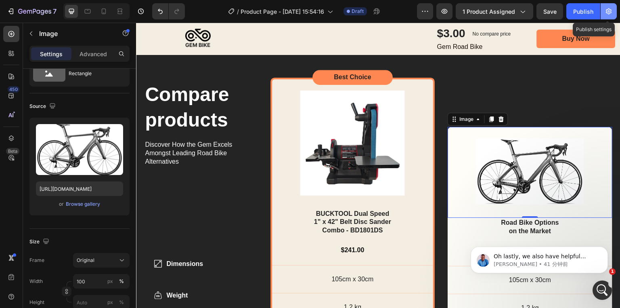
click at [608, 10] on icon "button" at bounding box center [609, 11] width 6 height 6
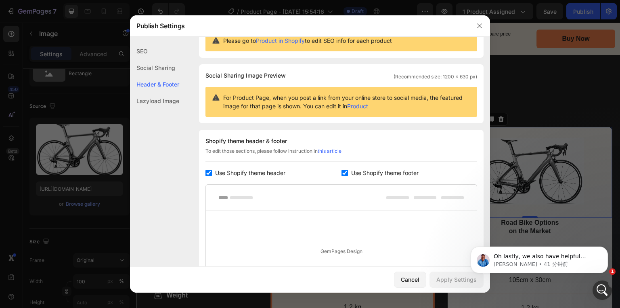
scroll to position [65, 0]
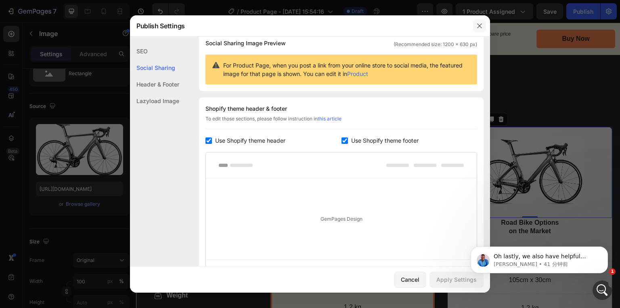
click at [479, 25] on icon "button" at bounding box center [480, 26] width 6 height 6
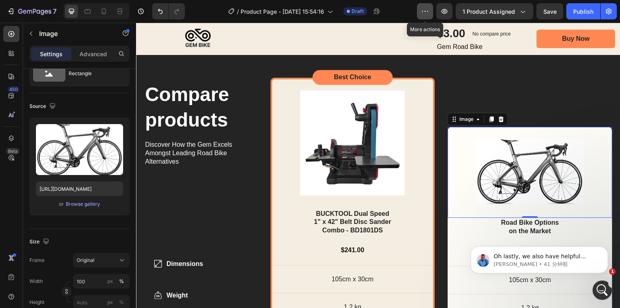
click at [423, 17] on button "button" at bounding box center [425, 11] width 16 height 16
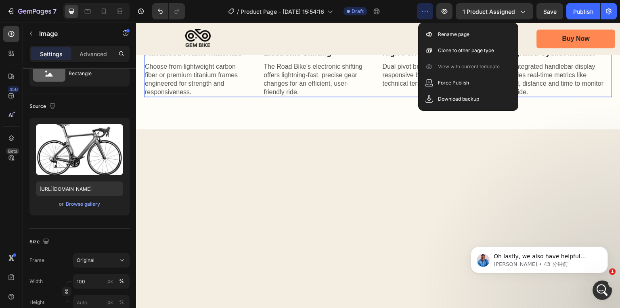
scroll to position [669, 0]
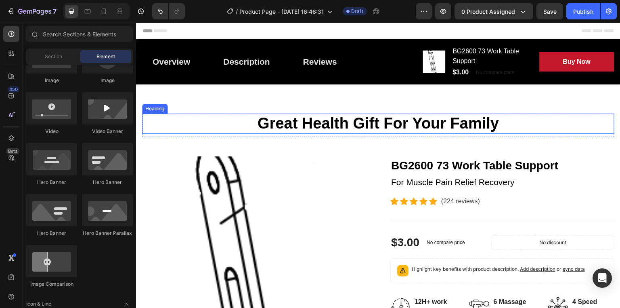
click at [322, 127] on p "Great Health Gift For Your Family" at bounding box center [378, 123] width 471 height 19
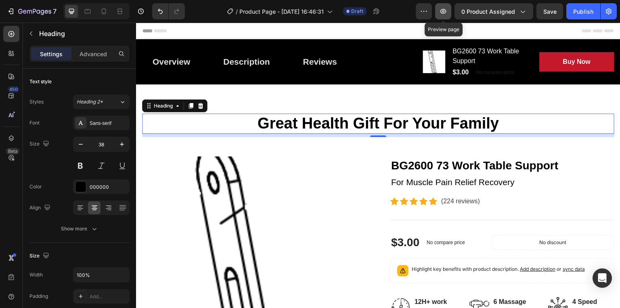
click at [447, 13] on icon "button" at bounding box center [443, 11] width 8 height 8
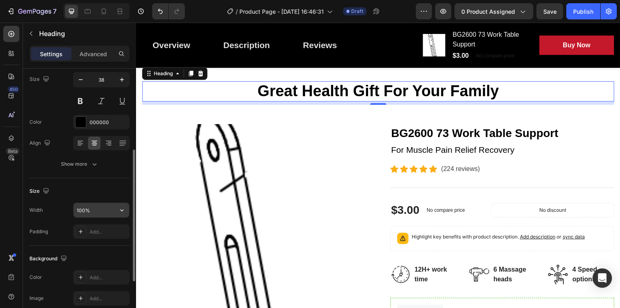
scroll to position [97, 0]
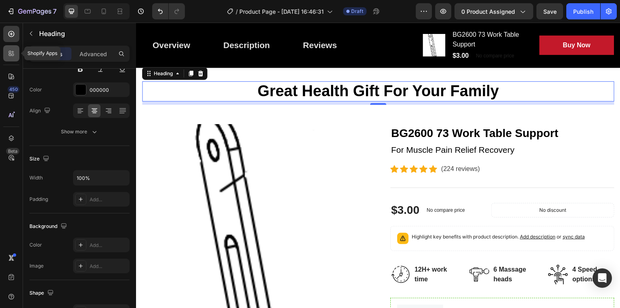
click at [11, 55] on icon at bounding box center [10, 55] width 2 height 2
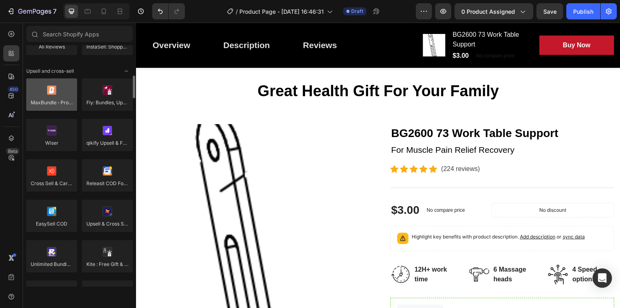
scroll to position [355, 0]
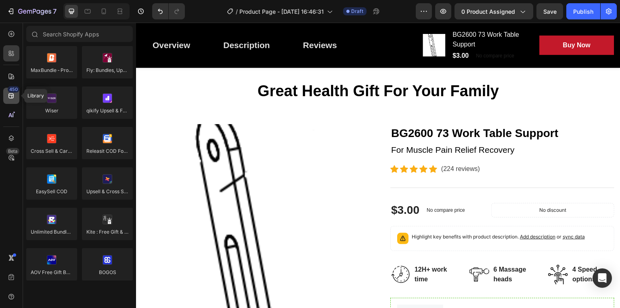
click at [11, 92] on icon at bounding box center [11, 96] width 8 height 8
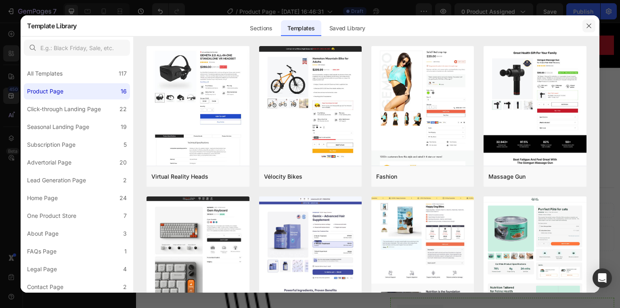
click at [587, 27] on icon "button" at bounding box center [589, 26] width 6 height 6
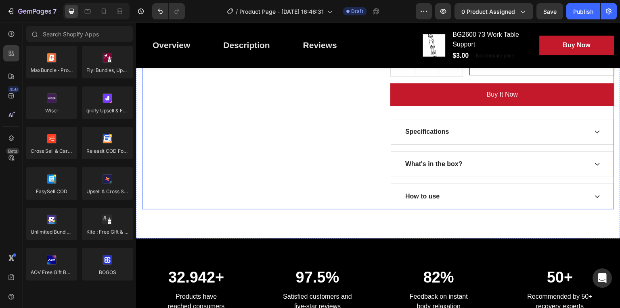
scroll to position [388, 0]
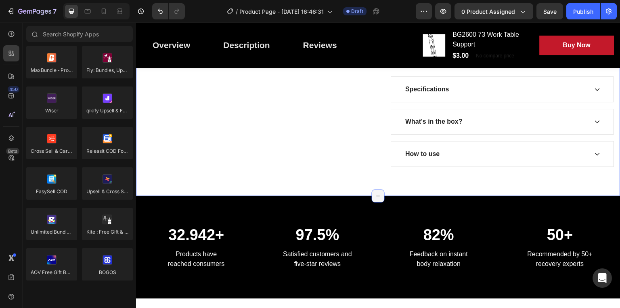
click at [375, 193] on icon at bounding box center [378, 196] width 6 height 6
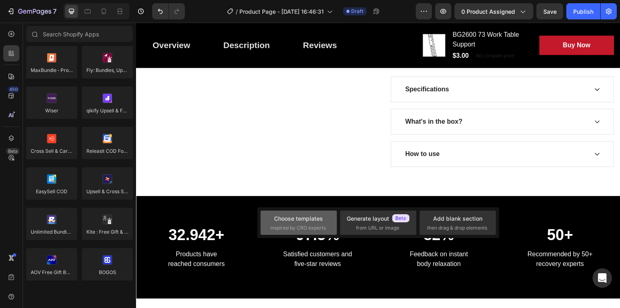
click at [319, 223] on div "Choose templates inspired by CRO experts" at bounding box center [299, 222] width 57 height 17
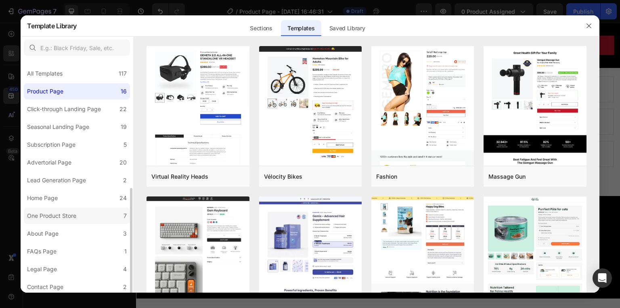
scroll to position [73, 0]
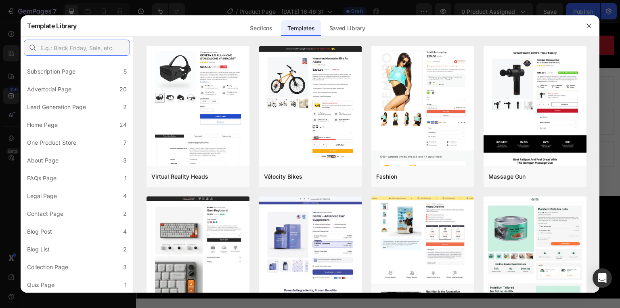
click at [59, 50] on input "text" at bounding box center [77, 48] width 106 height 16
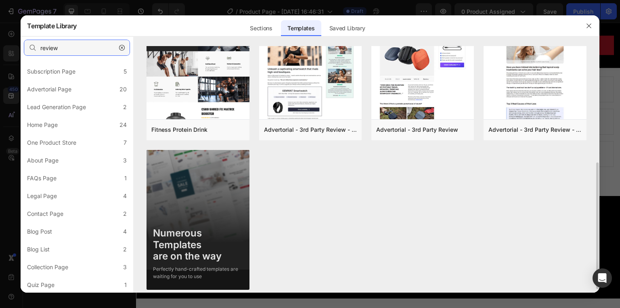
scroll to position [233, 0]
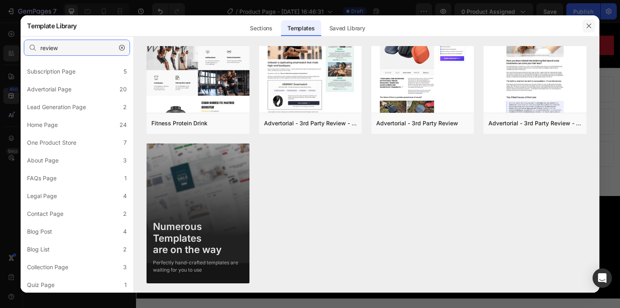
type input "review"
click at [590, 26] on icon "button" at bounding box center [589, 26] width 6 height 6
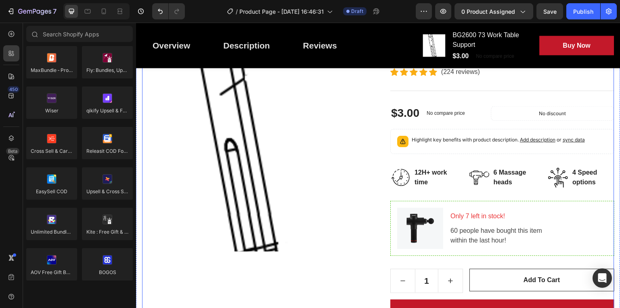
scroll to position [0, 0]
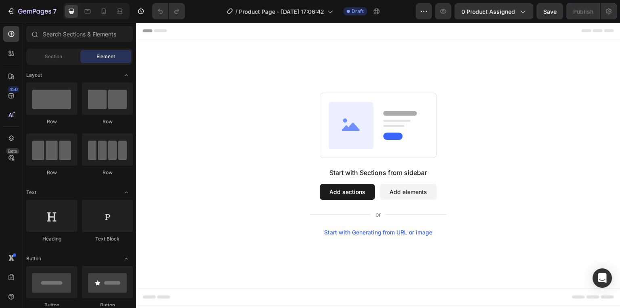
click at [419, 194] on button "Add elements" at bounding box center [408, 192] width 57 height 16
click at [409, 191] on button "Add elements" at bounding box center [408, 192] width 57 height 16
click at [360, 191] on button "Add sections" at bounding box center [347, 192] width 55 height 16
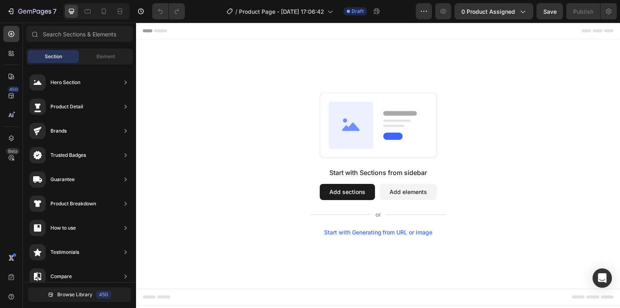
click at [360, 191] on button "Add sections" at bounding box center [347, 192] width 55 height 16
click at [406, 190] on button "Add elements" at bounding box center [408, 192] width 57 height 16
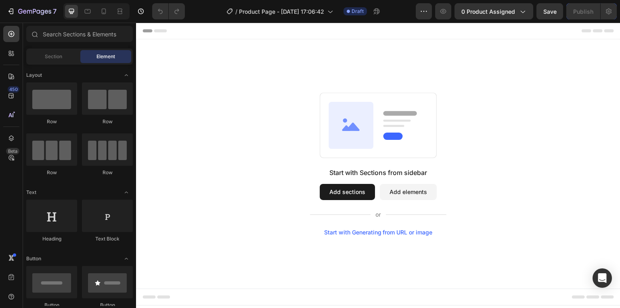
click at [344, 194] on button "Add sections" at bounding box center [347, 192] width 55 height 16
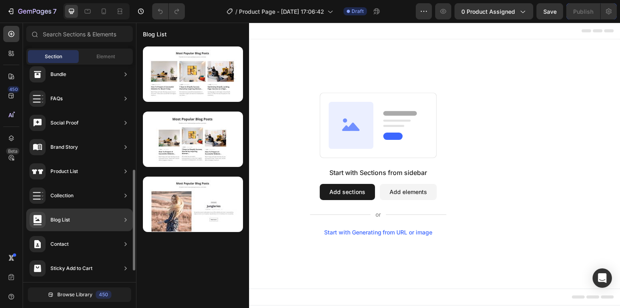
scroll to position [251, 0]
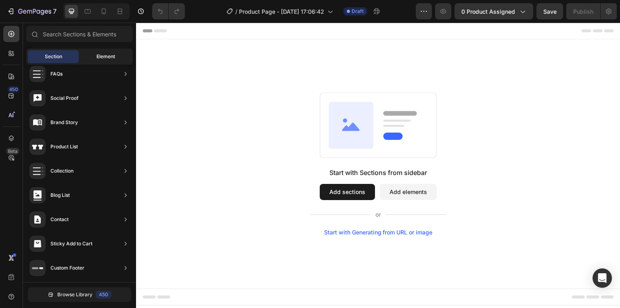
click at [111, 61] on div "Element" at bounding box center [105, 56] width 51 height 13
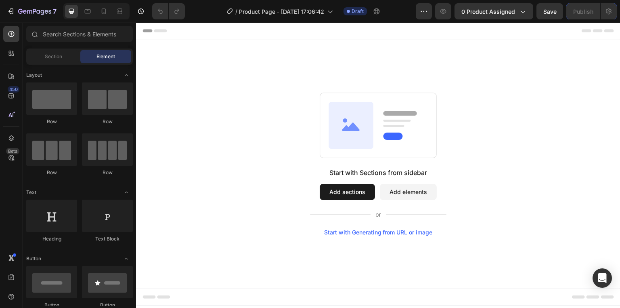
click at [62, 63] on div "Section Element" at bounding box center [79, 56] width 107 height 16
click at [58, 60] on span "Section" at bounding box center [53, 56] width 17 height 7
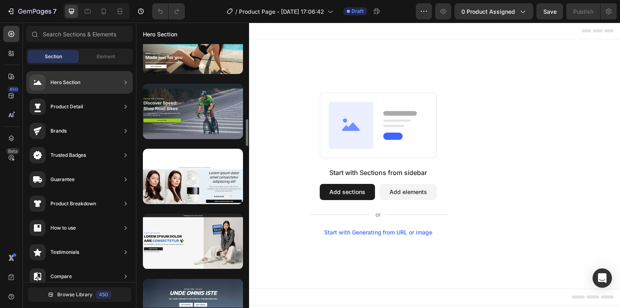
scroll to position [872, 0]
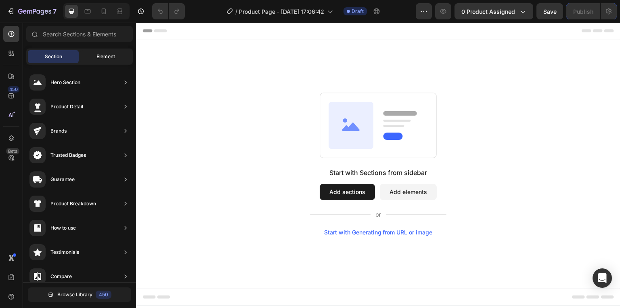
click at [100, 59] on span "Element" at bounding box center [106, 56] width 19 height 7
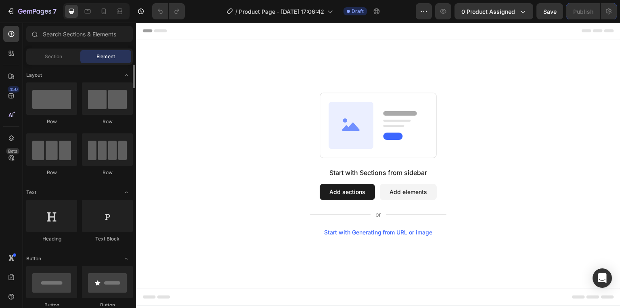
click at [50, 58] on span "Section" at bounding box center [53, 56] width 17 height 7
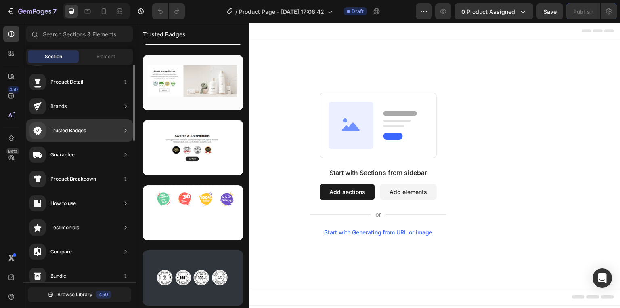
scroll to position [0, 0]
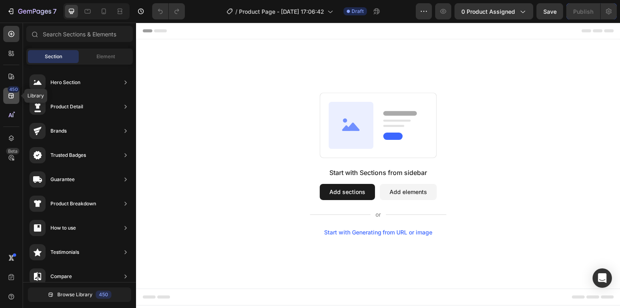
click at [13, 95] on icon at bounding box center [10, 95] width 5 height 5
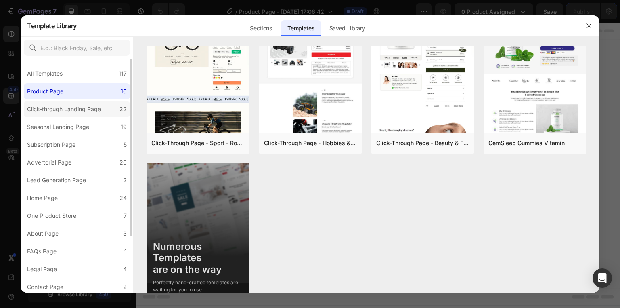
click at [70, 108] on div "Click-through Landing Page" at bounding box center [64, 109] width 74 height 10
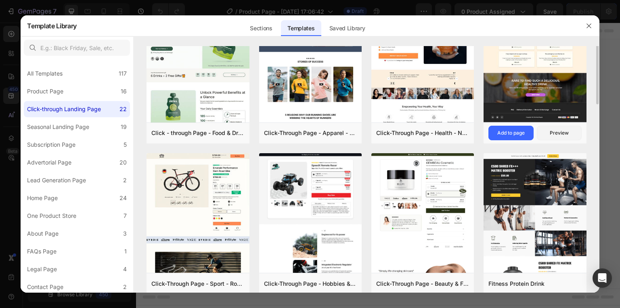
scroll to position [226, 0]
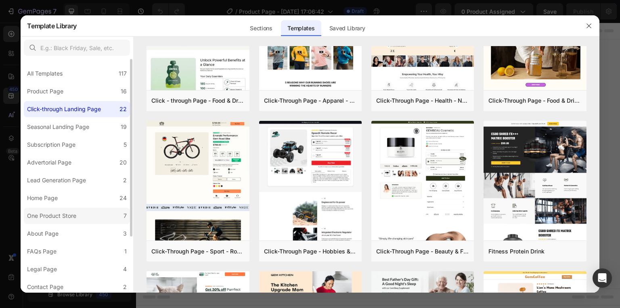
click at [50, 213] on div "One Product Store" at bounding box center [51, 216] width 49 height 10
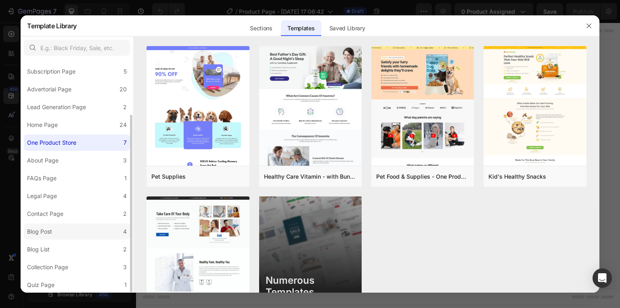
scroll to position [0, 0]
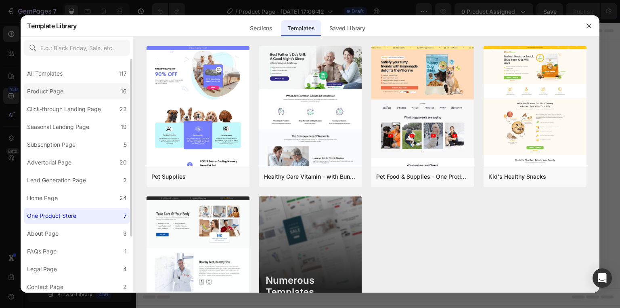
click at [51, 90] on div "Product Page" at bounding box center [45, 91] width 36 height 10
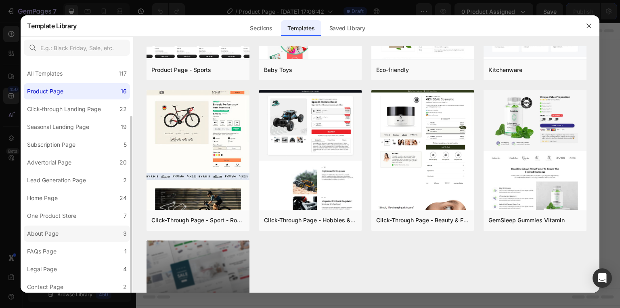
scroll to position [65, 0]
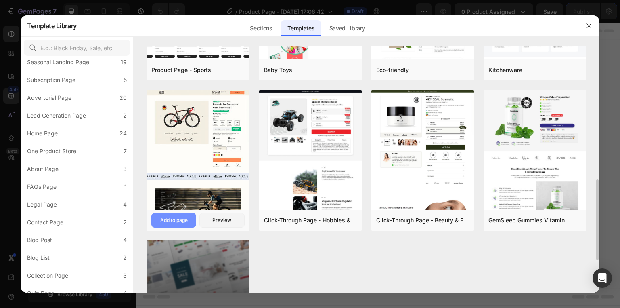
click at [160, 218] on div "Add to page" at bounding box center [173, 219] width 27 height 7
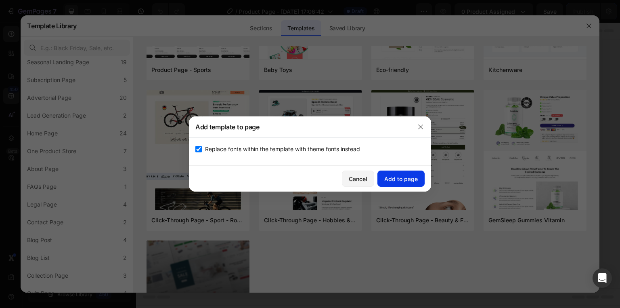
click at [409, 178] on div "Add to page" at bounding box center [401, 178] width 34 height 8
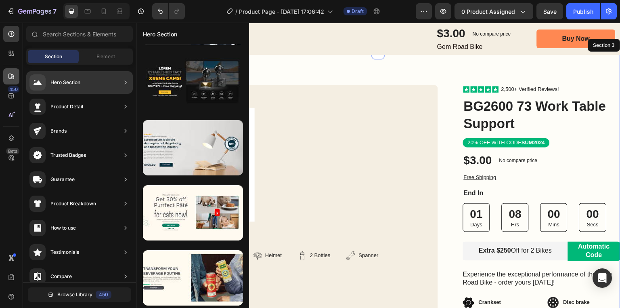
scroll to position [48, 0]
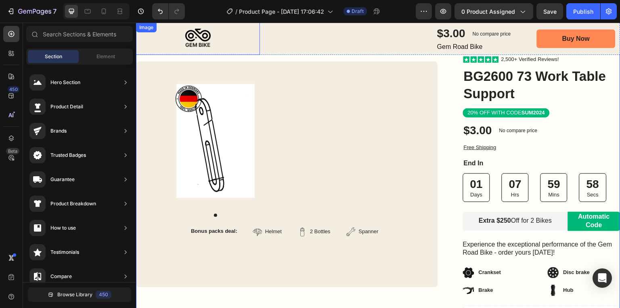
click at [152, 36] on div "Image" at bounding box center [198, 39] width 124 height 32
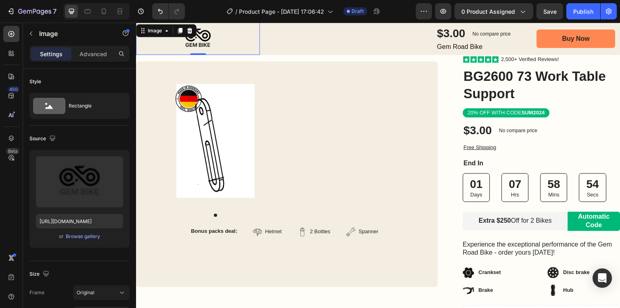
click at [208, 41] on img at bounding box center [198, 39] width 124 height 32
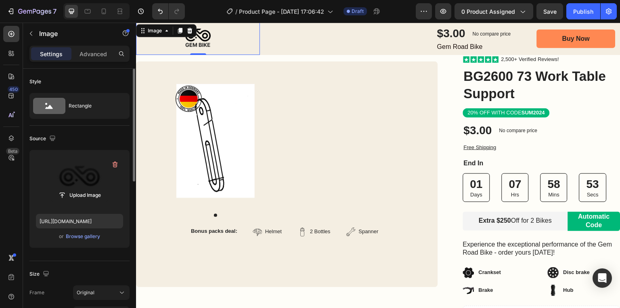
click at [65, 168] on label at bounding box center [79, 181] width 87 height 51
click at [65, 188] on input "file" at bounding box center [80, 195] width 56 height 14
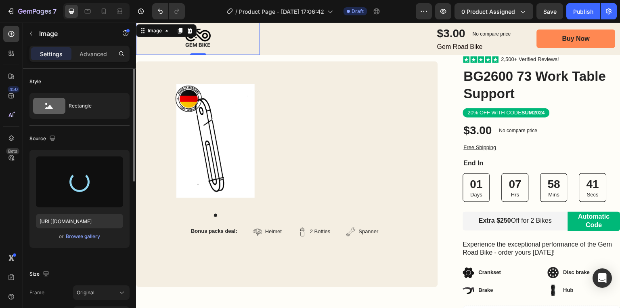
type input "[URL][DOMAIN_NAME]"
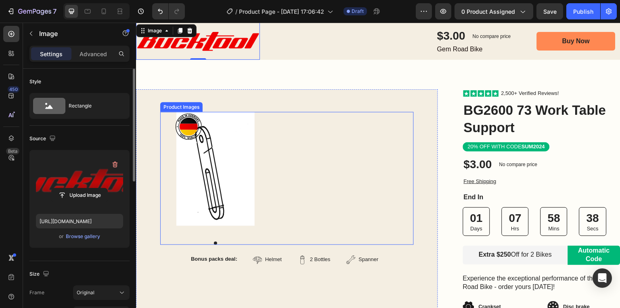
scroll to position [0, 0]
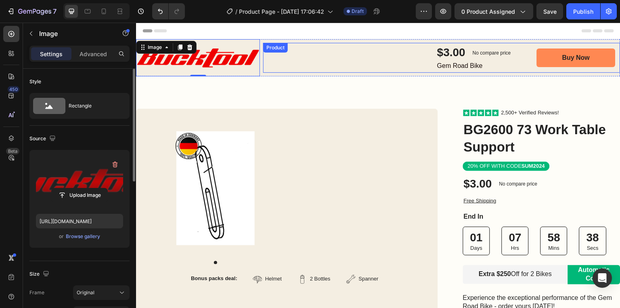
click at [298, 57] on div "$3.00 Product Price Product Price No compare price Product Price Row Gem Road B…" at bounding box center [441, 57] width 357 height 29
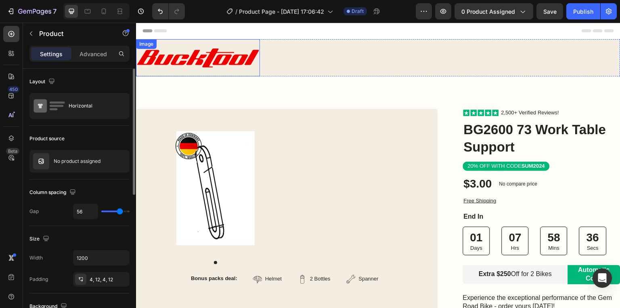
click at [229, 43] on img at bounding box center [198, 57] width 124 height 37
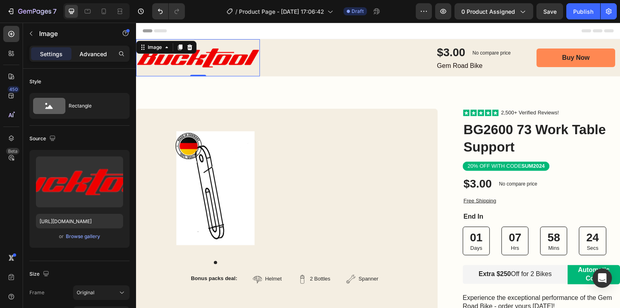
click at [86, 56] on p "Advanced" at bounding box center [93, 54] width 27 height 8
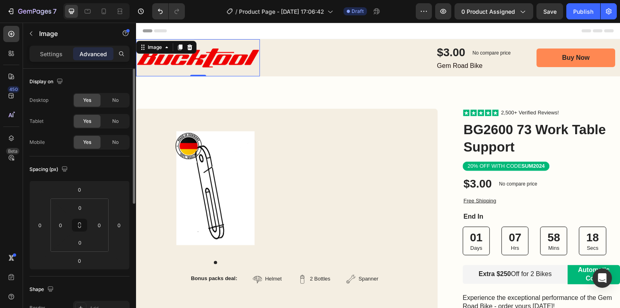
click at [42, 47] on div "Settings Advanced" at bounding box center [79, 54] width 100 height 16
click at [44, 48] on div "Settings" at bounding box center [51, 53] width 40 height 13
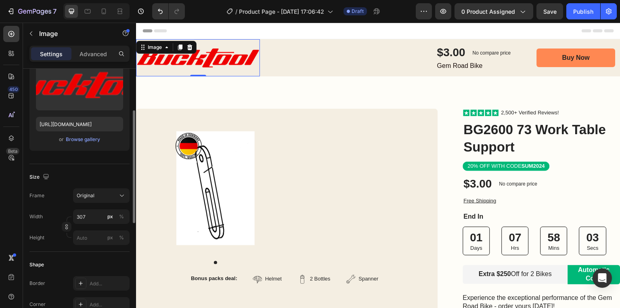
scroll to position [194, 0]
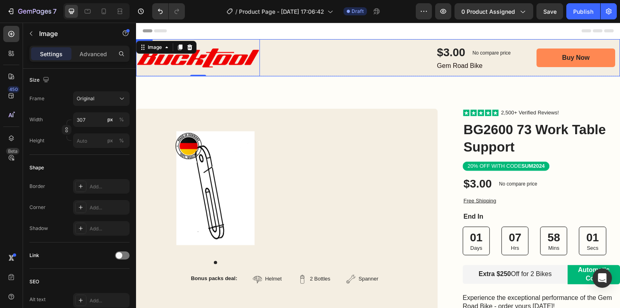
click at [293, 42] on div "$3.00 Product Price Product Price No compare price Product Price Row Gem Road B…" at bounding box center [441, 57] width 357 height 37
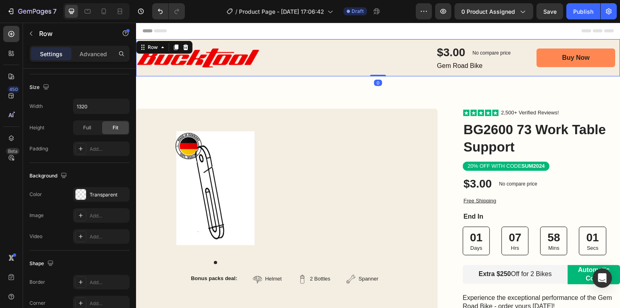
scroll to position [0, 0]
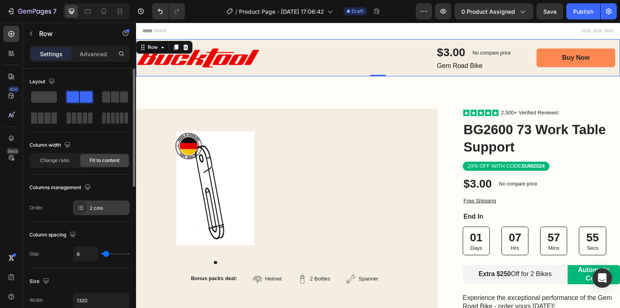
click at [92, 212] on div "2 cols" at bounding box center [101, 207] width 57 height 15
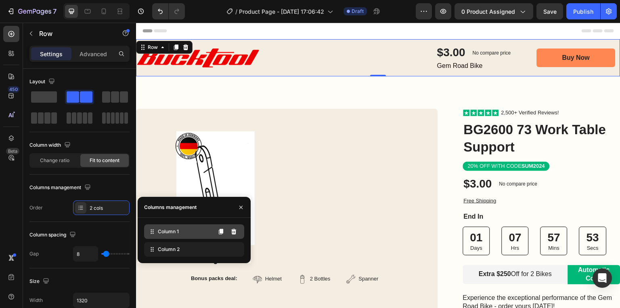
click at [168, 235] on span "Column 1" at bounding box center [168, 231] width 21 height 7
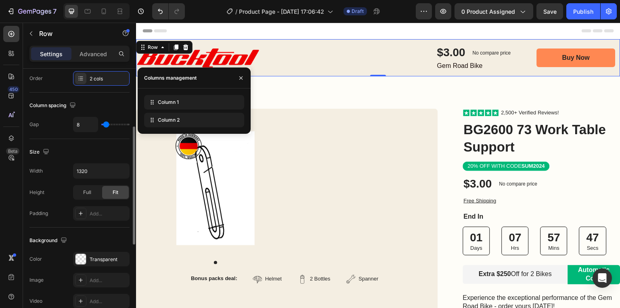
scroll to position [162, 0]
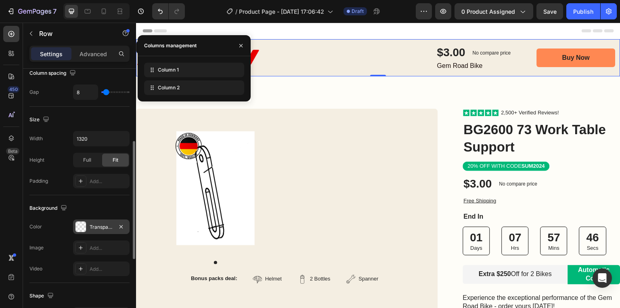
click at [109, 229] on div "Transparent" at bounding box center [101, 226] width 23 height 7
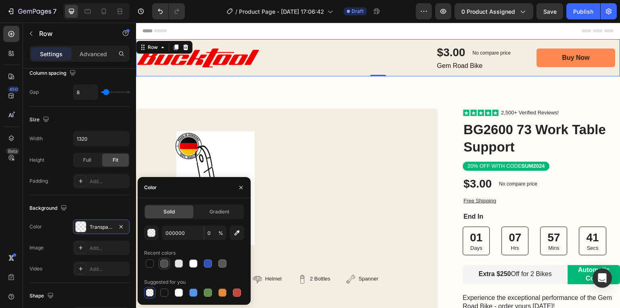
click at [162, 266] on div at bounding box center [164, 263] width 8 height 8
type input "4F4F4F"
type input "100"
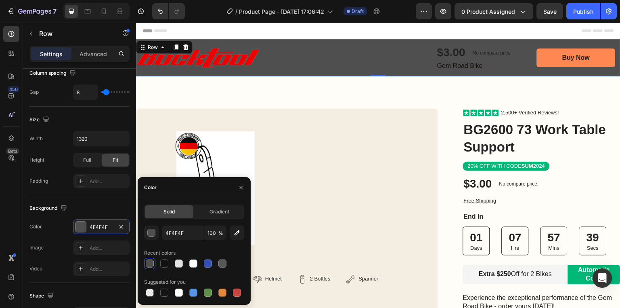
click at [147, 264] on div at bounding box center [150, 263] width 8 height 8
click at [165, 265] on div at bounding box center [164, 263] width 8 height 8
type input "121212"
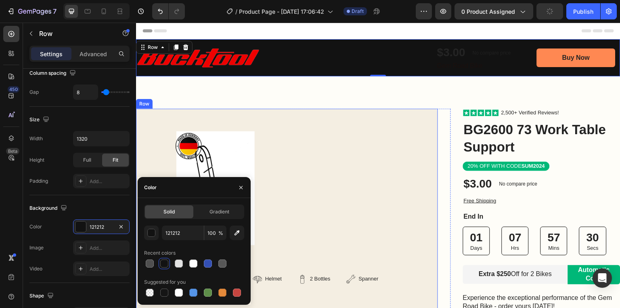
click at [340, 130] on div "Product Images Bonus packs deal: Text Block Helmet Item List 2 Bottles Item Lis…" at bounding box center [287, 222] width 302 height 226
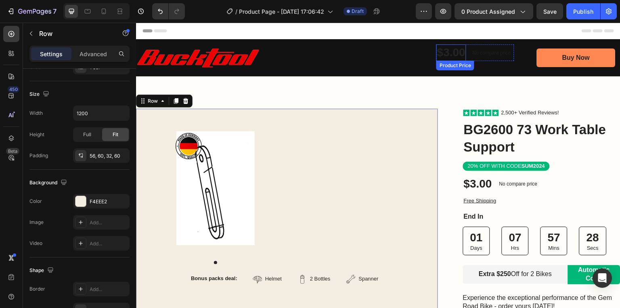
click at [438, 54] on div "$3.00" at bounding box center [452, 52] width 30 height 16
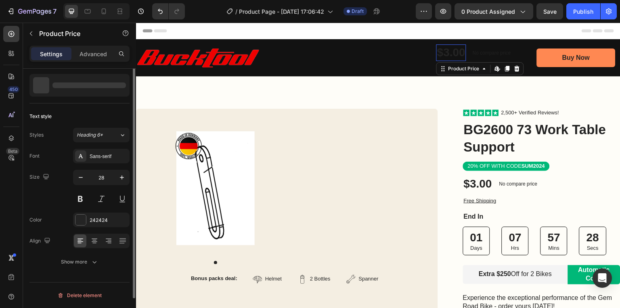
scroll to position [0, 0]
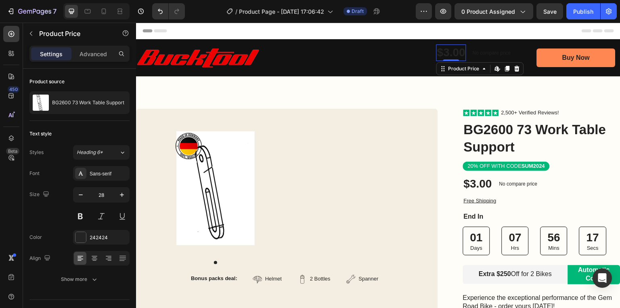
click at [444, 50] on div "$3.00" at bounding box center [452, 52] width 30 height 16
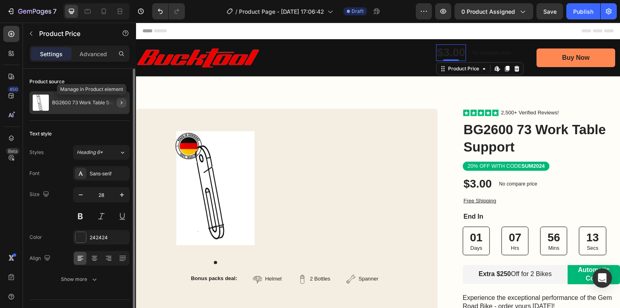
click at [122, 105] on icon "button" at bounding box center [121, 102] width 6 height 6
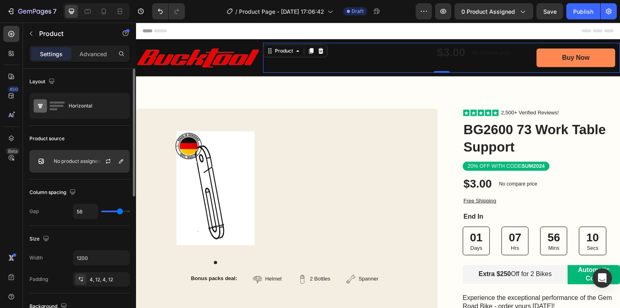
click at [83, 165] on div "No product assigned" at bounding box center [79, 161] width 100 height 23
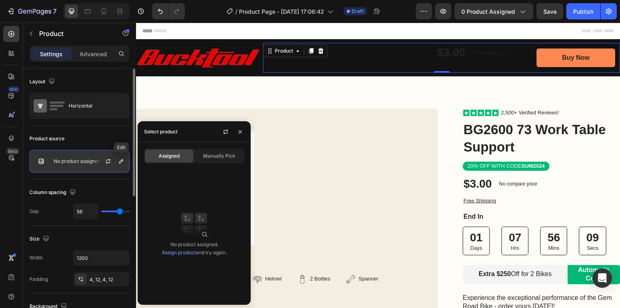
click at [115, 161] on div at bounding box center [112, 161] width 36 height 22
click at [120, 161] on icon "button" at bounding box center [121, 161] width 4 height 4
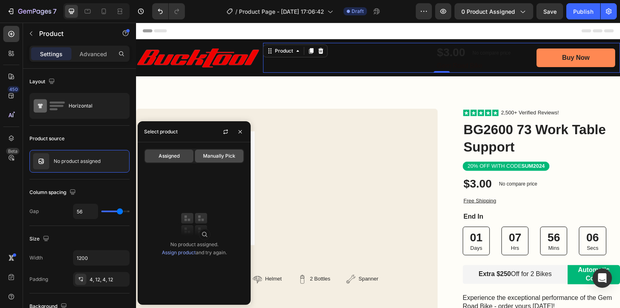
click at [223, 156] on span "Manually Pick" at bounding box center [219, 155] width 32 height 7
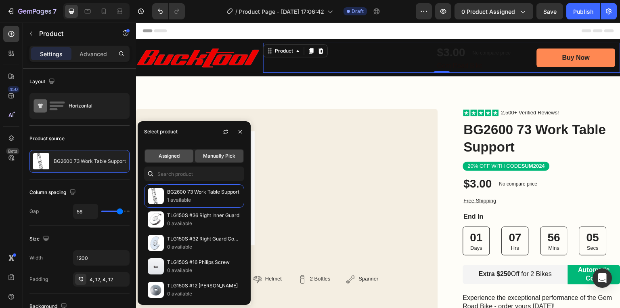
click at [163, 156] on span "Assigned" at bounding box center [169, 155] width 21 height 7
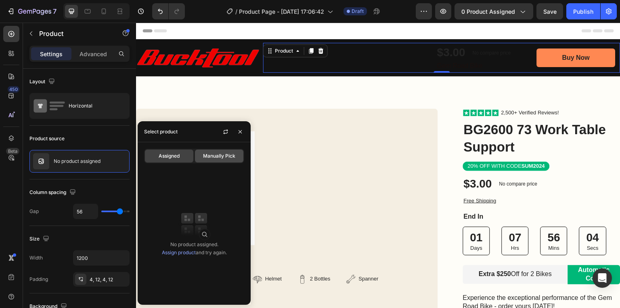
click at [218, 155] on span "Manually Pick" at bounding box center [219, 155] width 32 height 7
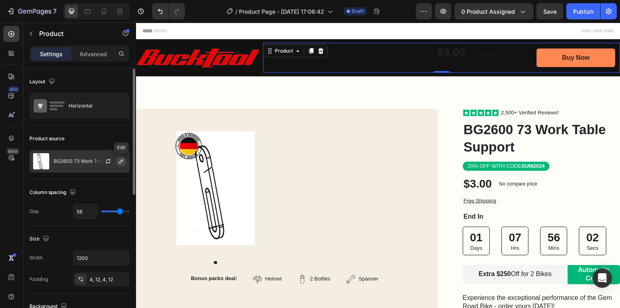
click at [120, 161] on icon "button" at bounding box center [121, 161] width 4 height 4
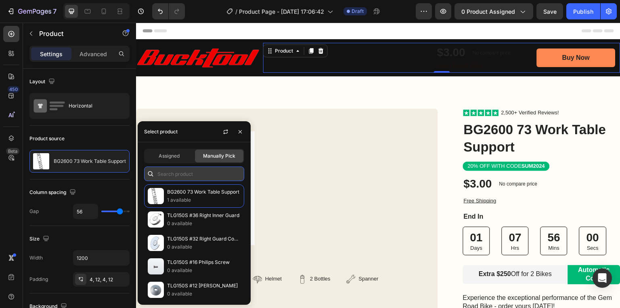
click at [175, 173] on input "text" at bounding box center [194, 173] width 100 height 15
paste input "BD1801DS-a"
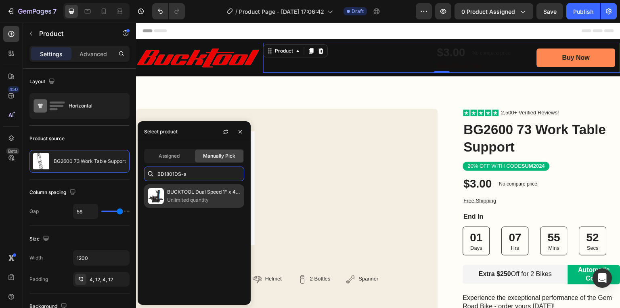
type input "BD1801DS-a"
click at [213, 194] on p "BUCKTOOL Dual Speed 1" x 42" Belt Disc Sander Combo - BD1801DS" at bounding box center [204, 192] width 74 height 8
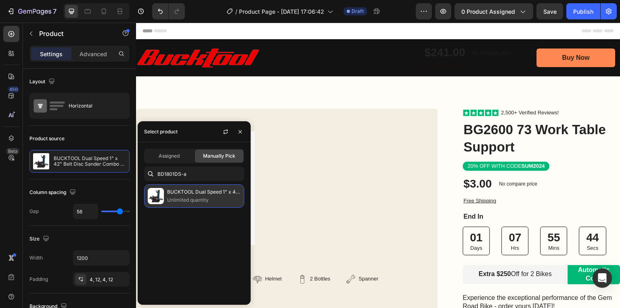
click at [174, 194] on p "BUCKTOOL Dual Speed 1" x 42" Belt Disc Sander Combo - BD1801DS" at bounding box center [204, 192] width 74 height 8
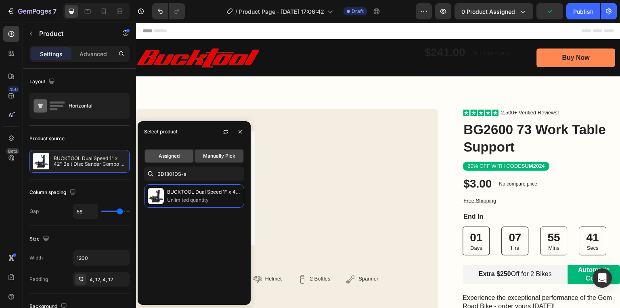
click at [163, 157] on span "Assigned" at bounding box center [169, 155] width 21 height 7
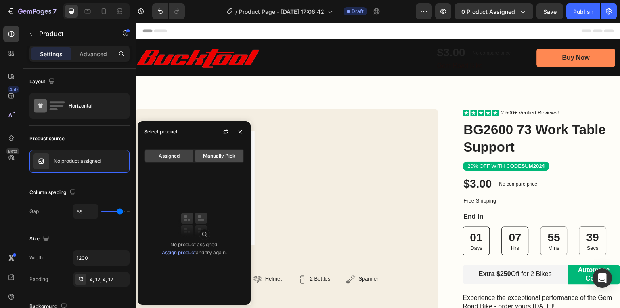
click at [209, 156] on span "Manually Pick" at bounding box center [219, 155] width 32 height 7
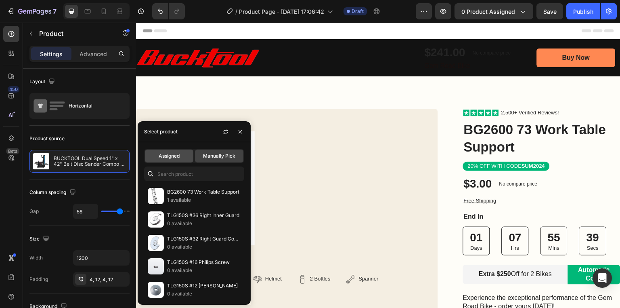
click at [170, 156] on span "Assigned" at bounding box center [169, 155] width 21 height 7
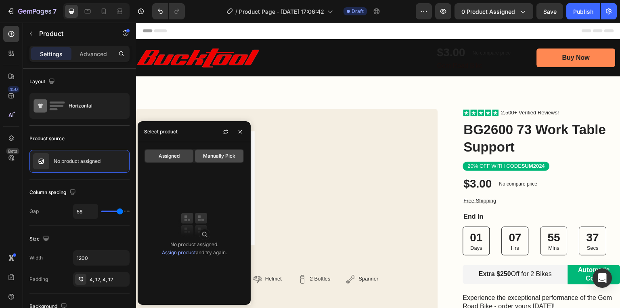
click at [216, 155] on span "Manually Pick" at bounding box center [219, 155] width 32 height 7
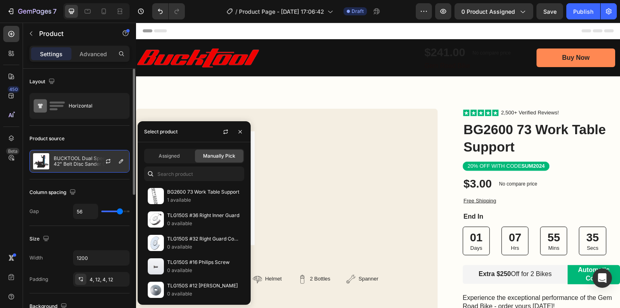
click at [99, 164] on div at bounding box center [112, 161] width 36 height 22
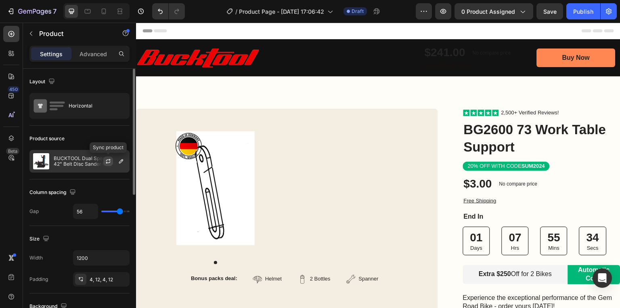
click at [108, 160] on icon "button" at bounding box center [108, 161] width 6 height 6
click at [80, 163] on p "BUCKTOOL Dual Speed 1" x 42" Belt Disc Sander Combo - BD1801DS" at bounding box center [90, 160] width 72 height 11
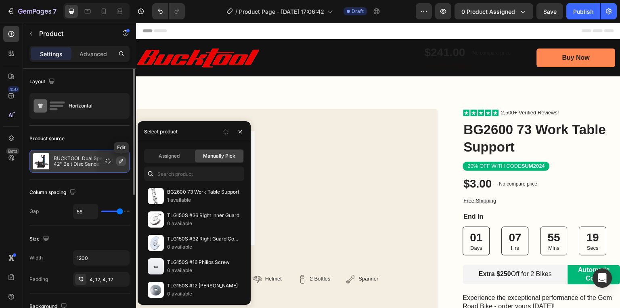
click at [121, 162] on icon "button" at bounding box center [121, 161] width 4 height 4
click at [170, 158] on span "Assigned" at bounding box center [169, 155] width 21 height 7
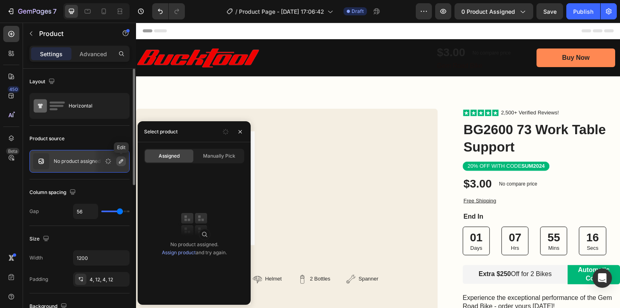
click at [120, 162] on icon "button" at bounding box center [121, 161] width 6 height 6
click at [210, 157] on span "Manually Pick" at bounding box center [219, 155] width 32 height 7
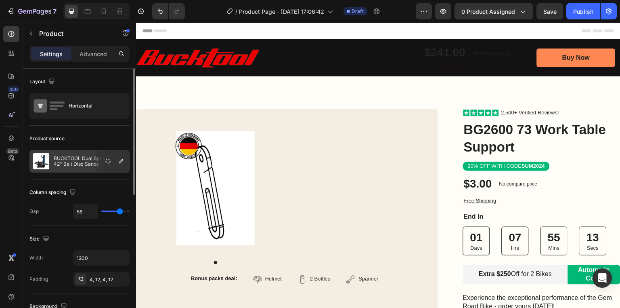
click at [72, 162] on p "BUCKTOOL Dual Speed 1" x 42" Belt Disc Sander Combo - BD1801DS" at bounding box center [90, 160] width 72 height 11
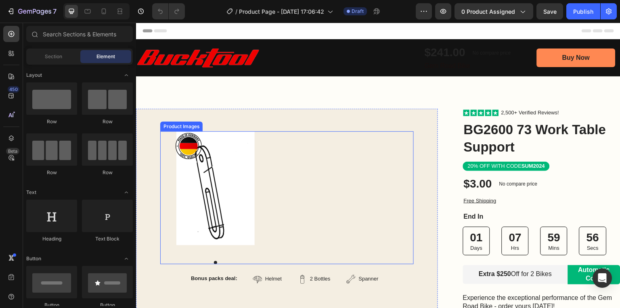
click at [202, 196] on img at bounding box center [215, 188] width 78 height 114
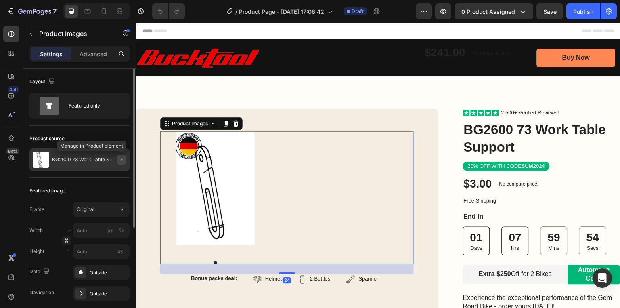
click at [124, 158] on icon "button" at bounding box center [121, 159] width 6 height 6
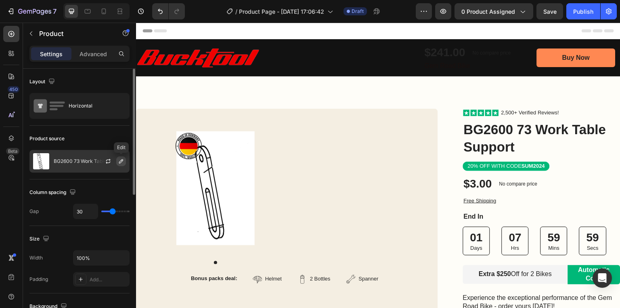
click at [122, 160] on icon "button" at bounding box center [121, 161] width 4 height 4
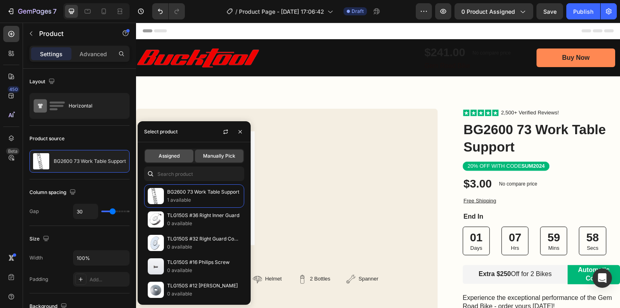
click at [171, 162] on div "Assigned" at bounding box center [169, 155] width 48 height 13
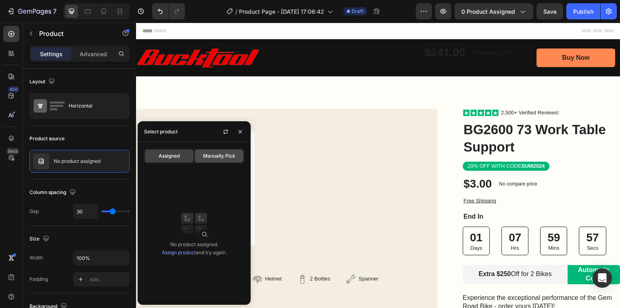
click at [210, 155] on span "Manually Pick" at bounding box center [219, 155] width 32 height 7
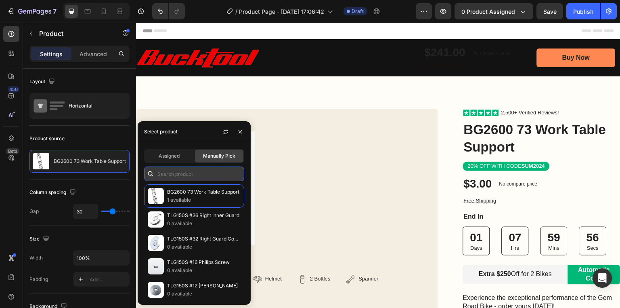
click at [171, 170] on input "text" at bounding box center [194, 173] width 100 height 15
paste input "BD1801DS-a"
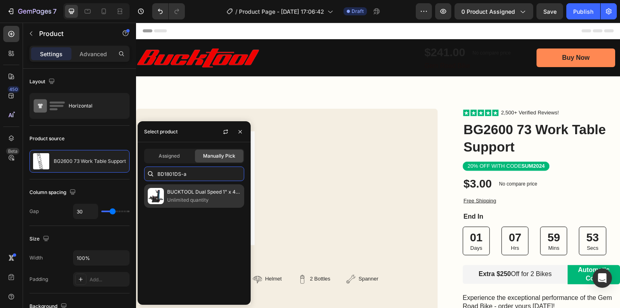
type input "BD1801DS-a"
click at [182, 198] on p "Unlimited quantity" at bounding box center [204, 200] width 74 height 8
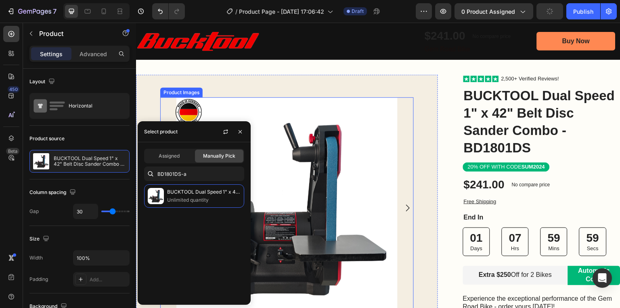
scroll to position [65, 0]
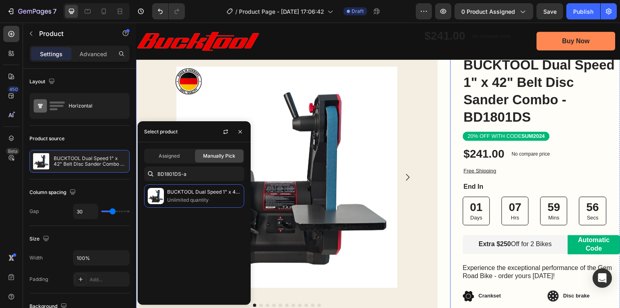
click at [443, 92] on div "Product Images Bonus packs deal: Text Block Helmet Item List 2 Bottles Item Lis…" at bounding box center [293, 240] width 315 height 393
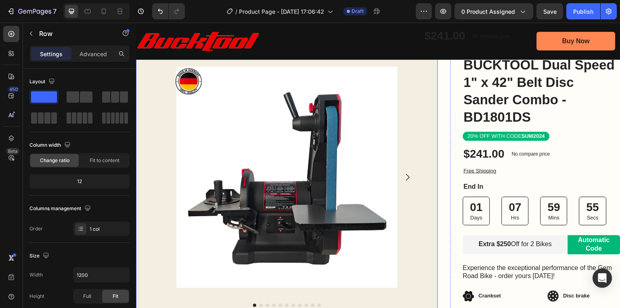
click at [425, 100] on div "Product Images Bonus packs deal: Text Block Helmet Item List 2 Bottles Item Lis…" at bounding box center [287, 240] width 302 height 393
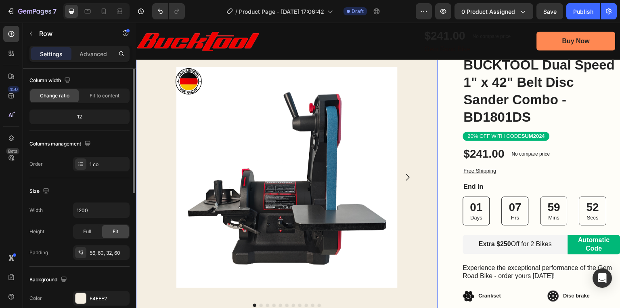
scroll to position [97, 0]
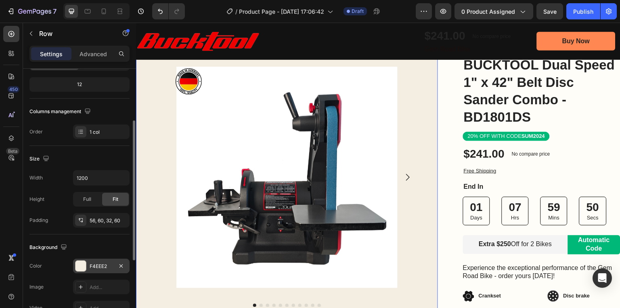
click at [78, 265] on div at bounding box center [81, 265] width 11 height 11
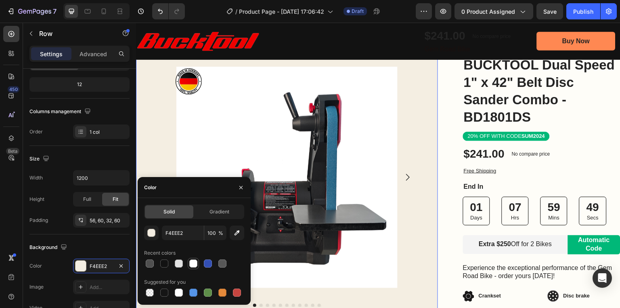
click at [191, 263] on div at bounding box center [193, 263] width 8 height 8
type input "FFFFFF"
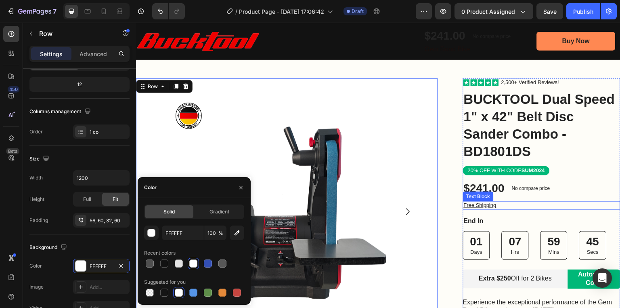
scroll to position [0, 0]
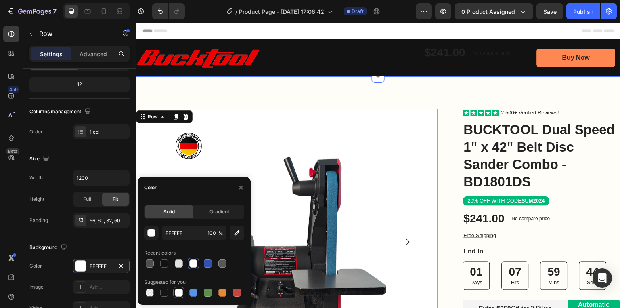
click at [350, 89] on div "Image Row Product Images Bonus packs deal: Text Block Helmet Item List 2 Bottle…" at bounding box center [378, 305] width 485 height 458
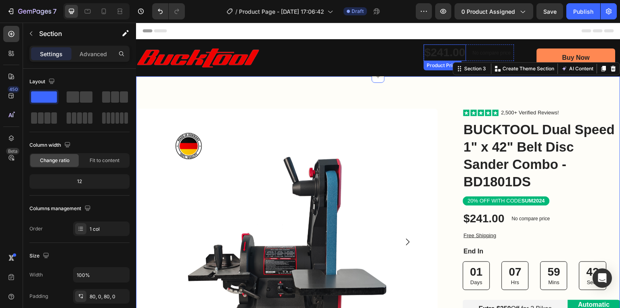
click at [427, 57] on div "$241.00" at bounding box center [445, 52] width 42 height 16
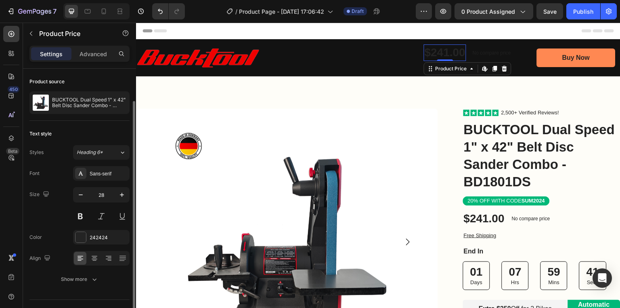
scroll to position [17, 0]
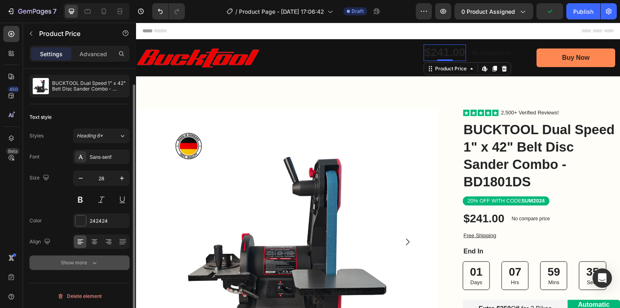
click at [88, 263] on div "Show more" at bounding box center [80, 262] width 38 height 8
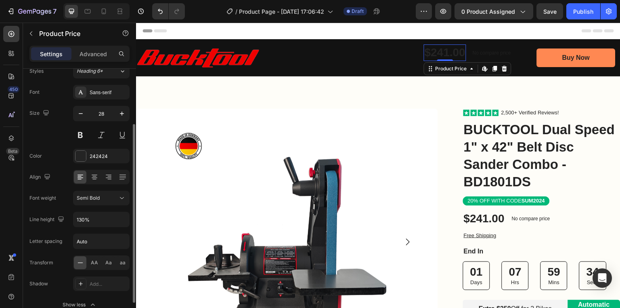
scroll to position [123, 0]
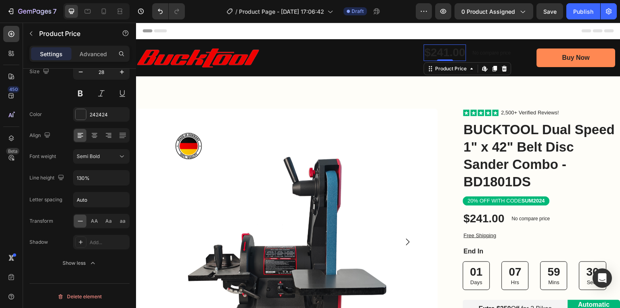
click at [447, 52] on div "$241.00" at bounding box center [445, 52] width 42 height 16
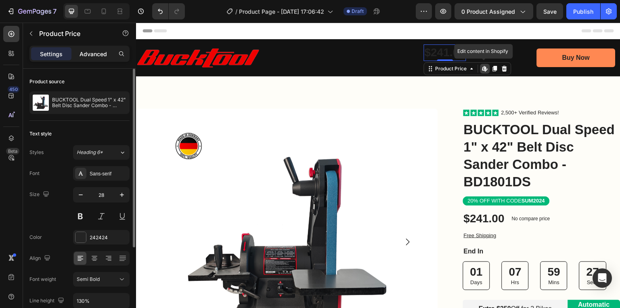
click at [90, 53] on p "Advanced" at bounding box center [93, 54] width 27 height 8
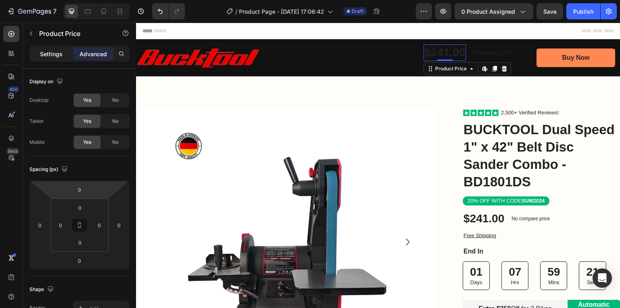
click at [43, 55] on p "Settings" at bounding box center [51, 54] width 23 height 8
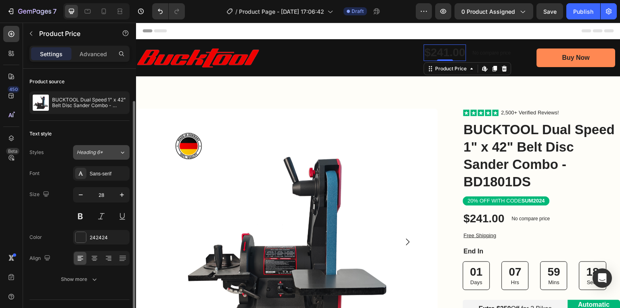
scroll to position [17, 0]
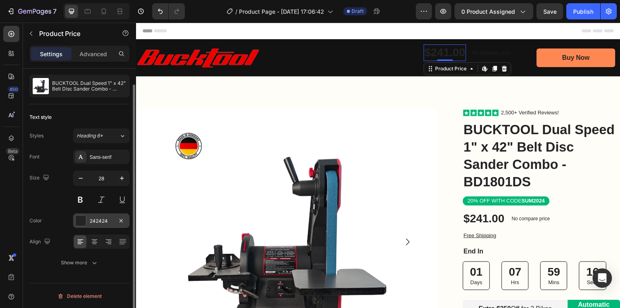
click at [84, 226] on div "242424" at bounding box center [101, 220] width 57 height 15
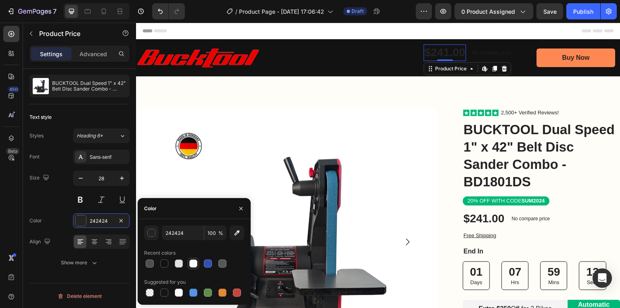
click at [195, 266] on div at bounding box center [193, 263] width 8 height 8
type input "FFFFFF"
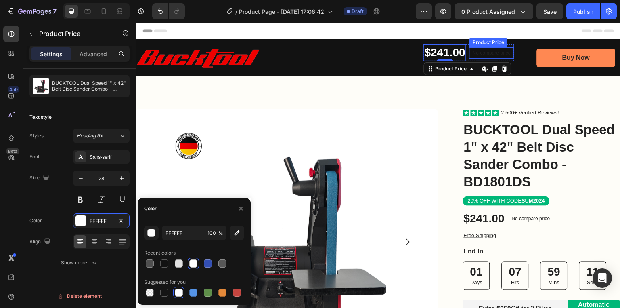
click at [484, 53] on p "No compare price" at bounding box center [492, 52] width 38 height 5
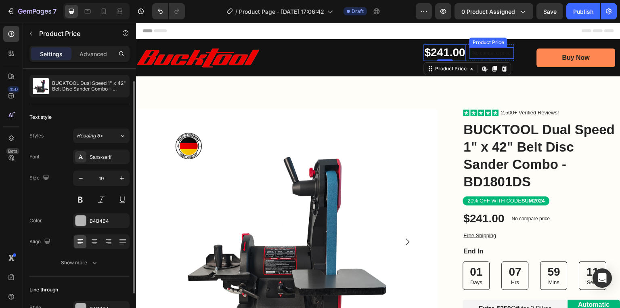
scroll to position [16, 0]
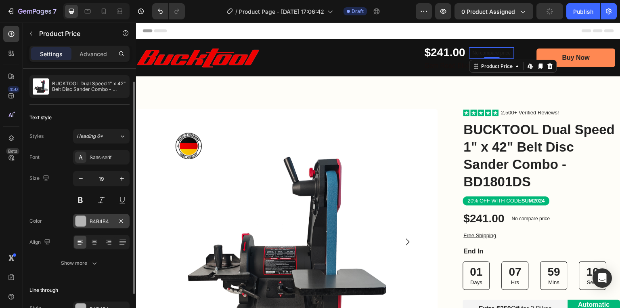
click at [85, 221] on div at bounding box center [81, 221] width 11 height 11
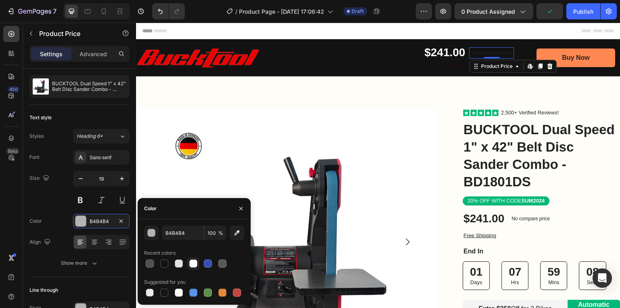
click at [195, 264] on div at bounding box center [193, 263] width 8 height 8
type input "FFFFFF"
click at [477, 52] on p "No compare price" at bounding box center [492, 52] width 38 height 5
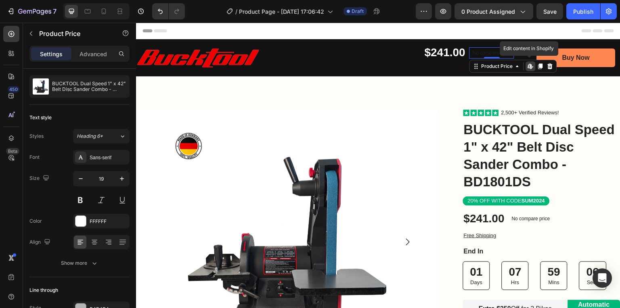
click at [477, 52] on p "No compare price" at bounding box center [492, 52] width 38 height 5
click at [80, 222] on div at bounding box center [81, 221] width 11 height 11
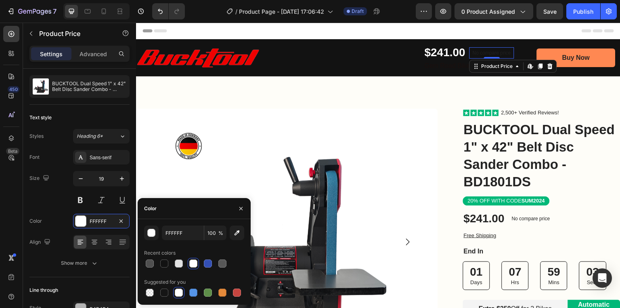
click at [198, 265] on div at bounding box center [194, 263] width 10 height 10
click at [474, 53] on p "No compare price" at bounding box center [492, 52] width 38 height 5
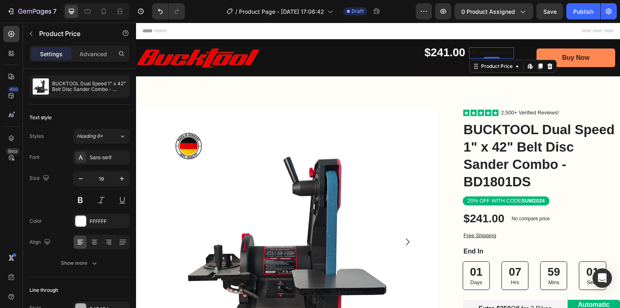
click at [474, 53] on p "No compare price" at bounding box center [492, 52] width 38 height 5
click at [485, 65] on div "Product Price" at bounding box center [497, 66] width 35 height 7
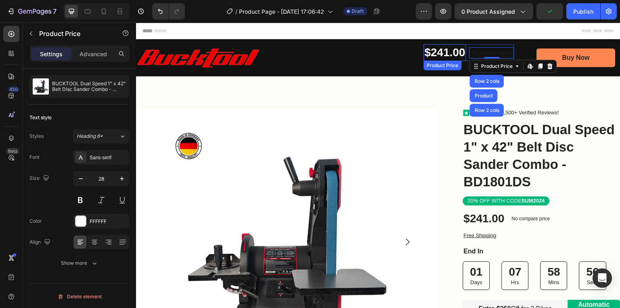
click at [428, 66] on div "Product Price" at bounding box center [443, 65] width 35 height 7
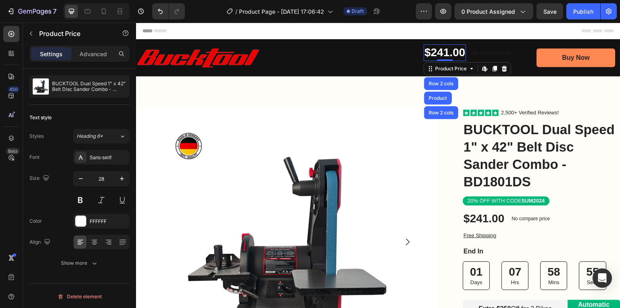
click at [380, 56] on div "$241.00 Product Price Row 2 cols Product Row 2 cols Edit content in Shopify 0 P…" at bounding box center [441, 57] width 357 height 29
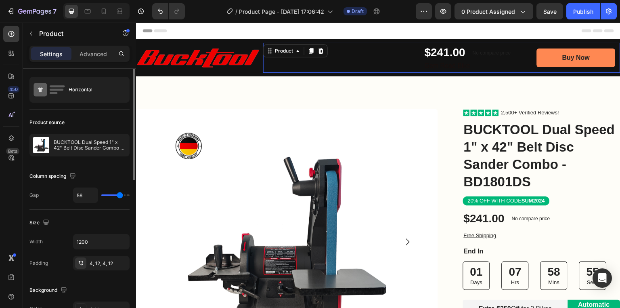
scroll to position [0, 0]
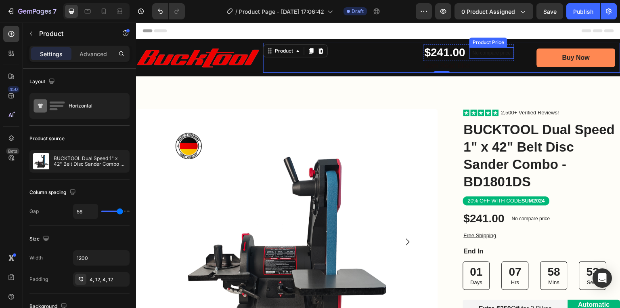
click at [492, 52] on p "No compare price" at bounding box center [492, 52] width 38 height 5
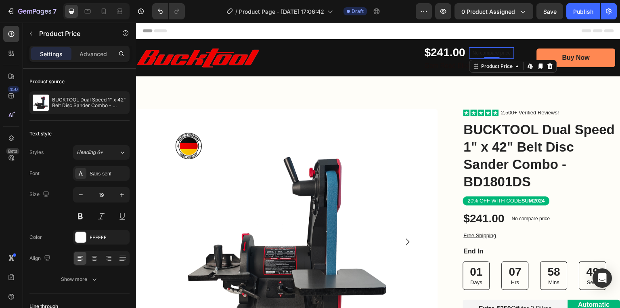
click at [494, 52] on p "No compare price" at bounding box center [492, 52] width 38 height 5
click at [547, 63] on div at bounding box center [551, 66] width 10 height 10
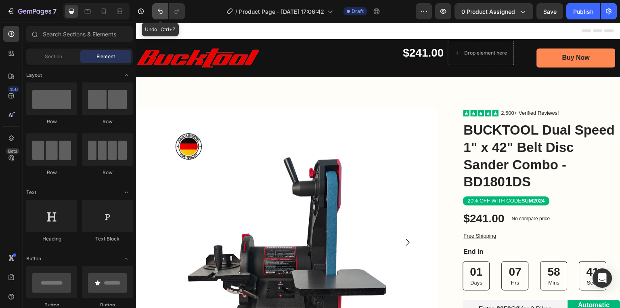
click at [156, 11] on icon "Undo/Redo" at bounding box center [160, 11] width 8 height 8
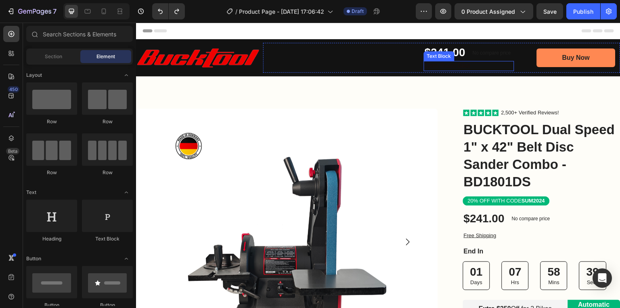
click at [445, 64] on p "Gem Road Bike" at bounding box center [469, 66] width 89 height 8
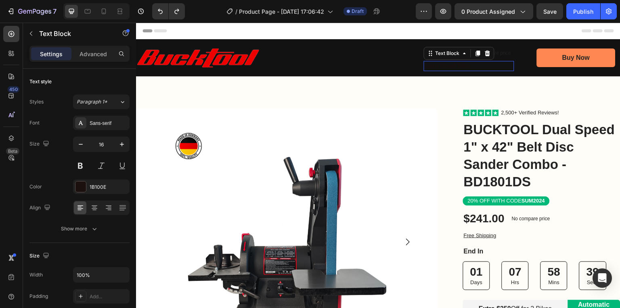
click at [445, 64] on p "Gem Road Bike" at bounding box center [469, 66] width 89 height 8
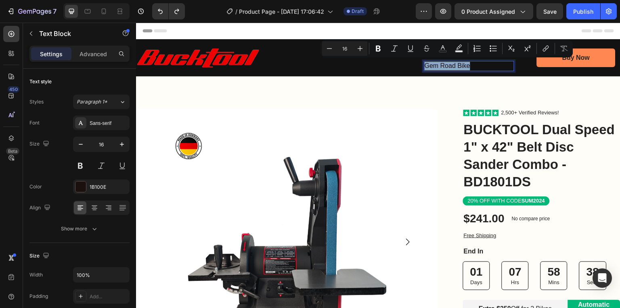
click at [445, 64] on p "Gem Road Bike" at bounding box center [469, 66] width 89 height 8
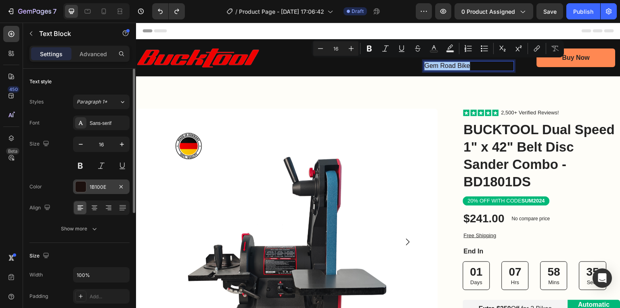
click at [93, 183] on div "1B100E" at bounding box center [101, 186] width 23 height 7
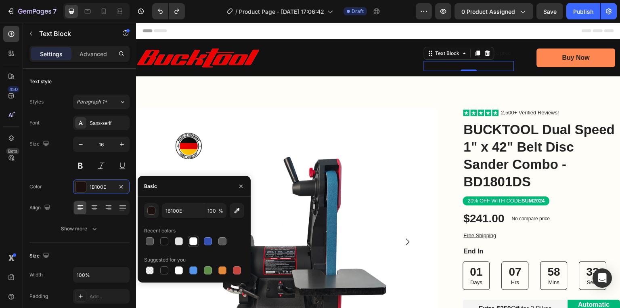
click at [195, 239] on div at bounding box center [193, 241] width 8 height 8
type input "FFFFFF"
click at [494, 53] on p "No compare price" at bounding box center [492, 52] width 38 height 5
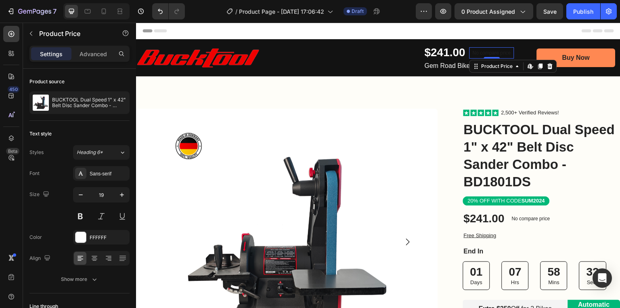
click at [494, 53] on p "No compare price" at bounding box center [492, 52] width 38 height 5
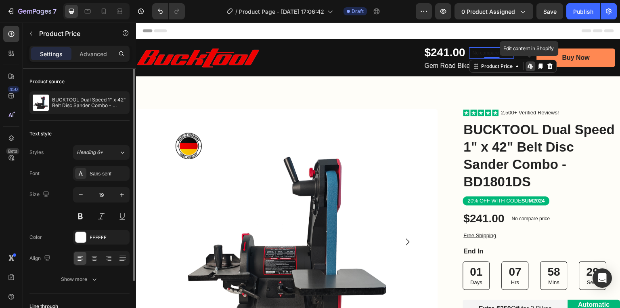
scroll to position [32, 0]
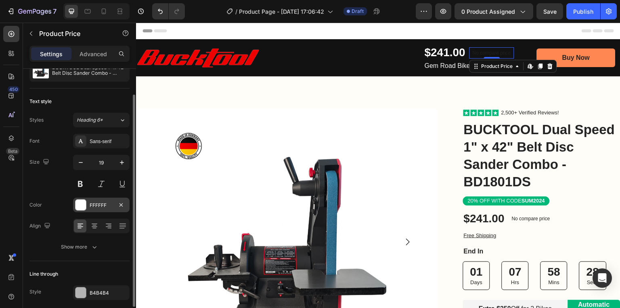
click at [99, 205] on div "FFFFFF" at bounding box center [101, 205] width 23 height 7
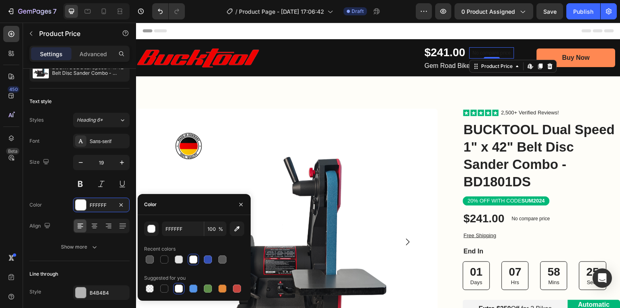
click at [178, 288] on div at bounding box center [179, 288] width 8 height 8
click at [194, 258] on div at bounding box center [193, 259] width 8 height 8
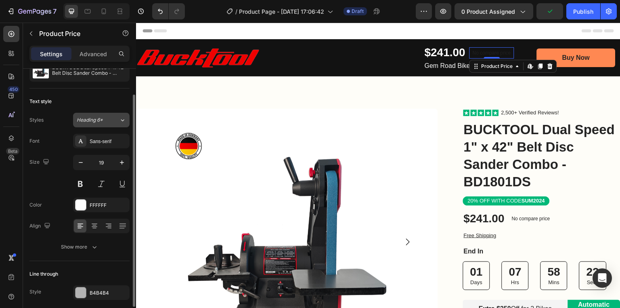
click at [98, 120] on span "Heading 6*" at bounding box center [90, 119] width 26 height 7
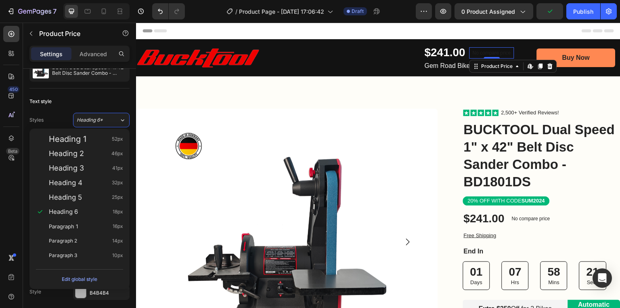
click at [477, 51] on p "No compare price" at bounding box center [492, 52] width 38 height 5
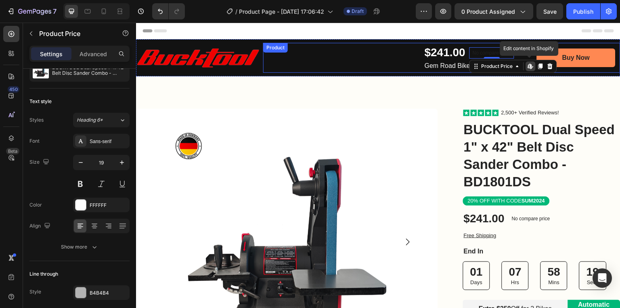
click at [514, 47] on div "$241.00 Product Price Product Price No compare price Product Price Edit content…" at bounding box center [441, 57] width 357 height 29
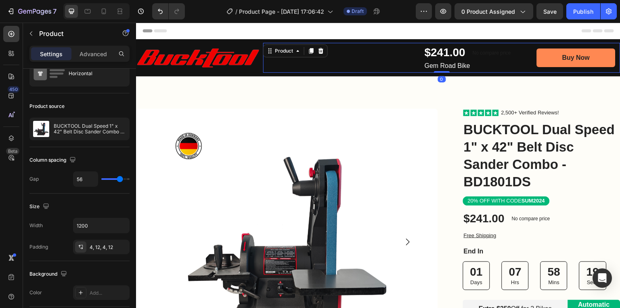
scroll to position [0, 0]
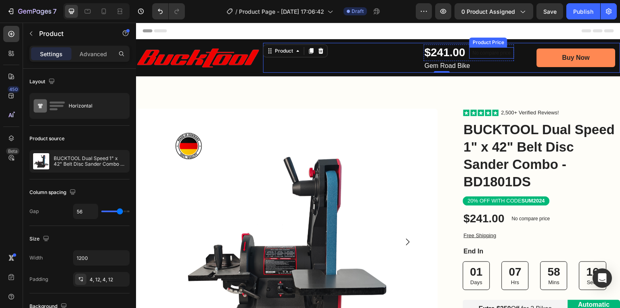
click at [480, 55] on p "No compare price" at bounding box center [492, 52] width 38 height 5
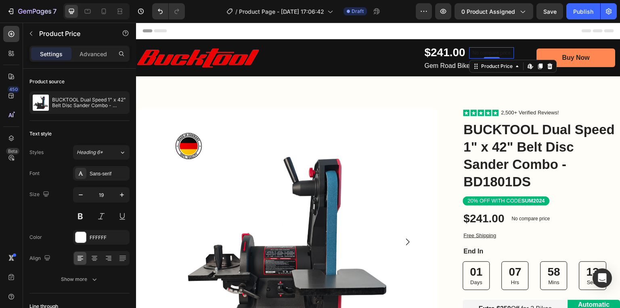
click at [483, 53] on p "No compare price" at bounding box center [492, 52] width 38 height 5
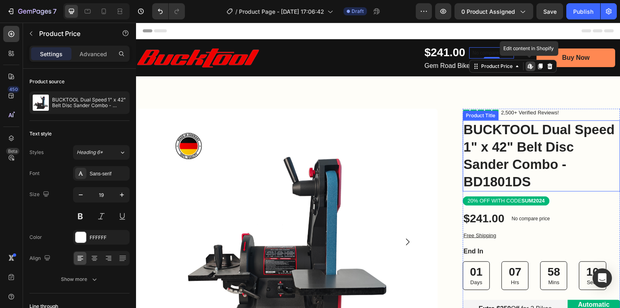
click at [498, 135] on h1 "BUCKTOOL Dual Speed 1" x 42" Belt Disc Sander Combo - BD1801DS" at bounding box center [542, 155] width 158 height 71
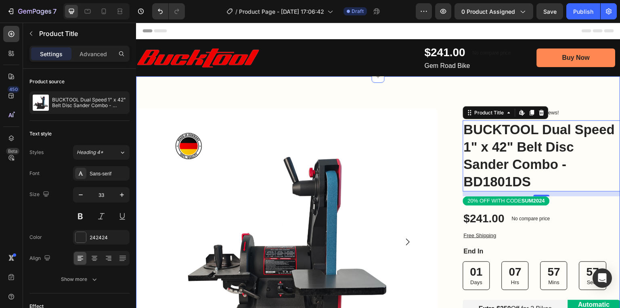
click at [534, 86] on div "Image Row Product Images Bonus packs deal: Text Block Helmet Item List 2 Bottle…" at bounding box center [378, 305] width 485 height 458
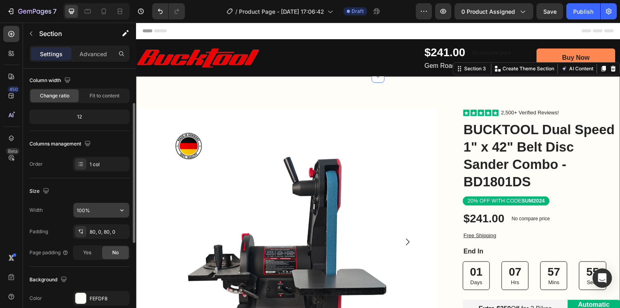
scroll to position [162, 0]
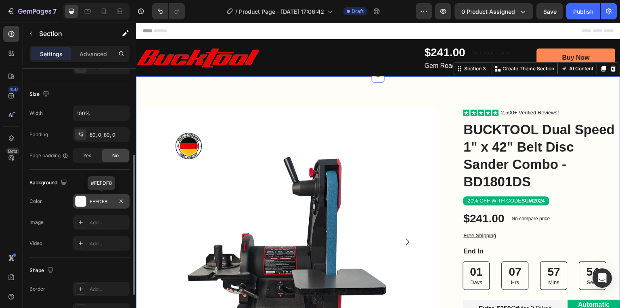
click at [80, 204] on div at bounding box center [81, 201] width 11 height 11
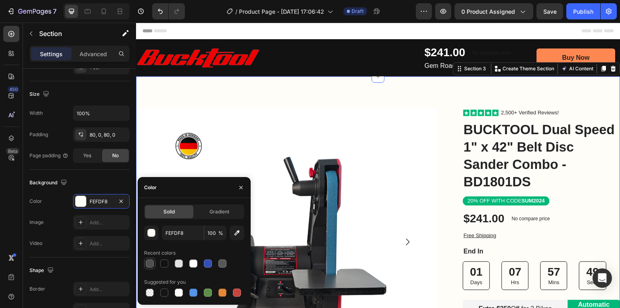
click at [152, 264] on div at bounding box center [150, 263] width 8 height 8
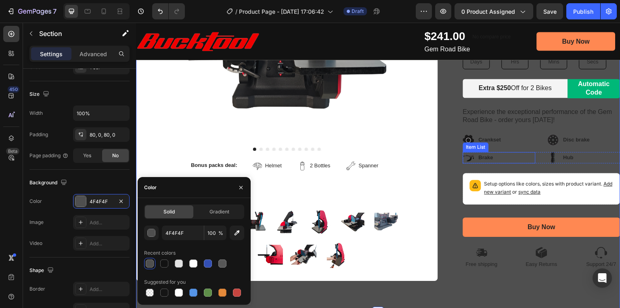
scroll to position [226, 0]
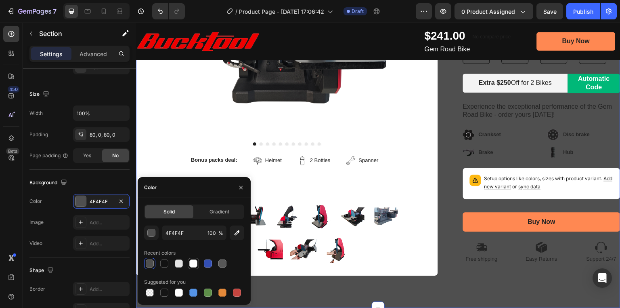
click at [196, 267] on div at bounding box center [193, 263] width 8 height 8
type input "FFFFFF"
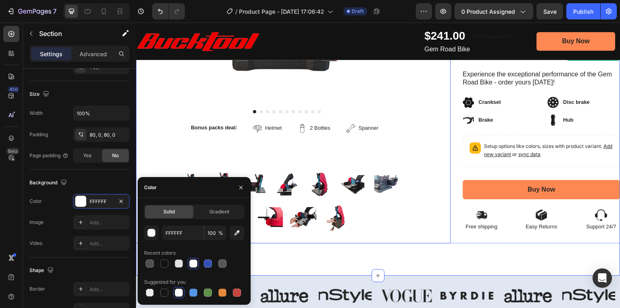
scroll to position [162, 0]
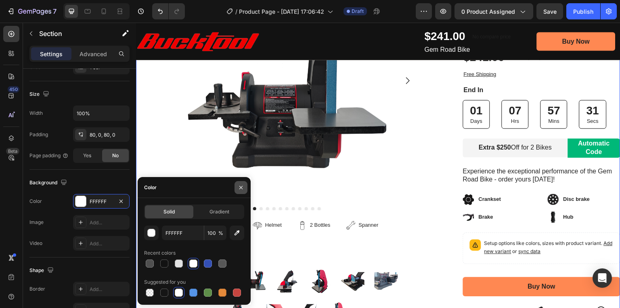
click at [246, 189] on button "button" at bounding box center [241, 187] width 13 height 13
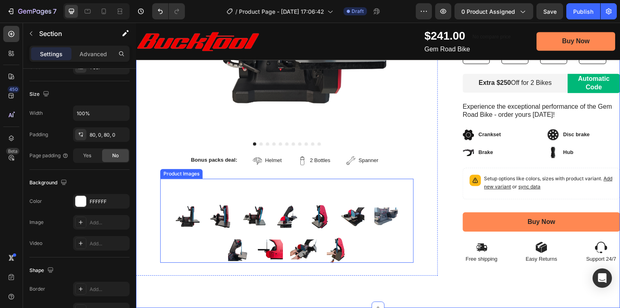
scroll to position [258, 0]
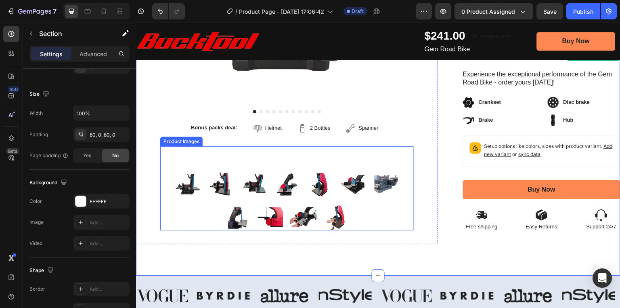
click at [266, 186] on div at bounding box center [287, 200] width 254 height 60
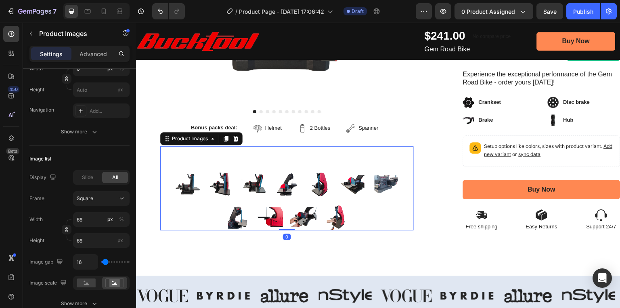
scroll to position [0, 0]
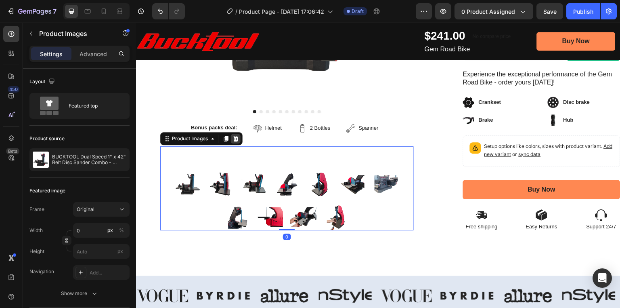
click at [237, 136] on icon at bounding box center [235, 138] width 5 height 6
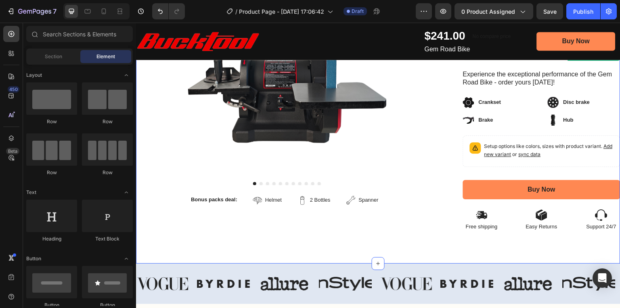
scroll to position [162, 0]
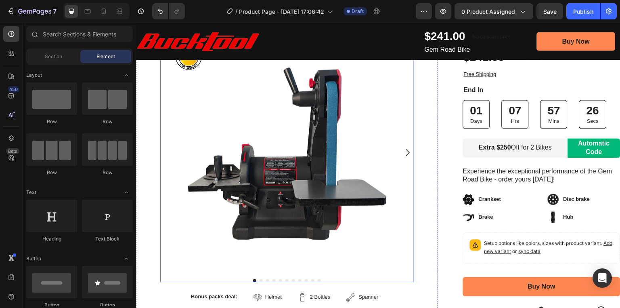
click at [404, 153] on icon "Carousel Next Arrow" at bounding box center [408, 153] width 10 height 10
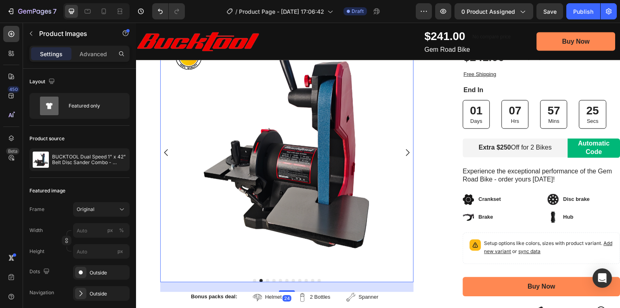
click at [404, 153] on icon "Carousel Next Arrow" at bounding box center [408, 153] width 10 height 10
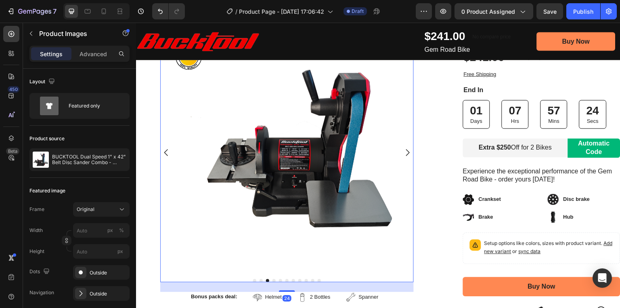
click at [404, 153] on icon "Carousel Next Arrow" at bounding box center [408, 153] width 10 height 10
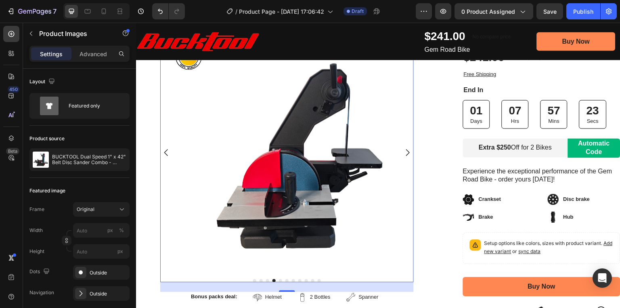
click at [404, 153] on icon "Carousel Next Arrow" at bounding box center [408, 153] width 10 height 10
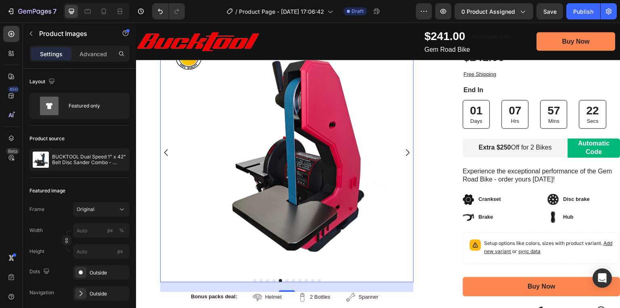
click at [404, 153] on icon "Carousel Next Arrow" at bounding box center [408, 153] width 10 height 10
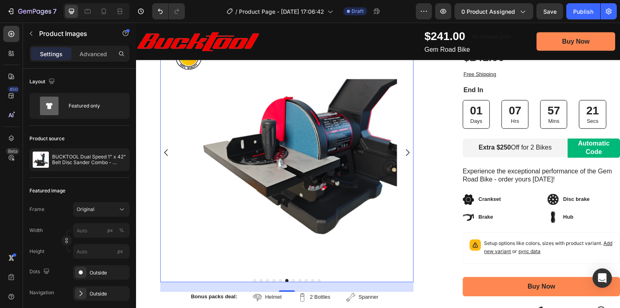
click at [404, 153] on icon "Carousel Next Arrow" at bounding box center [408, 153] width 10 height 10
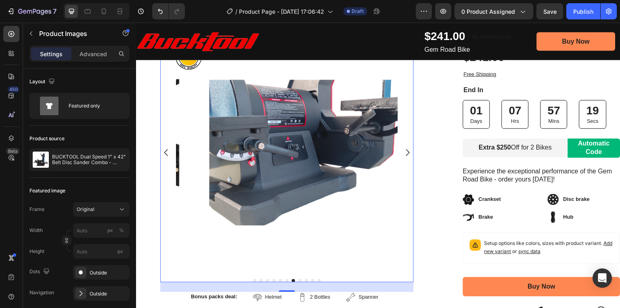
click at [404, 153] on icon "Carousel Next Arrow" at bounding box center [408, 153] width 10 height 10
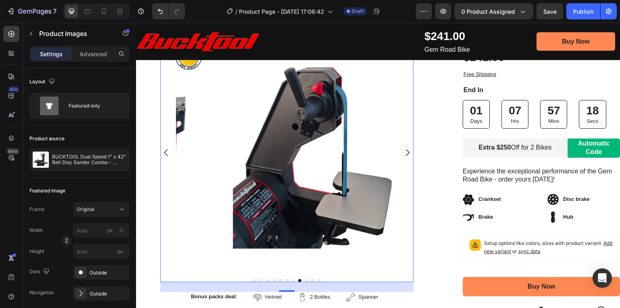
click at [404, 153] on icon "Carousel Next Arrow" at bounding box center [408, 153] width 10 height 10
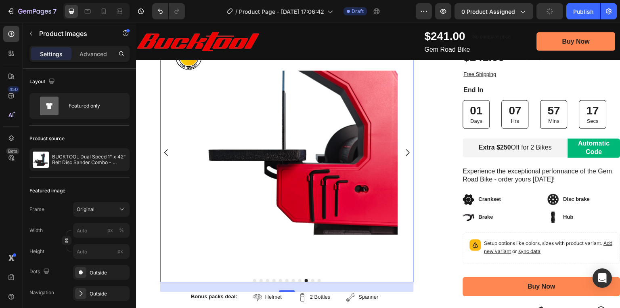
click at [404, 153] on icon "Carousel Next Arrow" at bounding box center [408, 153] width 10 height 10
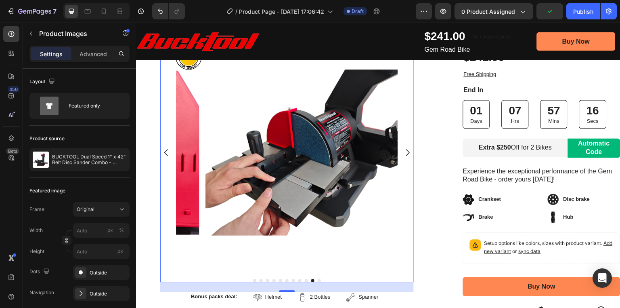
click at [404, 153] on icon "Carousel Next Arrow" at bounding box center [408, 153] width 10 height 10
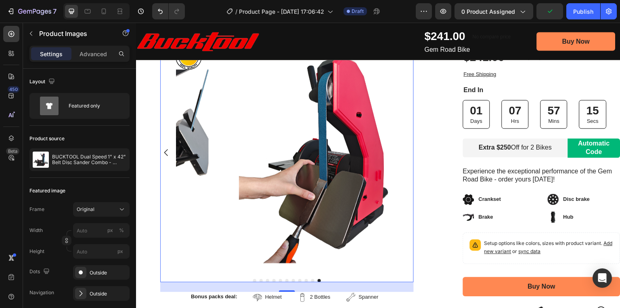
click at [404, 153] on div at bounding box center [287, 152] width 254 height 221
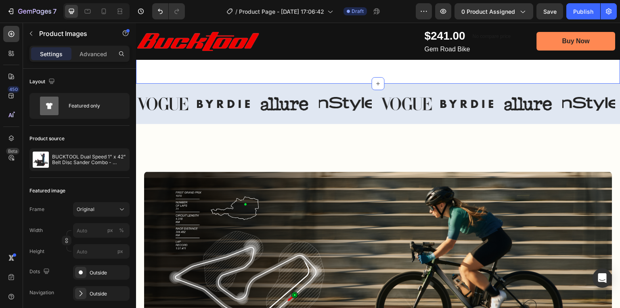
scroll to position [452, 0]
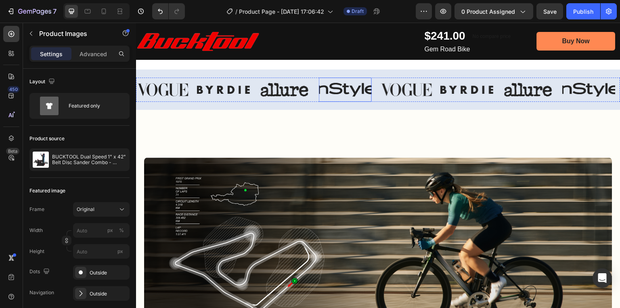
click at [320, 92] on img at bounding box center [345, 90] width 53 height 24
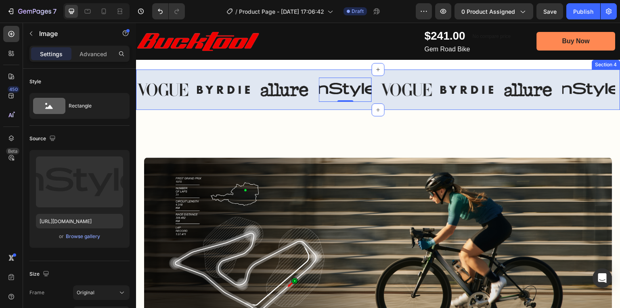
click at [337, 72] on div "Image Image Image Image 0 Image Image Image Image Carousel Section 4" at bounding box center [378, 89] width 485 height 40
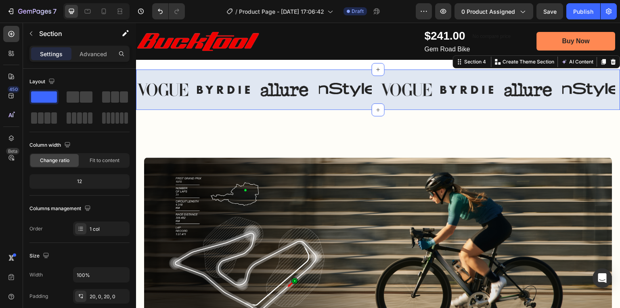
scroll to position [420, 0]
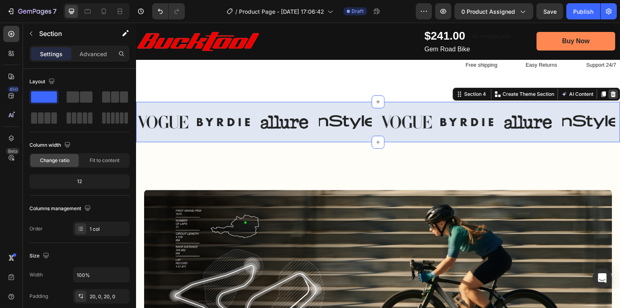
click at [611, 94] on icon at bounding box center [614, 94] width 6 height 6
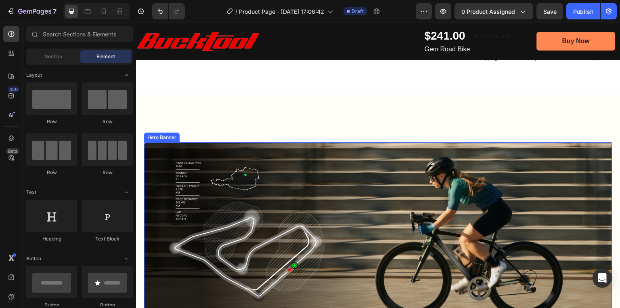
scroll to position [452, 0]
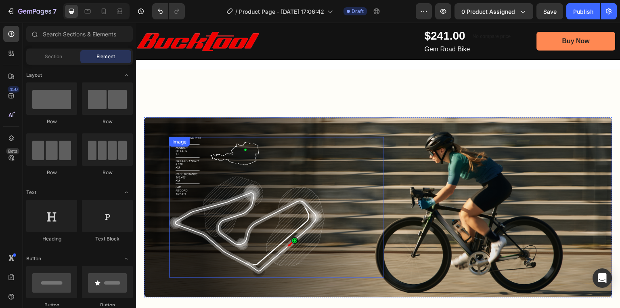
click at [300, 193] on img at bounding box center [246, 207] width 155 height 141
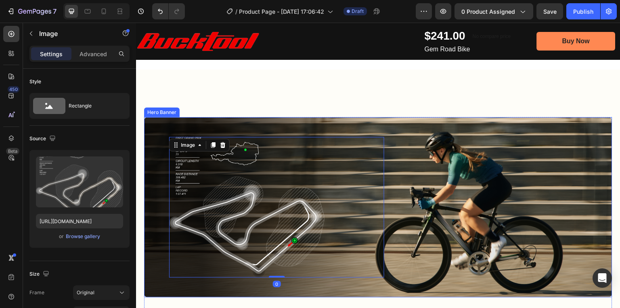
click at [414, 147] on div "Image" at bounding box center [504, 207] width 215 height 141
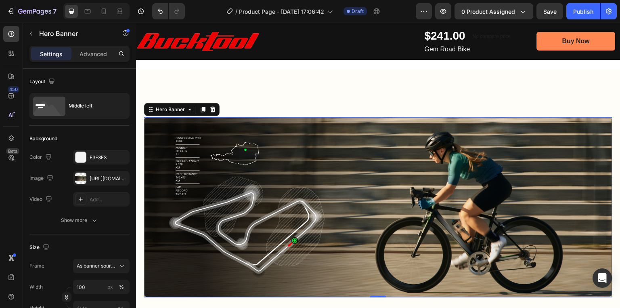
click at [197, 149] on img at bounding box center [246, 207] width 155 height 141
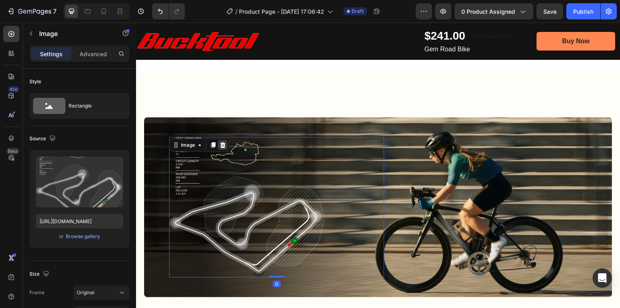
click at [220, 144] on icon at bounding box center [223, 145] width 6 height 6
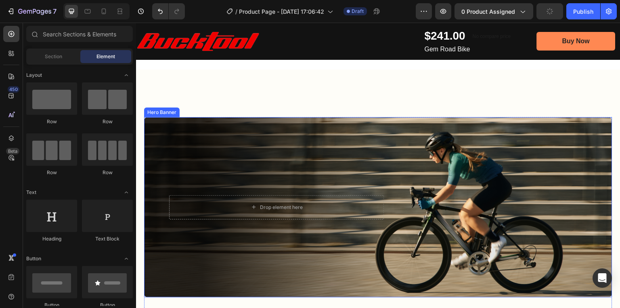
click at [315, 166] on div "Background Image" at bounding box center [378, 207] width 468 height 180
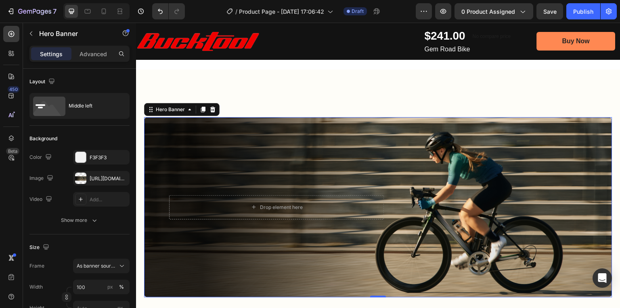
click at [382, 125] on div "Background Image" at bounding box center [378, 207] width 468 height 180
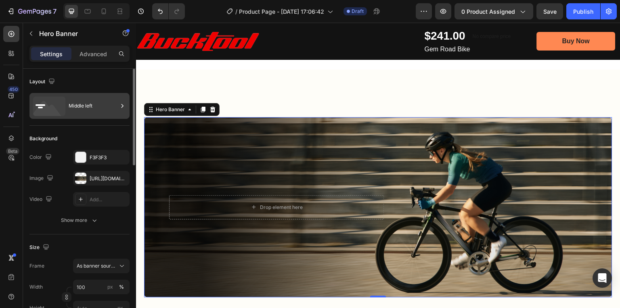
click at [83, 105] on div "Middle left" at bounding box center [93, 106] width 49 height 19
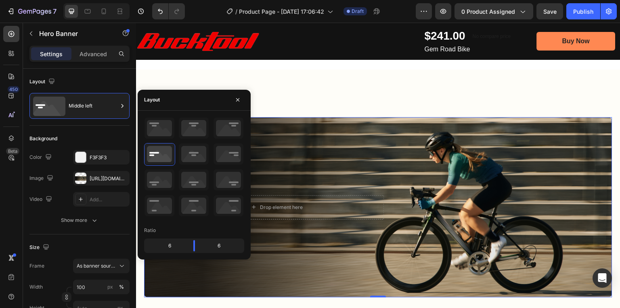
click at [347, 156] on div "Background Image" at bounding box center [378, 207] width 468 height 180
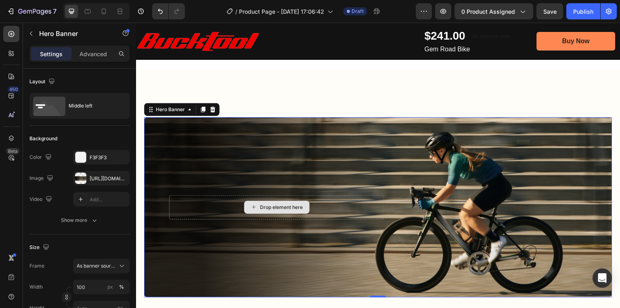
click at [306, 198] on div "Drop element here" at bounding box center [276, 207] width 215 height 24
click at [214, 111] on div at bounding box center [213, 110] width 10 height 10
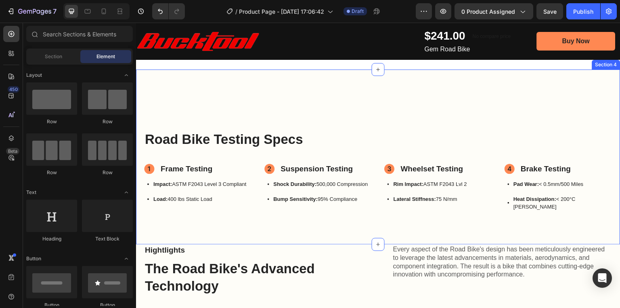
scroll to position [355, 0]
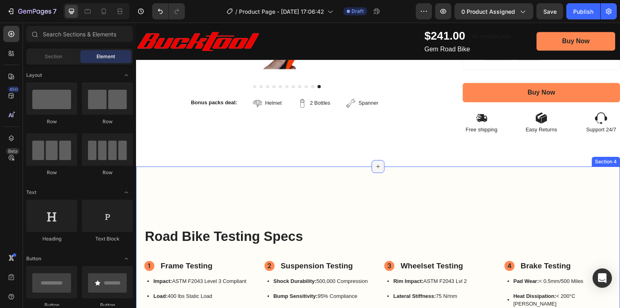
click at [378, 170] on div at bounding box center [378, 166] width 13 height 13
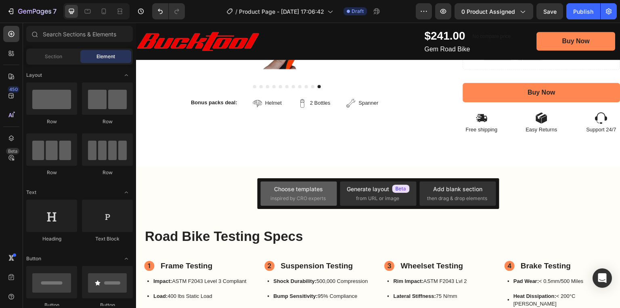
click at [301, 194] on div "Choose templates inspired by CRO experts" at bounding box center [299, 193] width 57 height 17
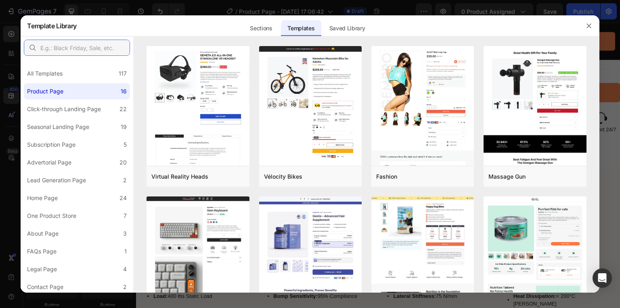
click at [64, 47] on input "text" at bounding box center [77, 48] width 106 height 16
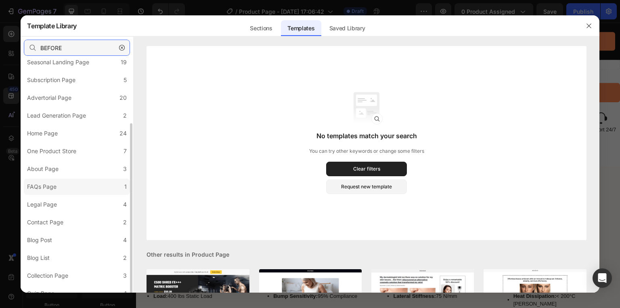
scroll to position [73, 0]
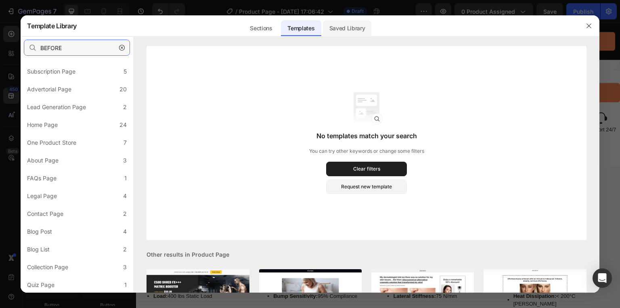
type input "BEFORE"
click at [339, 28] on div "Saved Library" at bounding box center [347, 28] width 49 height 16
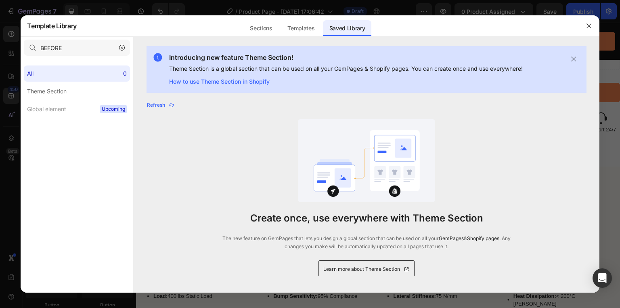
scroll to position [0, 0]
click at [274, 28] on div "Sections" at bounding box center [261, 28] width 35 height 16
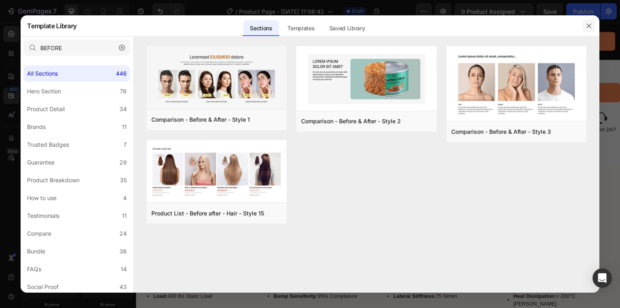
click at [588, 24] on icon "button" at bounding box center [589, 25] width 4 height 4
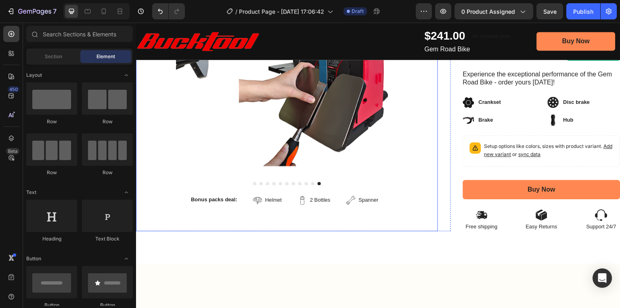
scroll to position [323, 0]
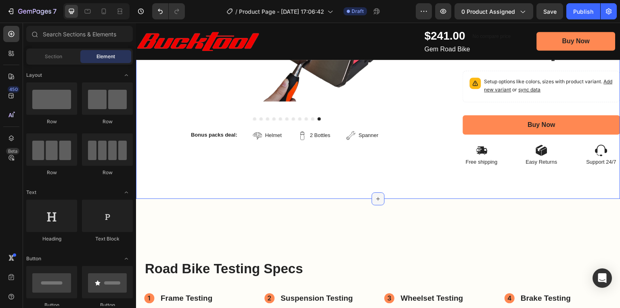
click at [377, 199] on icon at bounding box center [378, 198] width 6 height 6
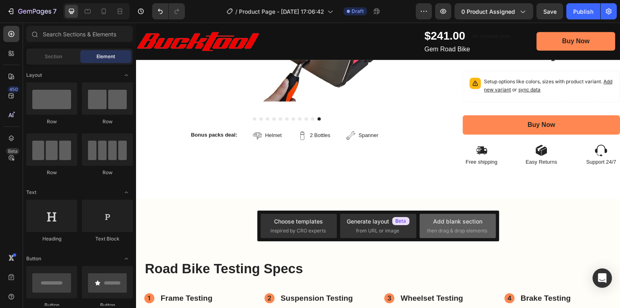
click at [452, 229] on span "then drag & drop elements" at bounding box center [457, 230] width 60 height 7
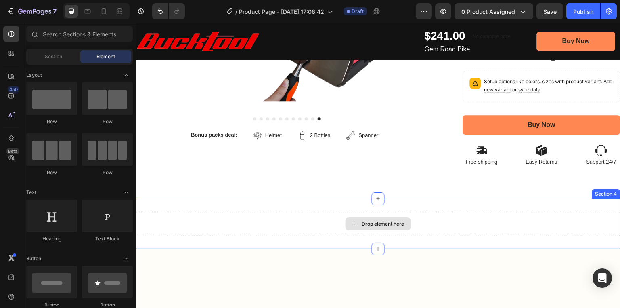
click at [374, 225] on div "Drop element here" at bounding box center [383, 224] width 43 height 6
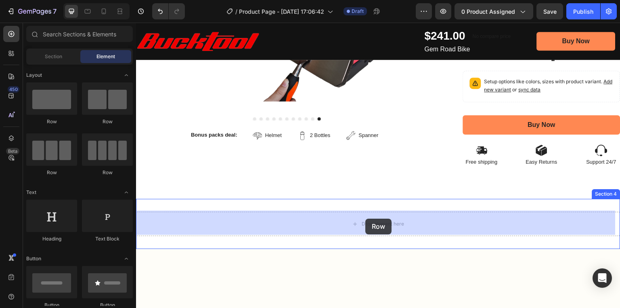
drag, startPoint x: 187, startPoint y: 128, endPoint x: 365, endPoint y: 218, distance: 199.9
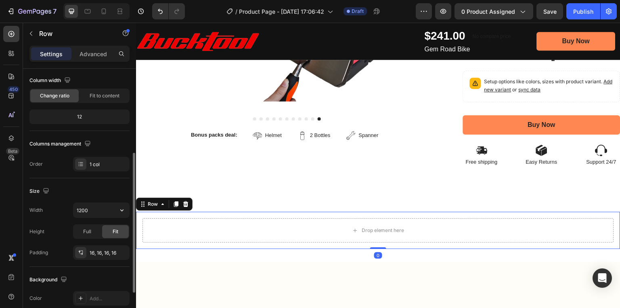
scroll to position [97, 0]
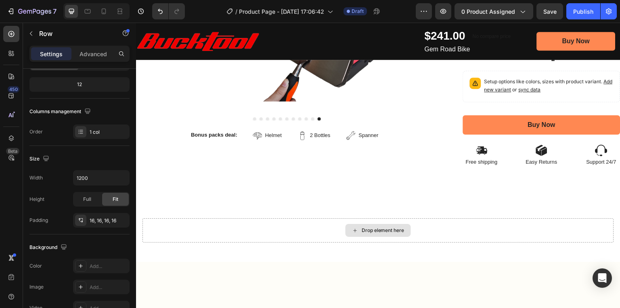
click at [353, 227] on icon at bounding box center [355, 230] width 6 height 7
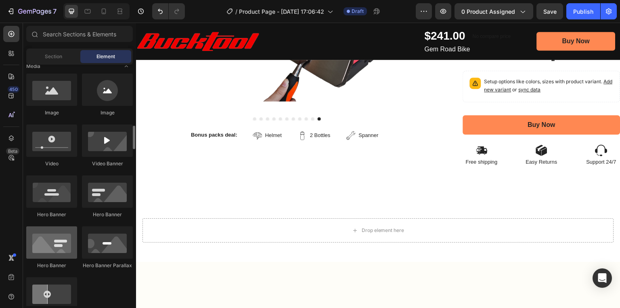
scroll to position [323, 0]
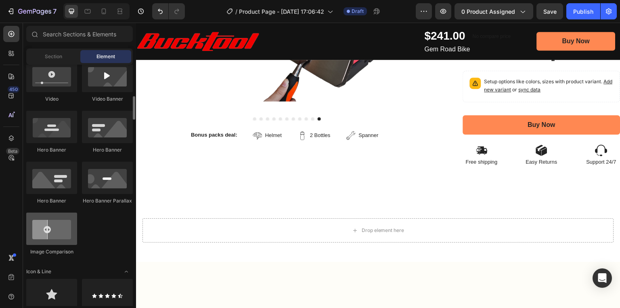
click at [60, 230] on div at bounding box center [51, 228] width 51 height 32
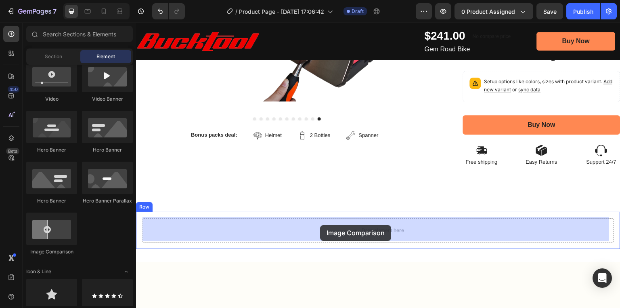
drag, startPoint x: 179, startPoint y: 256, endPoint x: 320, endPoint y: 225, distance: 144.4
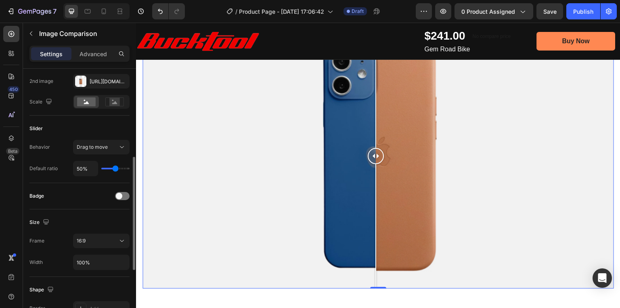
scroll to position [129, 0]
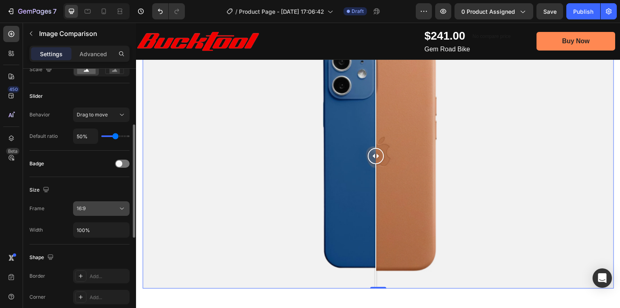
click at [92, 205] on div "16:9" at bounding box center [97, 208] width 41 height 7
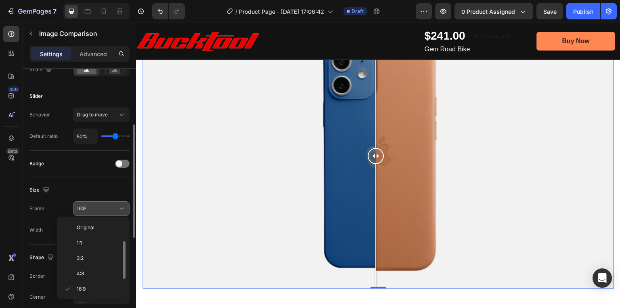
scroll to position [15, 0]
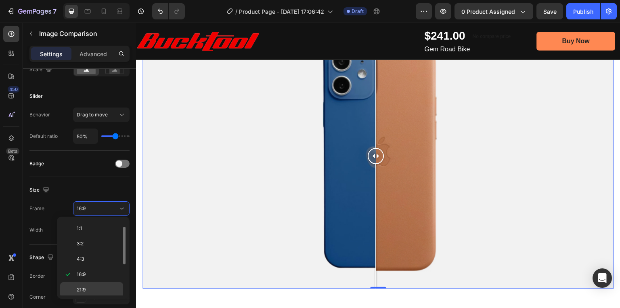
click at [82, 286] on span "21:9" at bounding box center [81, 289] width 9 height 7
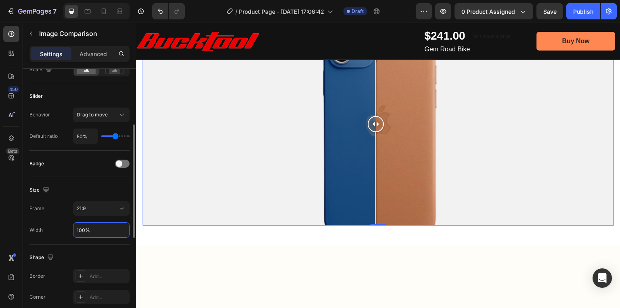
click at [89, 229] on input "100%" at bounding box center [102, 230] width 56 height 15
drag, startPoint x: 81, startPoint y: 229, endPoint x: 76, endPoint y: 229, distance: 4.8
click at [76, 229] on input "100%" at bounding box center [102, 230] width 56 height 15
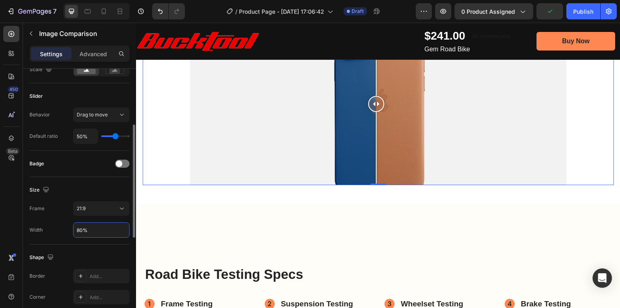
type input "80%"
click at [116, 182] on div "Size Frame 21:9 Width 80%" at bounding box center [79, 210] width 100 height 67
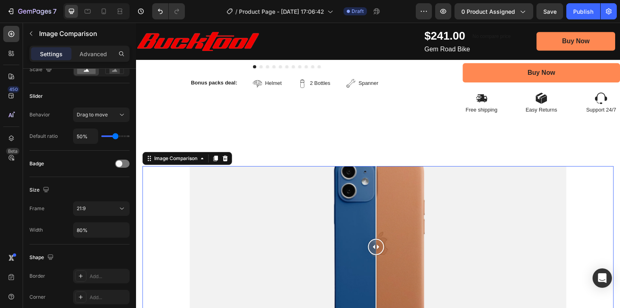
scroll to position [420, 0]
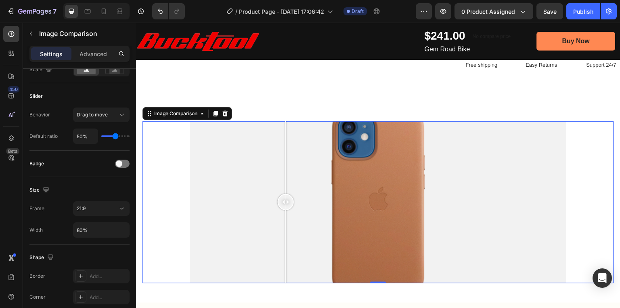
drag, startPoint x: 374, startPoint y: 199, endPoint x: 286, endPoint y: 198, distance: 88.9
click at [286, 198] on div at bounding box center [286, 202] width 16 height 16
click at [80, 210] on span "21:9" at bounding box center [81, 208] width 9 height 6
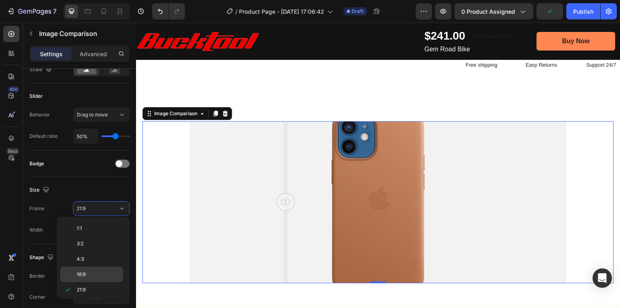
click at [78, 271] on span "16:9" at bounding box center [81, 274] width 9 height 7
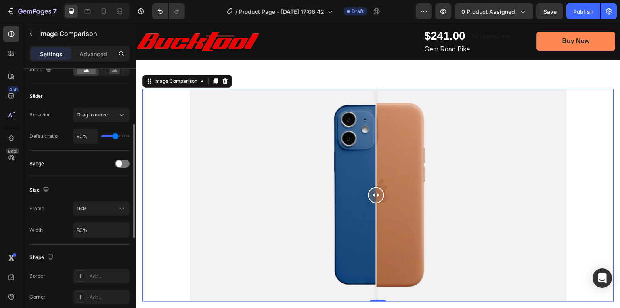
scroll to position [194, 0]
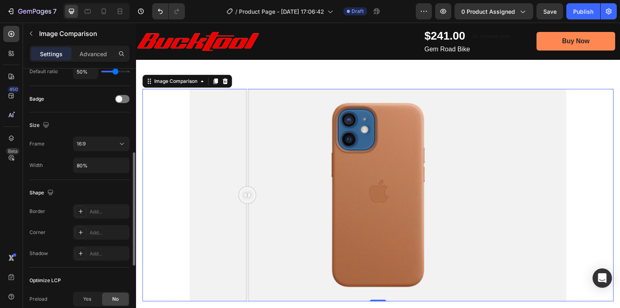
click at [247, 166] on div at bounding box center [378, 195] width 377 height 212
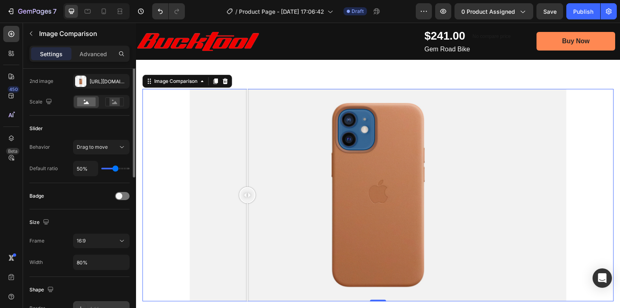
scroll to position [32, 0]
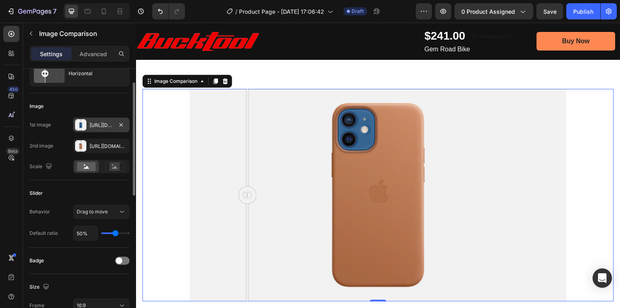
click at [82, 126] on div at bounding box center [80, 124] width 11 height 11
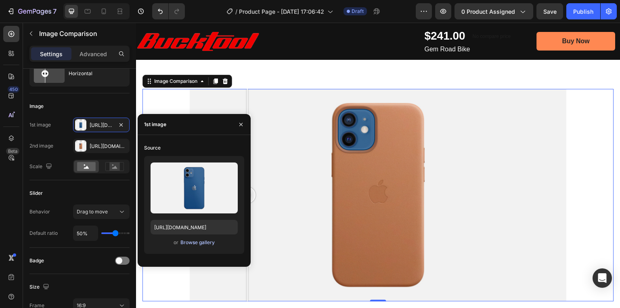
click at [190, 242] on div "Browse gallery" at bounding box center [198, 242] width 34 height 7
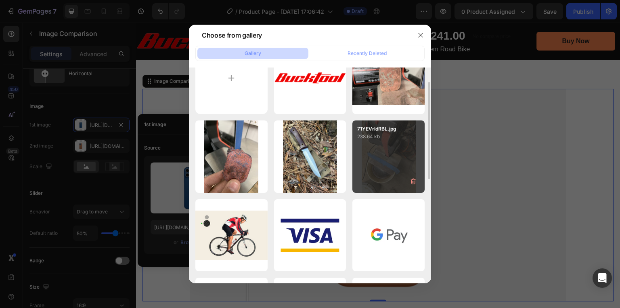
click at [364, 161] on div "71YEVrldRBL.jpg 238.64 kb" at bounding box center [389, 156] width 72 height 72
type input "https://cdn.shopify.com/s/files/1/0369/4696/8621/files/gempages_581741914605224…"
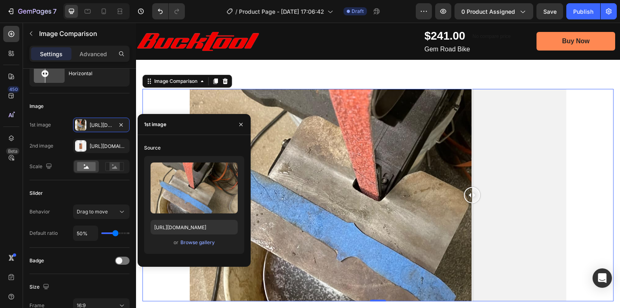
click at [472, 157] on div at bounding box center [378, 195] width 377 height 212
click at [83, 147] on div at bounding box center [80, 145] width 11 height 11
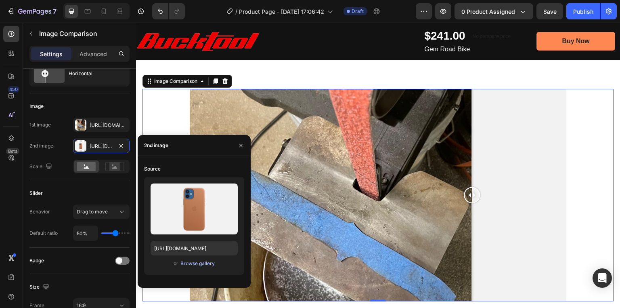
click at [184, 265] on div "Browse gallery" at bounding box center [198, 263] width 34 height 7
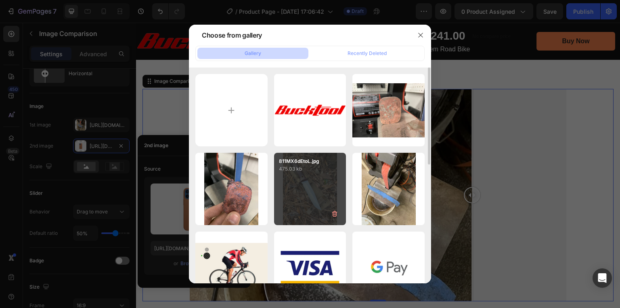
click at [317, 187] on div "811MX6dEtoL.jpg 475.03 kb" at bounding box center [310, 189] width 72 height 72
type input "https://cdn.shopify.com/s/files/1/0369/4696/8621/files/gempages_581741914605224…"
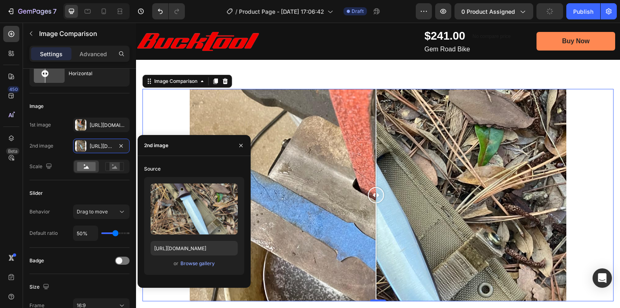
scroll to position [549, 0]
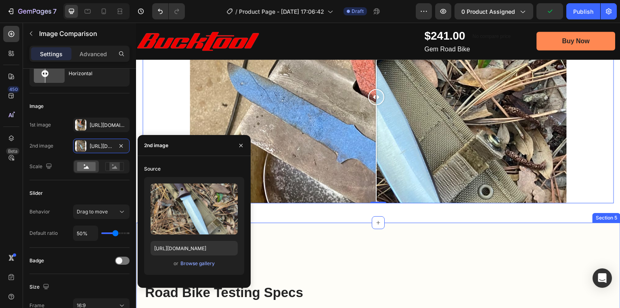
click at [416, 226] on div "Road Bike Testing Specs Heading Frame Testing Item List Impact: ASTM F2043 Leve…" at bounding box center [378, 310] width 485 height 175
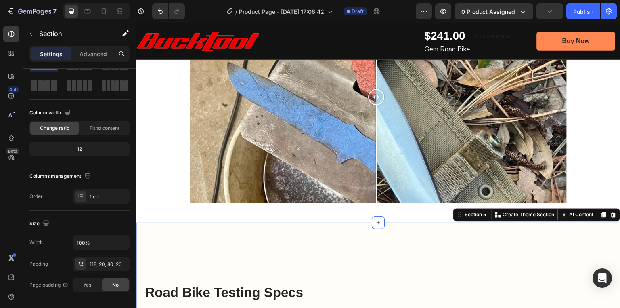
scroll to position [0, 0]
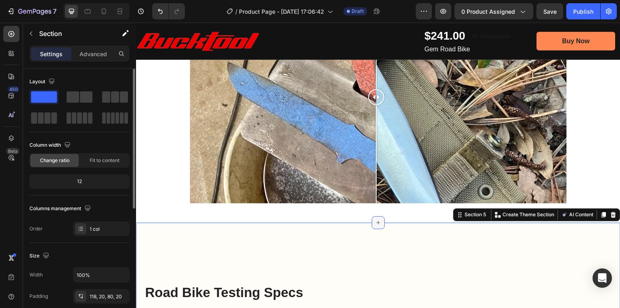
click at [375, 221] on icon at bounding box center [378, 222] width 6 height 6
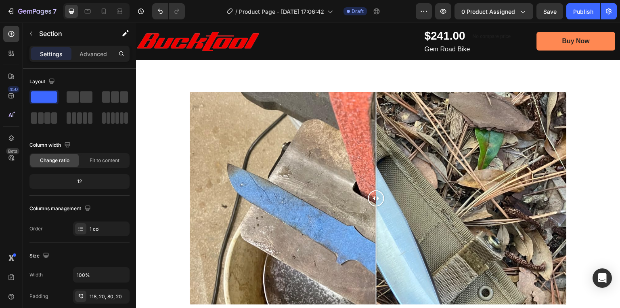
scroll to position [452, 0]
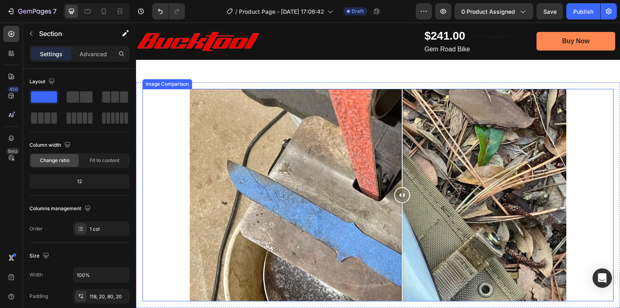
drag, startPoint x: 376, startPoint y: 190, endPoint x: 406, endPoint y: 181, distance: 32.0
click at [406, 181] on div at bounding box center [403, 195] width 16 height 212
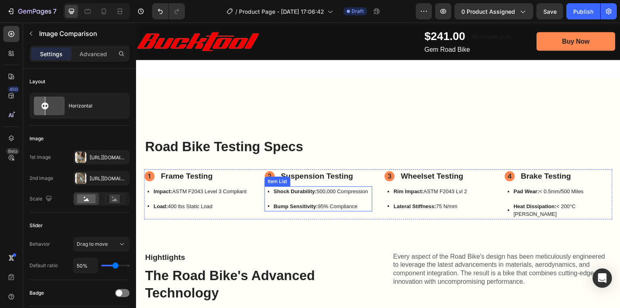
scroll to position [646, 0]
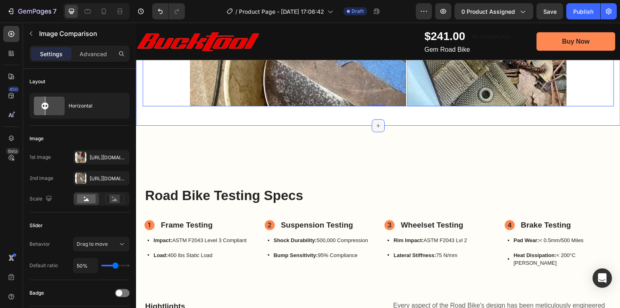
click at [378, 122] on icon at bounding box center [378, 125] width 6 height 6
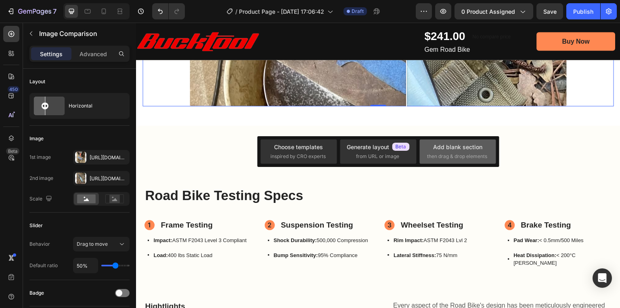
click at [439, 153] on span "then drag & drop elements" at bounding box center [457, 156] width 60 height 7
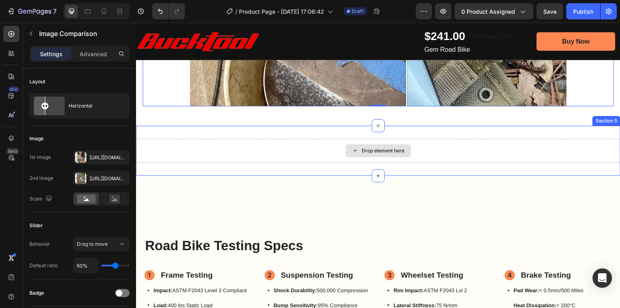
click at [374, 153] on div "Drop element here" at bounding box center [378, 150] width 65 height 13
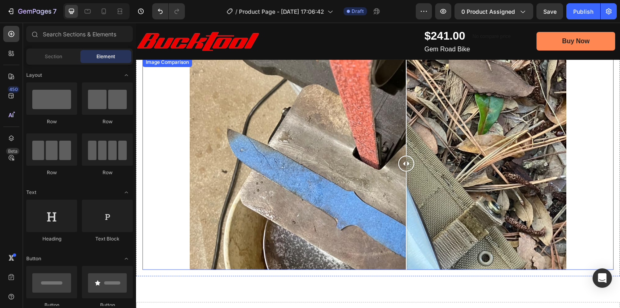
scroll to position [388, 0]
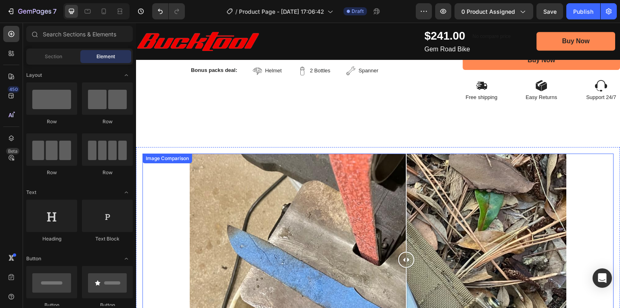
click at [244, 161] on div at bounding box center [378, 259] width 377 height 212
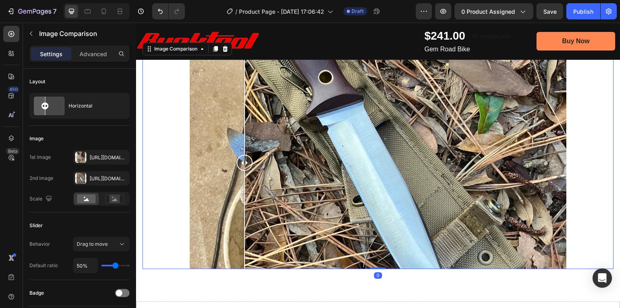
scroll to position [420, 0]
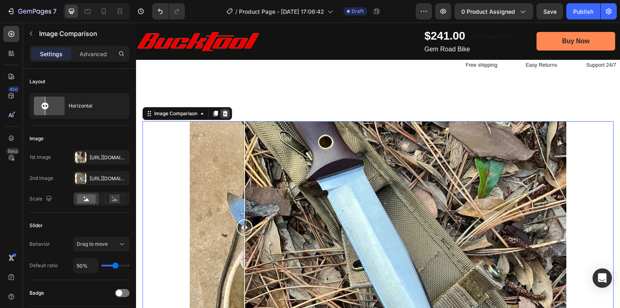
click at [224, 114] on icon at bounding box center [225, 114] width 5 height 6
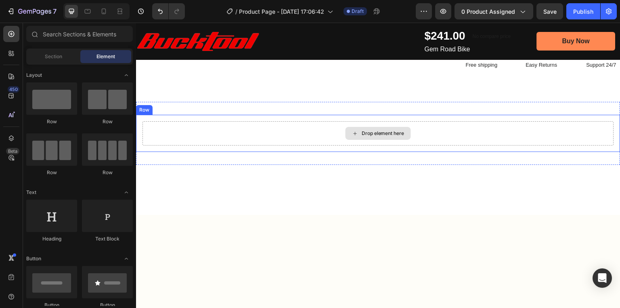
click at [377, 133] on div "Drop element here" at bounding box center [383, 133] width 43 height 6
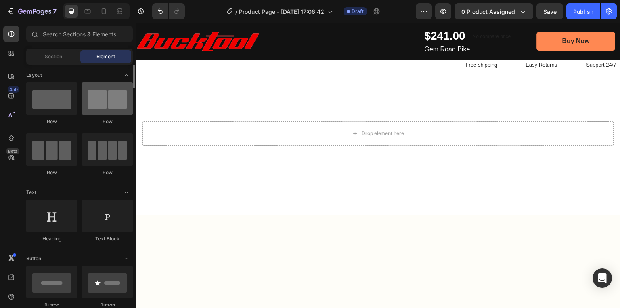
click at [94, 103] on div at bounding box center [107, 98] width 51 height 32
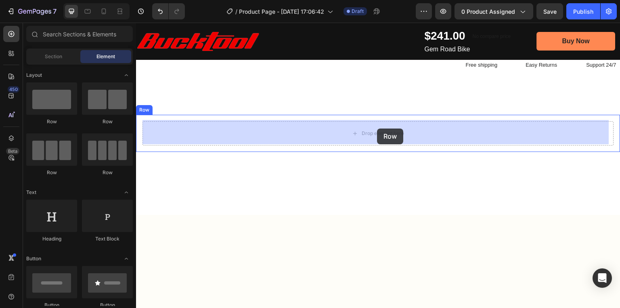
drag, startPoint x: 234, startPoint y: 125, endPoint x: 377, endPoint y: 128, distance: 143.4
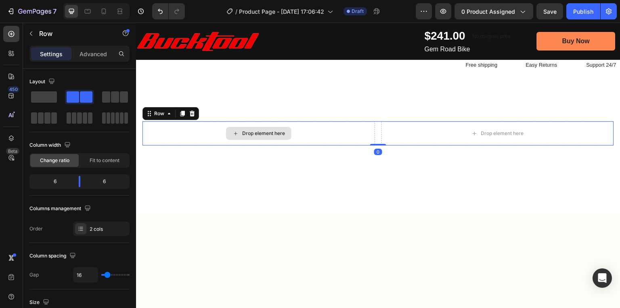
click at [272, 131] on div "Drop element here" at bounding box center [263, 133] width 43 height 6
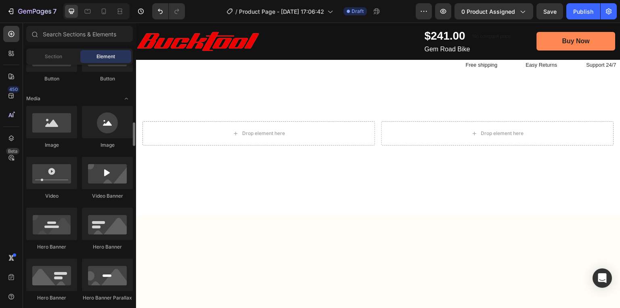
scroll to position [291, 0]
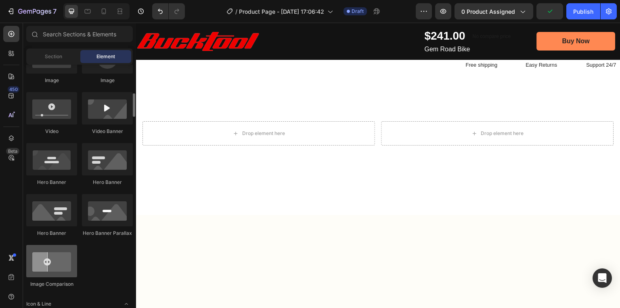
click at [60, 267] on div at bounding box center [51, 261] width 51 height 32
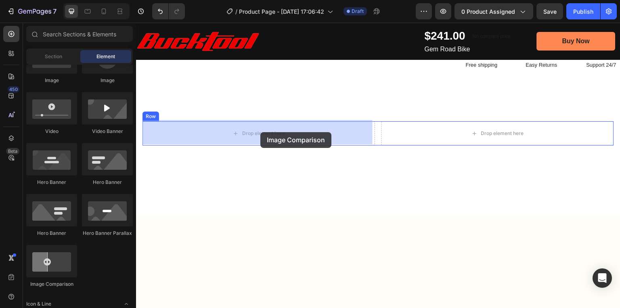
drag, startPoint x: 187, startPoint y: 287, endPoint x: 260, endPoint y: 132, distance: 171.3
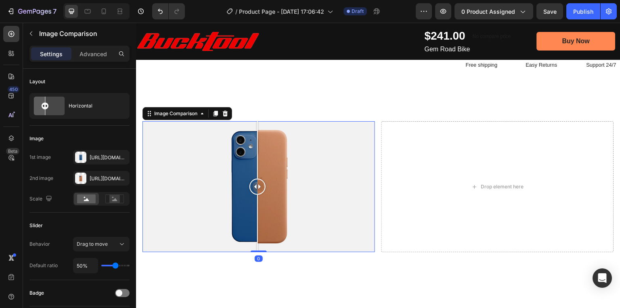
click at [222, 180] on div at bounding box center [259, 186] width 233 height 131
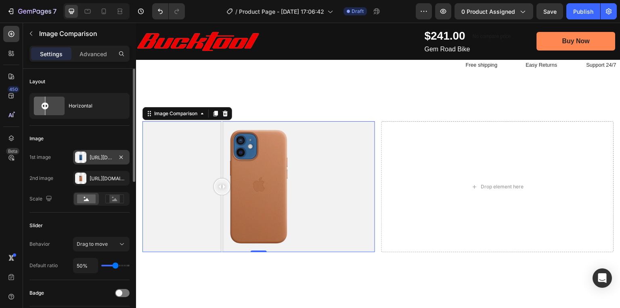
click at [89, 155] on div "Https://cdn.Shopify.Com/s/files/1/2005/9307/files/image_compare_before.Png" at bounding box center [101, 157] width 57 height 15
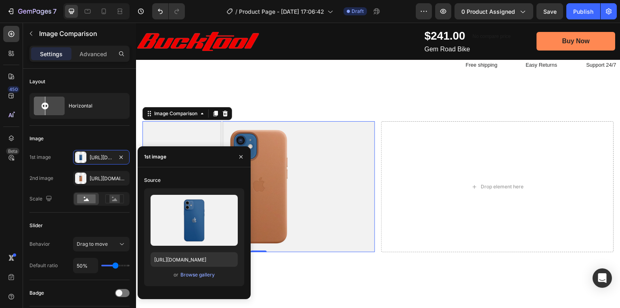
click at [189, 279] on div "or Browse gallery" at bounding box center [194, 275] width 87 height 10
click at [189, 273] on div "Browse gallery" at bounding box center [198, 274] width 34 height 7
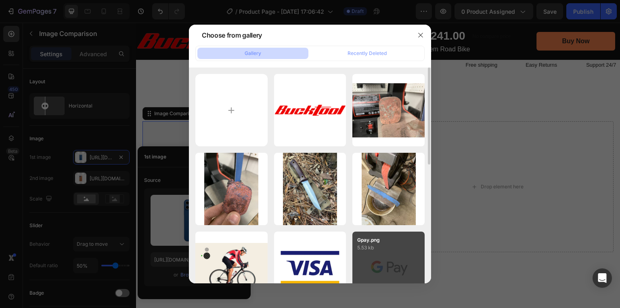
scroll to position [32, 0]
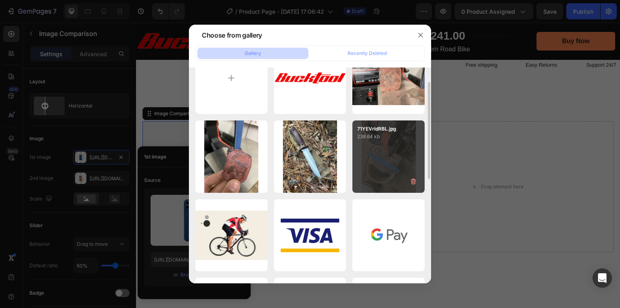
click at [382, 152] on div "71YEVrldRBL.jpg 238.64 kb" at bounding box center [389, 156] width 72 height 72
type input "https://cdn.shopify.com/s/files/1/0369/4696/8621/files/gempages_581741914605224…"
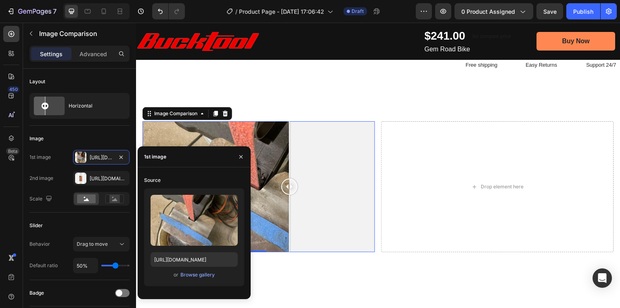
click at [290, 153] on div at bounding box center [259, 186] width 233 height 131
click at [90, 176] on div "Https://cdn.Shopify.Com/s/files/1/2005/9307/files/image_compare_after.Png" at bounding box center [101, 178] width 23 height 7
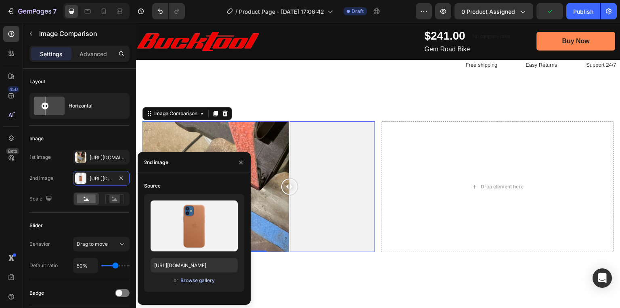
click at [194, 282] on div "Browse gallery" at bounding box center [198, 280] width 34 height 7
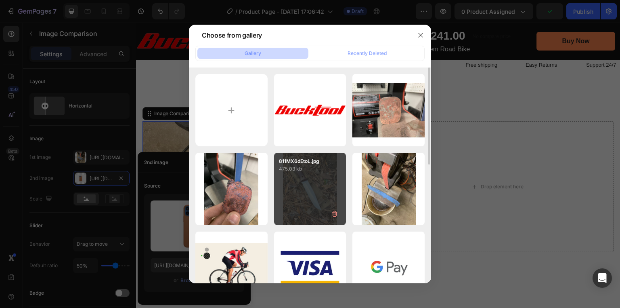
click at [307, 189] on div "811MX6dEtoL.jpg 475.03 kb" at bounding box center [310, 189] width 72 height 72
type input "https://cdn.shopify.com/s/files/1/0369/4696/8621/files/gempages_581741914605224…"
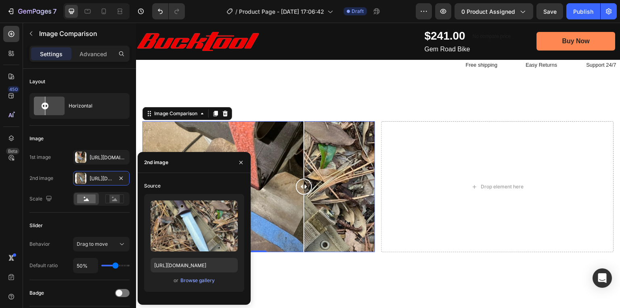
drag, startPoint x: 258, startPoint y: 182, endPoint x: 304, endPoint y: 182, distance: 46.4
click at [304, 182] on div at bounding box center [304, 187] width 16 height 16
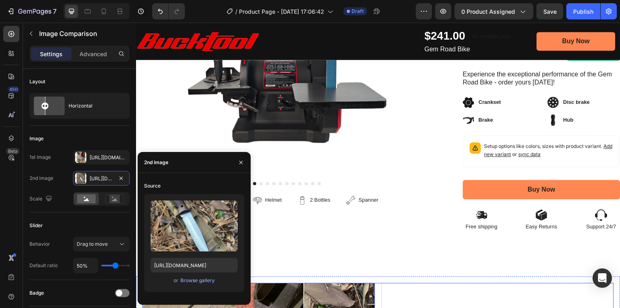
scroll to position [420, 0]
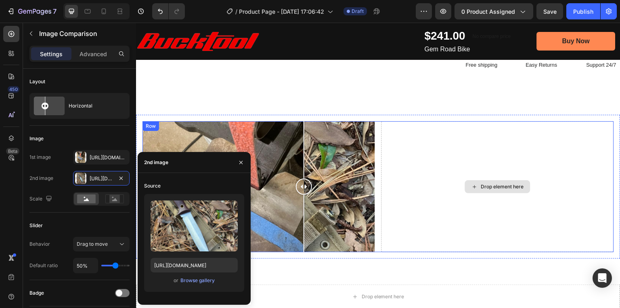
click at [475, 188] on div "Drop element here" at bounding box center [497, 186] width 65 height 13
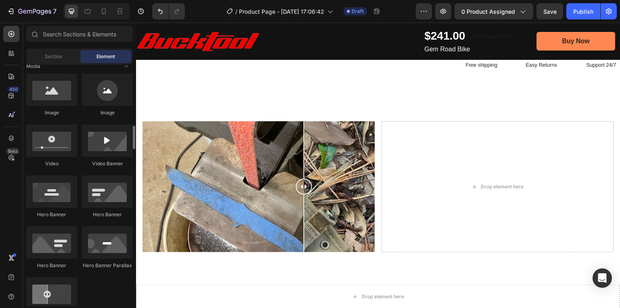
scroll to position [291, 0]
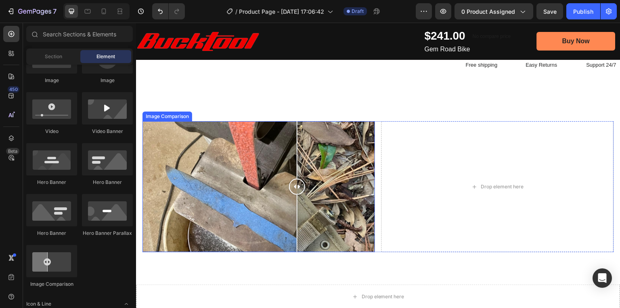
drag, startPoint x: 305, startPoint y: 183, endPoint x: 291, endPoint y: 195, distance: 18.9
click at [291, 195] on div at bounding box center [297, 186] width 16 height 131
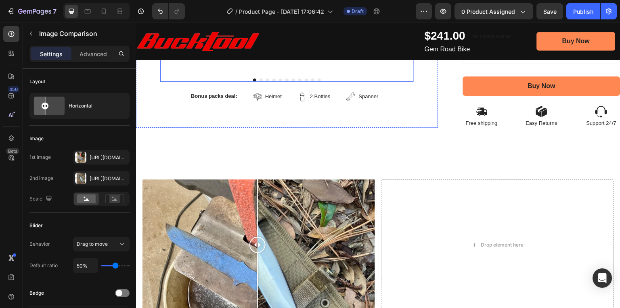
scroll to position [420, 0]
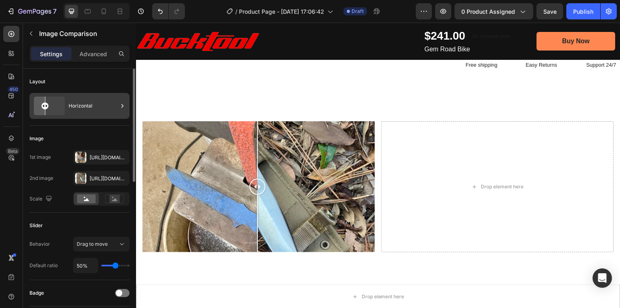
drag, startPoint x: 48, startPoint y: 106, endPoint x: 59, endPoint y: 107, distance: 11.4
click at [59, 107] on g at bounding box center [49, 106] width 37 height 22
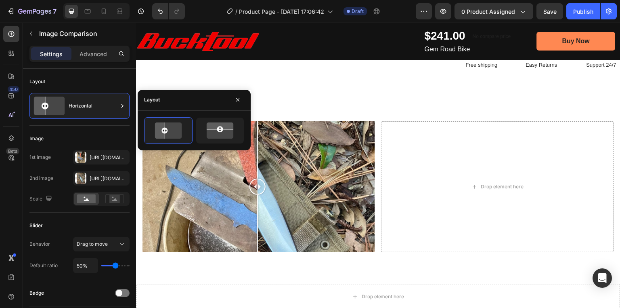
click at [334, 152] on div at bounding box center [259, 186] width 233 height 131
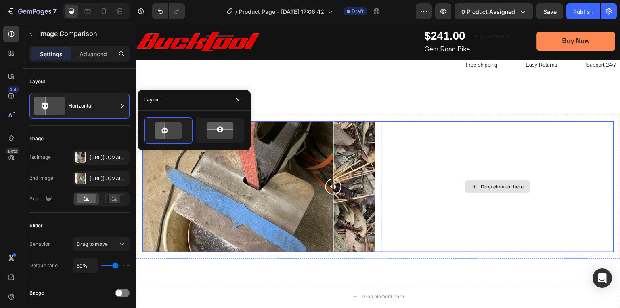
click at [444, 145] on div "Drop element here" at bounding box center [498, 186] width 233 height 131
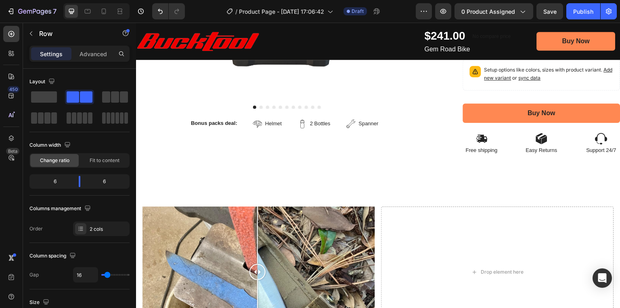
scroll to position [355, 0]
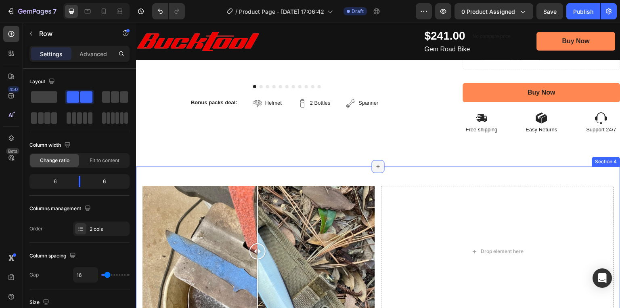
click at [375, 161] on div at bounding box center [378, 166] width 13 height 13
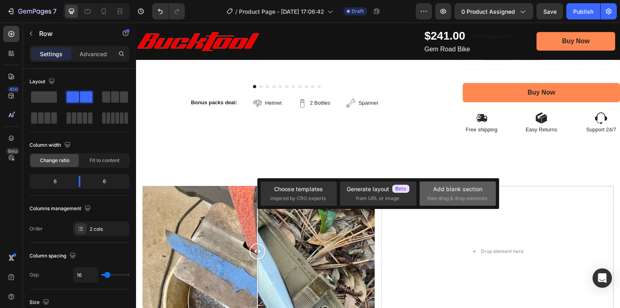
click at [439, 194] on div "Add blank section then drag & drop elements" at bounding box center [457, 193] width 61 height 17
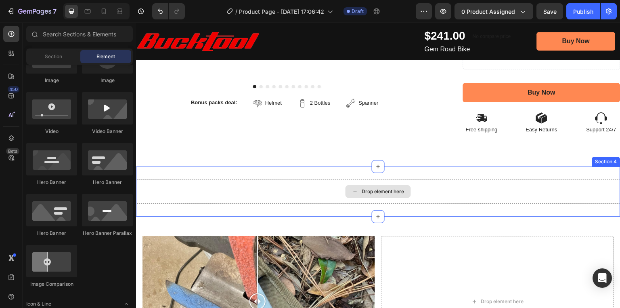
click at [393, 190] on div "Drop element here" at bounding box center [383, 191] width 43 height 6
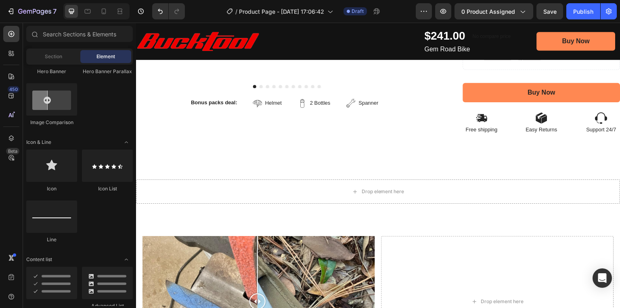
scroll to position [258, 0]
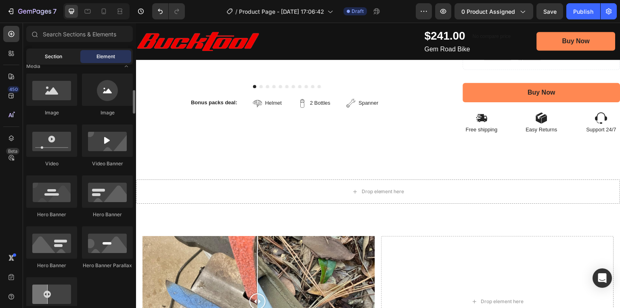
click at [59, 56] on span "Section" at bounding box center [53, 56] width 17 height 7
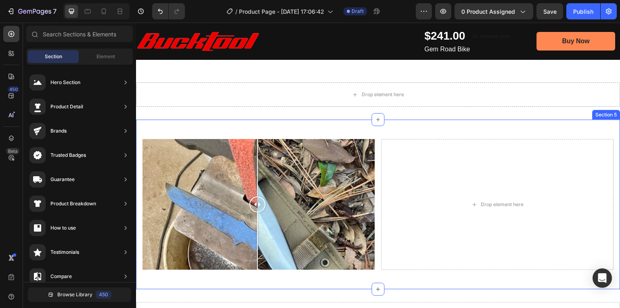
scroll to position [388, 0]
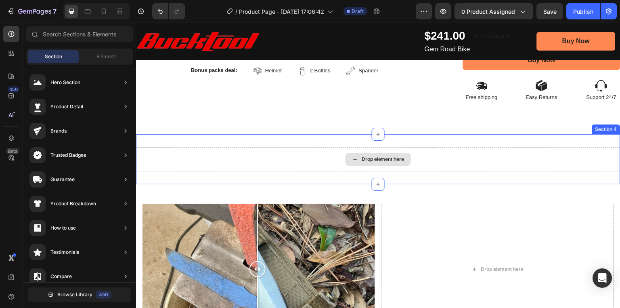
click at [368, 161] on div "Drop element here" at bounding box center [383, 159] width 43 height 6
click at [104, 58] on span "Element" at bounding box center [106, 56] width 19 height 7
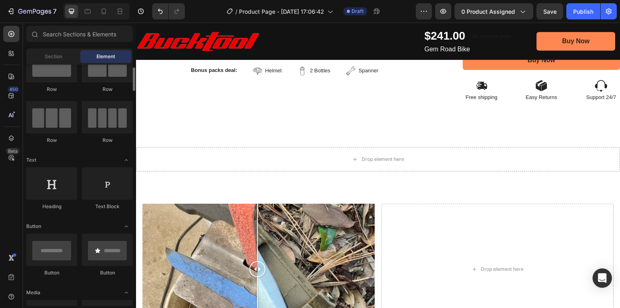
scroll to position [0, 0]
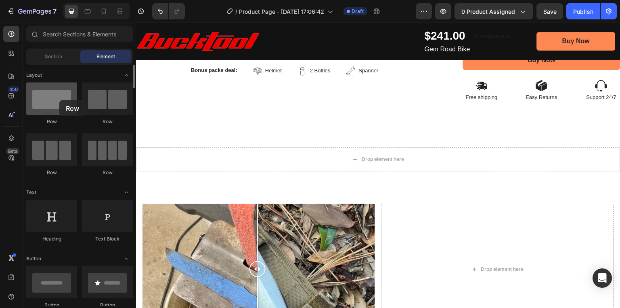
click at [59, 100] on div at bounding box center [51, 98] width 51 height 32
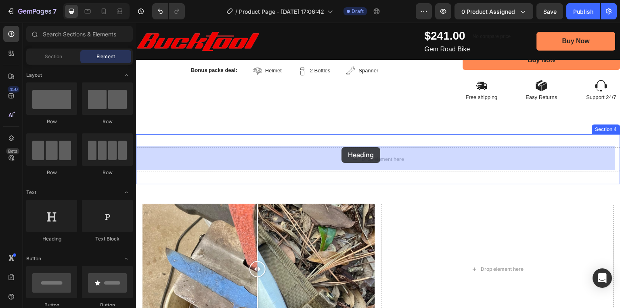
drag, startPoint x: 186, startPoint y: 233, endPoint x: 348, endPoint y: 147, distance: 183.2
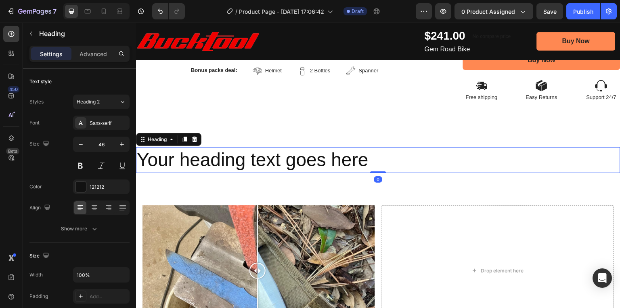
click at [257, 155] on h2 "Your heading text goes here" at bounding box center [378, 160] width 485 height 26
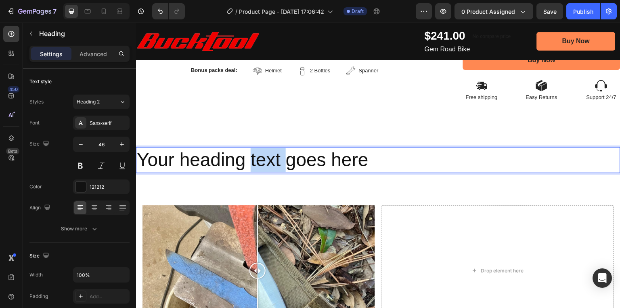
click at [257, 155] on p "Your heading text goes here" at bounding box center [378, 160] width 483 height 24
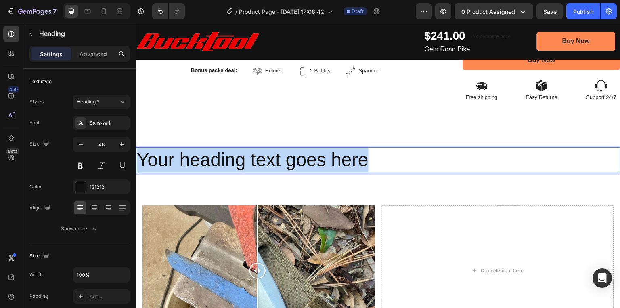
click at [257, 155] on p "Your heading text goes here" at bounding box center [378, 160] width 483 height 24
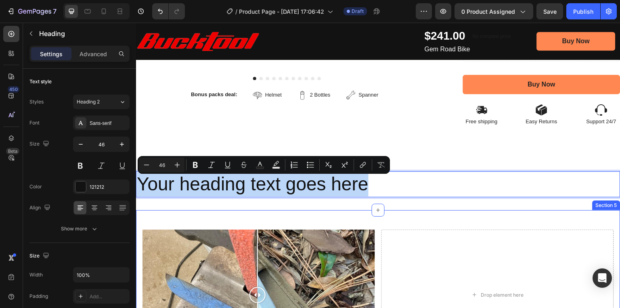
scroll to position [355, 0]
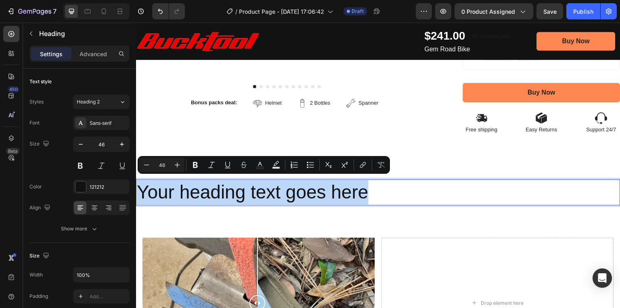
click at [229, 193] on p "Your heading text goes here" at bounding box center [378, 192] width 483 height 24
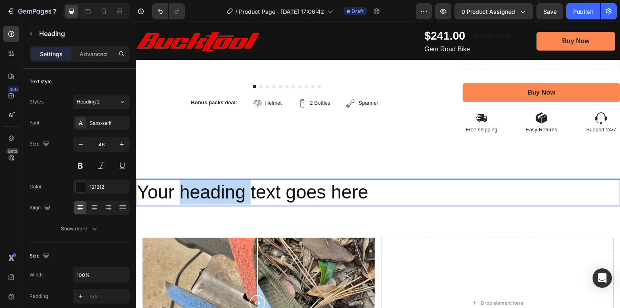
click at [229, 193] on p "Your heading text goes here" at bounding box center [378, 192] width 483 height 24
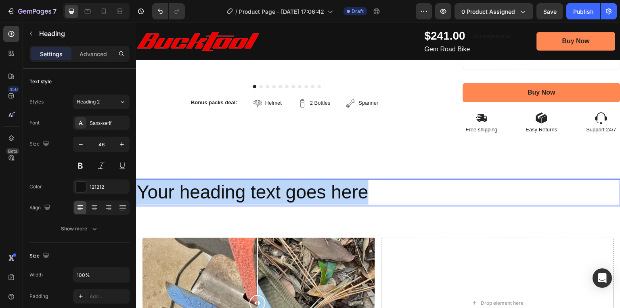
click at [229, 193] on p "Your heading text goes here" at bounding box center [378, 192] width 483 height 24
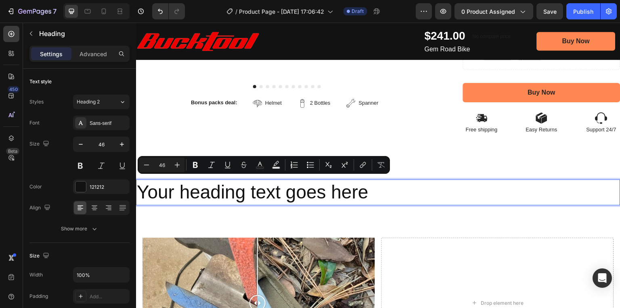
scroll to position [0, 0]
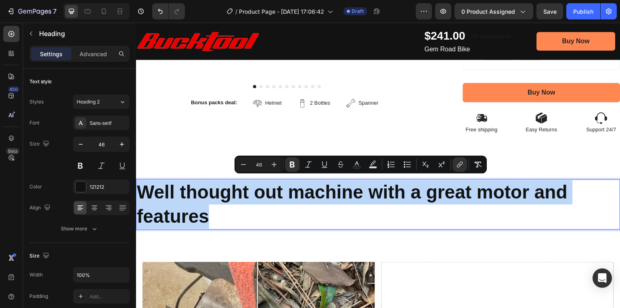
drag, startPoint x: 250, startPoint y: 216, endPoint x: 139, endPoint y: 187, distance: 114.8
click at [139, 187] on p "Well thought out machine with a great motor and features" at bounding box center [378, 204] width 483 height 48
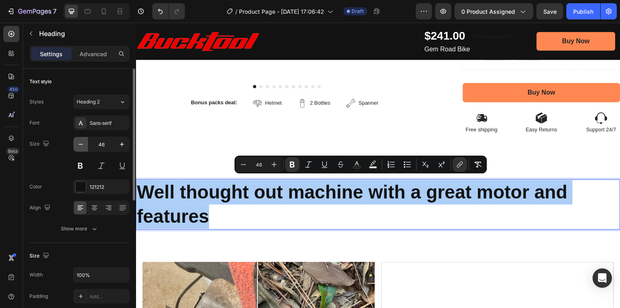
click at [82, 146] on icon "button" at bounding box center [81, 144] width 8 height 8
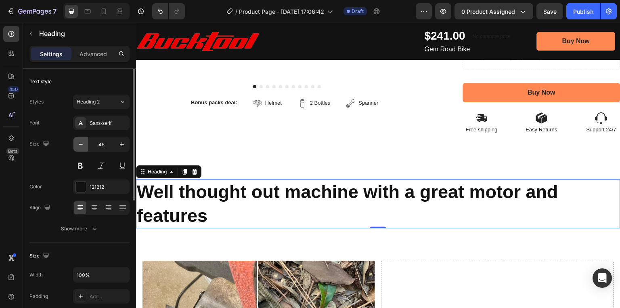
click at [80, 145] on icon "button" at bounding box center [81, 144] width 8 height 8
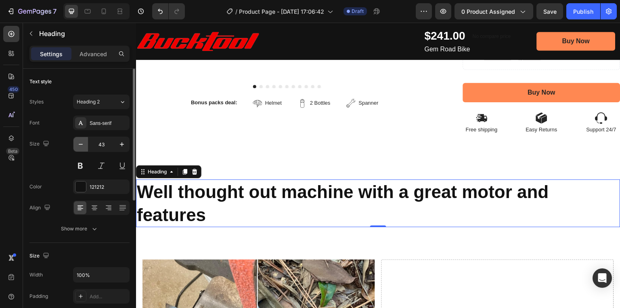
click at [80, 145] on icon "button" at bounding box center [81, 144] width 8 height 8
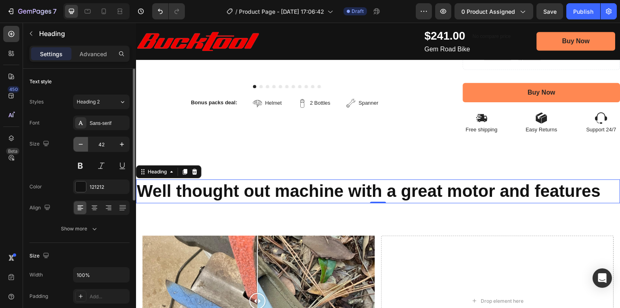
click at [80, 145] on icon "button" at bounding box center [81, 144] width 8 height 8
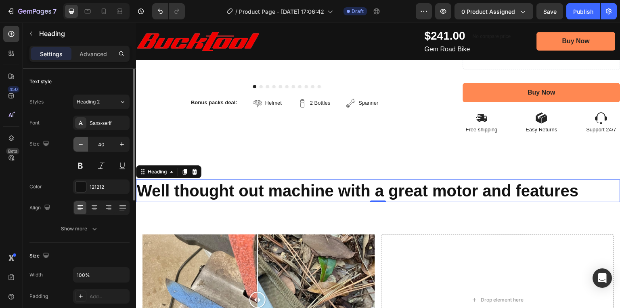
click at [80, 145] on icon "button" at bounding box center [81, 144] width 8 height 8
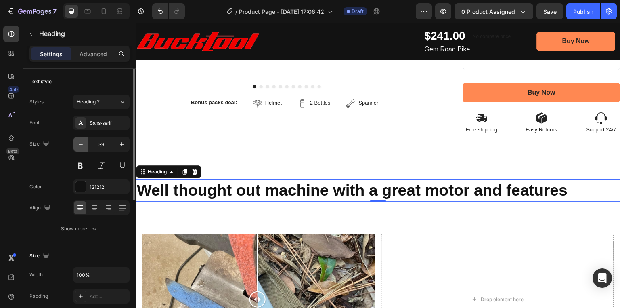
click at [80, 145] on icon "button" at bounding box center [81, 144] width 8 height 8
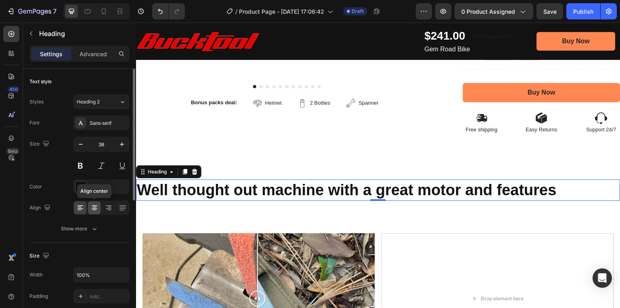
click at [92, 205] on icon at bounding box center [95, 205] width 6 height 1
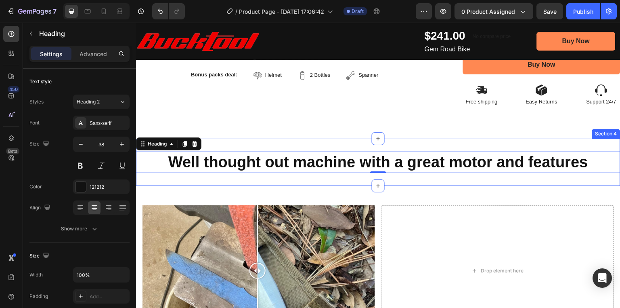
scroll to position [388, 0]
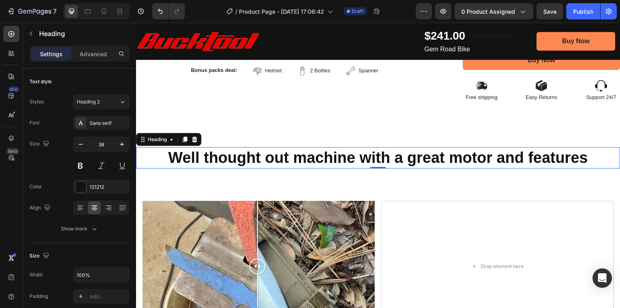
click at [412, 156] on strong "Well thought out machine with a great motor and features" at bounding box center [378, 157] width 420 height 17
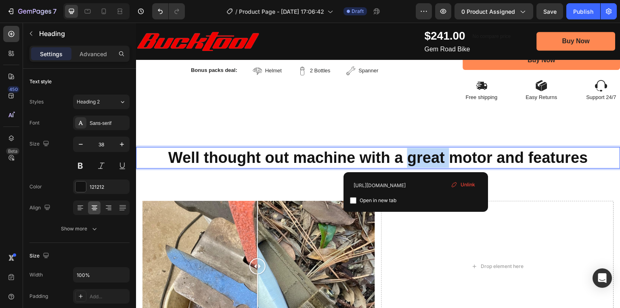
click at [412, 156] on strong "Well thought out machine with a great motor and features" at bounding box center [378, 157] width 420 height 17
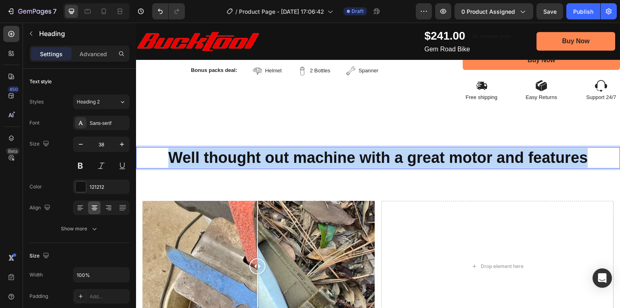
click at [412, 156] on strong "Well thought out machine with a great motor and features" at bounding box center [378, 157] width 420 height 17
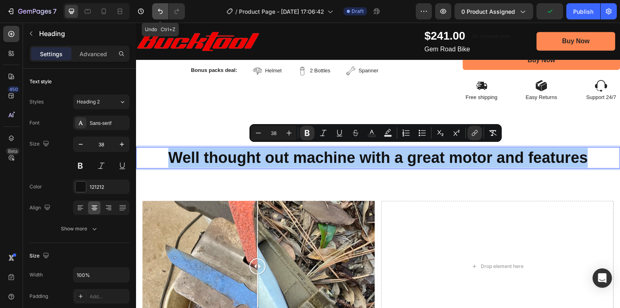
click at [158, 13] on icon "Undo/Redo" at bounding box center [160, 11] width 8 height 8
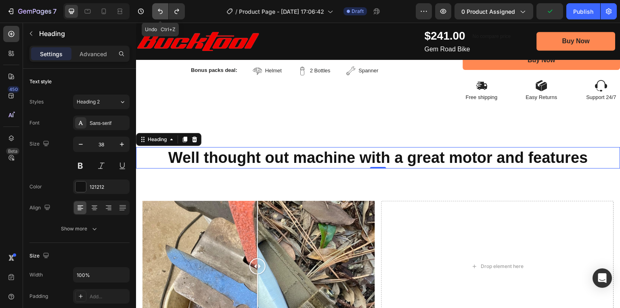
click at [158, 13] on icon "Undo/Redo" at bounding box center [160, 11] width 8 height 8
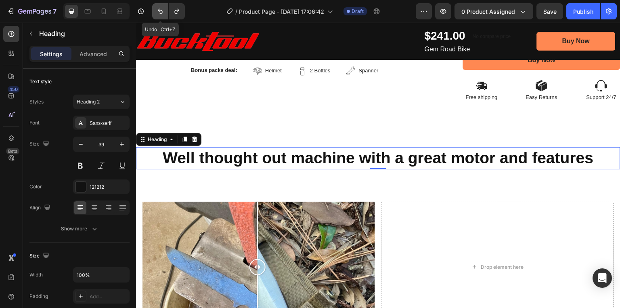
click at [158, 13] on icon "Undo/Redo" at bounding box center [160, 11] width 8 height 8
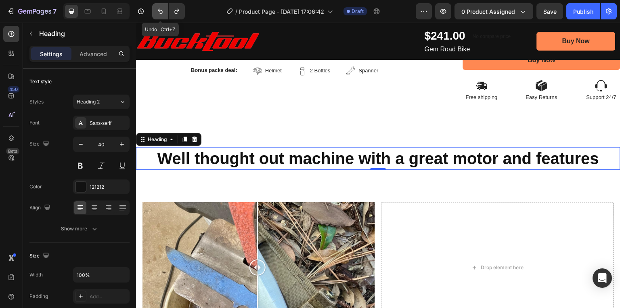
click at [158, 13] on icon "Undo/Redo" at bounding box center [160, 11] width 8 height 8
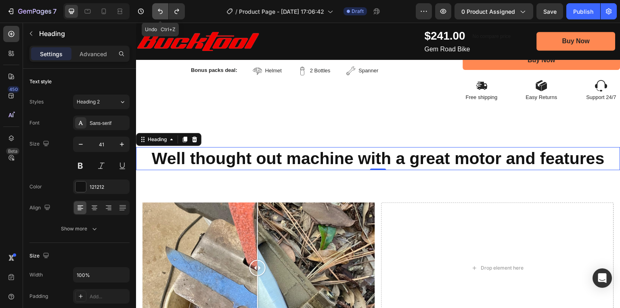
click at [158, 13] on icon "Undo/Redo" at bounding box center [160, 11] width 8 height 8
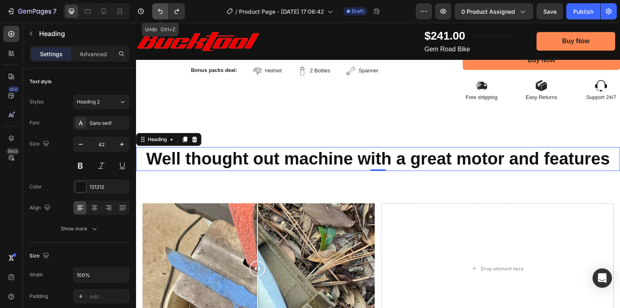
click at [158, 13] on icon "Undo/Redo" at bounding box center [160, 11] width 8 height 8
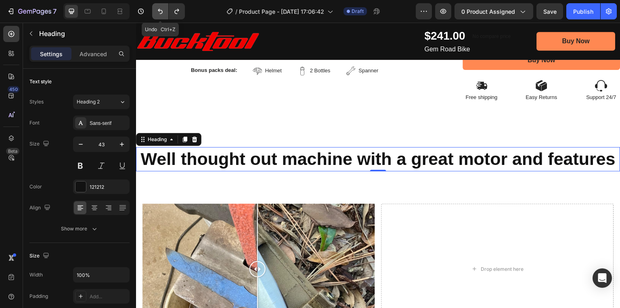
click at [158, 13] on icon "Undo/Redo" at bounding box center [160, 11] width 8 height 8
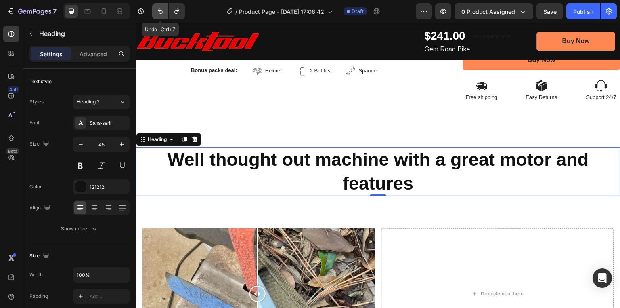
click at [158, 13] on icon "Undo/Redo" at bounding box center [160, 11] width 8 height 8
type input "46"
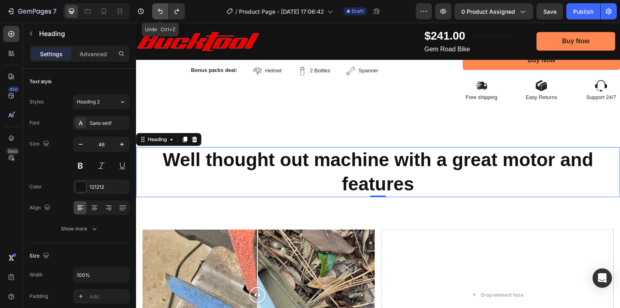
click at [158, 13] on icon "Undo/Redo" at bounding box center [160, 11] width 8 height 8
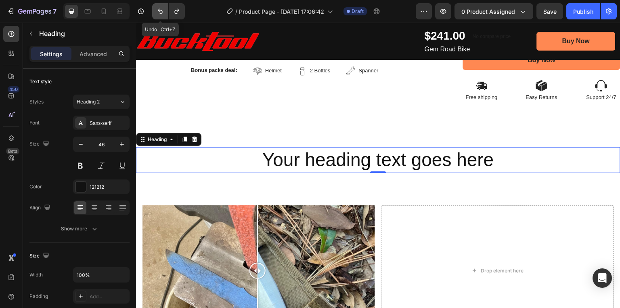
click at [158, 13] on icon "Undo/Redo" at bounding box center [160, 11] width 8 height 8
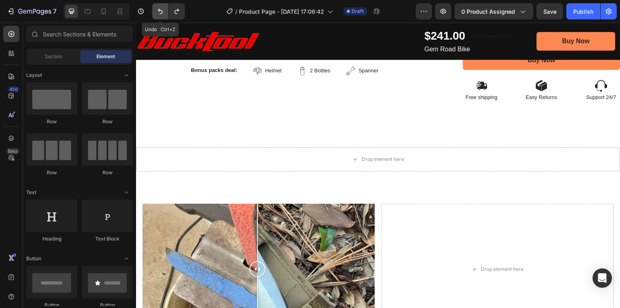
click at [158, 13] on icon "Undo/Redo" at bounding box center [160, 11] width 8 height 8
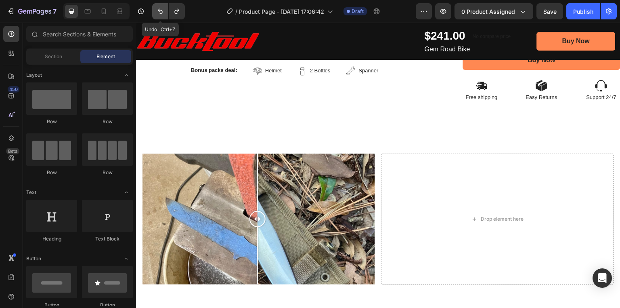
click at [158, 13] on icon "Undo/Redo" at bounding box center [160, 11] width 8 height 8
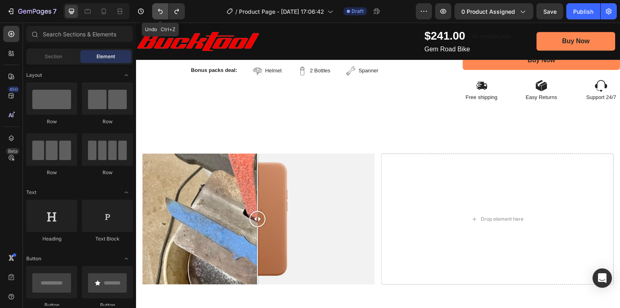
click at [158, 13] on icon "Undo/Redo" at bounding box center [160, 11] width 8 height 8
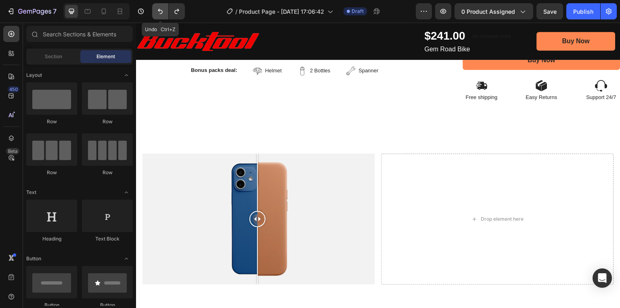
click at [158, 13] on icon "Undo/Redo" at bounding box center [160, 11] width 8 height 8
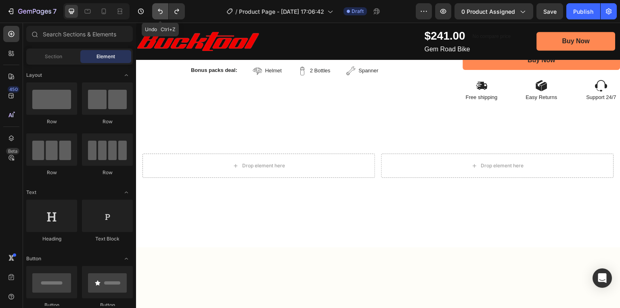
click at [158, 13] on icon "Undo/Redo" at bounding box center [160, 11] width 8 height 8
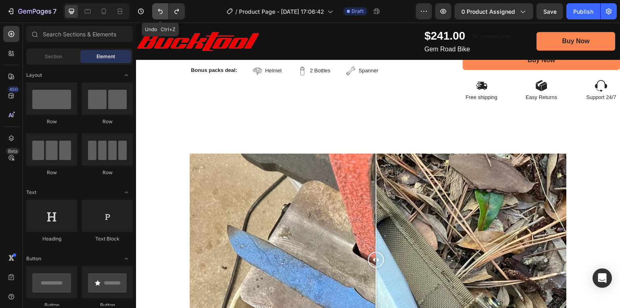
click at [158, 13] on icon "Undo/Redo" at bounding box center [160, 11] width 8 height 8
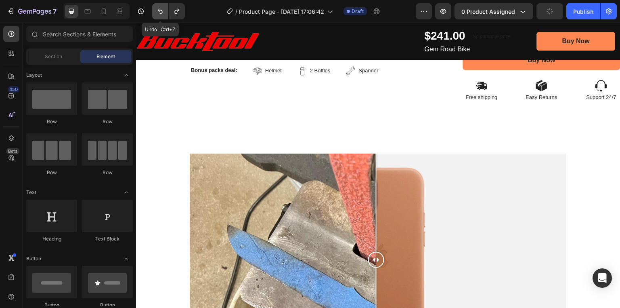
click at [158, 13] on icon "Undo/Redo" at bounding box center [160, 11] width 8 height 8
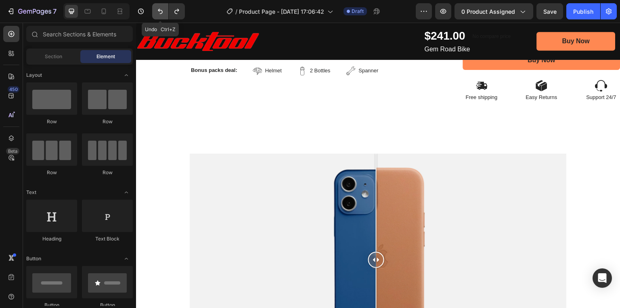
click at [158, 13] on icon "Undo/Redo" at bounding box center [160, 11] width 8 height 8
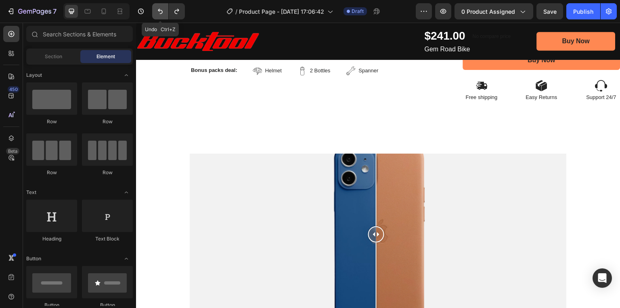
click at [158, 13] on icon "Undo/Redo" at bounding box center [160, 11] width 8 height 8
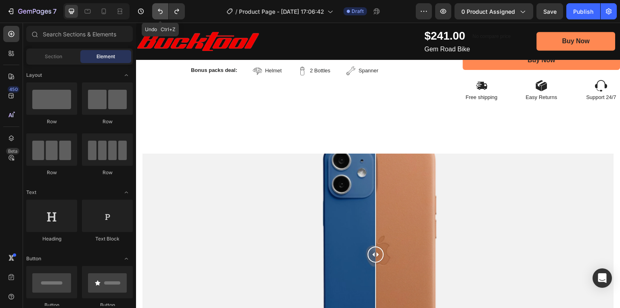
click at [158, 13] on icon "Undo/Redo" at bounding box center [160, 11] width 8 height 8
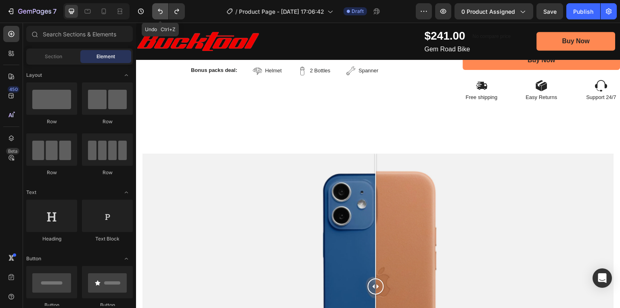
click at [158, 13] on icon "Undo/Redo" at bounding box center [160, 11] width 8 height 8
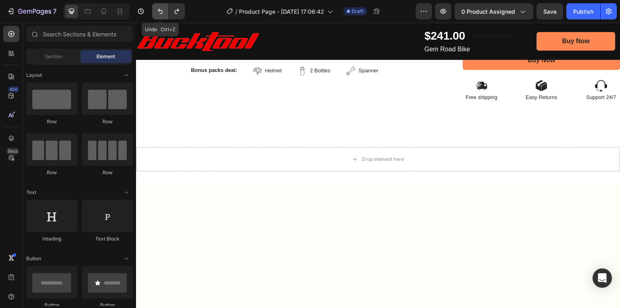
click at [158, 13] on icon "Undo/Redo" at bounding box center [160, 11] width 8 height 8
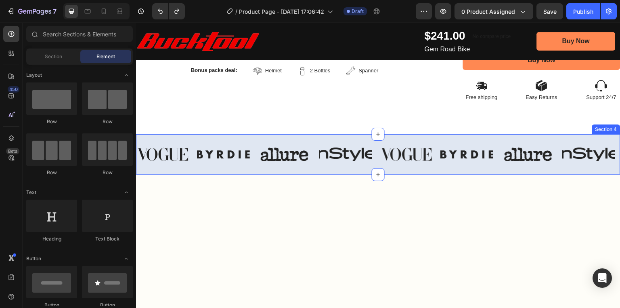
click at [277, 149] on img at bounding box center [284, 154] width 53 height 24
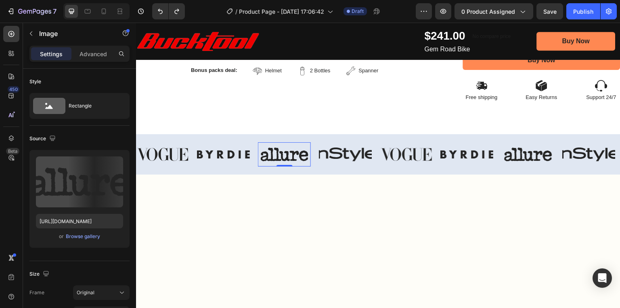
click at [277, 149] on img at bounding box center [284, 154] width 53 height 24
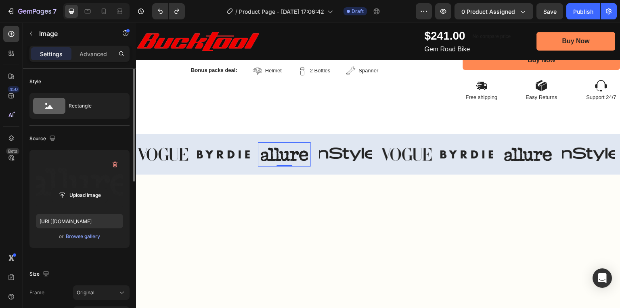
click at [63, 182] on label at bounding box center [79, 181] width 87 height 51
click at [63, 188] on input "file" at bounding box center [80, 195] width 56 height 14
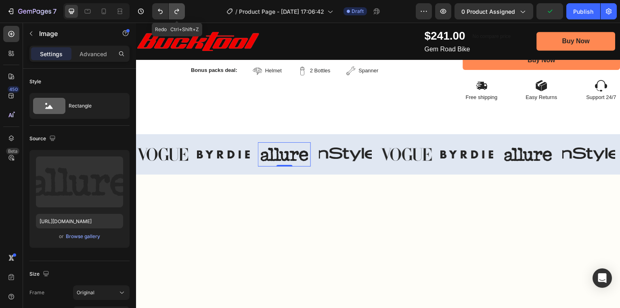
click at [179, 17] on button "Undo/Redo" at bounding box center [177, 11] width 16 height 16
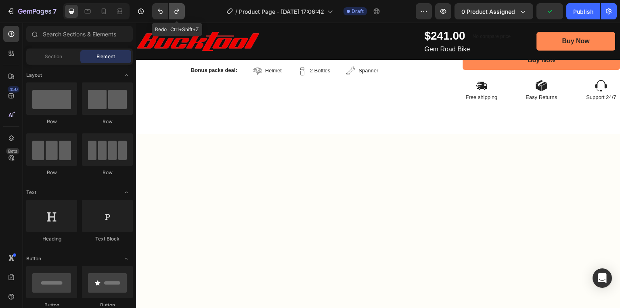
click at [178, 15] on icon "Undo/Redo" at bounding box center [177, 11] width 8 height 8
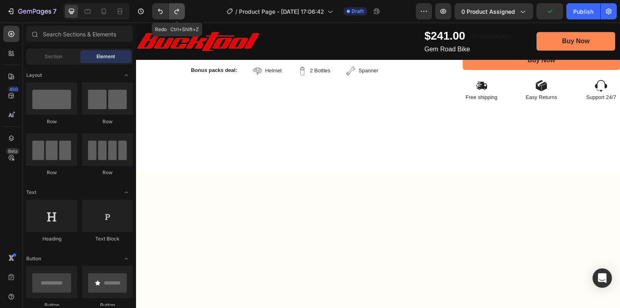
click at [178, 15] on icon "Undo/Redo" at bounding box center [177, 11] width 8 height 8
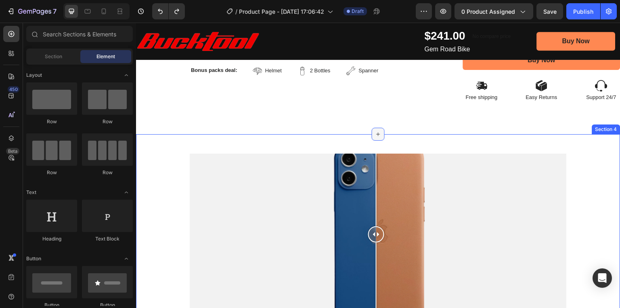
click at [376, 132] on icon at bounding box center [378, 134] width 6 height 6
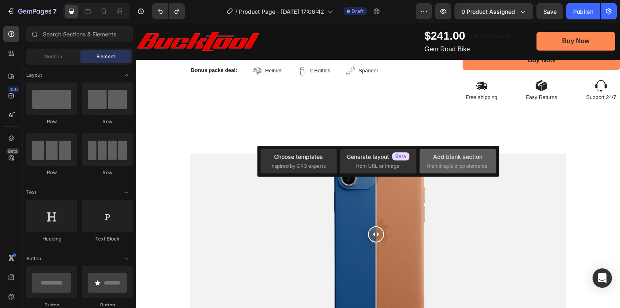
click at [452, 160] on div "Add blank section" at bounding box center [457, 156] width 49 height 8
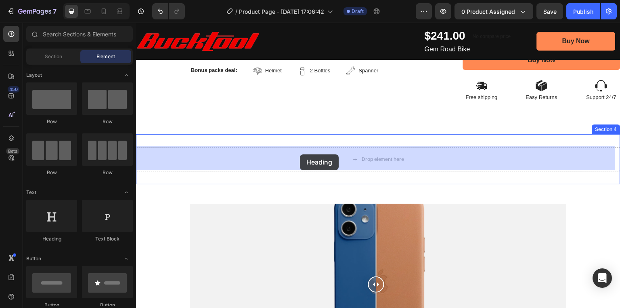
drag, startPoint x: 185, startPoint y: 242, endPoint x: 300, endPoint y: 154, distance: 145.2
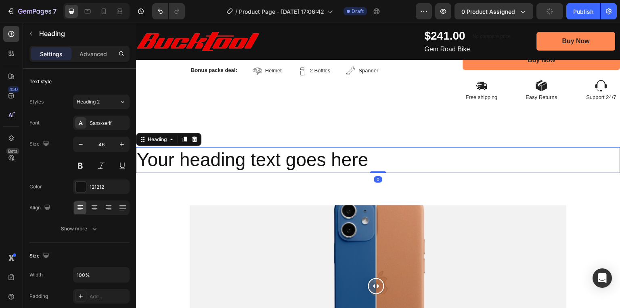
click at [295, 155] on h2 "Your heading text goes here" at bounding box center [378, 160] width 485 height 26
click at [295, 155] on p "Your heading text goes here" at bounding box center [378, 160] width 483 height 24
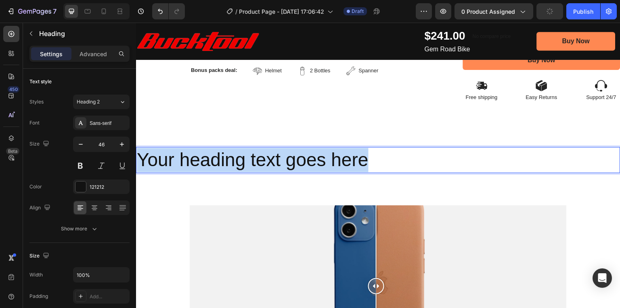
click at [295, 155] on p "Your heading text goes here" at bounding box center [378, 160] width 483 height 24
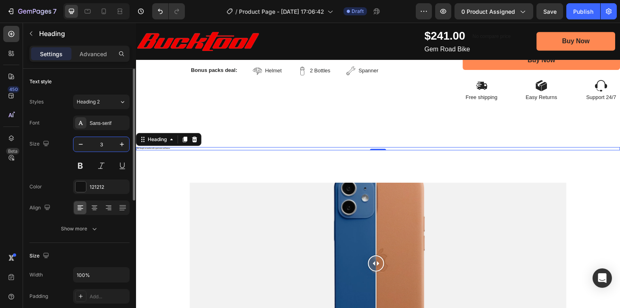
scroll to position [0, 0]
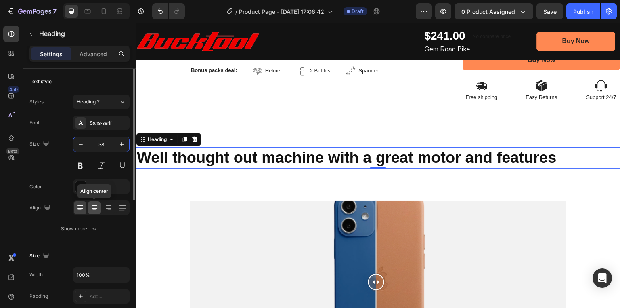
click at [95, 208] on icon at bounding box center [95, 208] width 6 height 1
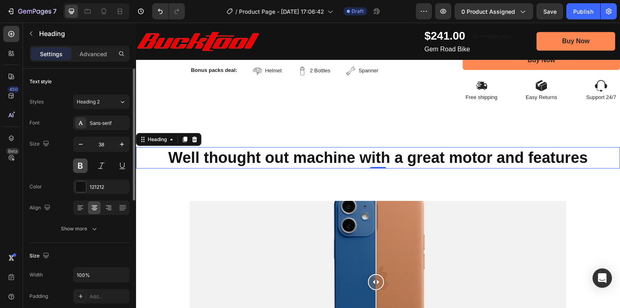
click at [78, 166] on button at bounding box center [80, 165] width 15 height 15
click at [100, 100] on div "Heading 2" at bounding box center [93, 101] width 33 height 7
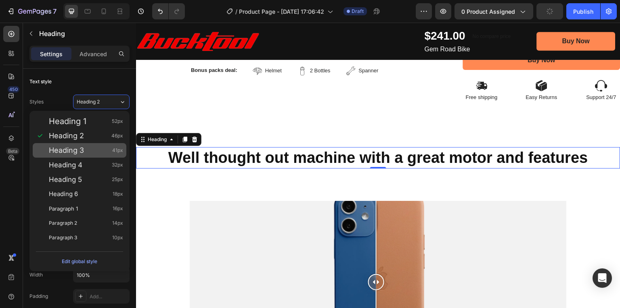
click at [80, 151] on span "Heading 3" at bounding box center [66, 150] width 35 height 8
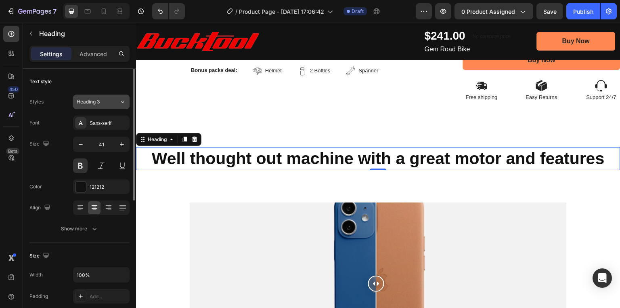
click at [102, 107] on button "Heading 3" at bounding box center [101, 102] width 57 height 15
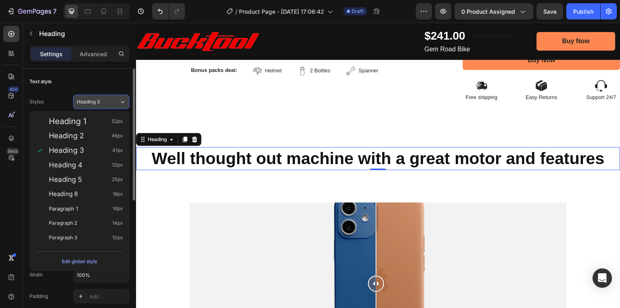
click at [88, 101] on span "Heading 3" at bounding box center [88, 101] width 23 height 7
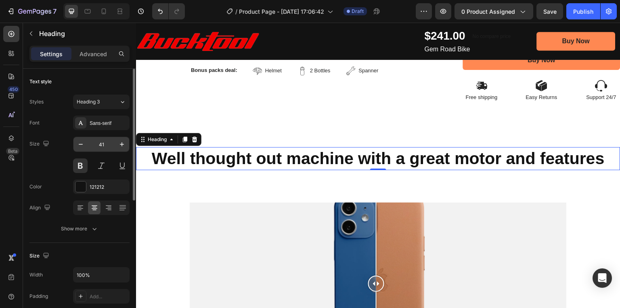
click at [101, 144] on input "41" at bounding box center [101, 144] width 27 height 15
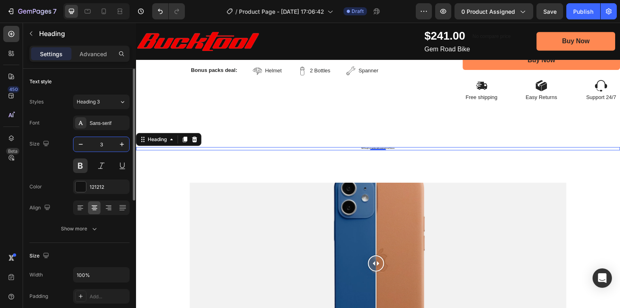
type input "38"
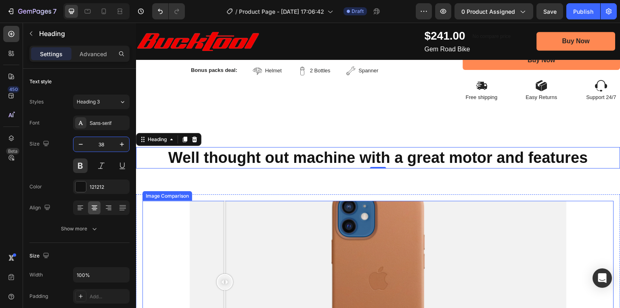
click at [225, 223] on div at bounding box center [378, 282] width 377 height 162
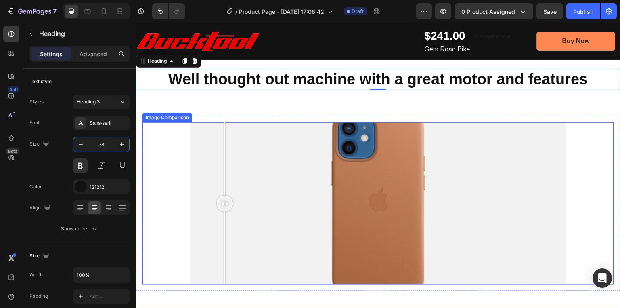
scroll to position [485, 0]
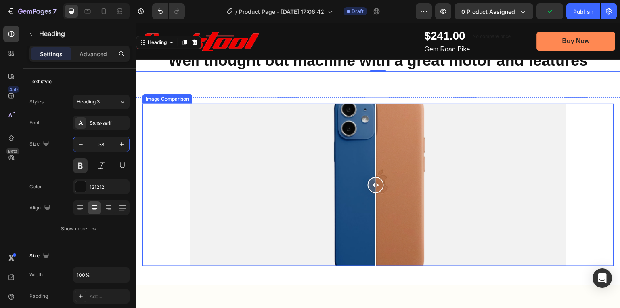
drag, startPoint x: 226, startPoint y: 179, endPoint x: 376, endPoint y: 181, distance: 149.4
click at [376, 181] on div at bounding box center [376, 185] width 16 height 16
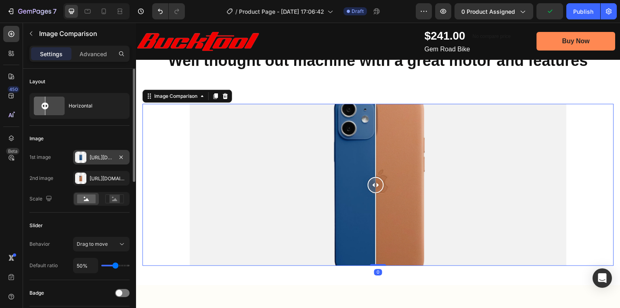
click at [95, 158] on div "Https://cdn.Shopify.Com/s/files/1/2005/9307/files/image_compare_before.Png" at bounding box center [101, 157] width 23 height 7
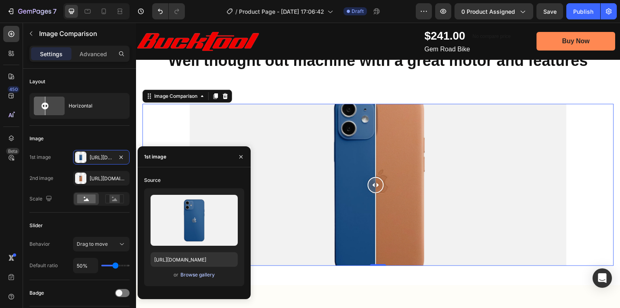
click at [189, 276] on div "Browse gallery" at bounding box center [198, 274] width 34 height 7
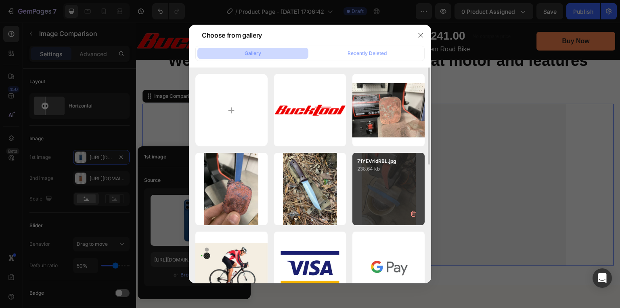
click at [378, 191] on div "71YEVrldRBL.jpg 238.64 kb" at bounding box center [389, 189] width 72 height 72
type input "https://cdn.shopify.com/s/files/1/0369/4696/8621/files/gempages_581741914605224…"
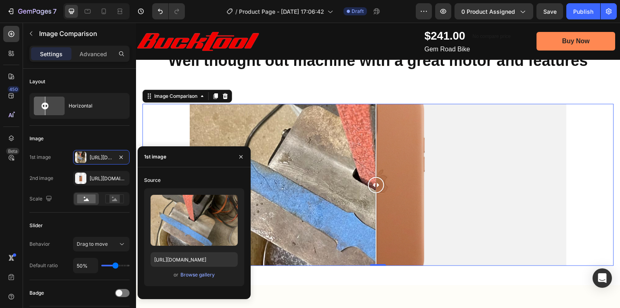
click at [449, 172] on div at bounding box center [378, 185] width 377 height 162
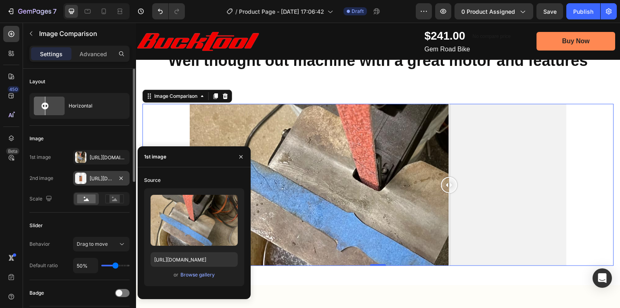
click at [95, 178] on div "Https://cdn.Shopify.Com/s/files/1/2005/9307/files/image_compare_after.Png" at bounding box center [101, 178] width 23 height 7
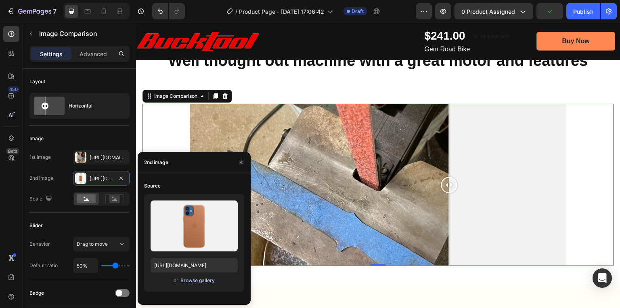
click at [193, 280] on div "Browse gallery" at bounding box center [198, 280] width 34 height 7
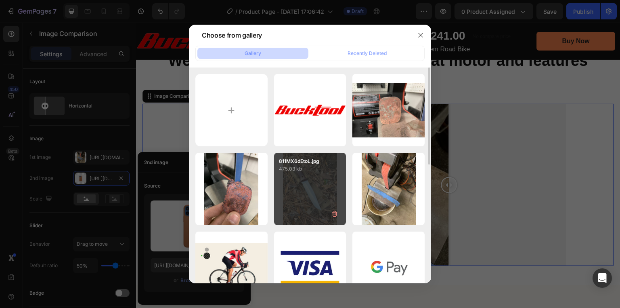
click at [309, 191] on div "811MX6dEtoL.jpg 475.03 kb" at bounding box center [310, 189] width 72 height 72
type input "https://cdn.shopify.com/s/files/1/0369/4696/8621/files/gempages_581741914605224…"
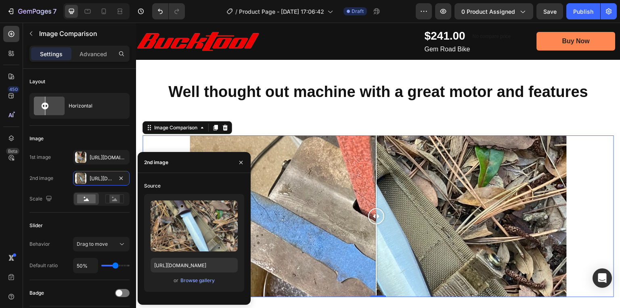
scroll to position [517, 0]
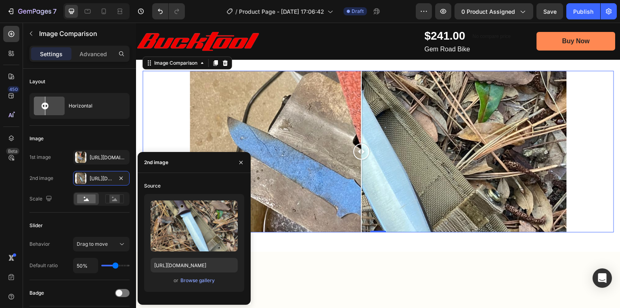
drag, startPoint x: 375, startPoint y: 151, endPoint x: 361, endPoint y: 141, distance: 16.2
click at [361, 141] on div at bounding box center [361, 152] width 16 height 162
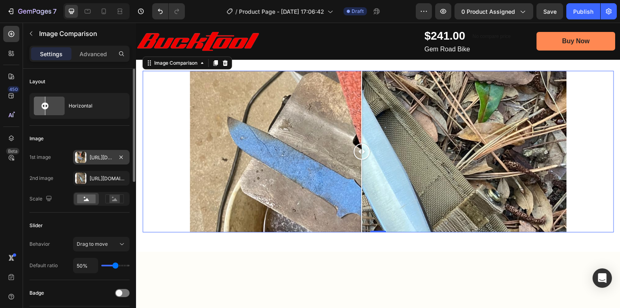
click at [100, 163] on div "[URL][DOMAIN_NAME]" at bounding box center [101, 157] width 57 height 15
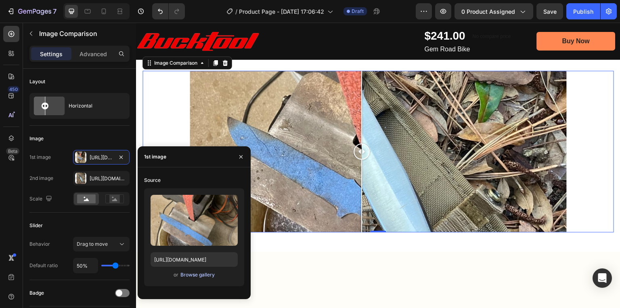
click at [185, 276] on div "Browse gallery" at bounding box center [198, 274] width 34 height 7
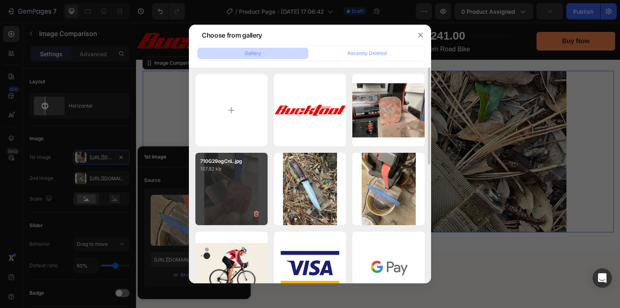
click at [233, 189] on div "710G29ogCnL.jpg 157.82 kb" at bounding box center [231, 189] width 72 height 72
type input "https://cdn.shopify.com/s/files/1/0369/4696/8621/files/gempages_581741914605224…"
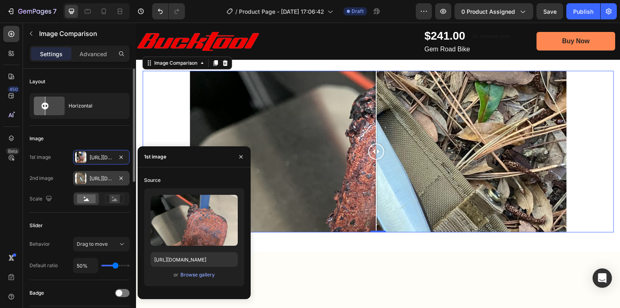
click at [82, 177] on div at bounding box center [80, 177] width 11 height 11
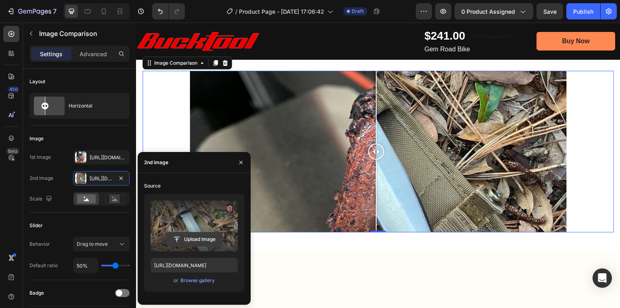
click at [178, 237] on input "file" at bounding box center [194, 239] width 56 height 14
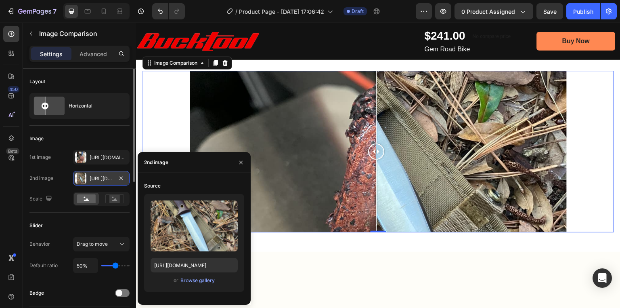
click at [103, 177] on div "[URL][DOMAIN_NAME]" at bounding box center [101, 178] width 23 height 7
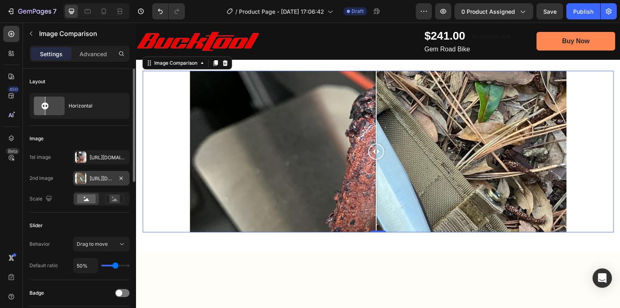
click at [103, 177] on div "[URL][DOMAIN_NAME]" at bounding box center [101, 178] width 23 height 7
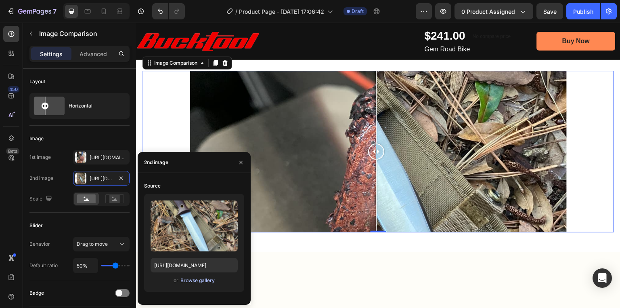
click at [182, 279] on div "Browse gallery" at bounding box center [198, 280] width 34 height 7
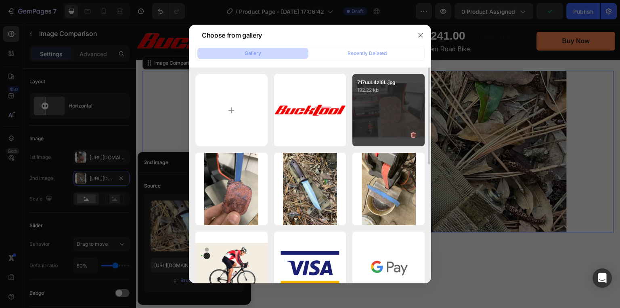
click at [380, 115] on div "717uuL4zl6L.jpg 192.22 kb" at bounding box center [389, 110] width 72 height 72
type input "https://cdn.shopify.com/s/files/1/0369/4696/8621/files/gempages_581741914605224…"
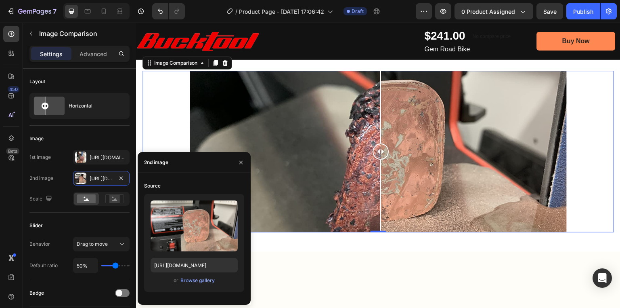
drag, startPoint x: 374, startPoint y: 152, endPoint x: 380, endPoint y: 149, distance: 7.2
click at [380, 149] on div at bounding box center [381, 151] width 16 height 16
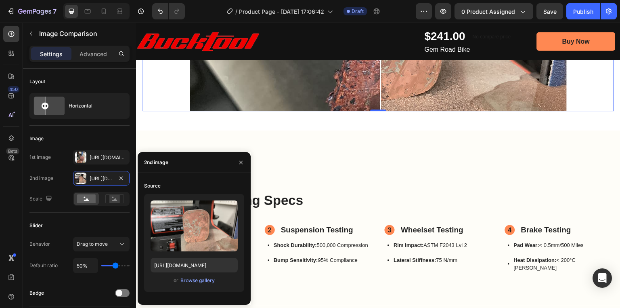
scroll to position [678, 0]
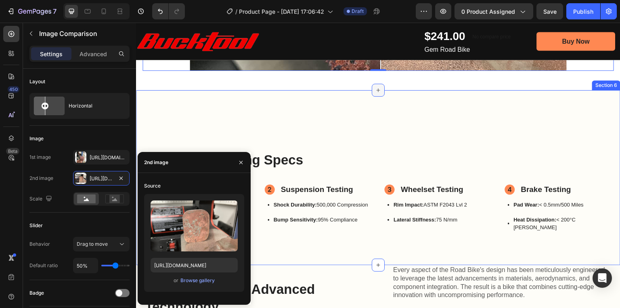
click at [373, 92] on div at bounding box center [378, 90] width 13 height 13
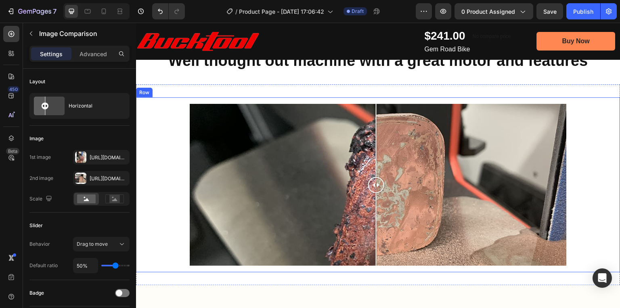
scroll to position [646, 0]
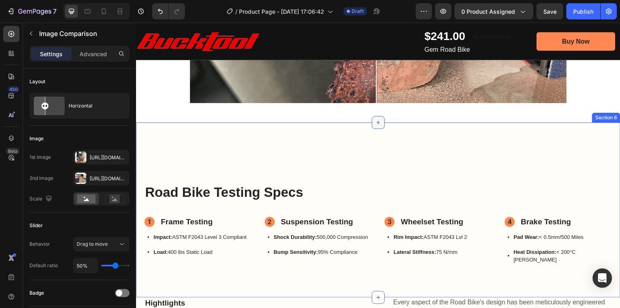
click at [376, 123] on icon at bounding box center [378, 122] width 6 height 6
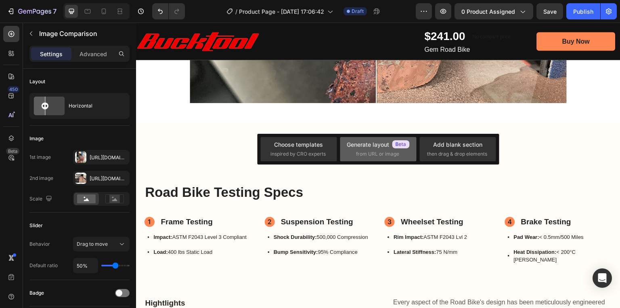
click at [373, 150] on span "from URL or image" at bounding box center [377, 153] width 43 height 7
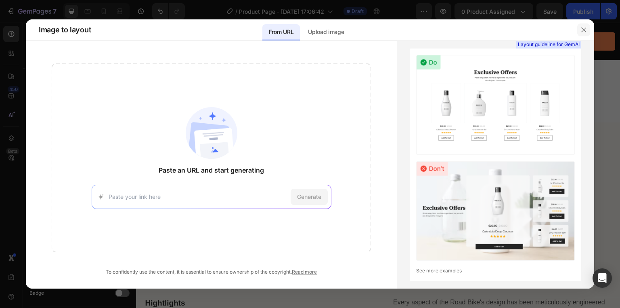
click at [582, 31] on icon "button" at bounding box center [584, 30] width 6 height 6
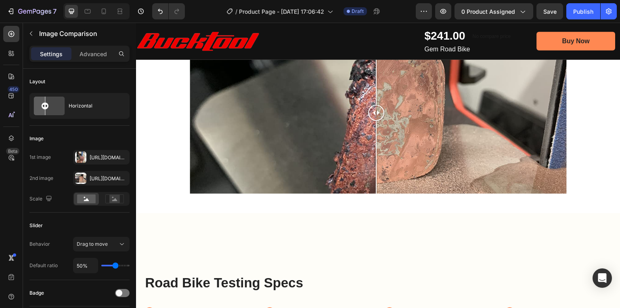
scroll to position [549, 0]
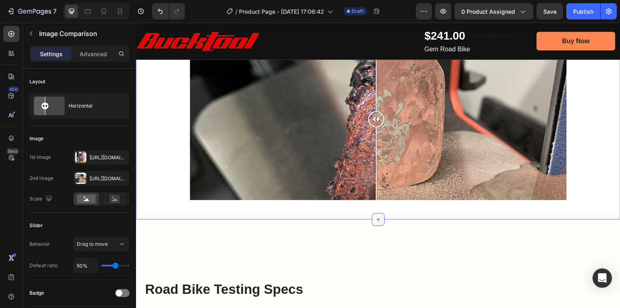
click at [375, 216] on icon at bounding box center [378, 219] width 6 height 6
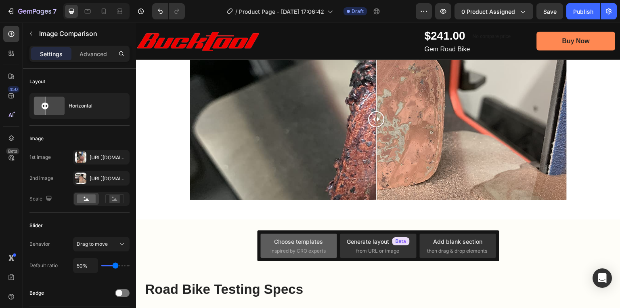
click at [281, 249] on span "inspired by CRO experts" at bounding box center [298, 250] width 55 height 7
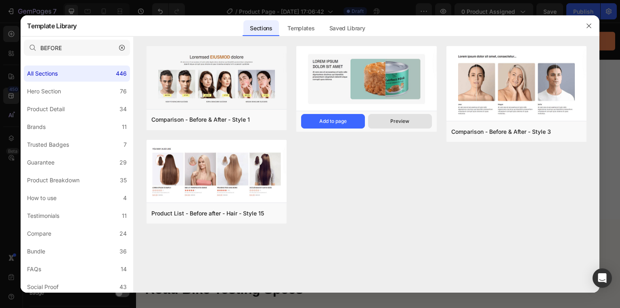
click at [409, 121] on div "Preview" at bounding box center [400, 121] width 19 height 7
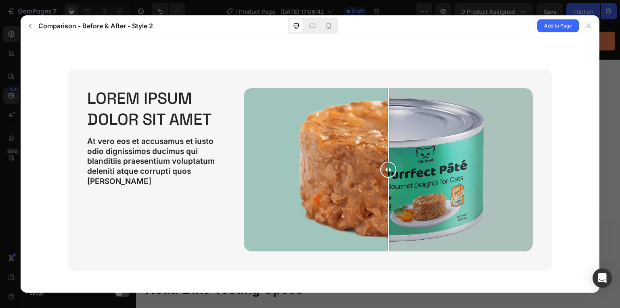
scroll to position [0, 0]
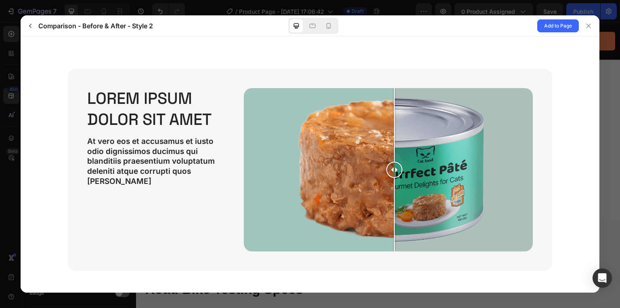
drag, startPoint x: 388, startPoint y: 169, endPoint x: 392, endPoint y: 169, distance: 4.5
click at [392, 169] on div at bounding box center [394, 170] width 16 height 16
click at [590, 26] on icon at bounding box center [589, 26] width 6 height 6
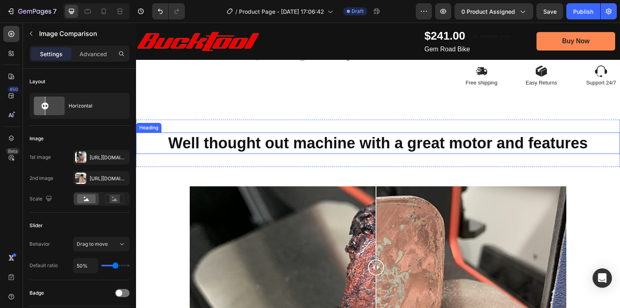
scroll to position [388, 0]
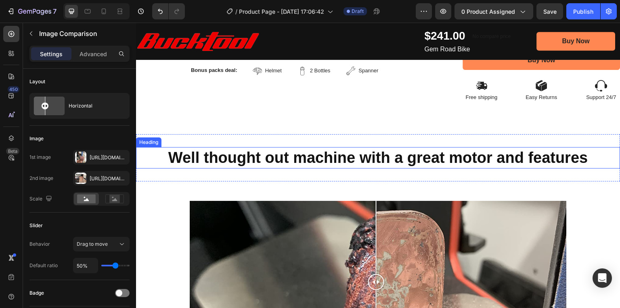
click at [399, 159] on strong "Well thought out machine with a great motor and features" at bounding box center [378, 157] width 420 height 17
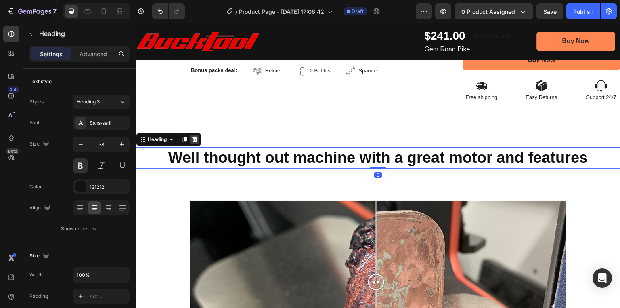
click at [194, 142] on div at bounding box center [195, 139] width 10 height 10
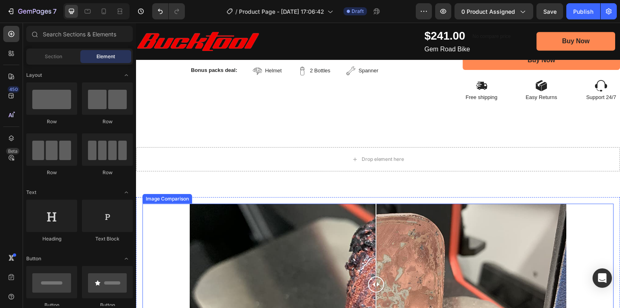
click at [372, 207] on div at bounding box center [376, 285] width 16 height 162
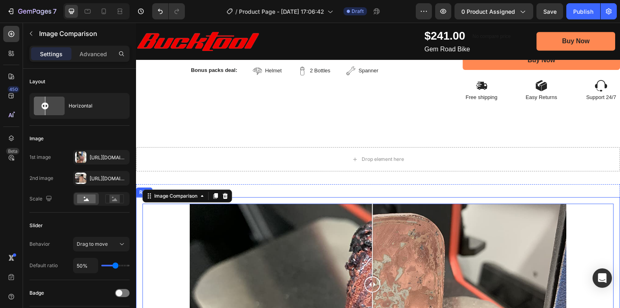
click at [399, 201] on div "Image Comparison 0 Row" at bounding box center [378, 284] width 485 height 174
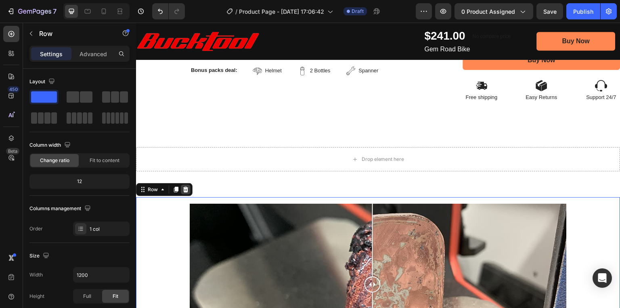
click at [187, 188] on icon at bounding box center [185, 190] width 5 height 6
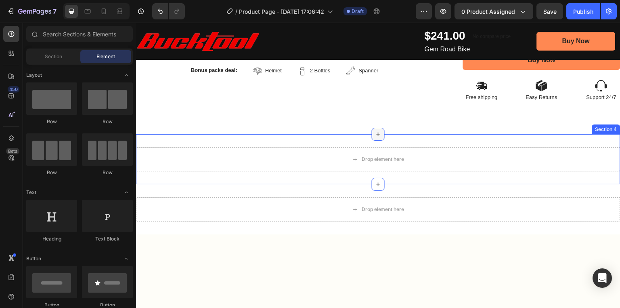
click at [375, 134] on icon at bounding box center [378, 134] width 6 height 6
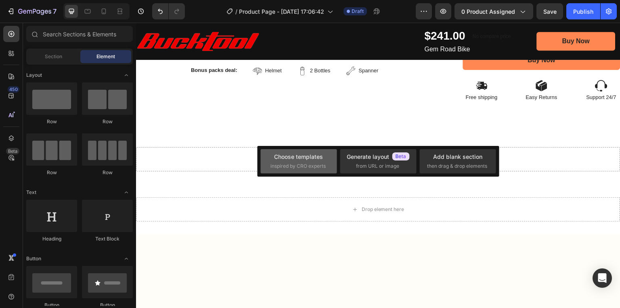
click at [301, 166] on span "inspired by CRO experts" at bounding box center [298, 165] width 55 height 7
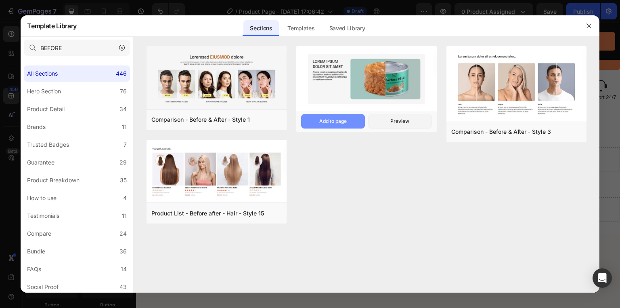
click at [331, 119] on div "Add to page" at bounding box center [332, 121] width 27 height 7
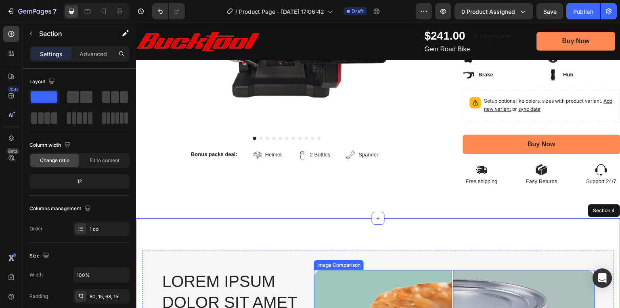
scroll to position [465, 0]
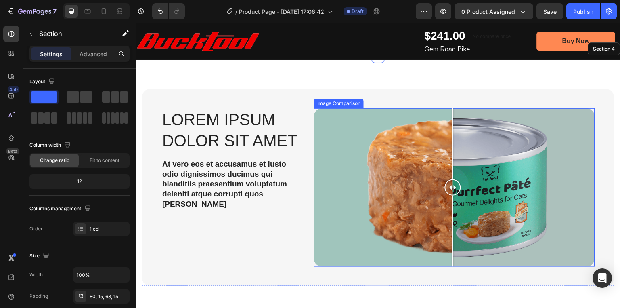
click at [398, 183] on div at bounding box center [454, 187] width 281 height 158
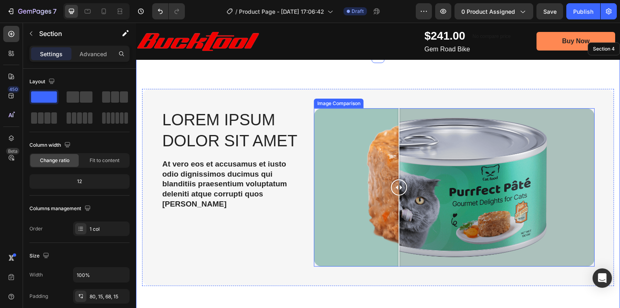
click at [355, 181] on div at bounding box center [454, 187] width 281 height 158
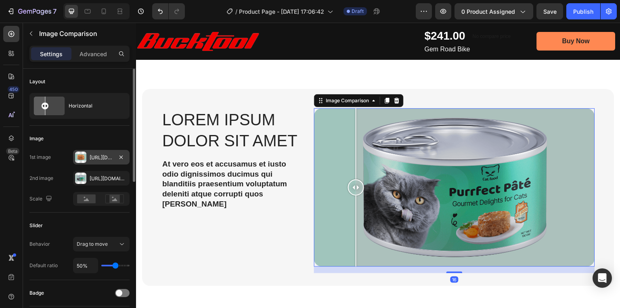
click at [82, 156] on div at bounding box center [80, 156] width 11 height 11
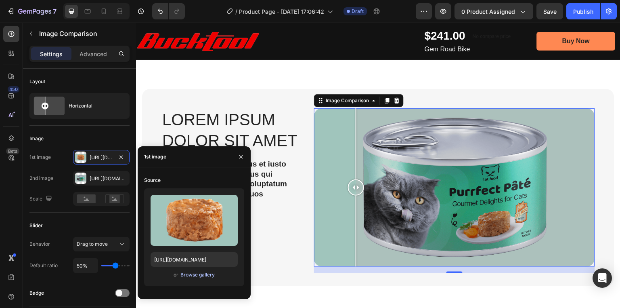
click at [186, 274] on div "Browse gallery" at bounding box center [198, 274] width 34 height 7
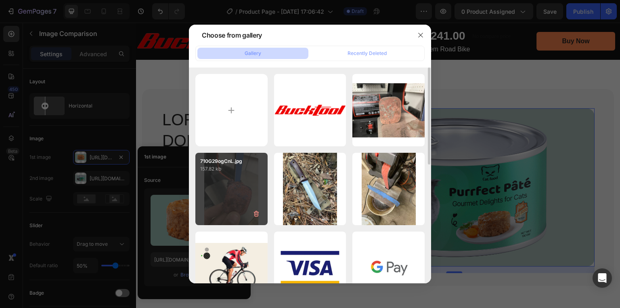
click at [235, 183] on div "710G29ogCnL.jpg 157.82 kb" at bounding box center [231, 189] width 72 height 72
type input "https://cdn.shopify.com/s/files/1/0369/4696/8621/files/gempages_581741914605224…"
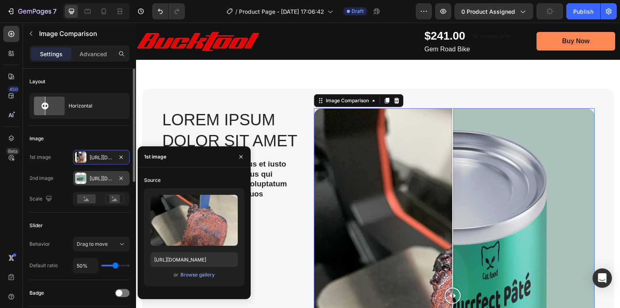
click at [95, 178] on div "Https://cdn.Shopify.Com/s/files/1/2005/9307/files/gempages_432750572815254551-3…" at bounding box center [101, 178] width 23 height 7
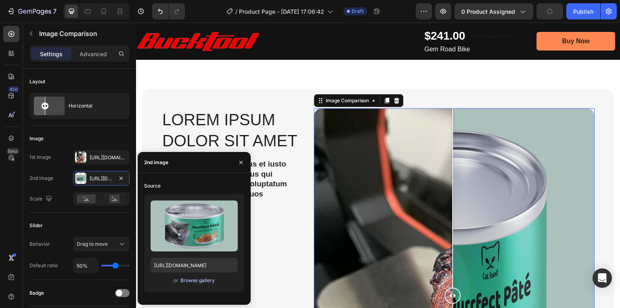
click at [196, 280] on div "Browse gallery" at bounding box center [198, 280] width 34 height 7
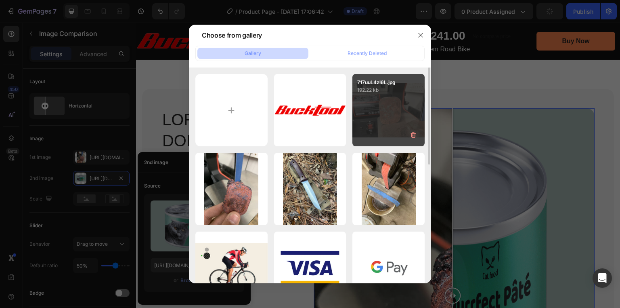
click at [385, 127] on div "717uuL4zl6L.jpg 192.22 kb" at bounding box center [389, 110] width 72 height 72
type input "https://cdn.shopify.com/s/files/1/0369/4696/8621/files/gempages_581741914605224…"
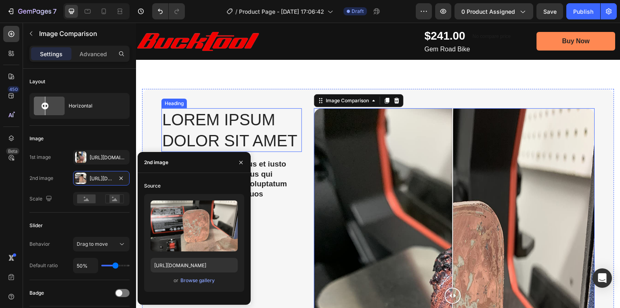
click at [242, 116] on h2 "Lorem ipsum dolor sit amet" at bounding box center [232, 130] width 141 height 44
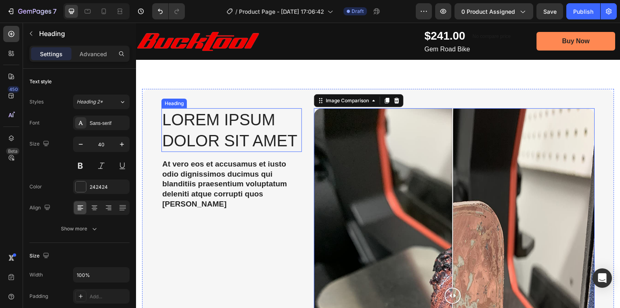
click at [242, 116] on h2 "Lorem ipsum dolor sit amet" at bounding box center [232, 130] width 141 height 44
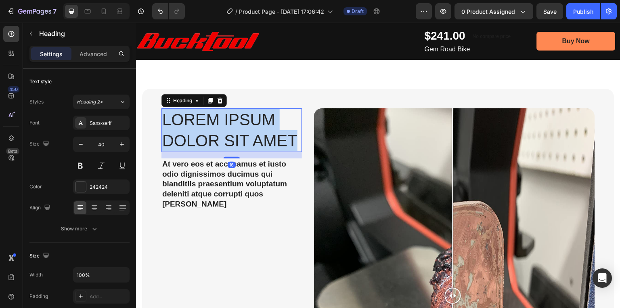
click at [242, 116] on p "Lorem ipsum dolor sit amet" at bounding box center [231, 130] width 139 height 42
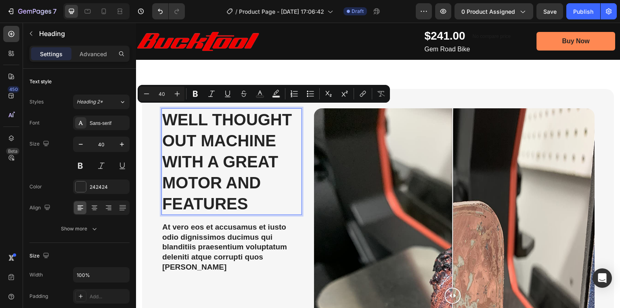
scroll to position [0, 0]
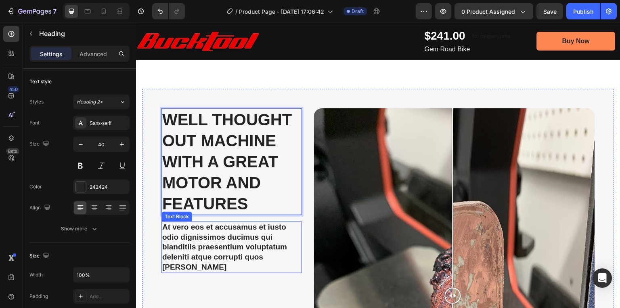
click at [212, 239] on p "At vero eos et accusamus et iusto odio dignissimos ducimus qui blanditiis praes…" at bounding box center [231, 247] width 139 height 50
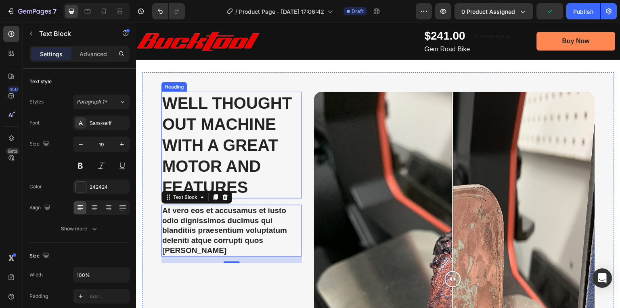
scroll to position [498, 0]
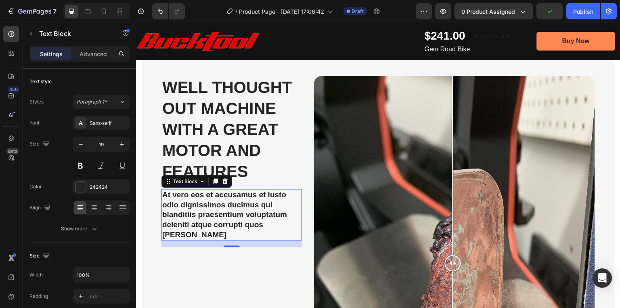
click at [233, 191] on p "At vero eos et accusamus et iusto odio dignissimos ducimus qui blanditiis praes…" at bounding box center [231, 215] width 139 height 50
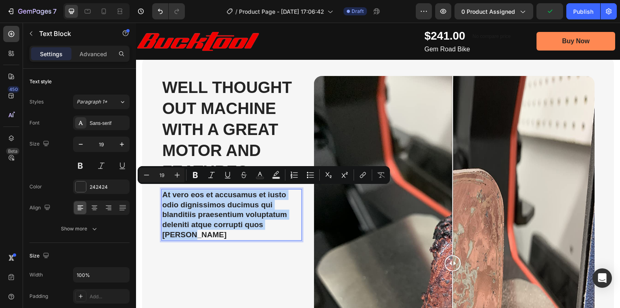
click at [233, 191] on p "At vero eos et accusamus et iusto odio dignissimos ducimus qui blanditiis praes…" at bounding box center [231, 215] width 139 height 50
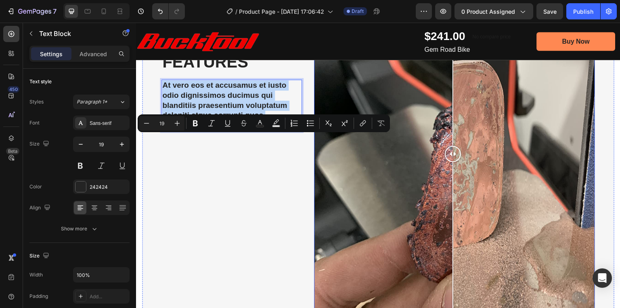
scroll to position [627, 0]
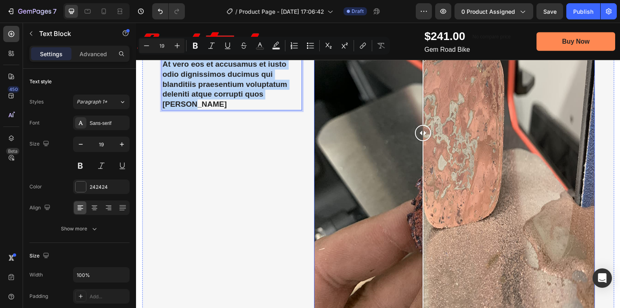
click at [422, 157] on div at bounding box center [454, 132] width 281 height 375
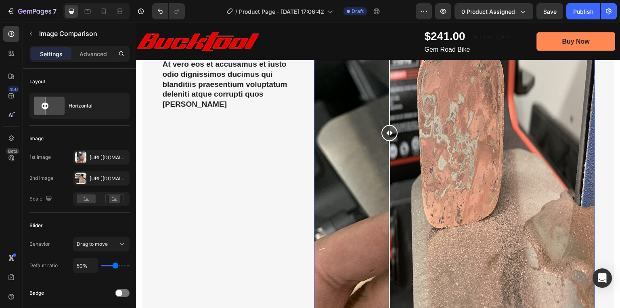
click at [388, 158] on div at bounding box center [454, 132] width 281 height 375
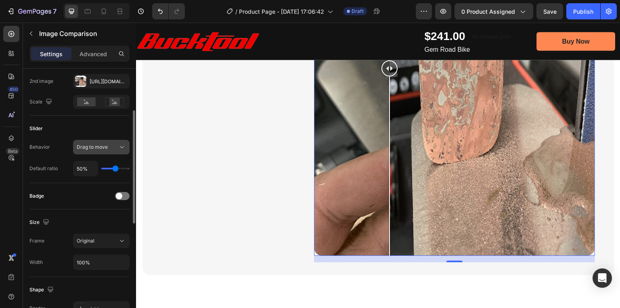
scroll to position [129, 0]
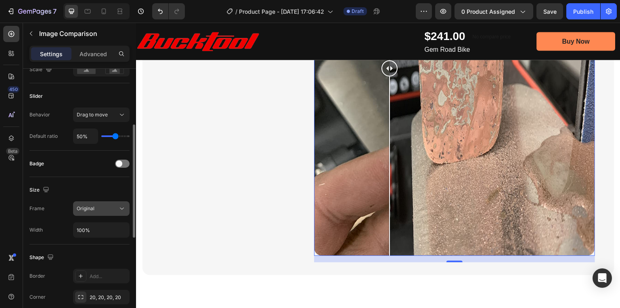
click at [99, 211] on div "Original" at bounding box center [97, 208] width 41 height 7
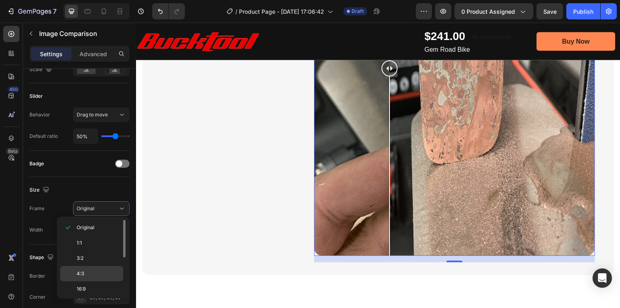
click at [85, 270] on p "4:3" at bounding box center [98, 273] width 43 height 7
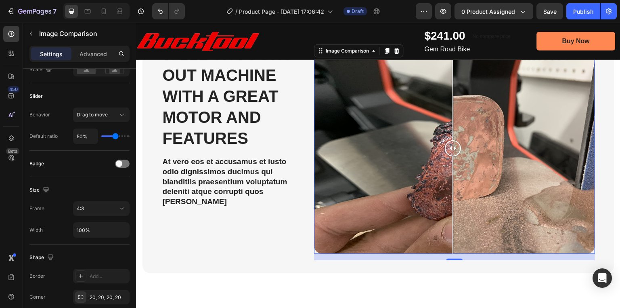
scroll to position [530, 0]
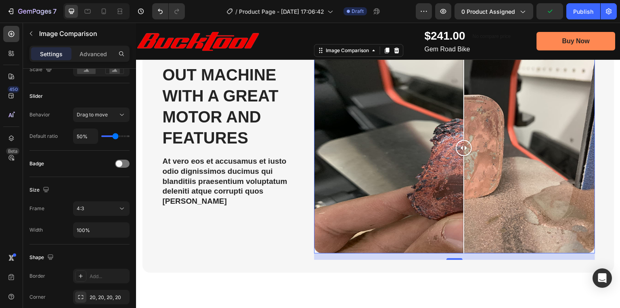
drag, startPoint x: 451, startPoint y: 147, endPoint x: 462, endPoint y: 162, distance: 18.7
click at [462, 162] on div at bounding box center [464, 147] width 16 height 211
click at [84, 206] on div "4:3" at bounding box center [97, 208] width 41 height 7
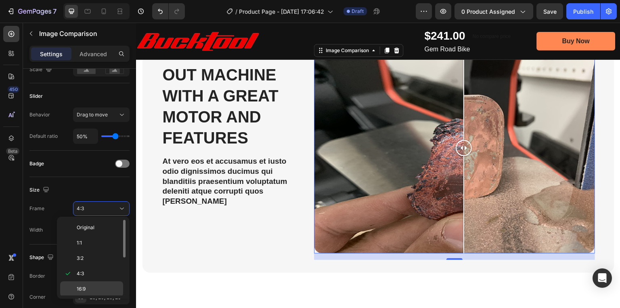
click at [78, 286] on span "16:9" at bounding box center [81, 288] width 9 height 7
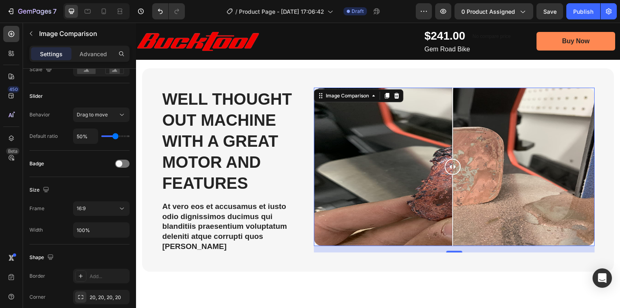
scroll to position [465, 0]
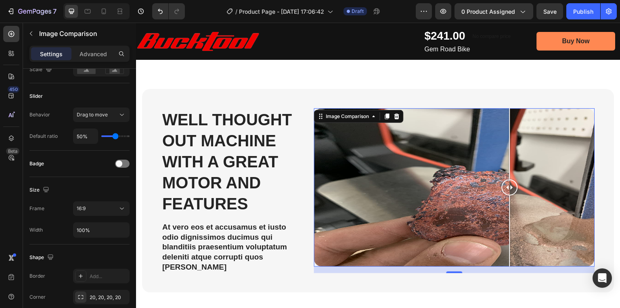
drag, startPoint x: 449, startPoint y: 185, endPoint x: 449, endPoint y: 192, distance: 7.7
click at [508, 190] on div at bounding box center [510, 187] width 16 height 16
click at [104, 212] on button "16:9" at bounding box center [101, 208] width 57 height 15
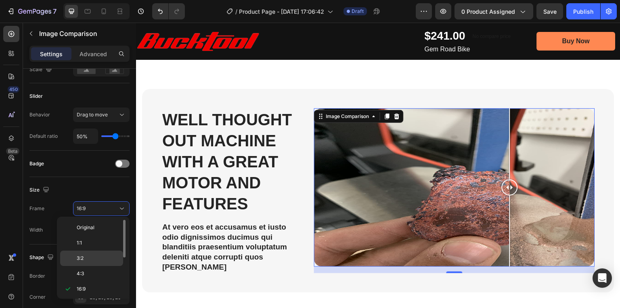
click at [88, 266] on div "3:2" at bounding box center [91, 273] width 63 height 15
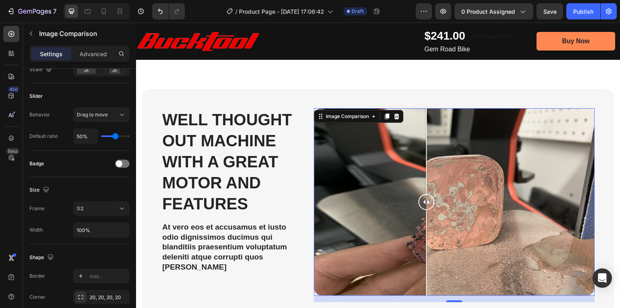
drag, startPoint x: 455, startPoint y: 200, endPoint x: 431, endPoint y: 204, distance: 24.6
click at [431, 204] on div at bounding box center [427, 202] width 16 height 16
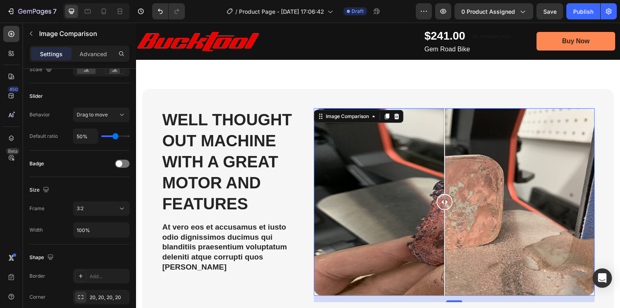
drag, startPoint x: 435, startPoint y: 205, endPoint x: 444, endPoint y: 206, distance: 8.9
click at [444, 206] on div at bounding box center [445, 202] width 16 height 16
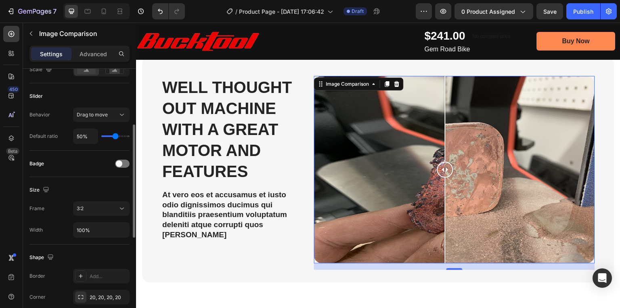
scroll to position [0, 0]
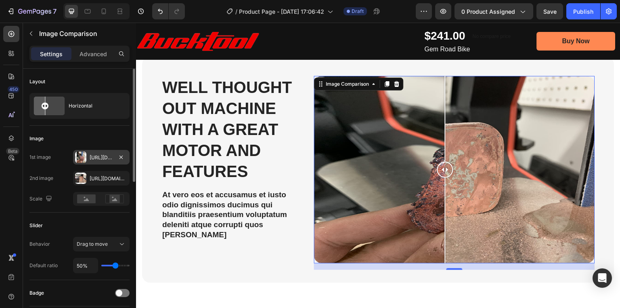
click at [102, 155] on div "Https://cdn.Shopify.Com/s/files/1/0369/4696/8621/files/gempages_581741914605224…" at bounding box center [101, 157] width 23 height 7
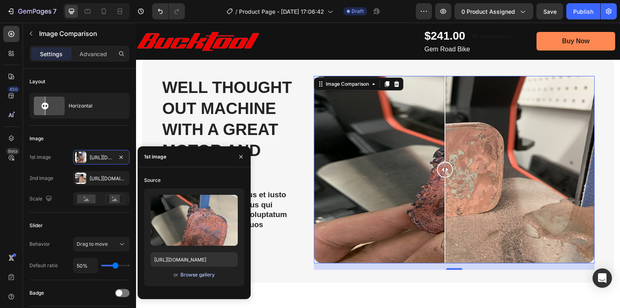
click at [187, 278] on div "Browse gallery" at bounding box center [198, 274] width 34 height 7
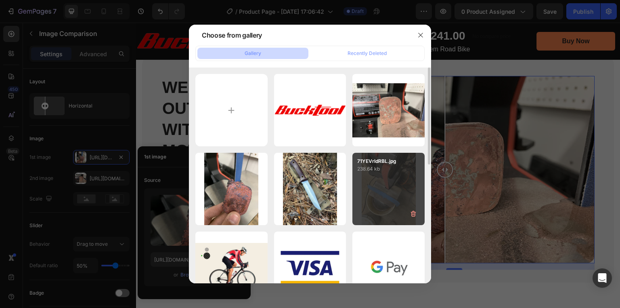
click at [376, 196] on div "71YEVrldRBL.jpg 238.64 kb" at bounding box center [389, 189] width 72 height 72
type input "https://cdn.shopify.com/s/files/1/0369/4696/8621/files/gempages_581741914605224…"
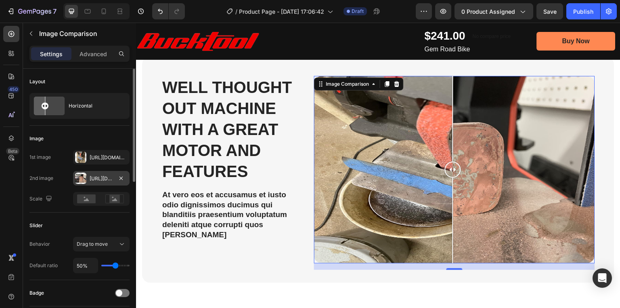
click at [113, 183] on div "Https://cdn.Shopify.Com/s/files/1/0369/4696/8621/files/gempages_581741914605224…" at bounding box center [101, 178] width 57 height 15
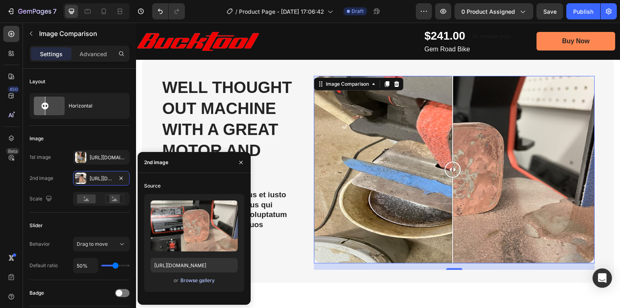
click at [193, 282] on div "Browse gallery" at bounding box center [198, 280] width 34 height 7
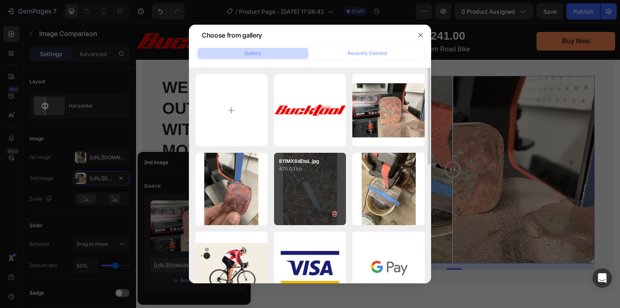
click at [290, 198] on div "811MX6dEtoL.jpg 475.03 kb" at bounding box center [310, 189] width 72 height 72
type input "https://cdn.shopify.com/s/files/1/0369/4696/8621/files/gempages_581741914605224…"
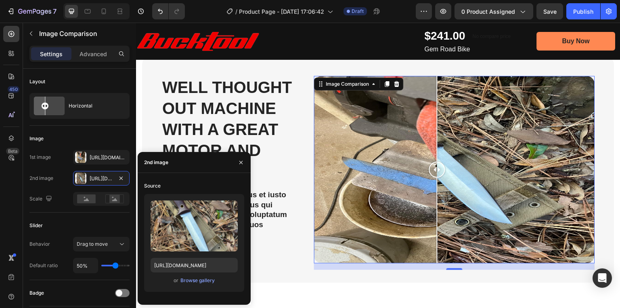
drag, startPoint x: 455, startPoint y: 167, endPoint x: 436, endPoint y: 172, distance: 20.0
click at [436, 172] on div at bounding box center [437, 170] width 16 height 16
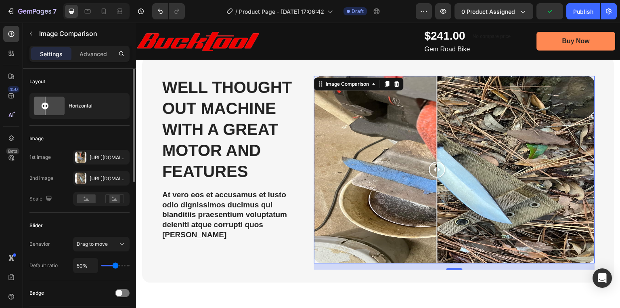
click at [97, 137] on div "Image" at bounding box center [79, 138] width 100 height 13
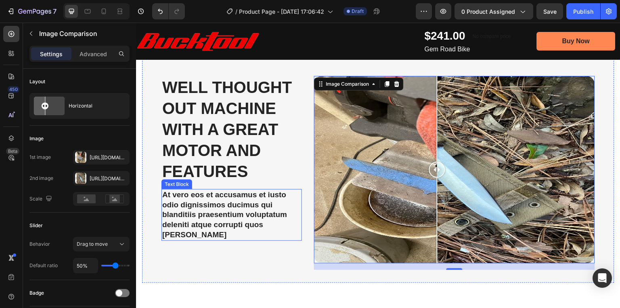
click at [221, 195] on p "At vero eos et accusamus et iusto odio dignissimos ducimus qui blanditiis praes…" at bounding box center [231, 215] width 139 height 50
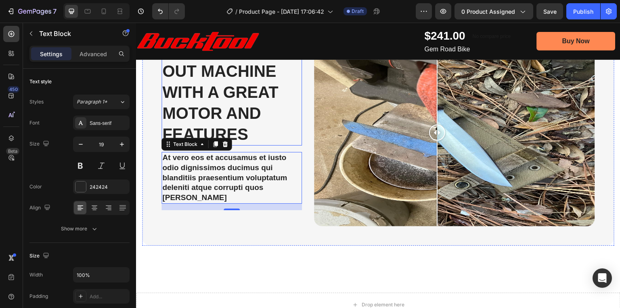
scroll to position [562, 0]
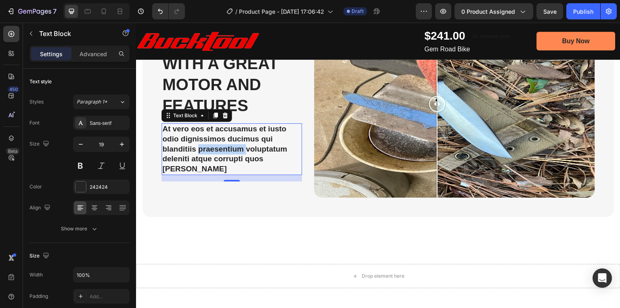
click at [223, 154] on p "At vero eos et accusamus et iusto odio dignissimos ducimus qui blanditiis praes…" at bounding box center [231, 149] width 139 height 50
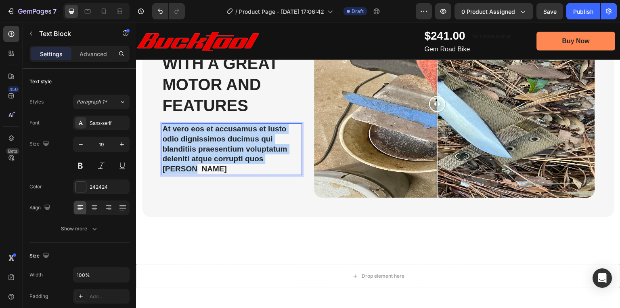
click at [223, 154] on p "At vero eos et accusamus et iusto odio dignissimos ducimus qui blanditiis praes…" at bounding box center [231, 149] width 139 height 50
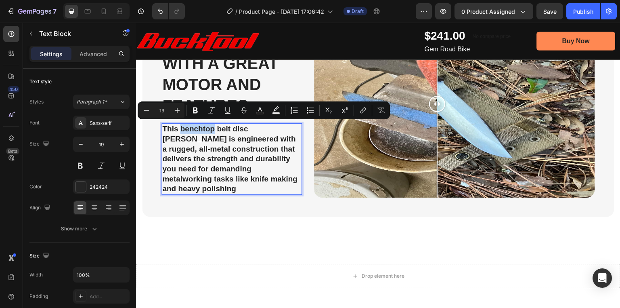
drag, startPoint x: 215, startPoint y: 130, endPoint x: 182, endPoint y: 130, distance: 33.5
click at [182, 130] on p "This benchtop belt disc sander is engineered with a rugged, all-metal construct…" at bounding box center [231, 159] width 139 height 70
drag, startPoint x: 225, startPoint y: 130, endPoint x: 181, endPoint y: 132, distance: 43.7
click at [181, 132] on p "This belt sander belt disc sander is engineered with a rugged, all-metal constr…" at bounding box center [231, 159] width 139 height 70
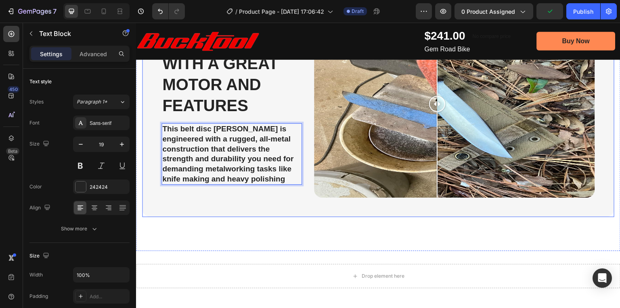
click at [254, 201] on div "⁠⁠⁠⁠⁠⁠⁠ Well thought out machine with a great motor and features Heading This b…" at bounding box center [232, 107] width 141 height 194
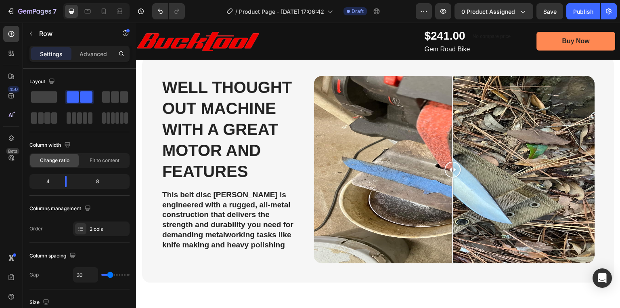
scroll to position [498, 0]
click at [269, 217] on p "This belt disc [PERSON_NAME] is engineered with a rugged, all-metal constructio…" at bounding box center [231, 220] width 139 height 60
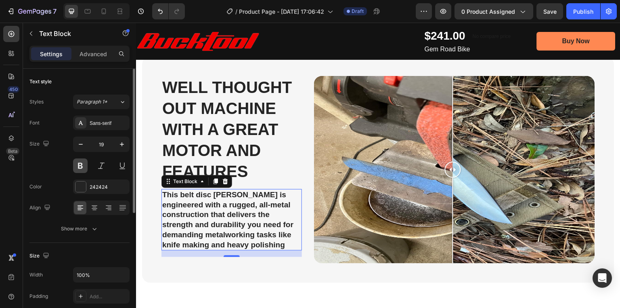
click at [81, 167] on button at bounding box center [80, 165] width 15 height 15
click at [192, 201] on p "This belt disc [PERSON_NAME] is engineered with a rugged, all-metal constructio…" at bounding box center [231, 220] width 139 height 60
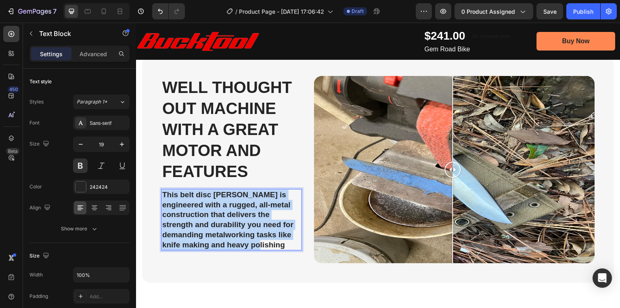
click at [192, 201] on p "This belt disc [PERSON_NAME] is engineered with a rugged, all-metal constructio…" at bounding box center [231, 220] width 139 height 60
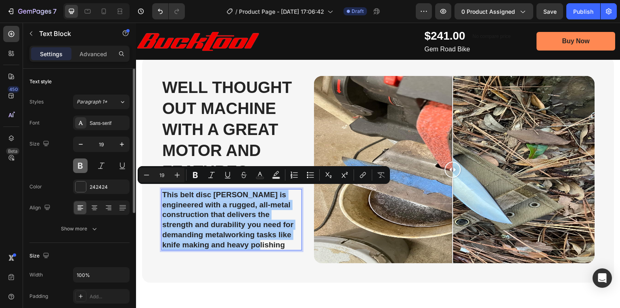
click at [81, 166] on button at bounding box center [80, 165] width 15 height 15
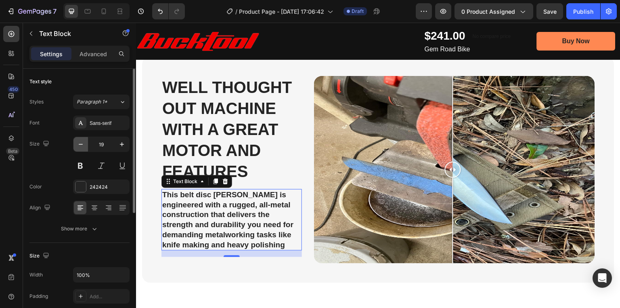
click at [80, 145] on icon "button" at bounding box center [81, 144] width 8 height 8
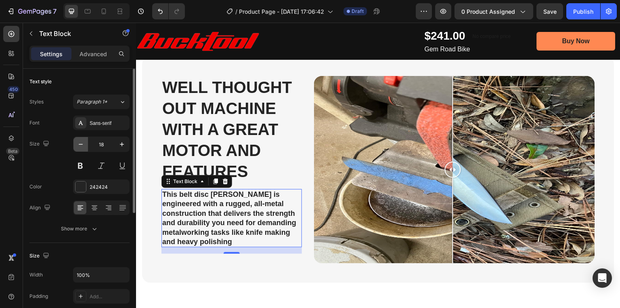
click at [79, 145] on icon "button" at bounding box center [81, 144] width 8 height 8
type input "17"
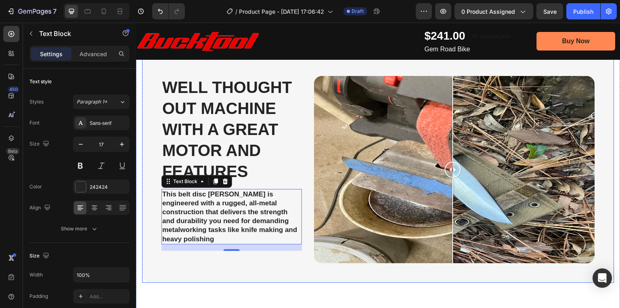
click at [269, 257] on div "Well thought out machine with a great motor and features Heading This belt disc…" at bounding box center [232, 173] width 141 height 194
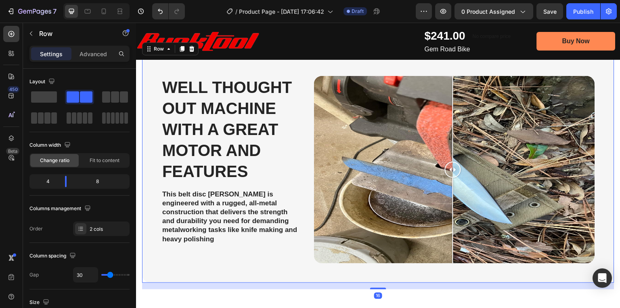
click at [239, 220] on p "This belt disc [PERSON_NAME] is engineered with a rugged, all-metal constructio…" at bounding box center [231, 217] width 139 height 54
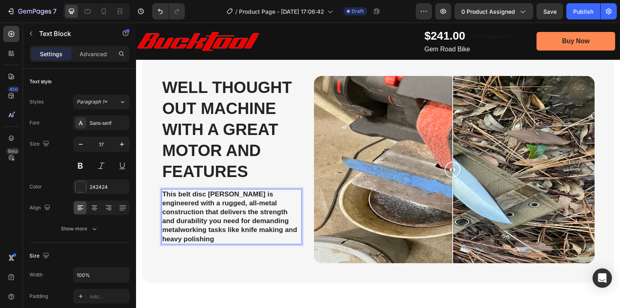
click at [234, 233] on p "This belt disc [PERSON_NAME] is engineered with a rugged, all-metal constructio…" at bounding box center [231, 217] width 139 height 54
click at [226, 236] on div "Well thought out machine with a great motor and features Heading This belt disc…" at bounding box center [232, 173] width 141 height 194
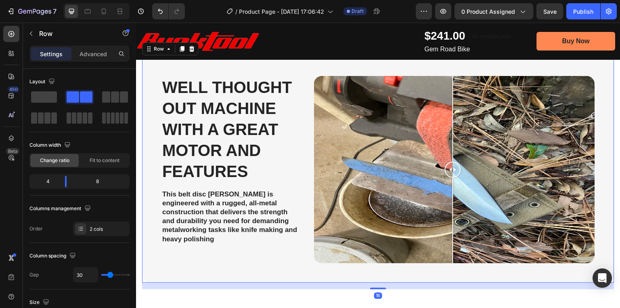
click at [229, 218] on p "This belt disc [PERSON_NAME] is engineered with a rugged, all-metal constructio…" at bounding box center [231, 217] width 139 height 54
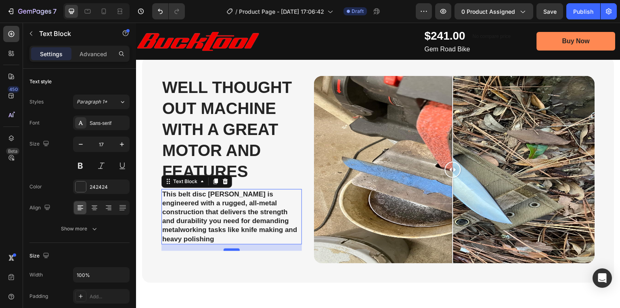
click at [231, 248] on div at bounding box center [232, 249] width 16 height 2
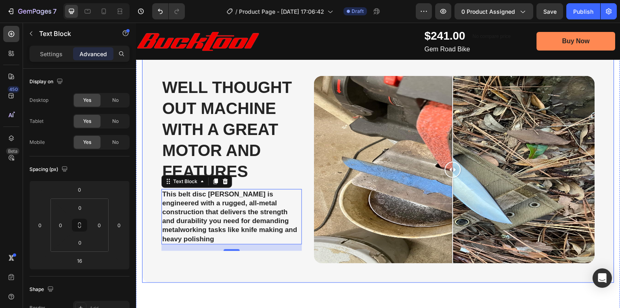
click at [225, 264] on div "Well thought out machine with a great motor and features Heading This belt disc…" at bounding box center [232, 173] width 141 height 194
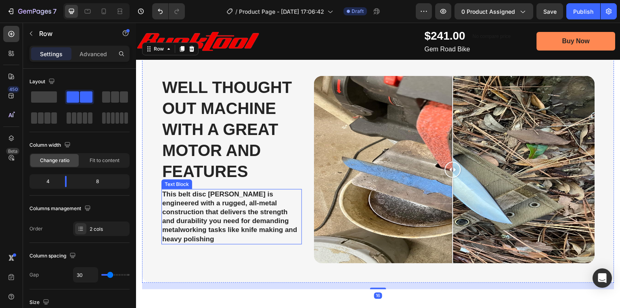
click at [242, 208] on p "This belt disc [PERSON_NAME] is engineered with a rugged, all-metal constructio…" at bounding box center [231, 217] width 139 height 54
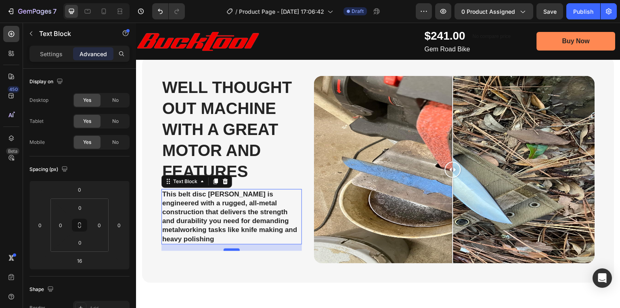
click at [231, 248] on div at bounding box center [232, 249] width 16 height 2
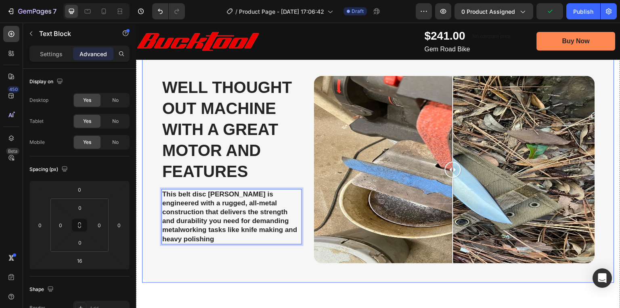
click at [231, 235] on div "Well thought out machine with a great motor and features Heading This belt disc…" at bounding box center [232, 173] width 141 height 194
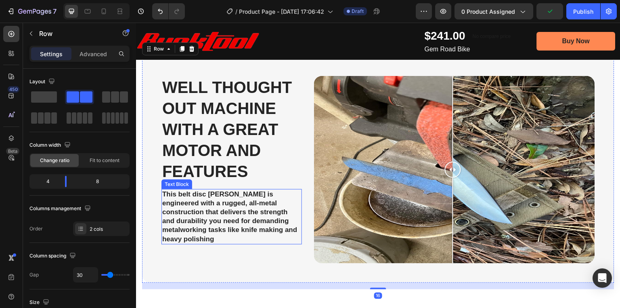
click at [229, 232] on p "This belt disc [PERSON_NAME] is engineered with a rugged, all-metal constructio…" at bounding box center [231, 217] width 139 height 54
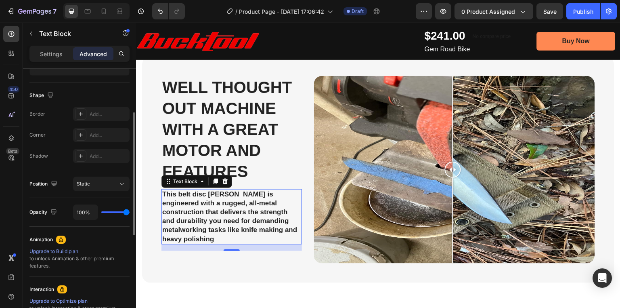
scroll to position [162, 0]
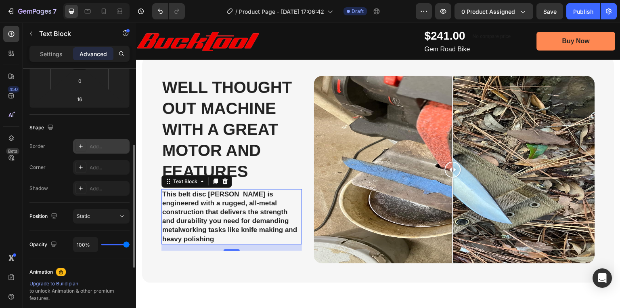
click at [81, 147] on icon at bounding box center [81, 146] width 4 height 4
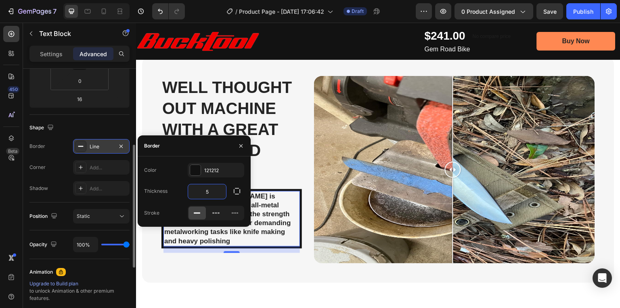
drag, startPoint x: 215, startPoint y: 191, endPoint x: 191, endPoint y: 191, distance: 23.4
click at [191, 191] on input "5" at bounding box center [207, 191] width 38 height 15
type input "1"
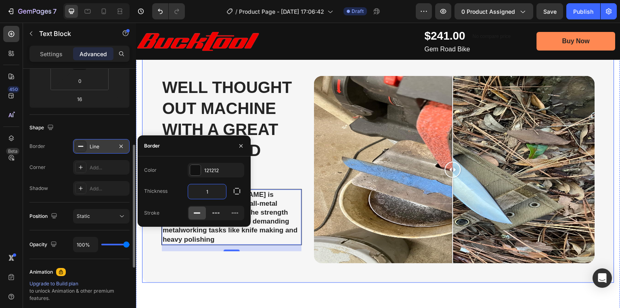
click at [273, 258] on div "Well thought out machine with a great motor and features Heading This belt disc…" at bounding box center [232, 173] width 141 height 194
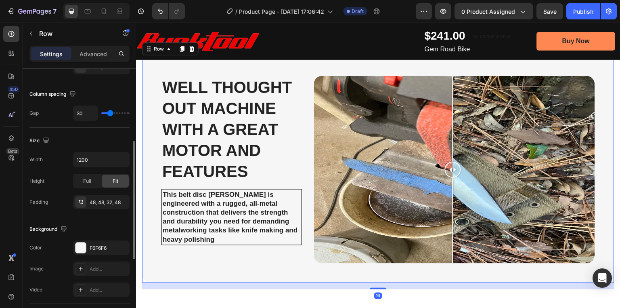
scroll to position [0, 0]
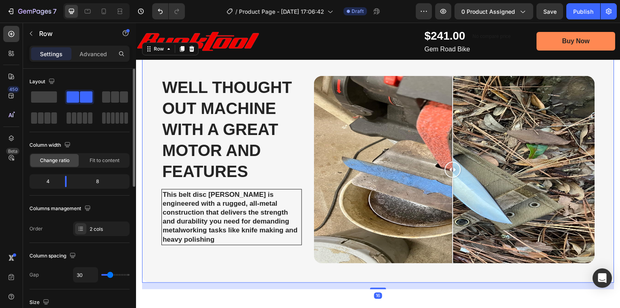
click at [267, 229] on p "This belt disc [PERSON_NAME] is engineered with a rugged, all-metal constructio…" at bounding box center [232, 217] width 138 height 54
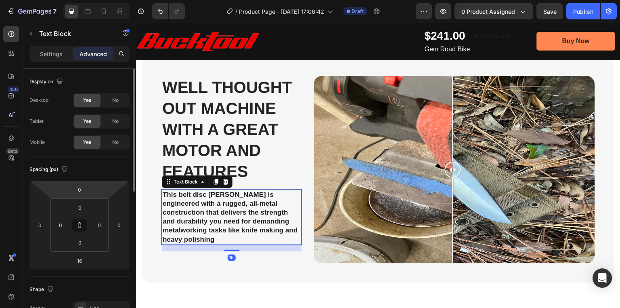
scroll to position [97, 0]
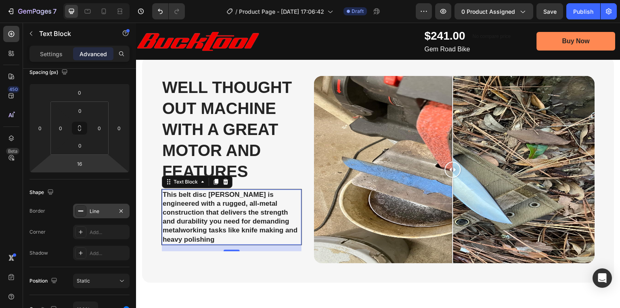
click at [81, 210] on rect at bounding box center [80, 210] width 5 height 1
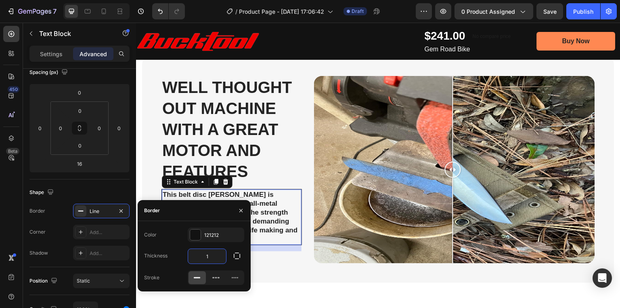
type input "0"
click at [275, 246] on div "Well thought out machine with a great motor and features Heading This belt disc…" at bounding box center [232, 173] width 141 height 194
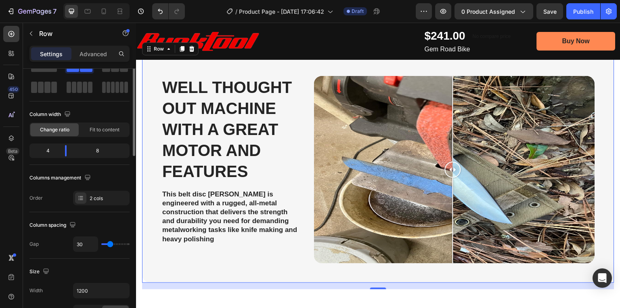
scroll to position [0, 0]
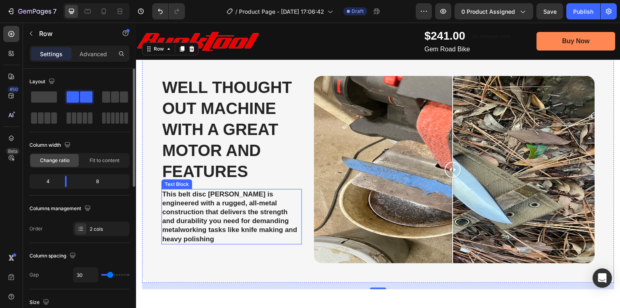
click at [200, 192] on p "This belt disc [PERSON_NAME] is engineered with a rugged, all-metal constructio…" at bounding box center [231, 217] width 139 height 54
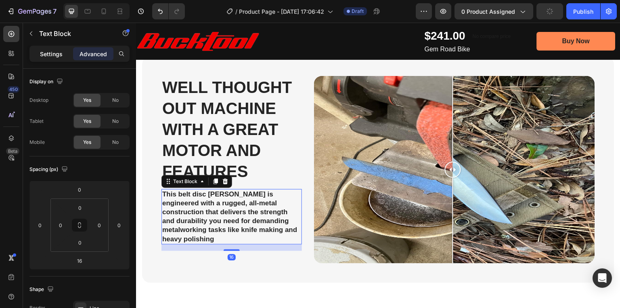
click at [56, 55] on p "Settings" at bounding box center [51, 54] width 23 height 8
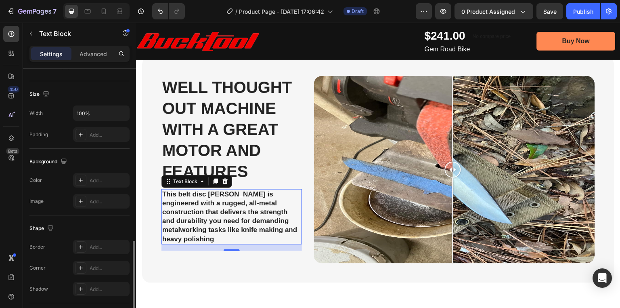
scroll to position [215, 0]
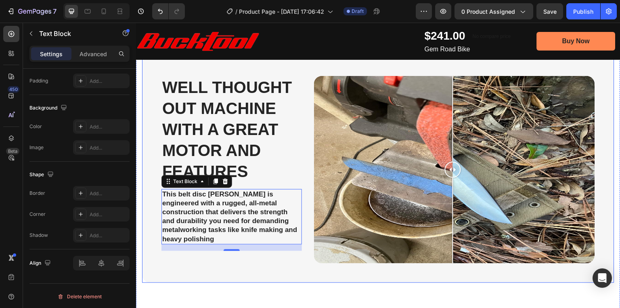
click at [213, 259] on div "Well thought out machine with a great motor and features Heading This belt disc…" at bounding box center [232, 173] width 141 height 194
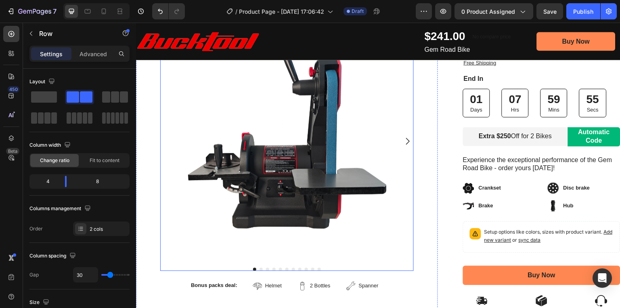
scroll to position [207, 0]
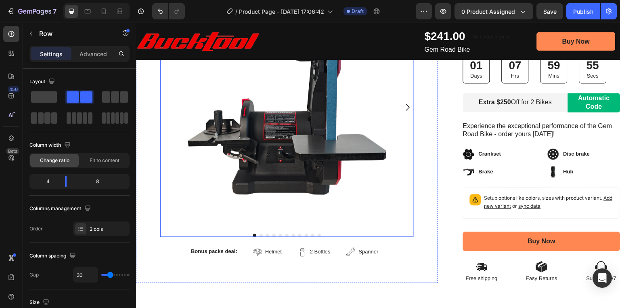
click at [257, 144] on img at bounding box center [286, 107] width 221 height 221
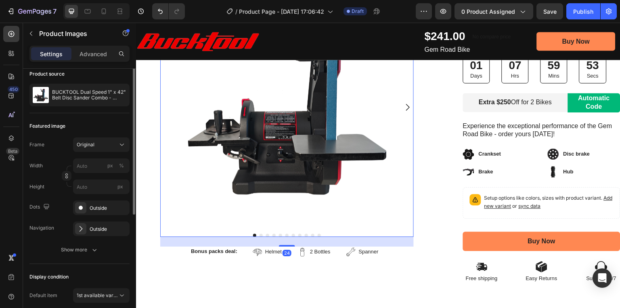
scroll to position [97, 0]
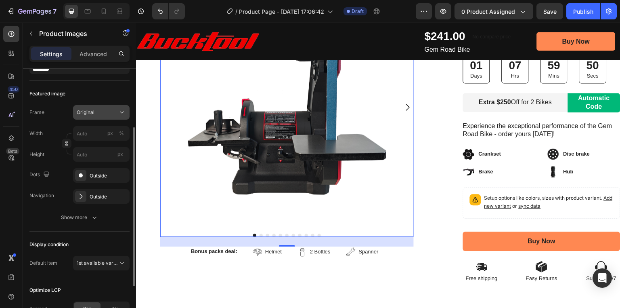
click at [92, 113] on span "Original" at bounding box center [86, 112] width 18 height 7
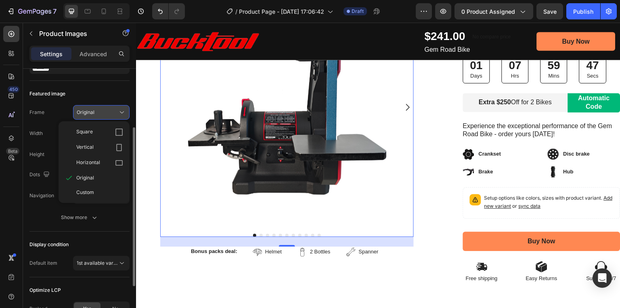
click at [92, 113] on span "Original" at bounding box center [86, 112] width 18 height 7
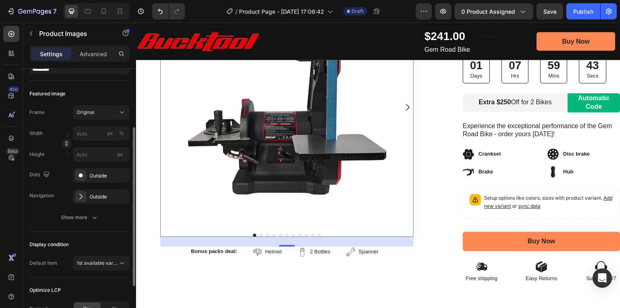
scroll to position [162, 0]
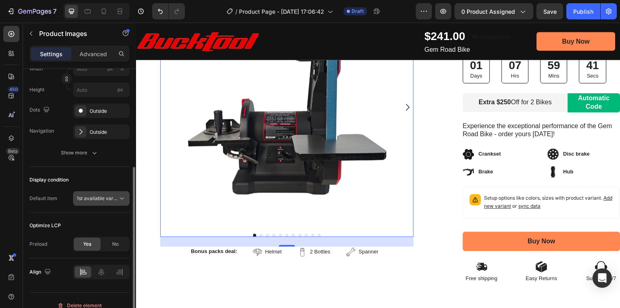
click at [106, 200] on span "1st available variant" at bounding box center [99, 198] width 45 height 6
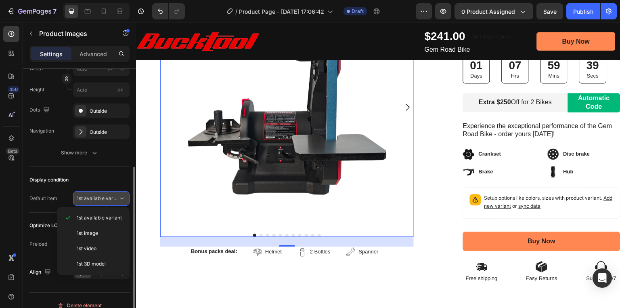
scroll to position [171, 0]
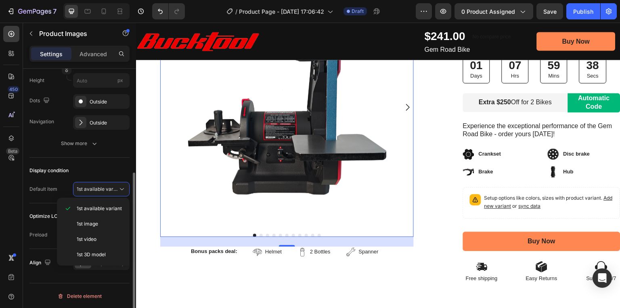
click at [85, 159] on div "Display condition Default item 1st available variant" at bounding box center [79, 181] width 100 height 46
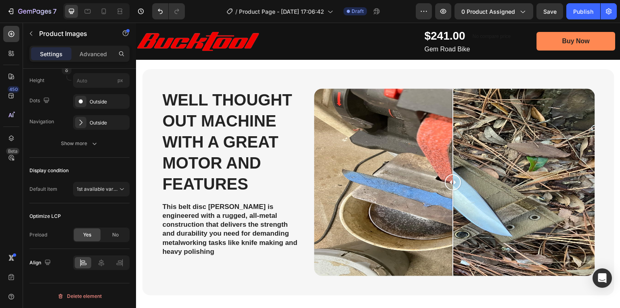
scroll to position [530, 0]
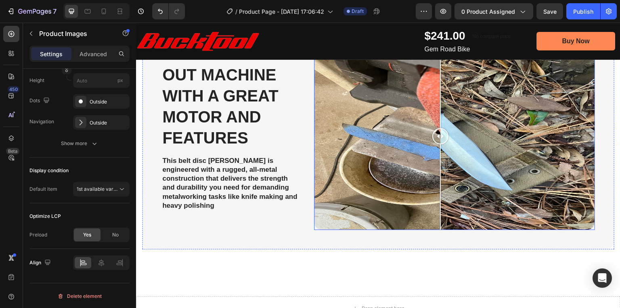
drag, startPoint x: 455, startPoint y: 136, endPoint x: 439, endPoint y: 178, distance: 45.0
click at [439, 178] on div at bounding box center [441, 135] width 16 height 187
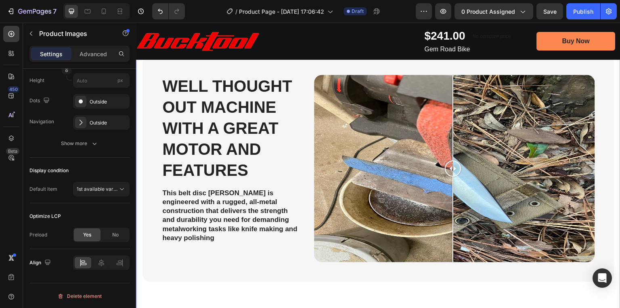
scroll to position [627, 0]
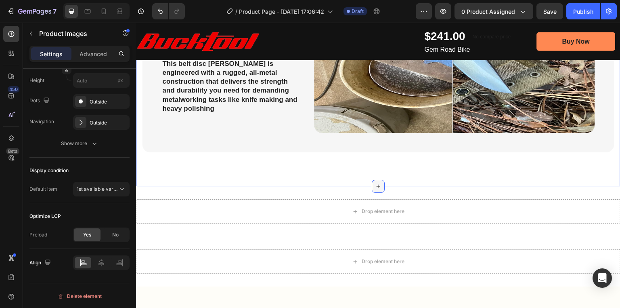
click at [375, 183] on icon at bounding box center [378, 186] width 6 height 6
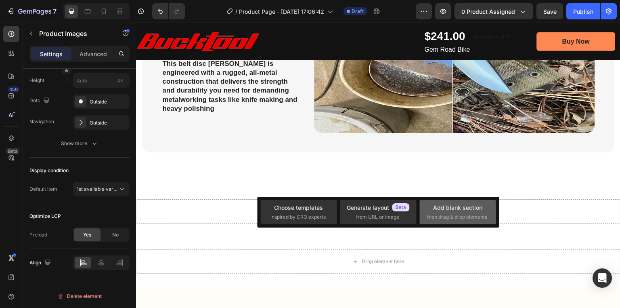
click at [437, 210] on div "Add blank section" at bounding box center [457, 207] width 49 height 8
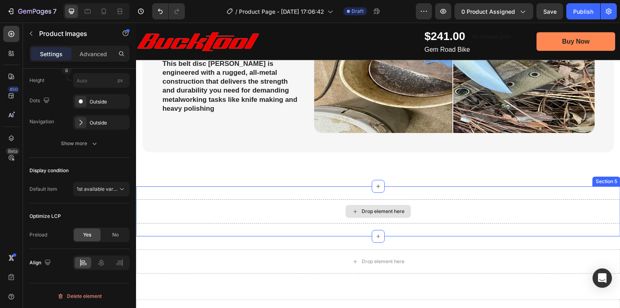
click at [380, 212] on div "Drop element here" at bounding box center [383, 211] width 43 height 6
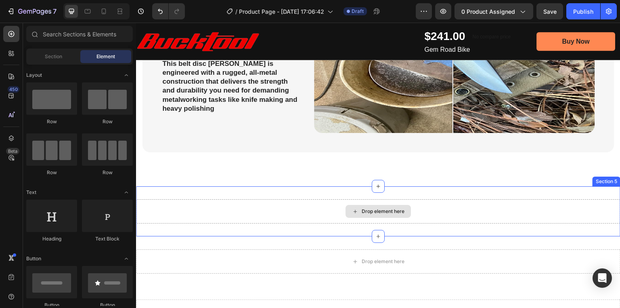
click at [363, 211] on div "Drop element here" at bounding box center [383, 211] width 43 height 6
click at [371, 208] on div "Drop element here" at bounding box center [383, 211] width 43 height 6
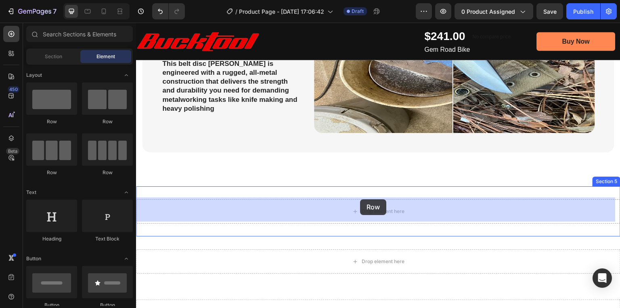
drag, startPoint x: 194, startPoint y: 126, endPoint x: 360, endPoint y: 199, distance: 181.4
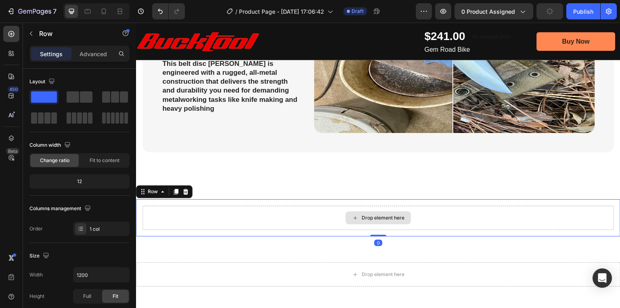
click at [372, 216] on div "Drop element here" at bounding box center [383, 217] width 43 height 6
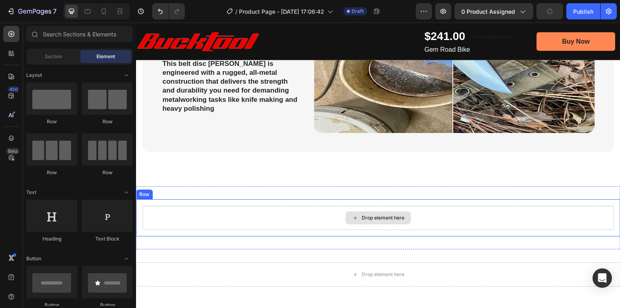
click at [370, 215] on div "Drop element here" at bounding box center [383, 217] width 43 height 6
click at [363, 215] on div "Drop element here" at bounding box center [383, 217] width 43 height 6
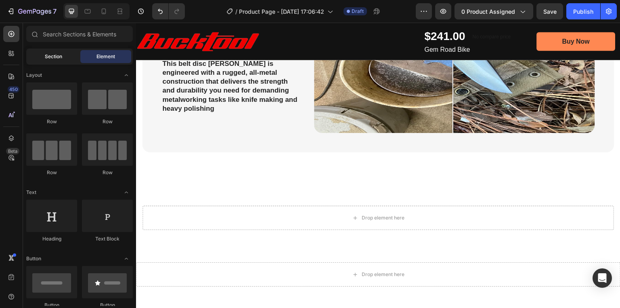
click at [53, 57] on span "Section" at bounding box center [53, 56] width 17 height 7
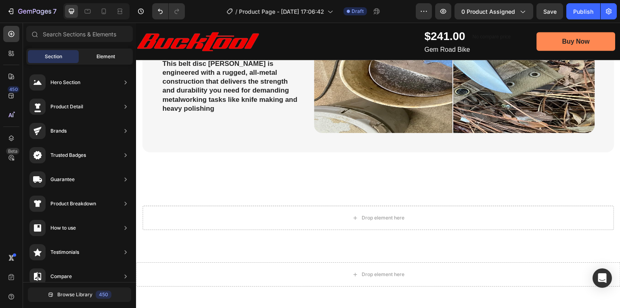
click at [106, 57] on span "Element" at bounding box center [106, 56] width 19 height 7
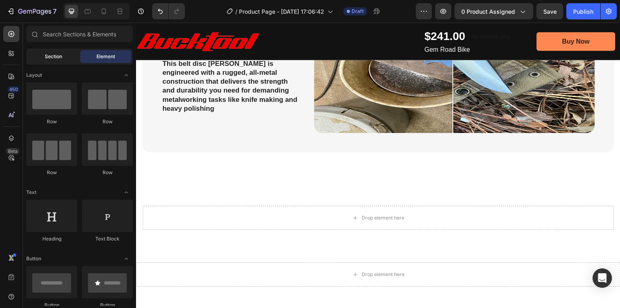
click at [66, 58] on div "Section" at bounding box center [53, 56] width 51 height 13
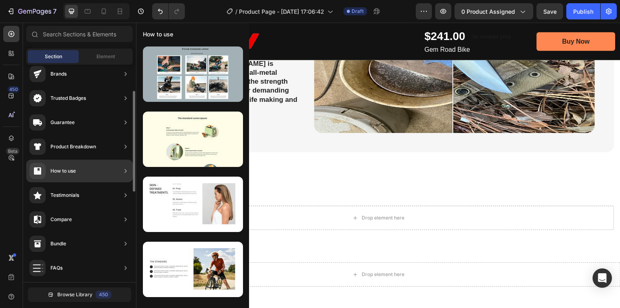
scroll to position [0, 0]
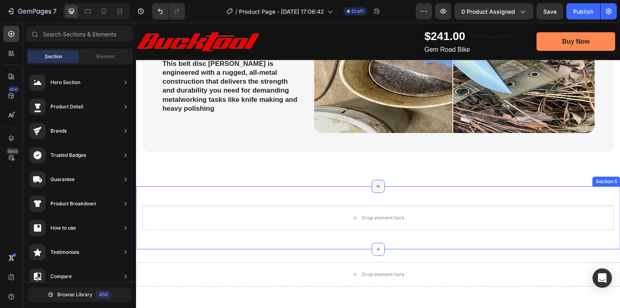
click at [376, 185] on icon at bounding box center [378, 186] width 6 height 6
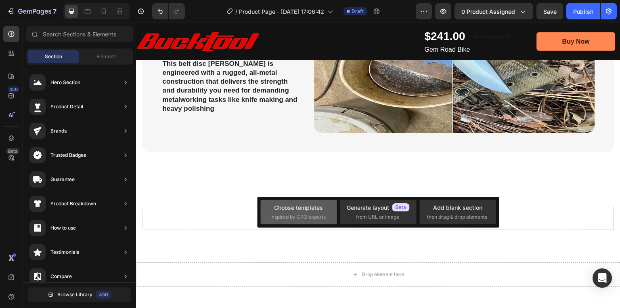
click at [305, 211] on div "Choose templates" at bounding box center [298, 207] width 49 height 8
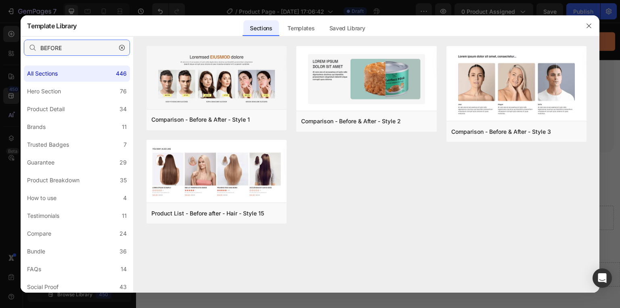
drag, startPoint x: 78, startPoint y: 48, endPoint x: 0, endPoint y: 48, distance: 78.3
click at [0, 48] on div "Template Library Sections Templates Existing pages Saved Library Templates Save…" at bounding box center [310, 154] width 620 height 308
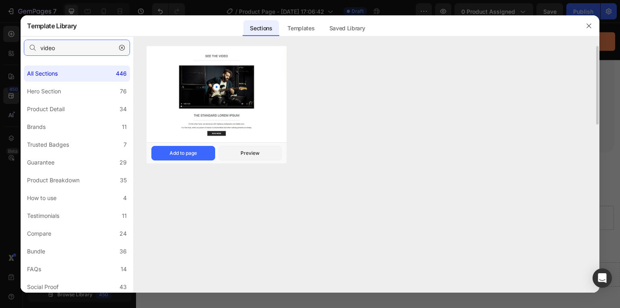
type input "video"
click at [233, 73] on img at bounding box center [217, 95] width 140 height 98
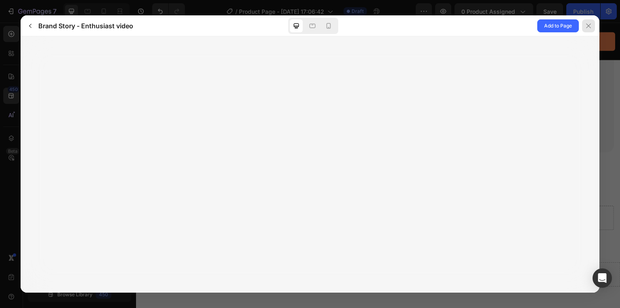
click at [591, 26] on icon at bounding box center [589, 26] width 6 height 6
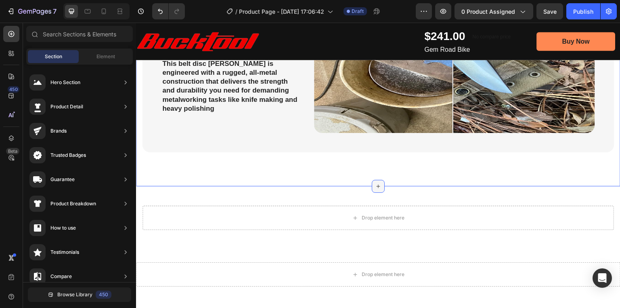
click at [377, 185] on icon at bounding box center [379, 187] width 4 height 4
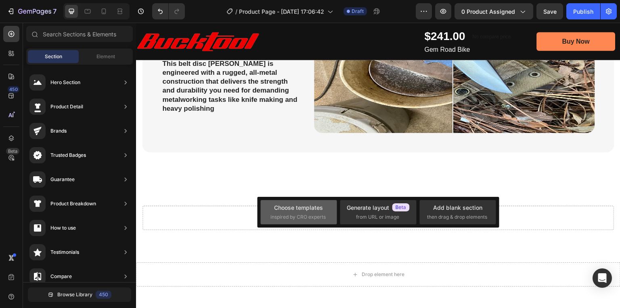
click at [293, 216] on span "inspired by CRO experts" at bounding box center [298, 216] width 55 height 7
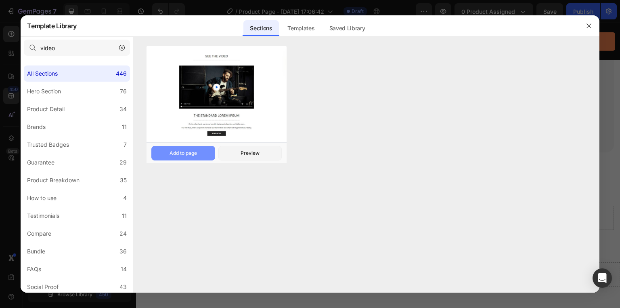
click at [204, 157] on button "Add to page" at bounding box center [183, 153] width 64 height 15
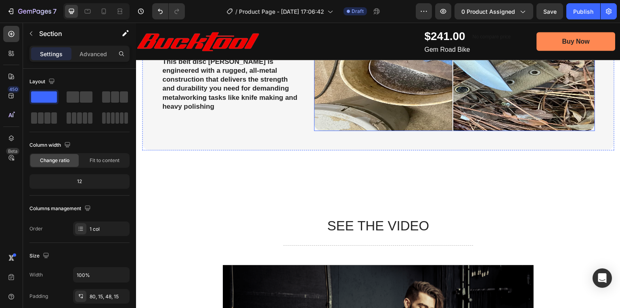
scroll to position [627, 0]
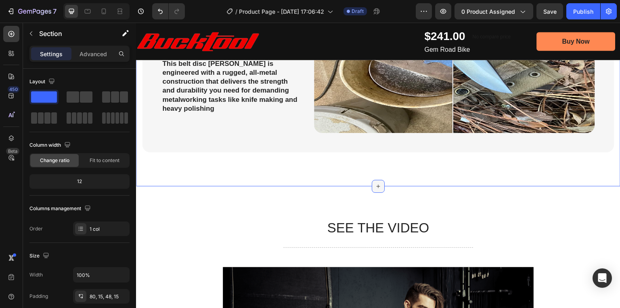
click at [376, 180] on div at bounding box center [378, 186] width 13 height 13
click at [82, 180] on div "12" at bounding box center [79, 181] width 97 height 11
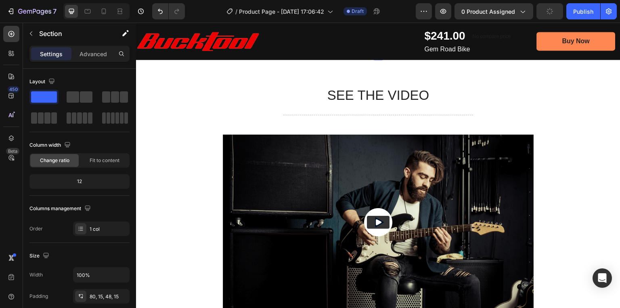
scroll to position [788, 0]
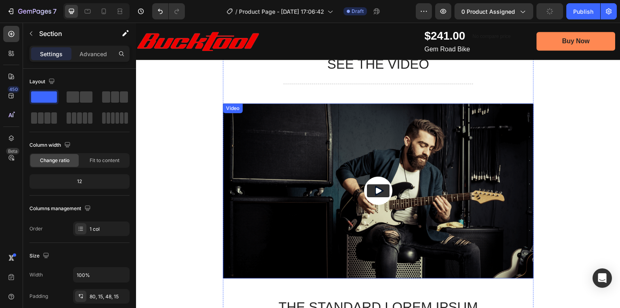
click at [306, 158] on img at bounding box center [378, 190] width 311 height 175
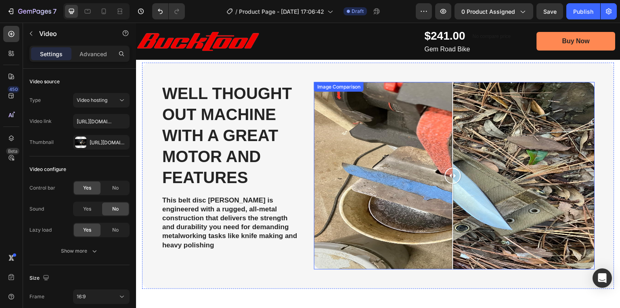
scroll to position [420, 0]
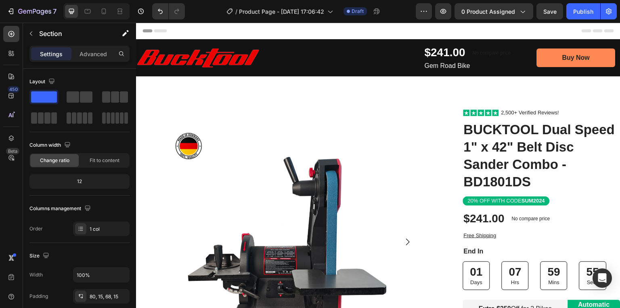
scroll to position [420, 0]
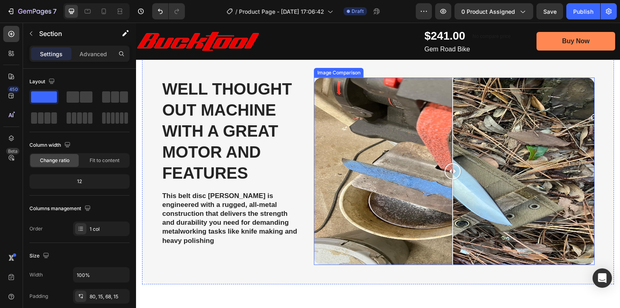
scroll to position [452, 0]
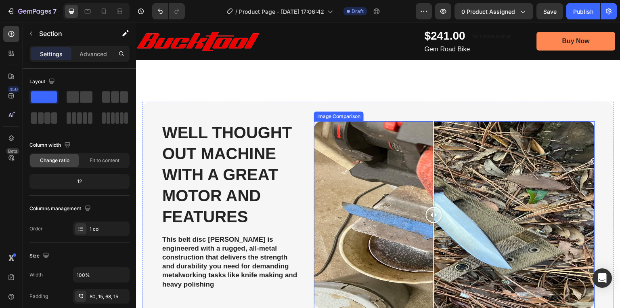
drag, startPoint x: 447, startPoint y: 211, endPoint x: 452, endPoint y: 228, distance: 17.5
click at [442, 228] on div at bounding box center [434, 214] width 16 height 187
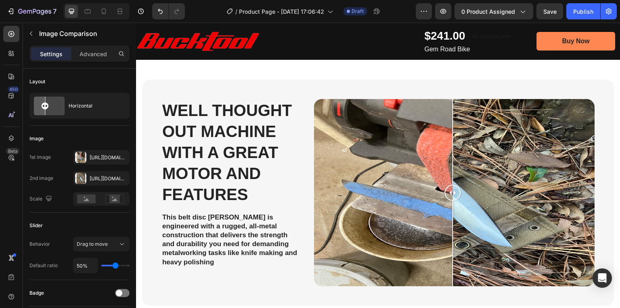
scroll to position [485, 0]
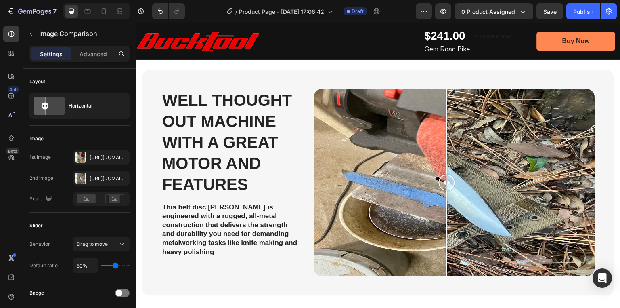
drag, startPoint x: 452, startPoint y: 176, endPoint x: 445, endPoint y: 202, distance: 27.4
click at [445, 202] on div at bounding box center [447, 182] width 16 height 187
drag, startPoint x: 444, startPoint y: 179, endPoint x: 441, endPoint y: 195, distance: 16.1
click at [441, 195] on div at bounding box center [442, 182] width 16 height 187
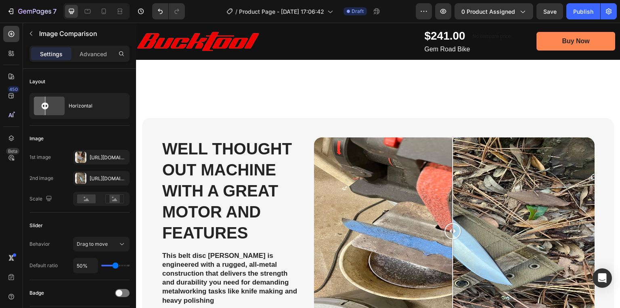
scroll to position [452, 0]
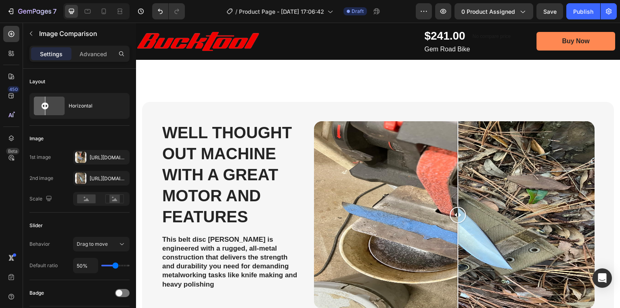
drag, startPoint x: 450, startPoint y: 216, endPoint x: 457, endPoint y: 213, distance: 7.4
click at [457, 213] on div at bounding box center [458, 215] width 16 height 16
